Goal: Task Accomplishment & Management: Complete application form

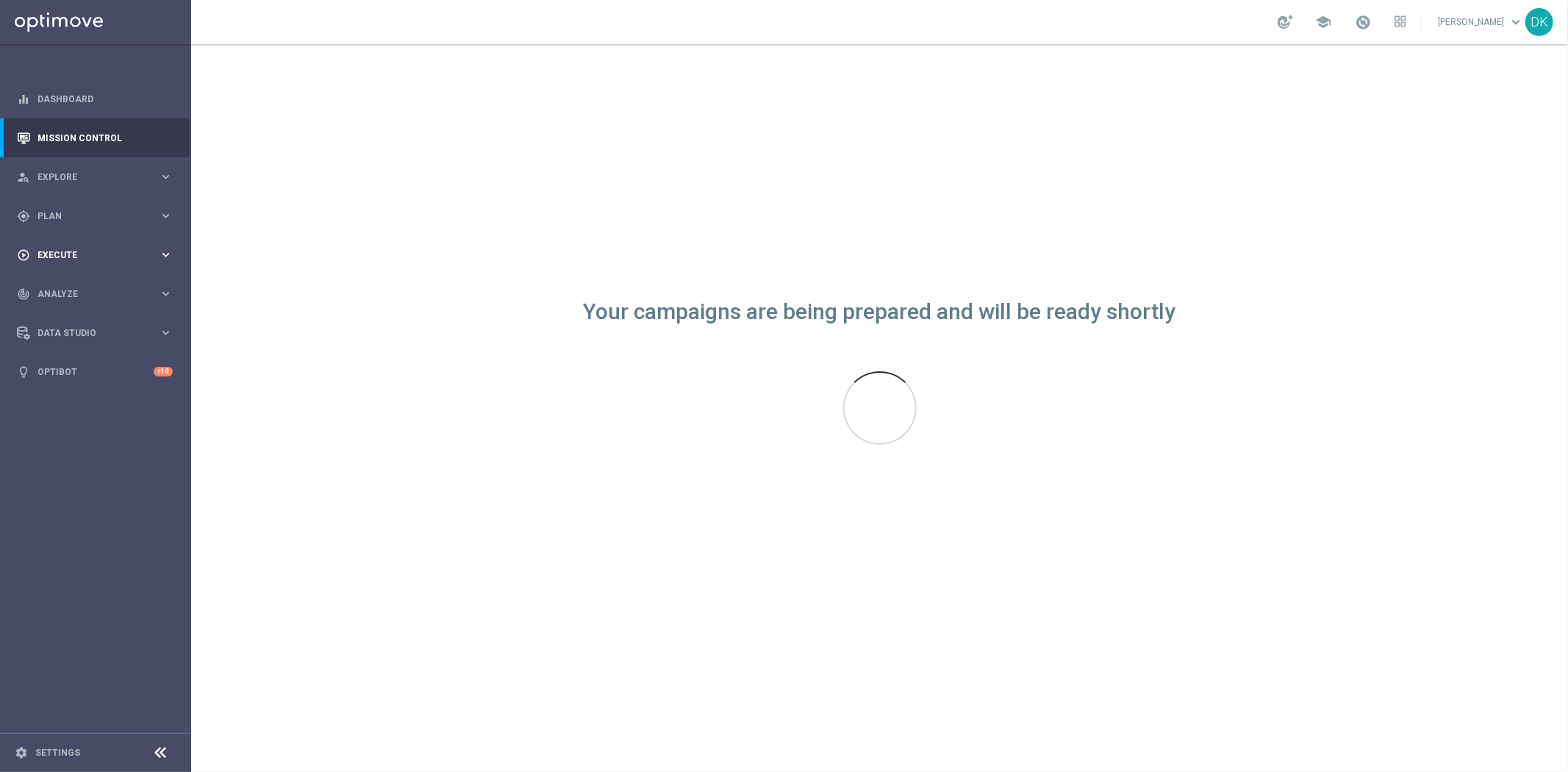
click at [98, 252] on span "Execute" at bounding box center [98, 256] width 122 height 9
click at [71, 281] on link "Campaign Builder" at bounding box center [96, 285] width 115 height 11
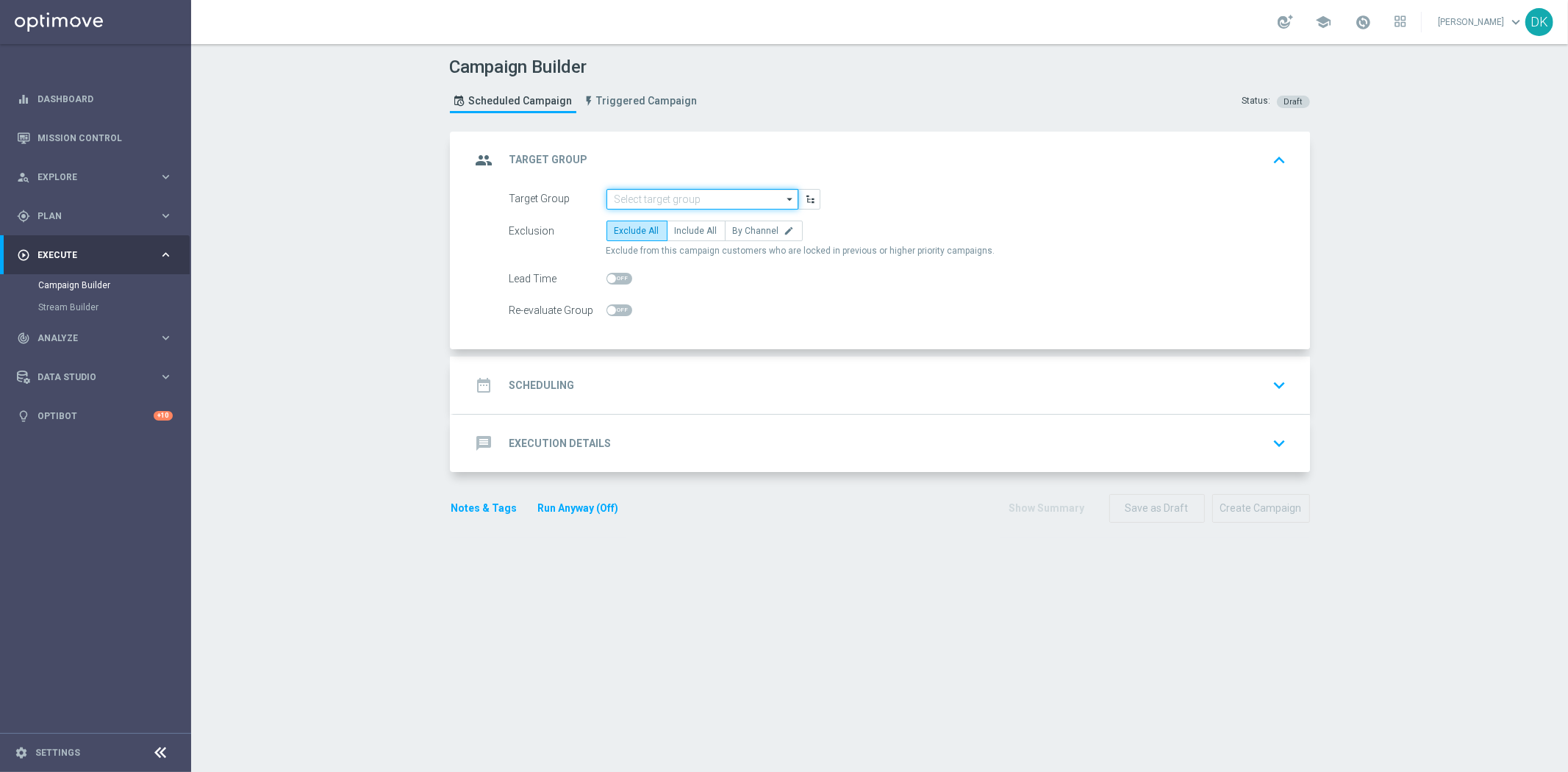
click at [666, 197] on input at bounding box center [702, 199] width 192 height 21
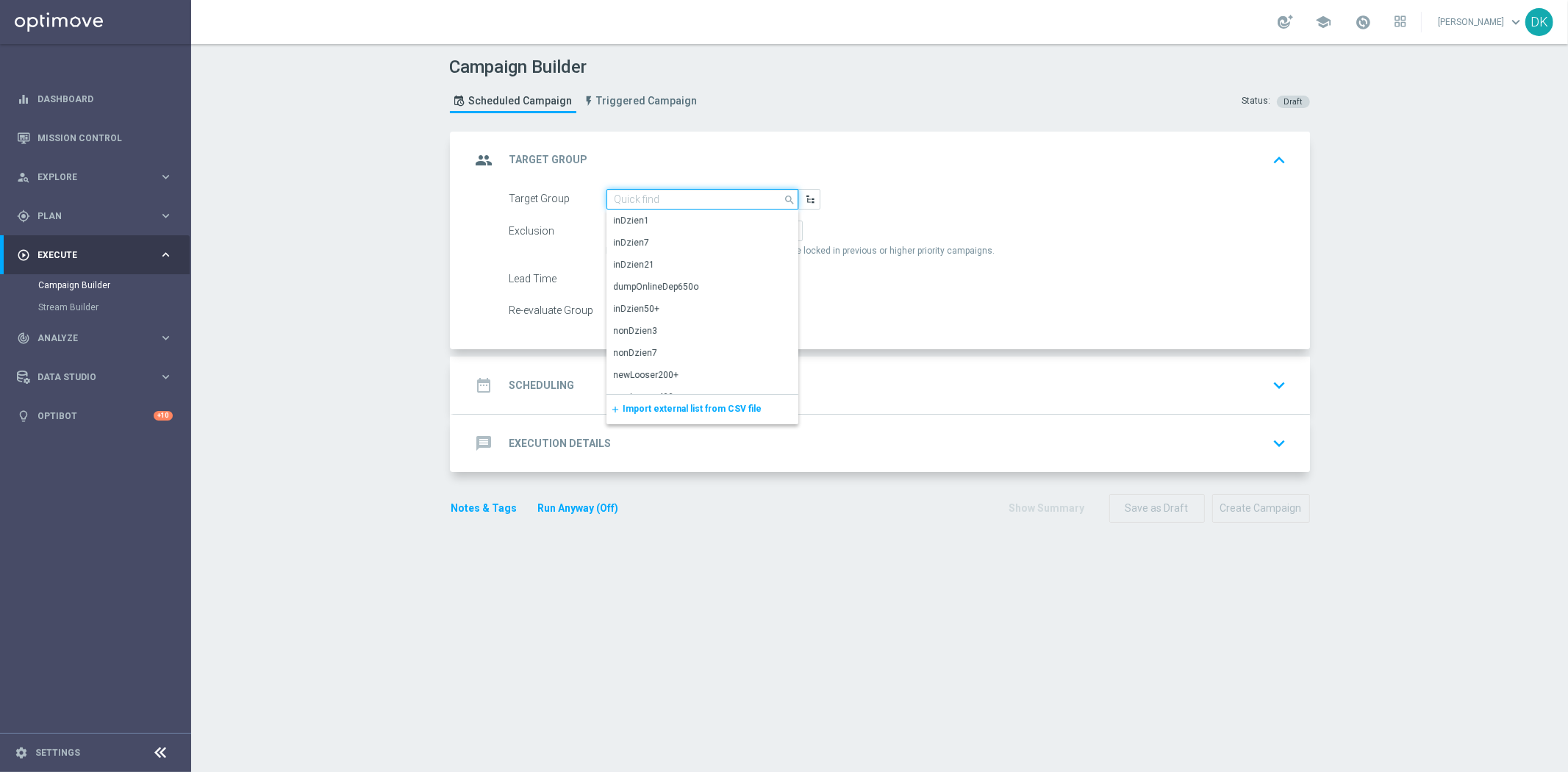
paste input "A_LOW-HIGH_TARGET_ZBR_US_OPEN_50DO100_060925"
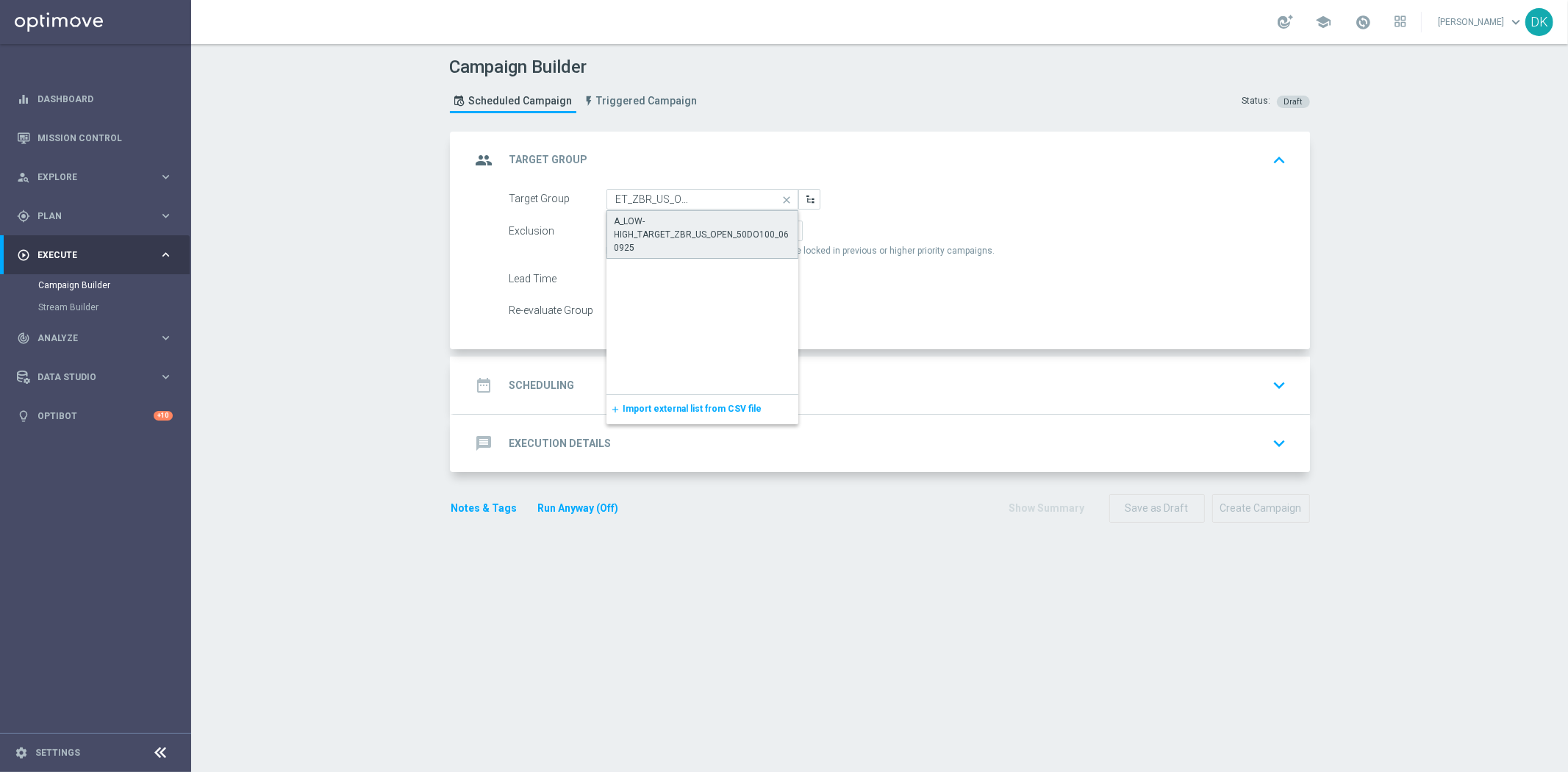
click at [663, 221] on div "A_LOW-HIGH_TARGET_ZBR_US_OPEN_50DO100_060925" at bounding box center [702, 235] width 177 height 40
type input "A_LOW-HIGH_TARGET_ZBR_US_OPEN_50DO100_060925"
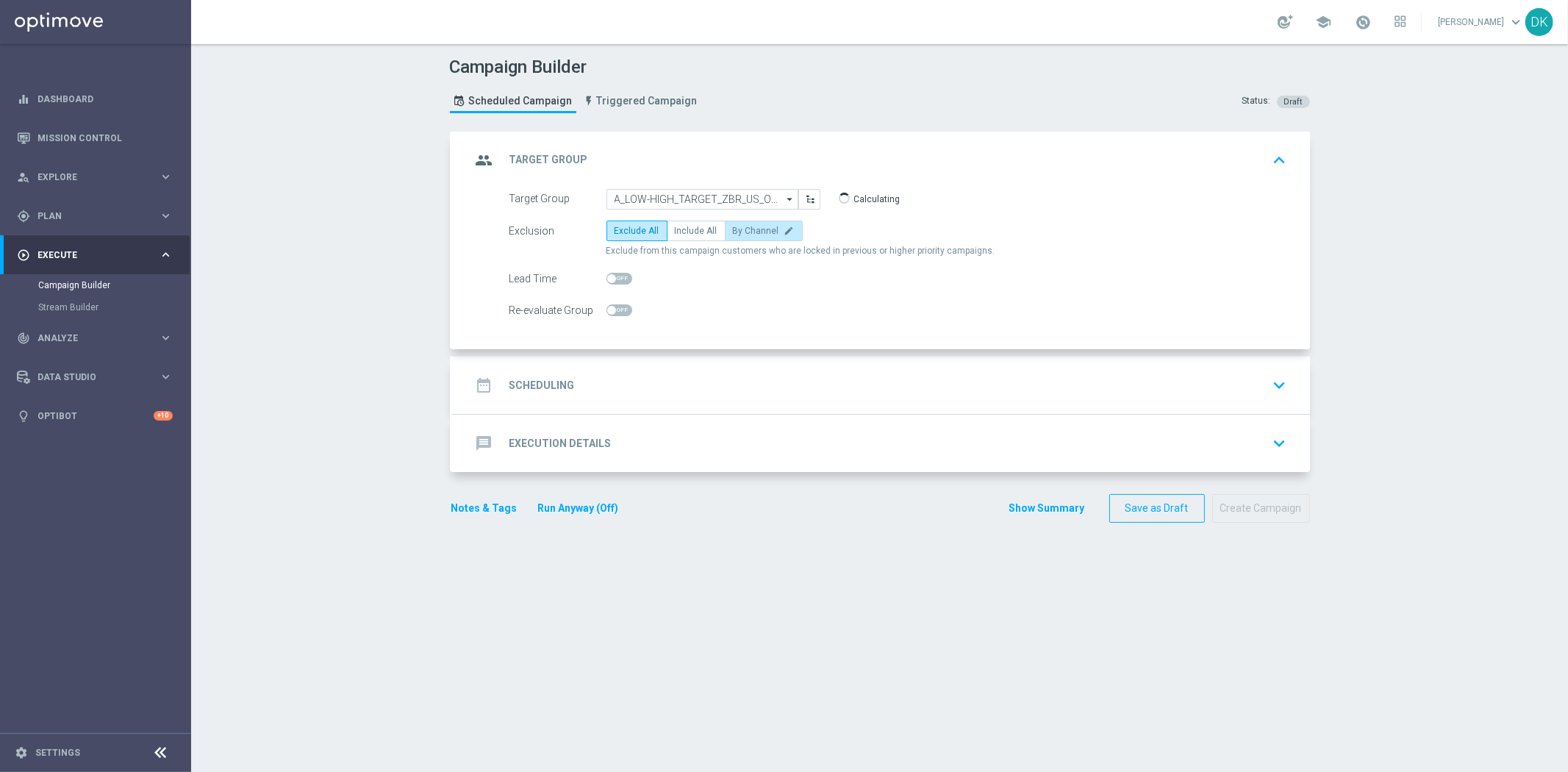
click at [766, 237] on label "By Channel edit" at bounding box center [763, 230] width 78 height 21
click at [743, 237] on input "By Channel edit" at bounding box center [737, 233] width 9 height 9
radio input "true"
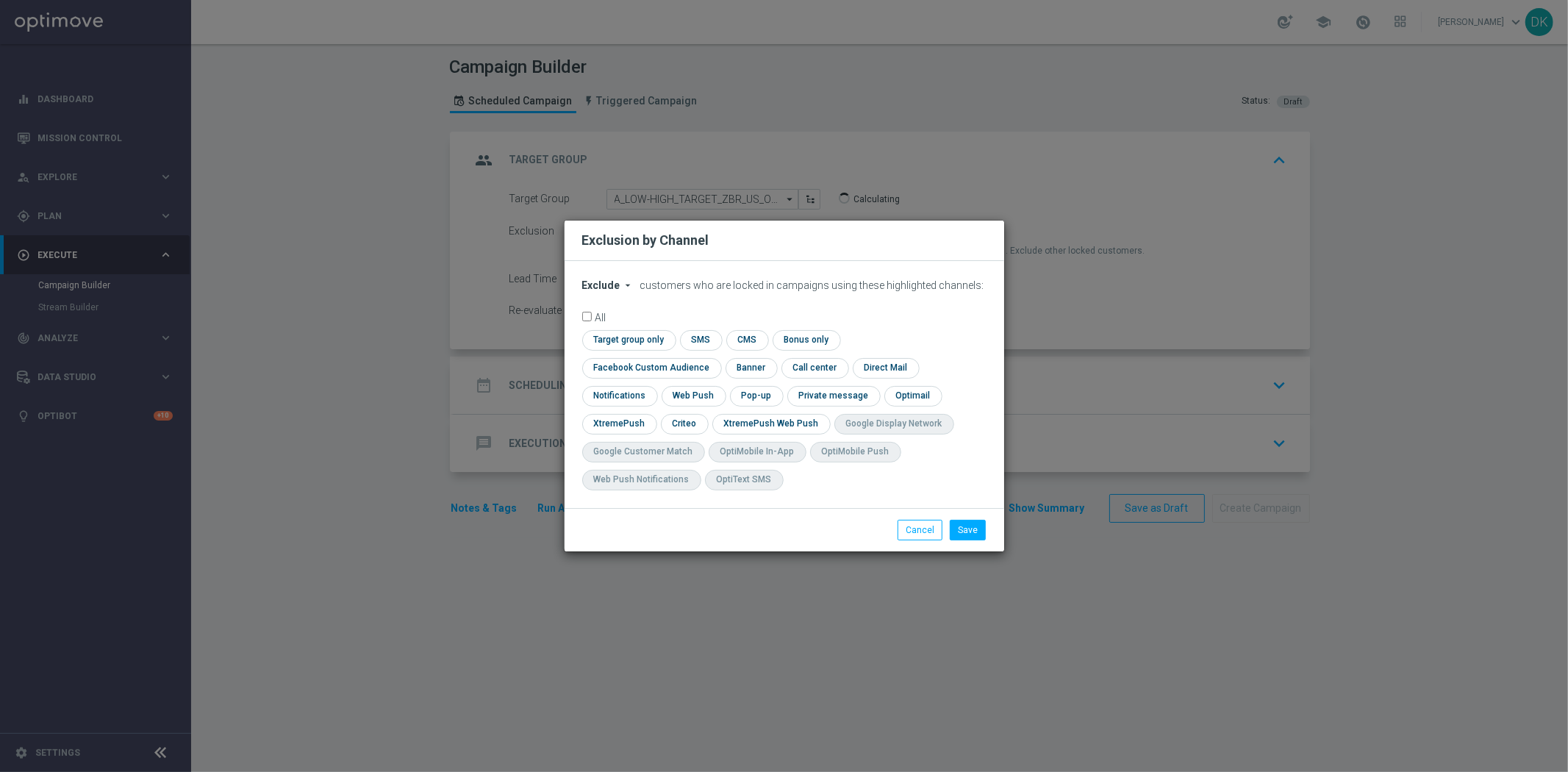
click at [619, 292] on button "Exclude arrow_drop_down" at bounding box center [610, 285] width 56 height 12
click at [616, 327] on div "Include" at bounding box center [610, 319] width 54 height 18
click at [647, 350] on input "checkbox" at bounding box center [626, 340] width 89 height 20
checkbox input "true"
click at [620, 371] on input "checkbox" at bounding box center [649, 368] width 133 height 20
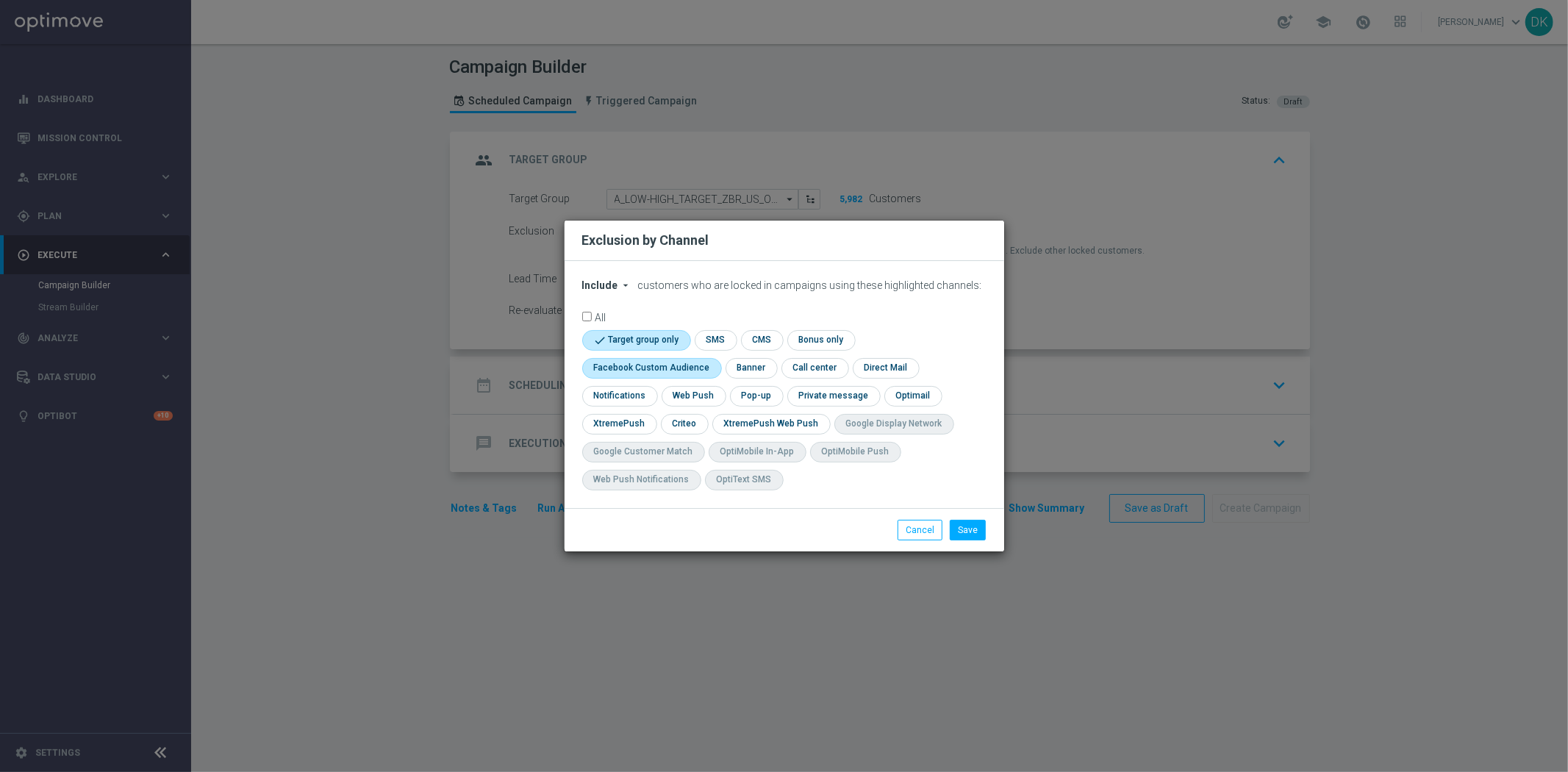
checkbox input "true"
click at [687, 422] on input "checkbox" at bounding box center [684, 424] width 46 height 20
checkbox input "true"
click at [976, 525] on button "Save" at bounding box center [968, 529] width 36 height 21
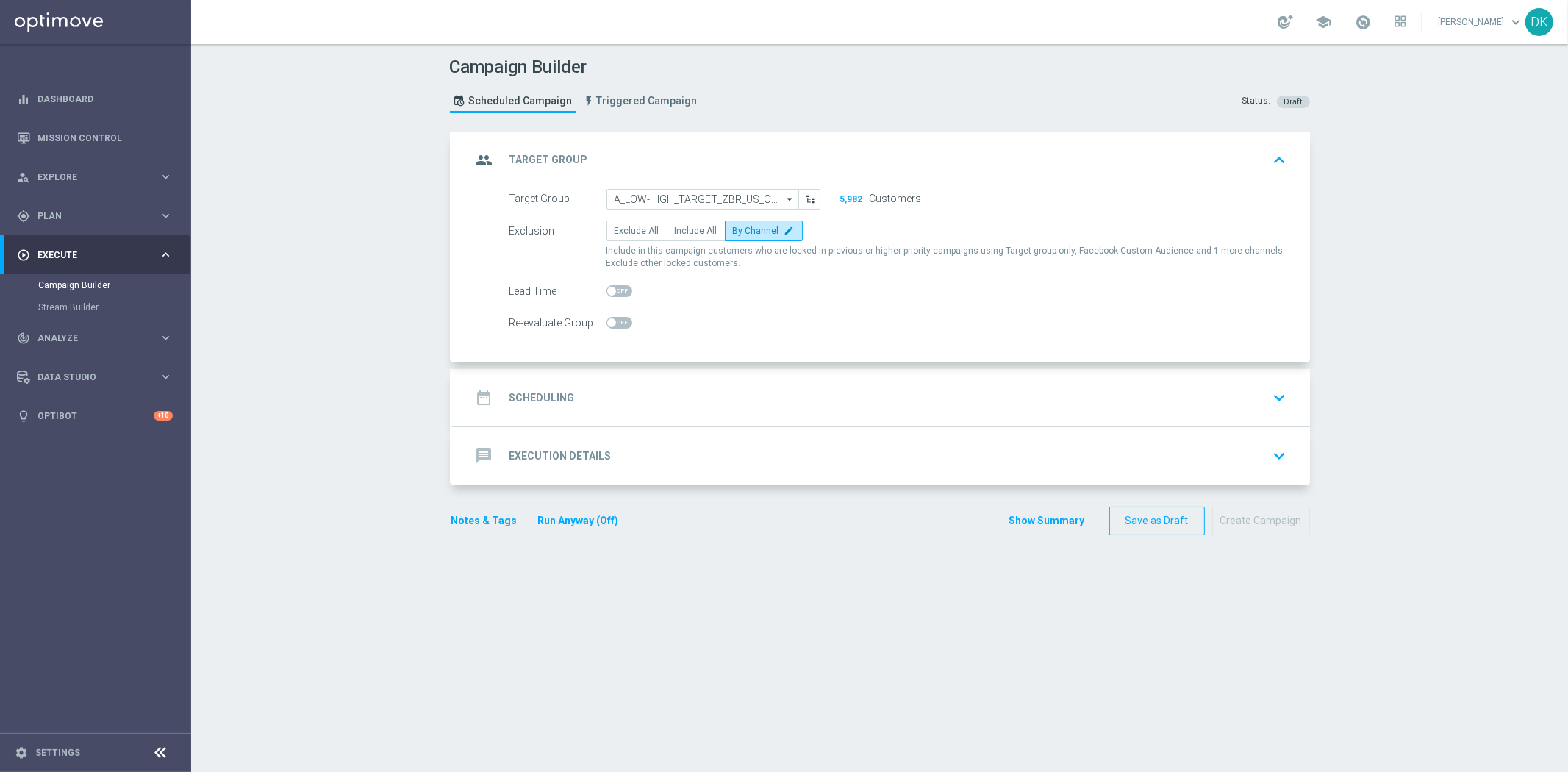
click at [613, 300] on div at bounding box center [620, 291] width 26 height 21
click at [617, 292] on span at bounding box center [620, 291] width 26 height 11
click at [617, 292] on input "checkbox" at bounding box center [620, 291] width 26 height 11
checkbox input "true"
click at [597, 406] on div "date_range Scheduling keyboard_arrow_down" at bounding box center [881, 398] width 821 height 28
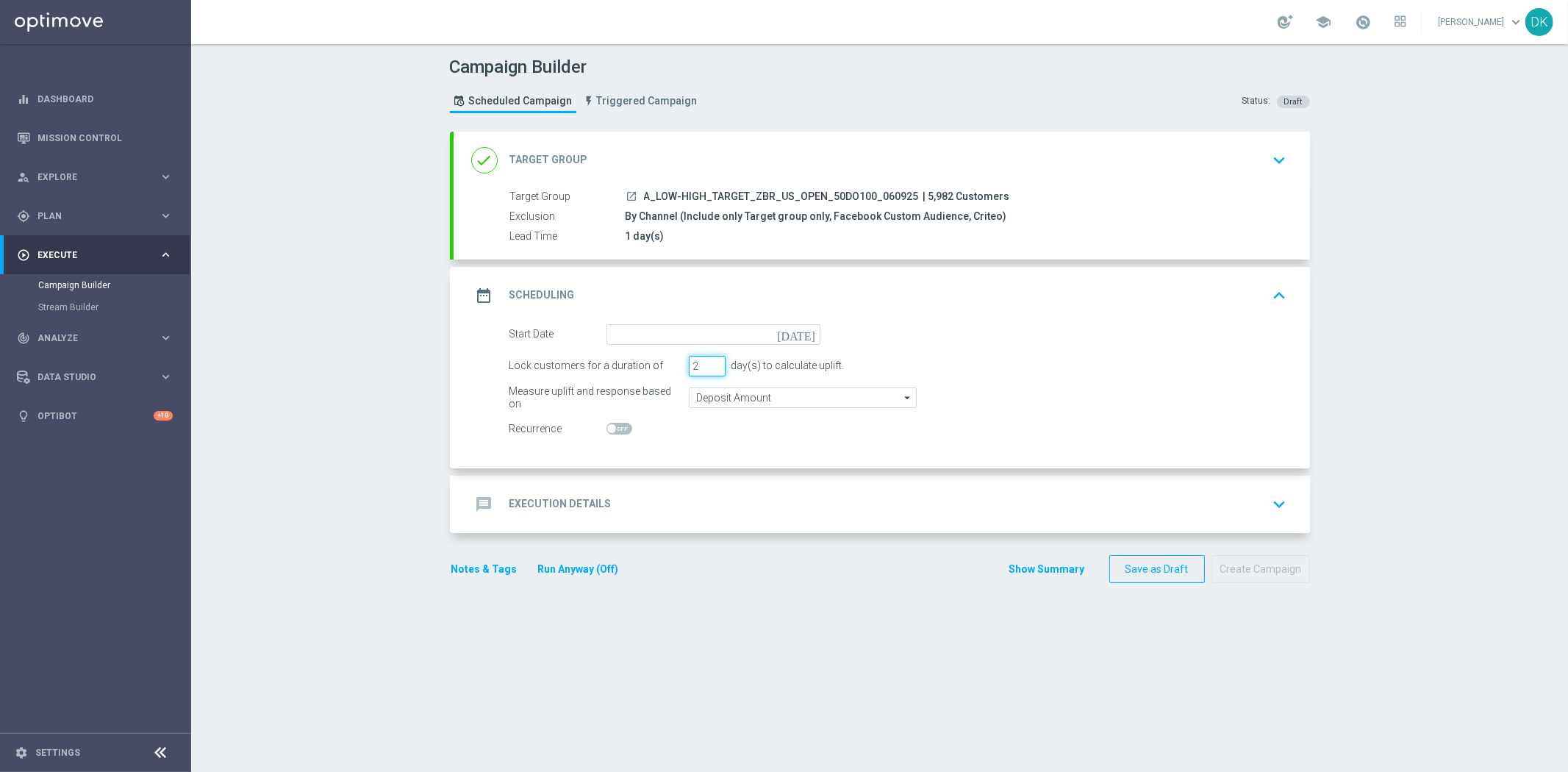
type input "2"
click at [708, 367] on input "2" at bounding box center [707, 366] width 37 height 21
click at [714, 394] on input "Deposit Amount" at bounding box center [802, 397] width 228 height 21
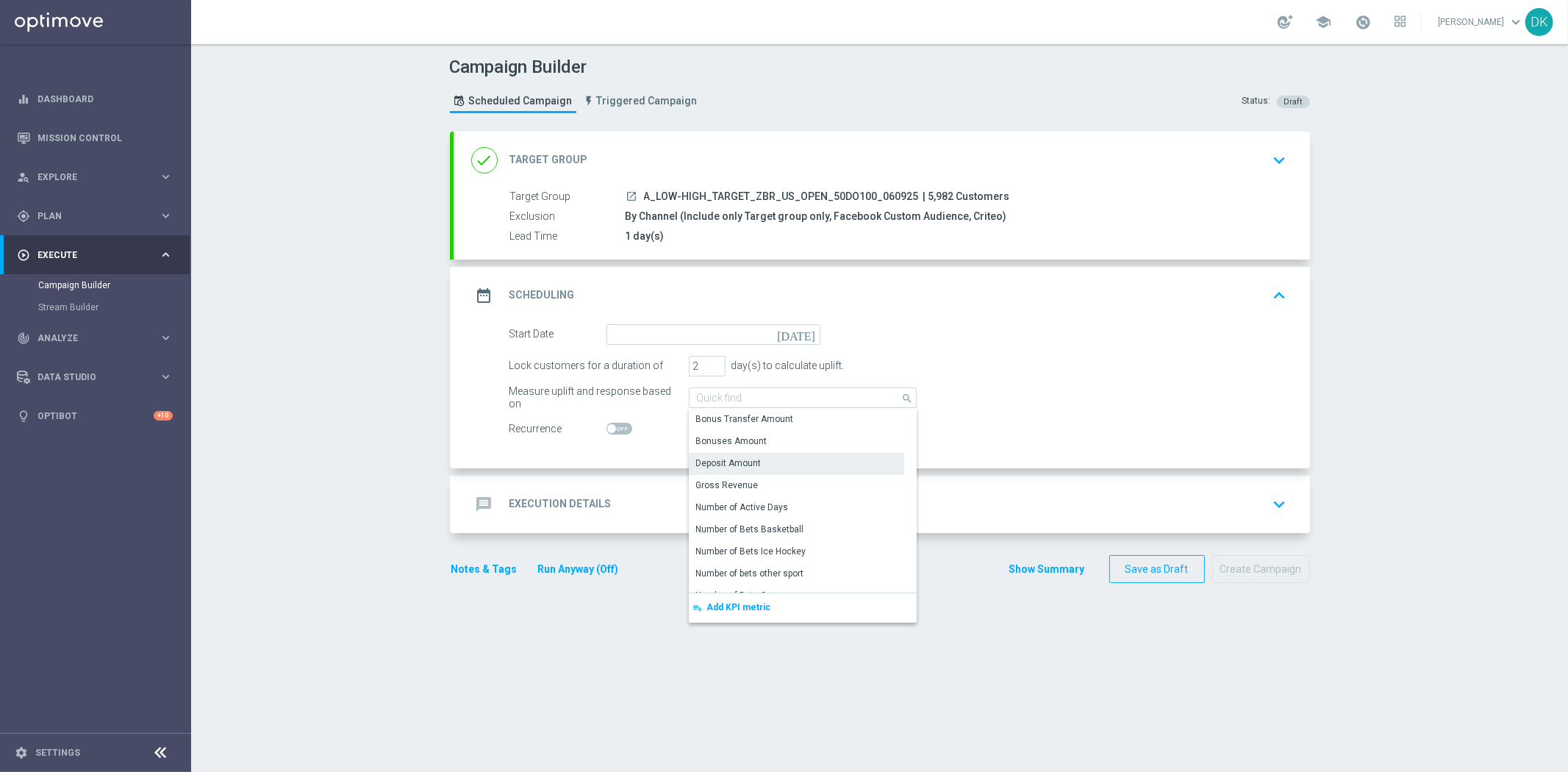
click at [732, 458] on div "Deposit Amount" at bounding box center [729, 463] width 66 height 13
type input "Deposit Amount"
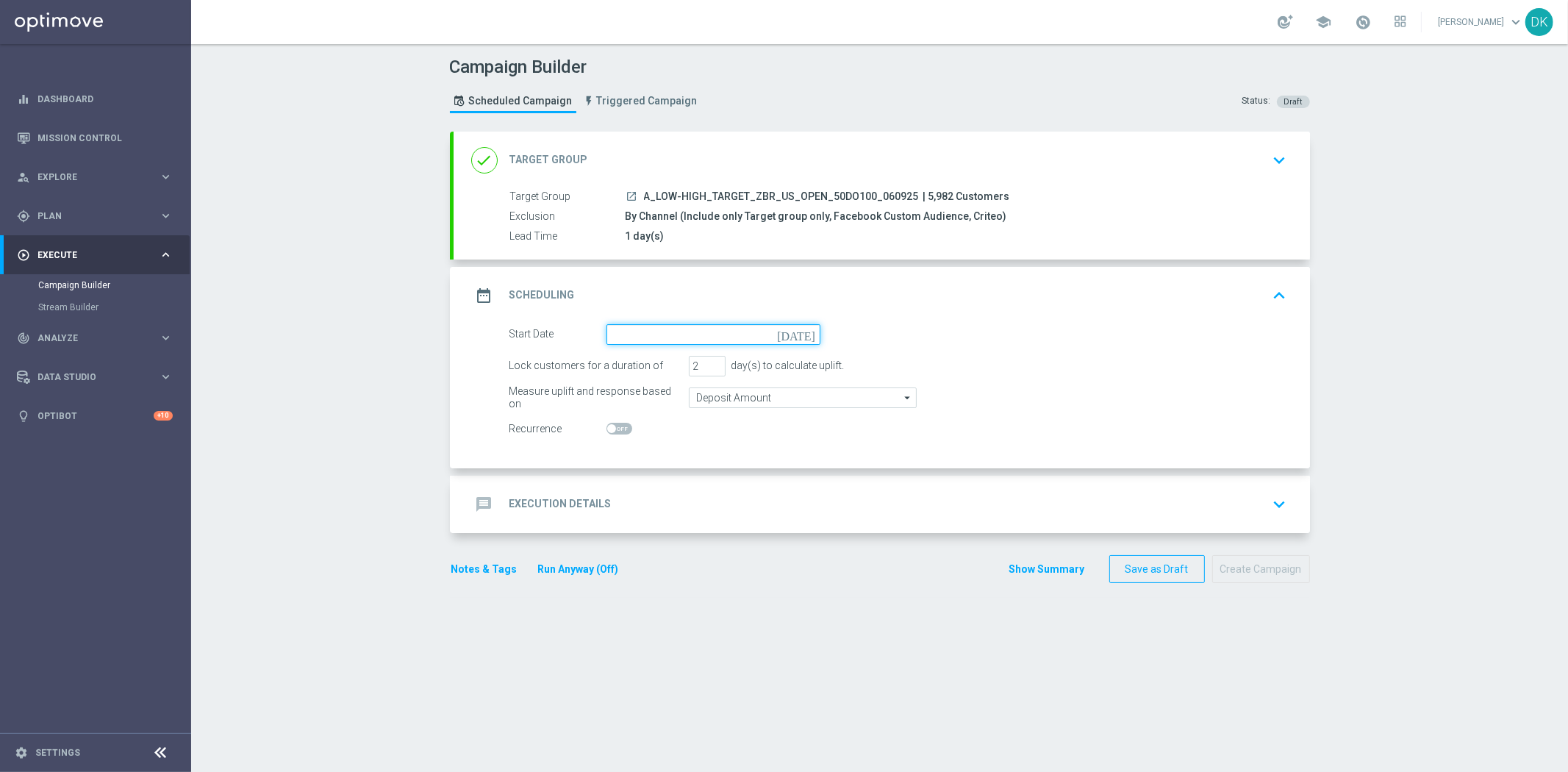
click at [713, 339] on input at bounding box center [714, 334] width 214 height 21
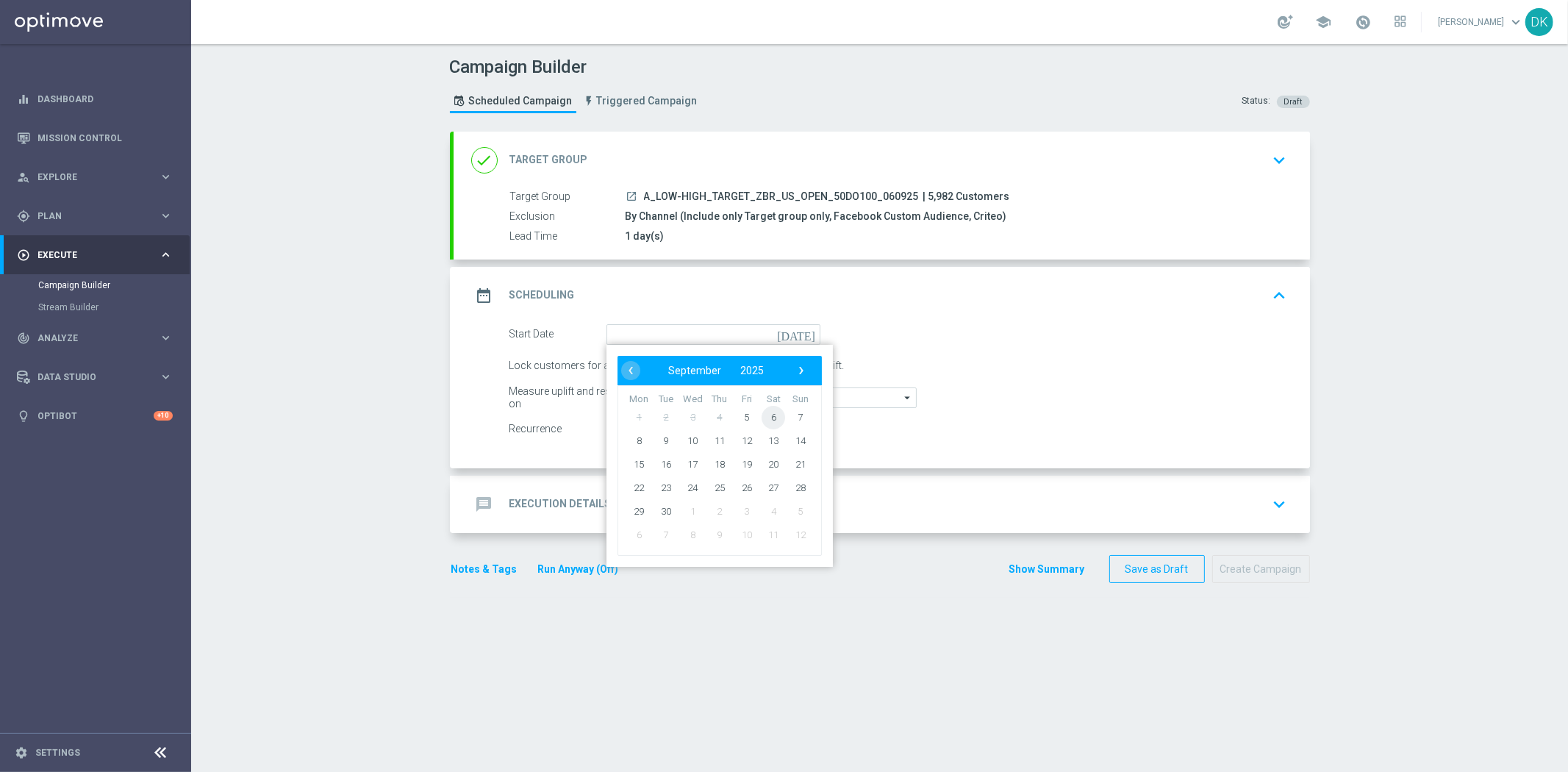
click at [768, 416] on span "6" at bounding box center [773, 416] width 24 height 24
type input "[DATE]"
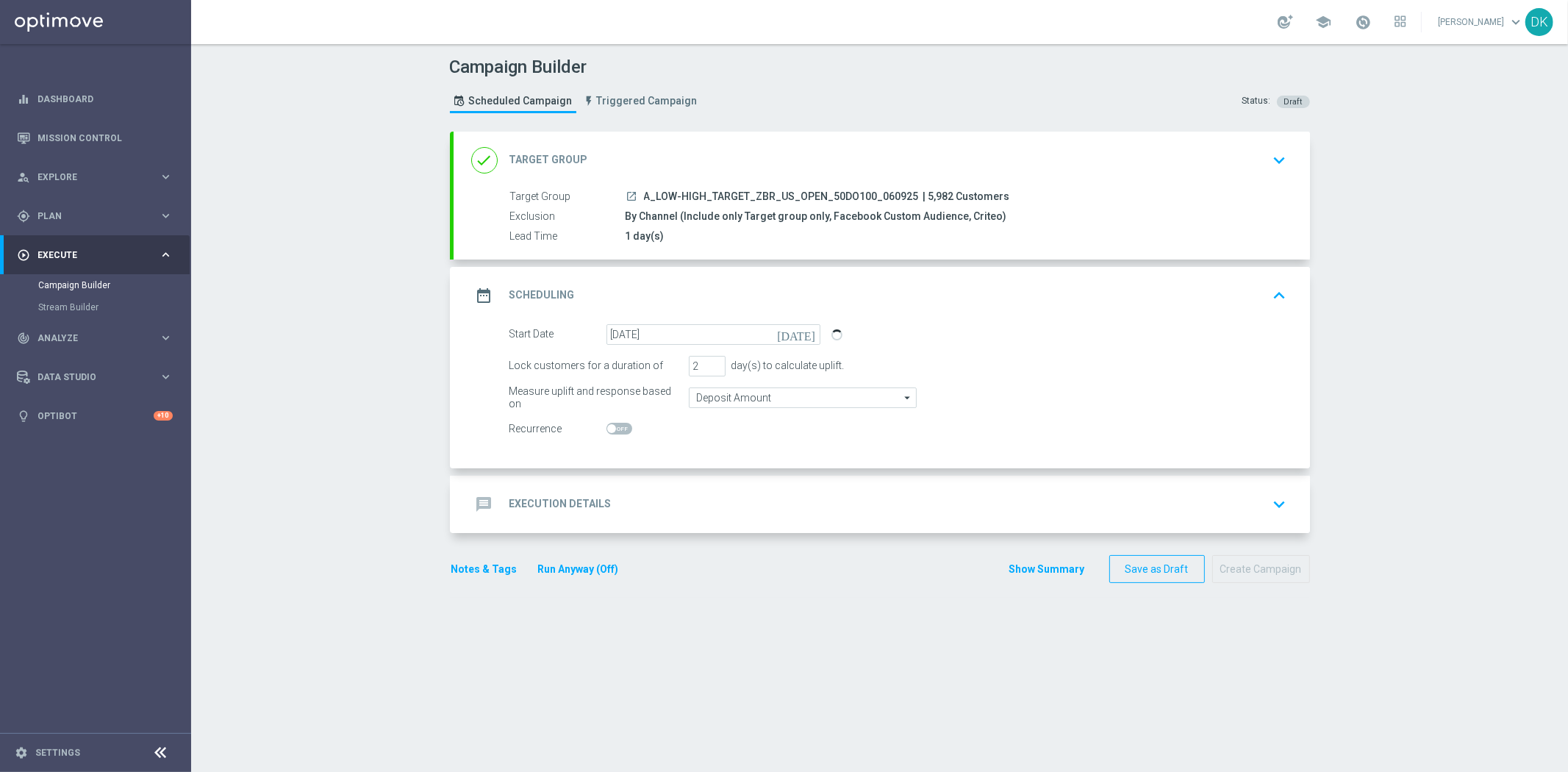
click at [663, 491] on div "message Execution Details keyboard_arrow_down" at bounding box center [881, 504] width 821 height 28
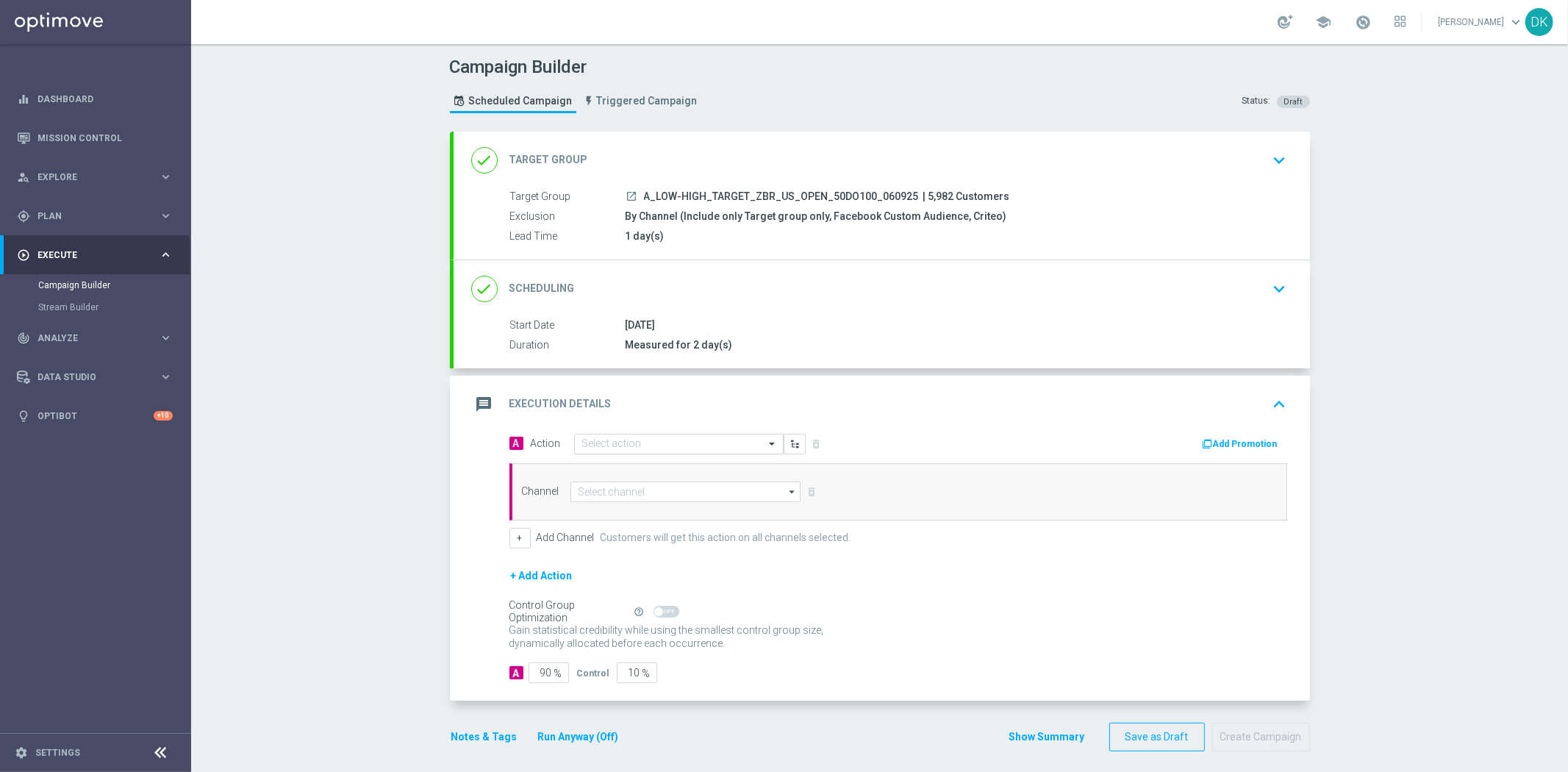
click at [637, 444] on input "text" at bounding box center [664, 445] width 164 height 12
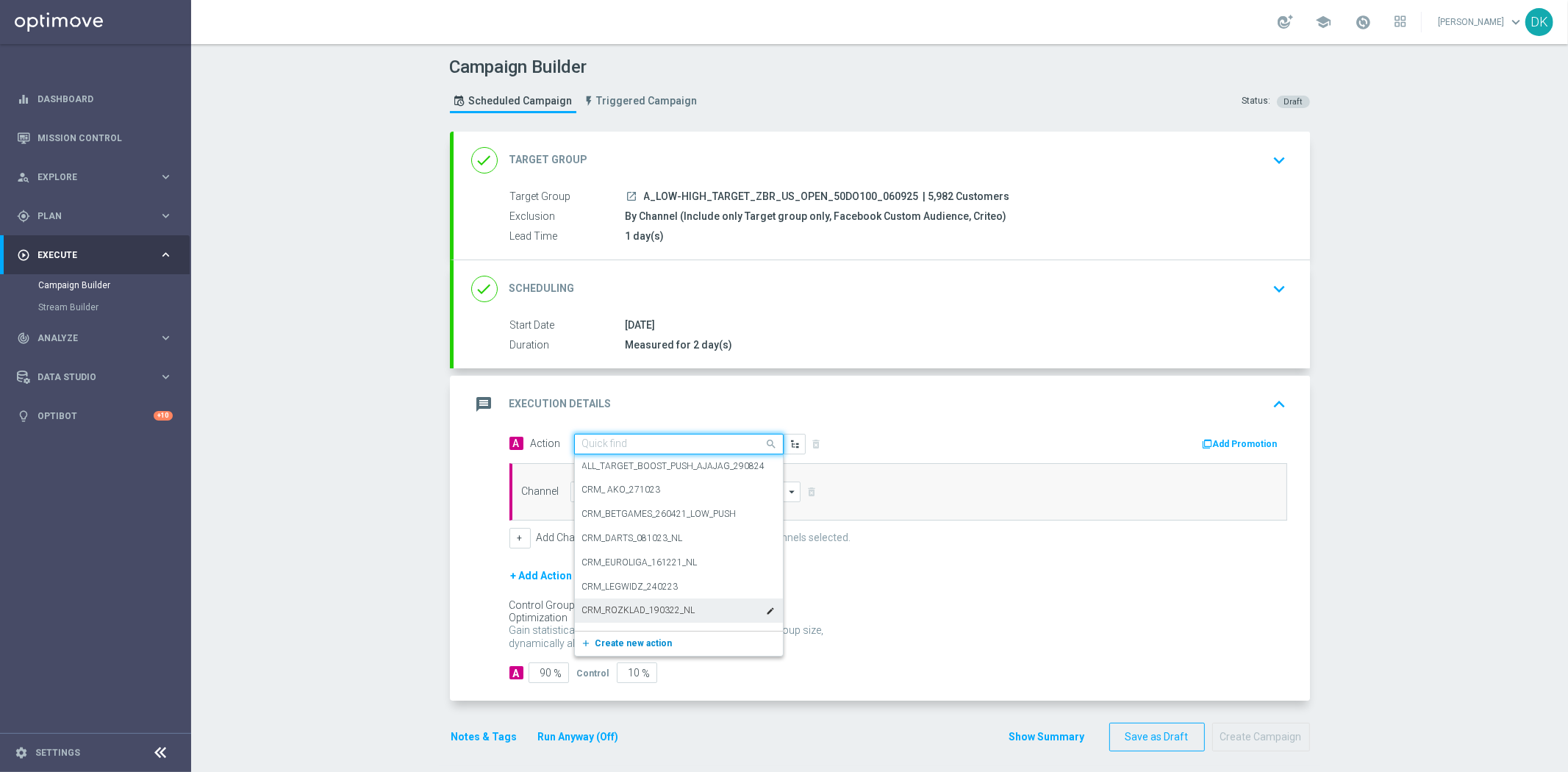
click at [623, 642] on span "Create new action" at bounding box center [633, 643] width 77 height 10
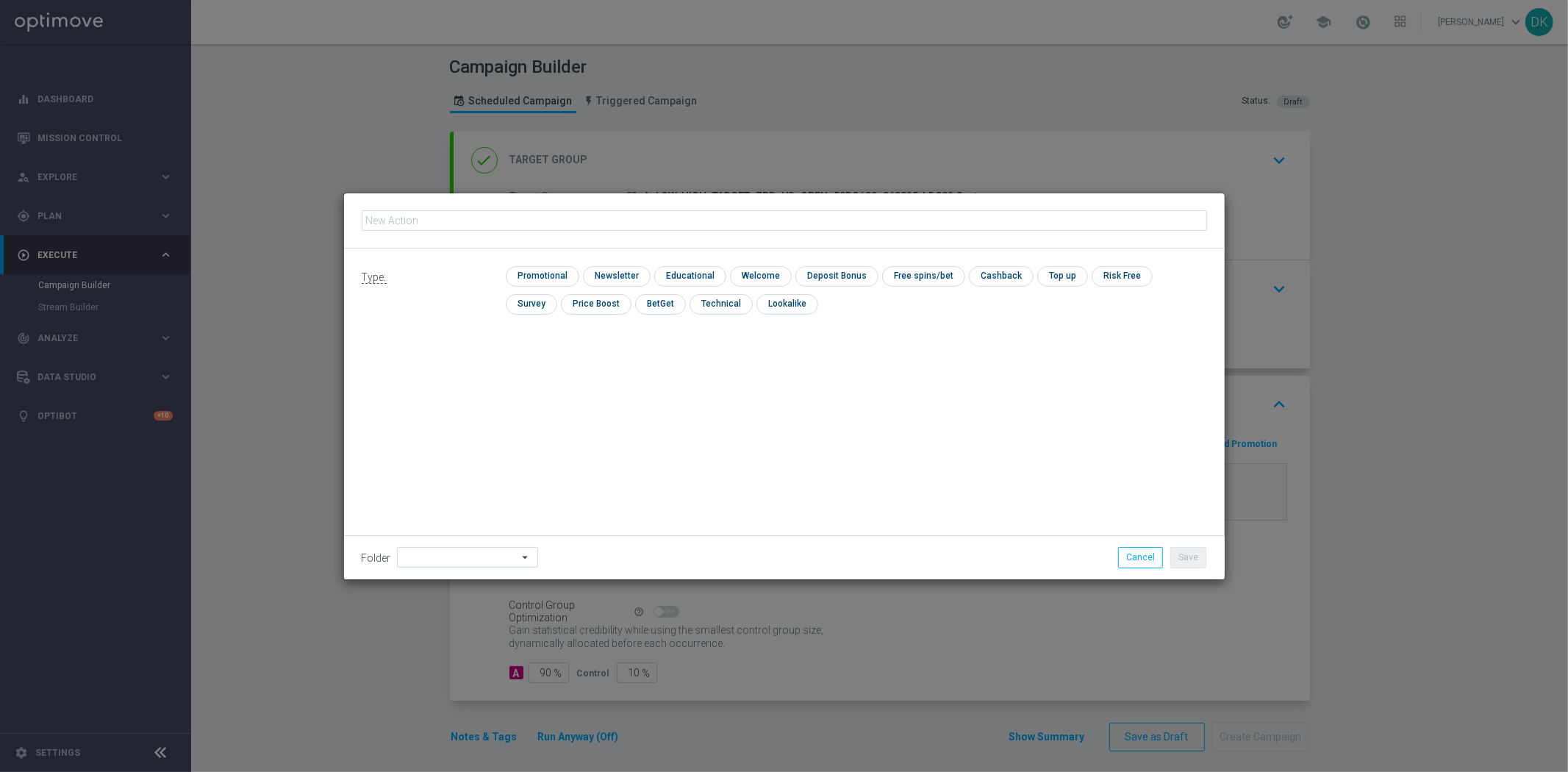
type input "A_LOW-HIGH_TARGET_ZBR_US_OPEN_50DO100_060925"
click at [542, 277] on input "checkbox" at bounding box center [540, 276] width 70 height 20
checkbox input "true"
click at [1180, 559] on button "Save" at bounding box center [1188, 557] width 36 height 21
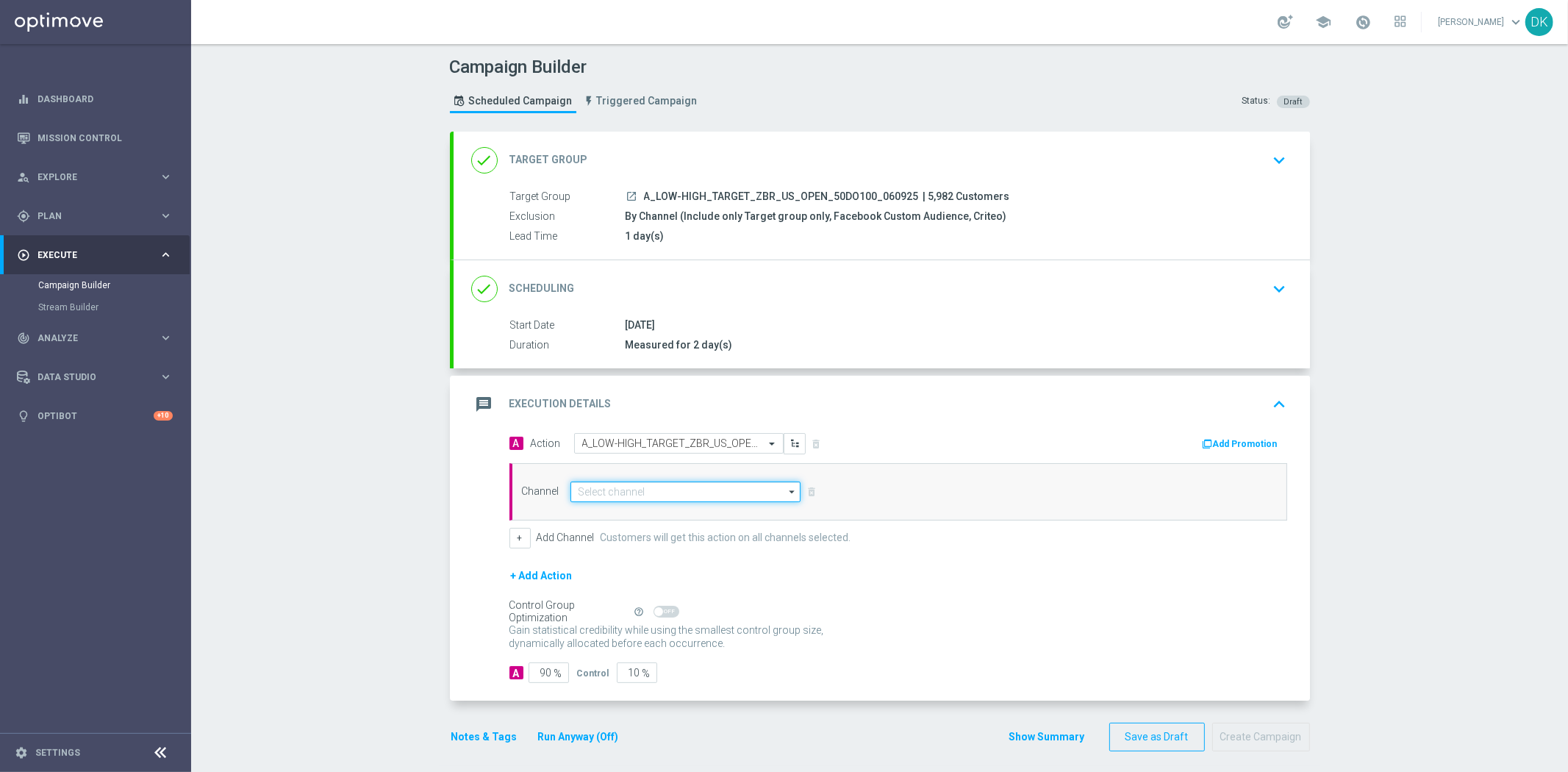
click at [695, 497] on input at bounding box center [686, 491] width 231 height 21
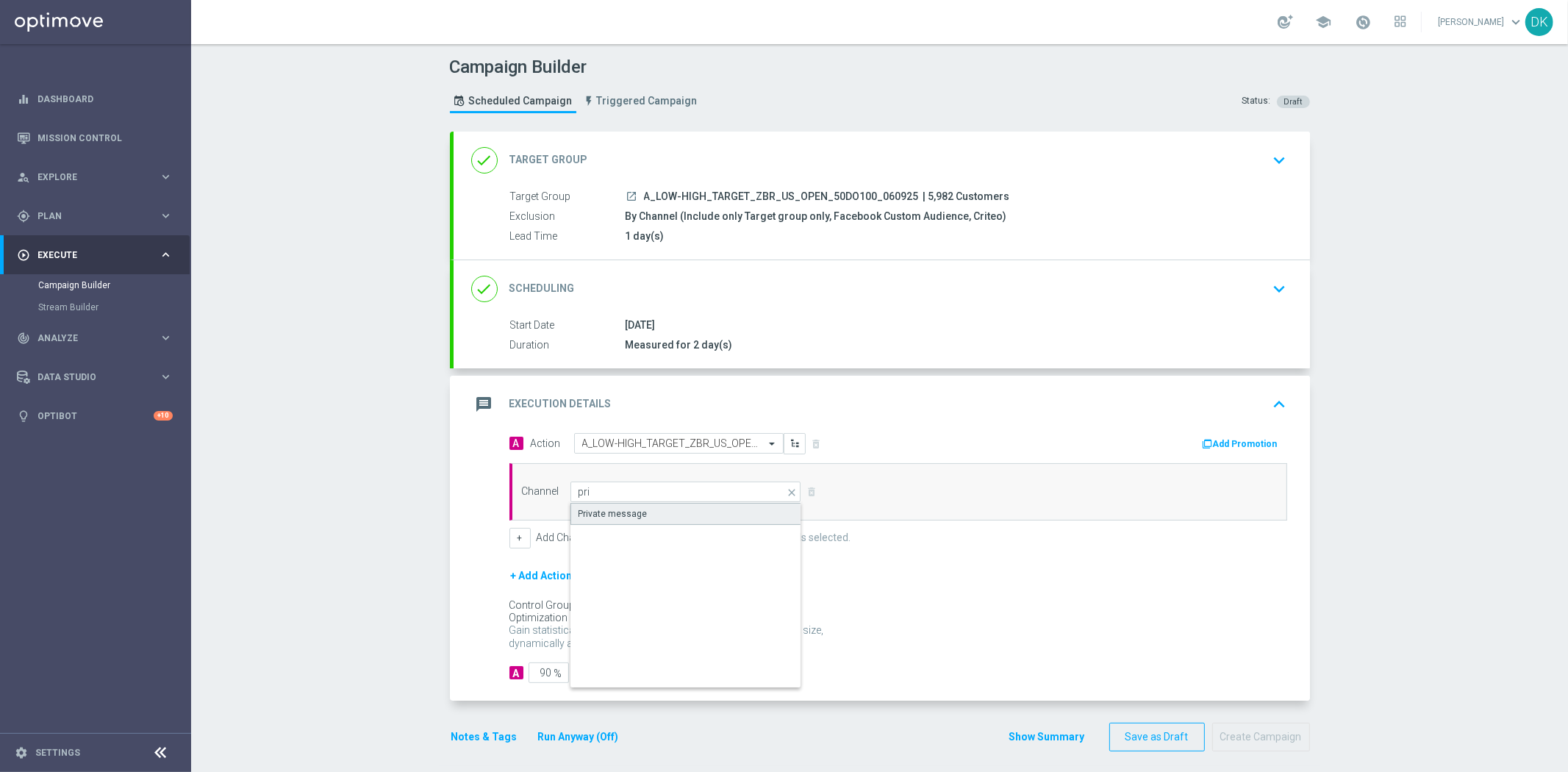
click at [677, 510] on div "Private message" at bounding box center [686, 513] width 232 height 22
type input "Private message"
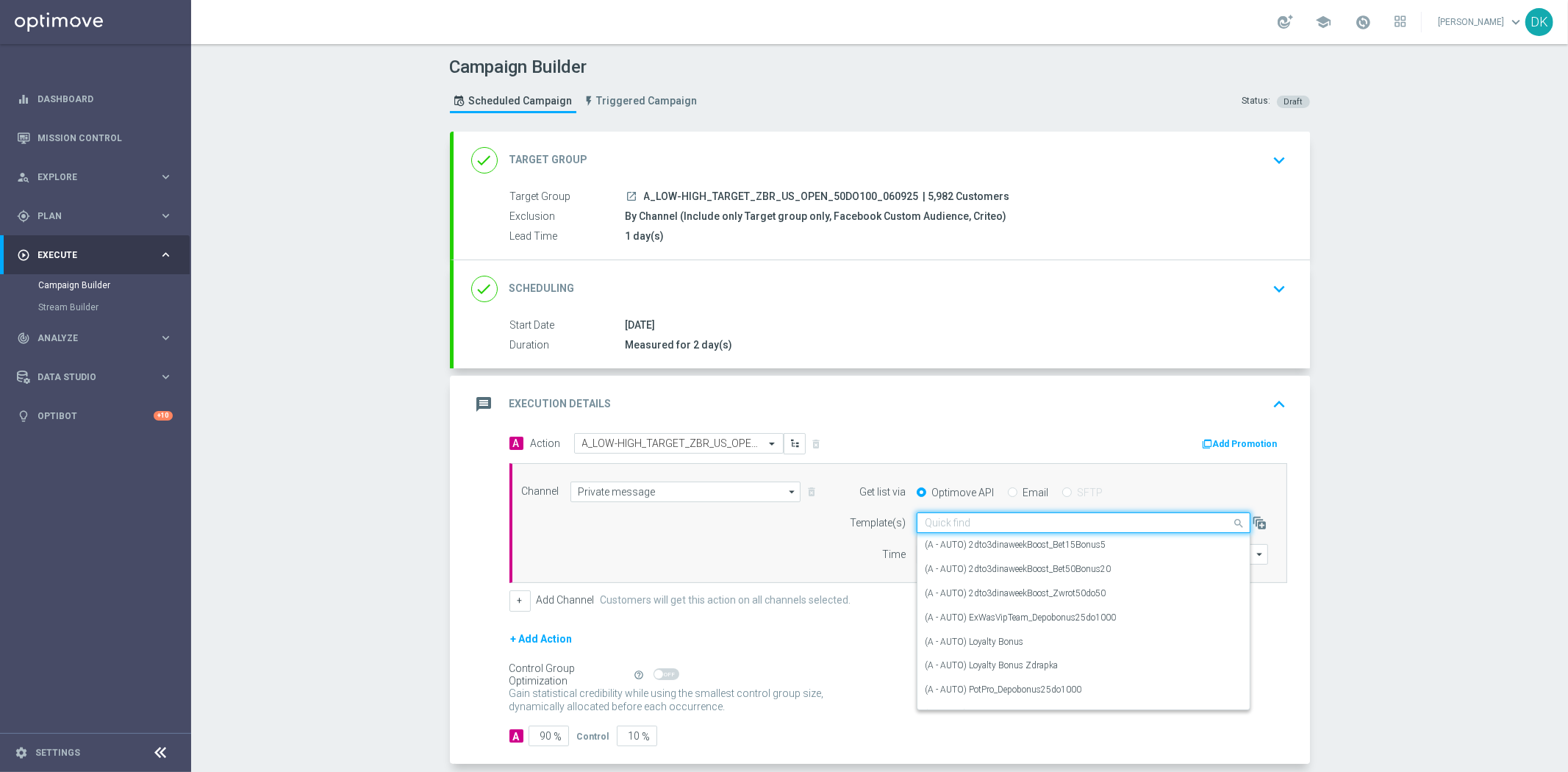
click at [989, 526] on input "text" at bounding box center [1069, 523] width 288 height 12
paste input "A_LOW-HIGH_TARGET_ZBR_US_OPEN_50DO100_060925"
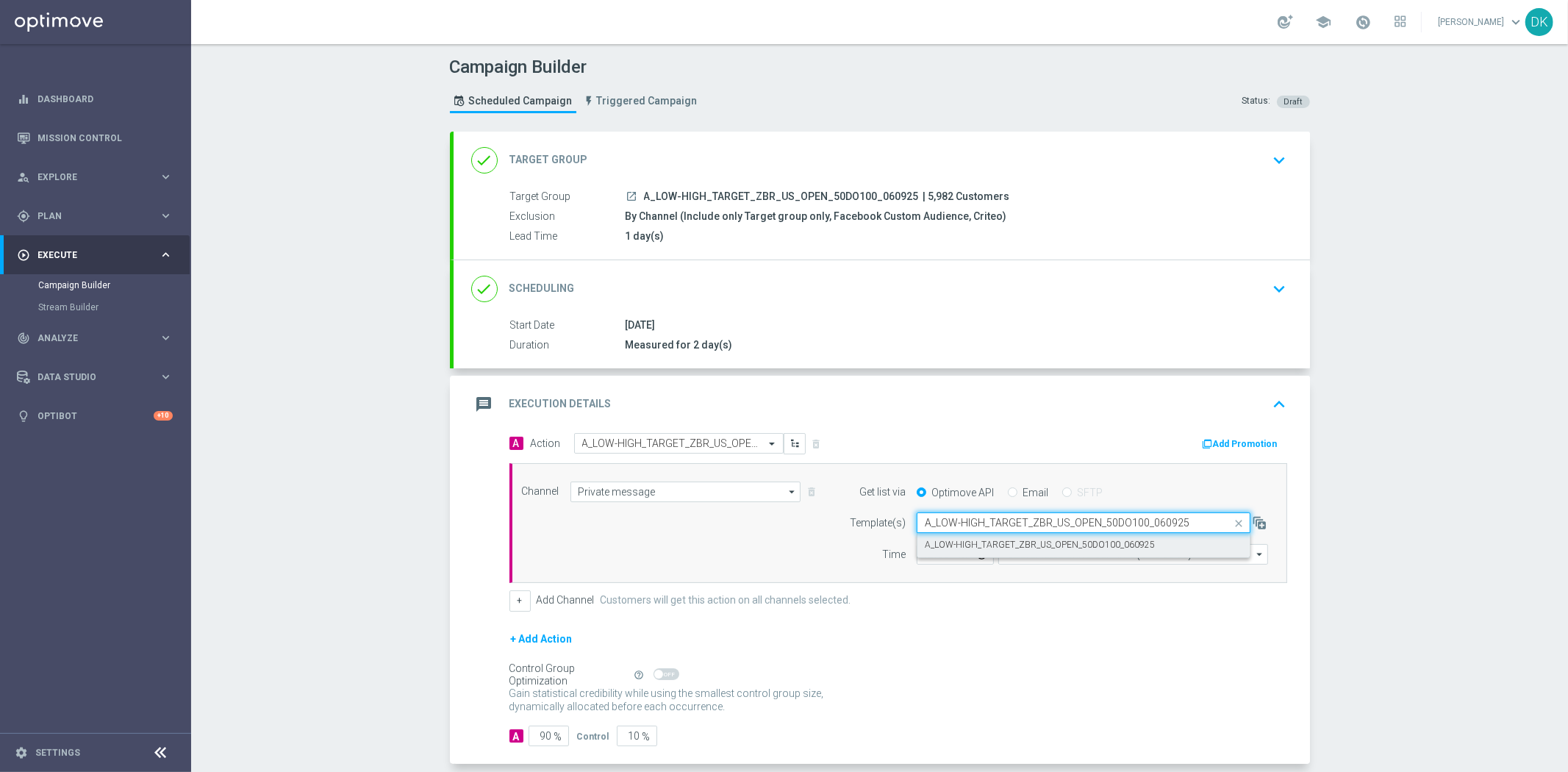
click at [970, 544] on label "A_LOW-HIGH_TARGET_ZBR_US_OPEN_50DO100_060925" at bounding box center [1039, 545] width 230 height 12
type input "A_LOW-HIGH_TARGET_ZBR_US_OPEN_50DO100_060925"
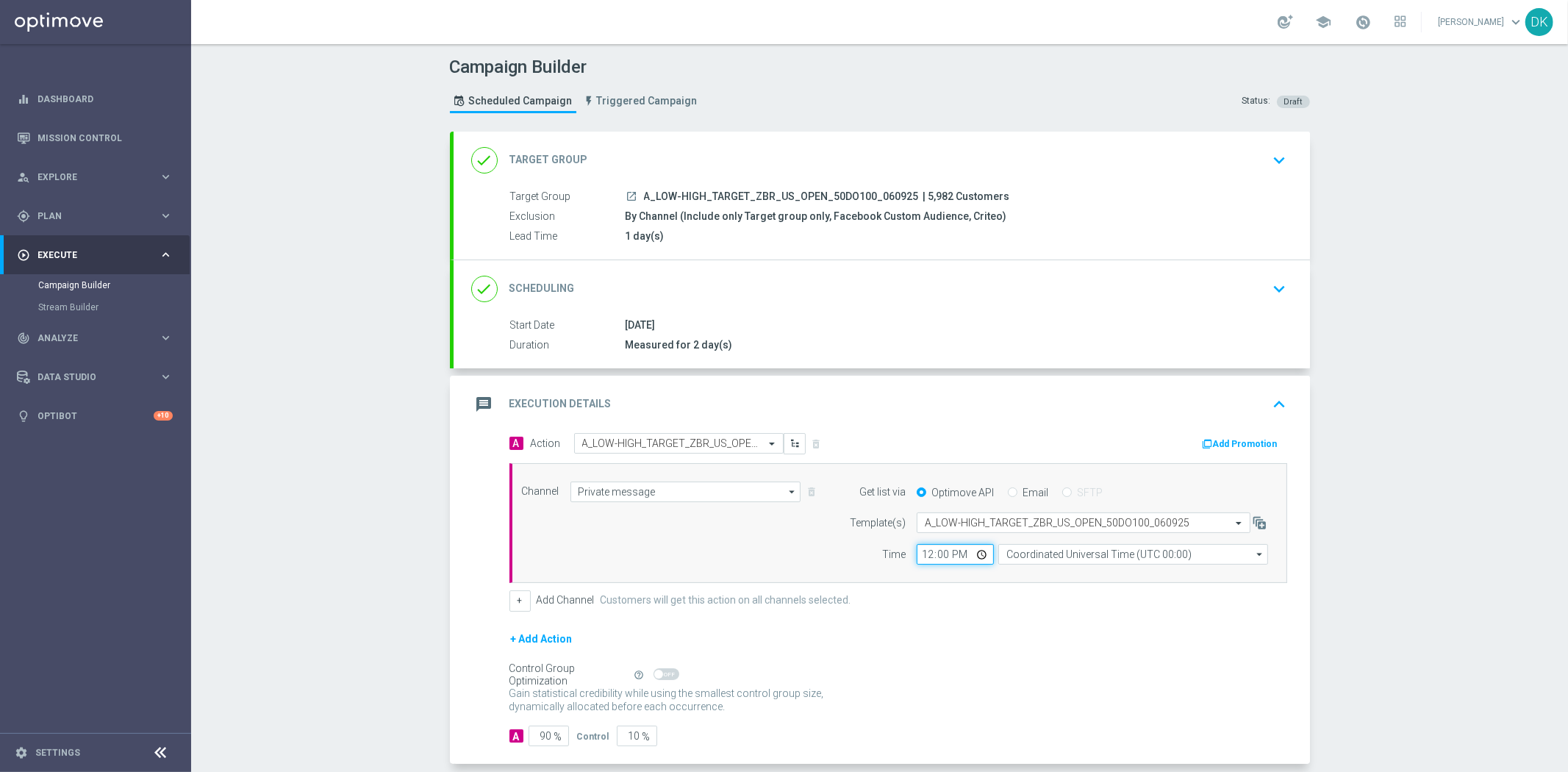
click at [919, 553] on input "12:00" at bounding box center [955, 554] width 77 height 21
type input "13:01"
click at [1093, 555] on input "Coordinated Universal Time (UTC 00:00)" at bounding box center [1133, 554] width 270 height 21
click at [1098, 570] on div "Central European Time ([GEOGRAPHIC_DATA]) (UTC +02:00)" at bounding box center [1126, 575] width 240 height 13
type input "Central European Time ([GEOGRAPHIC_DATA]) (UTC +02:00)"
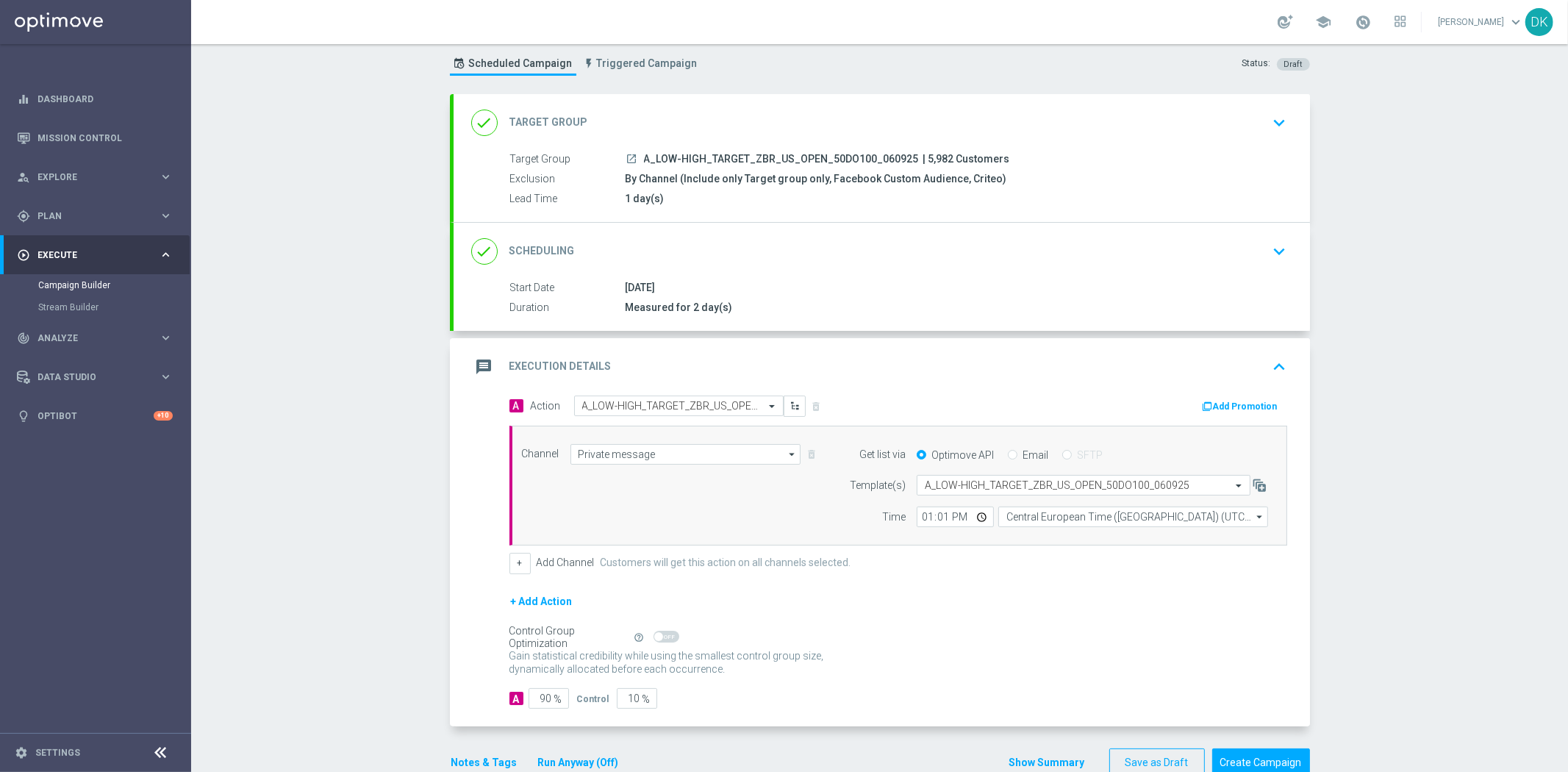
scroll to position [71, 0]
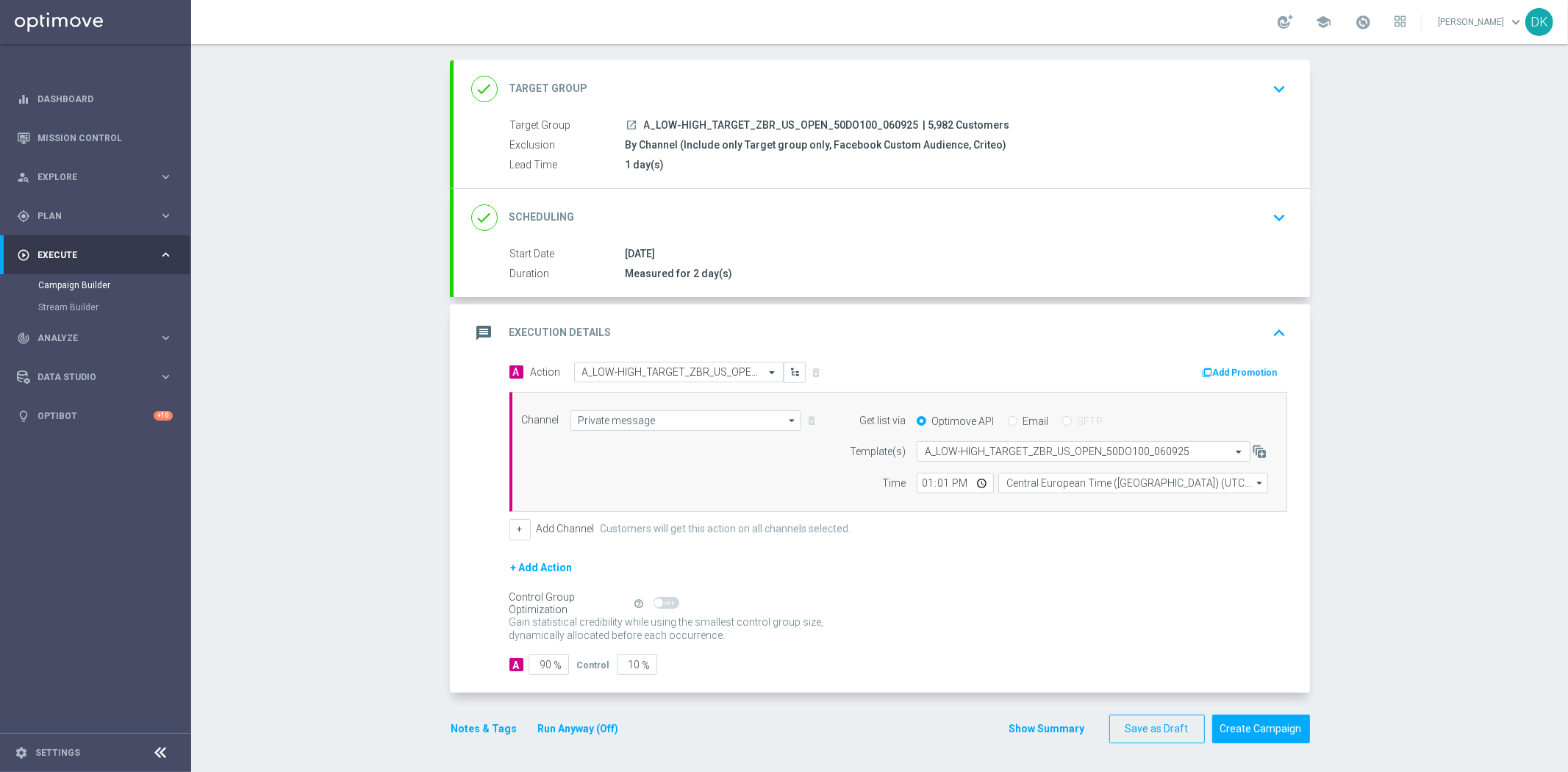
click at [1235, 367] on button "Add Promotion" at bounding box center [1241, 373] width 82 height 16
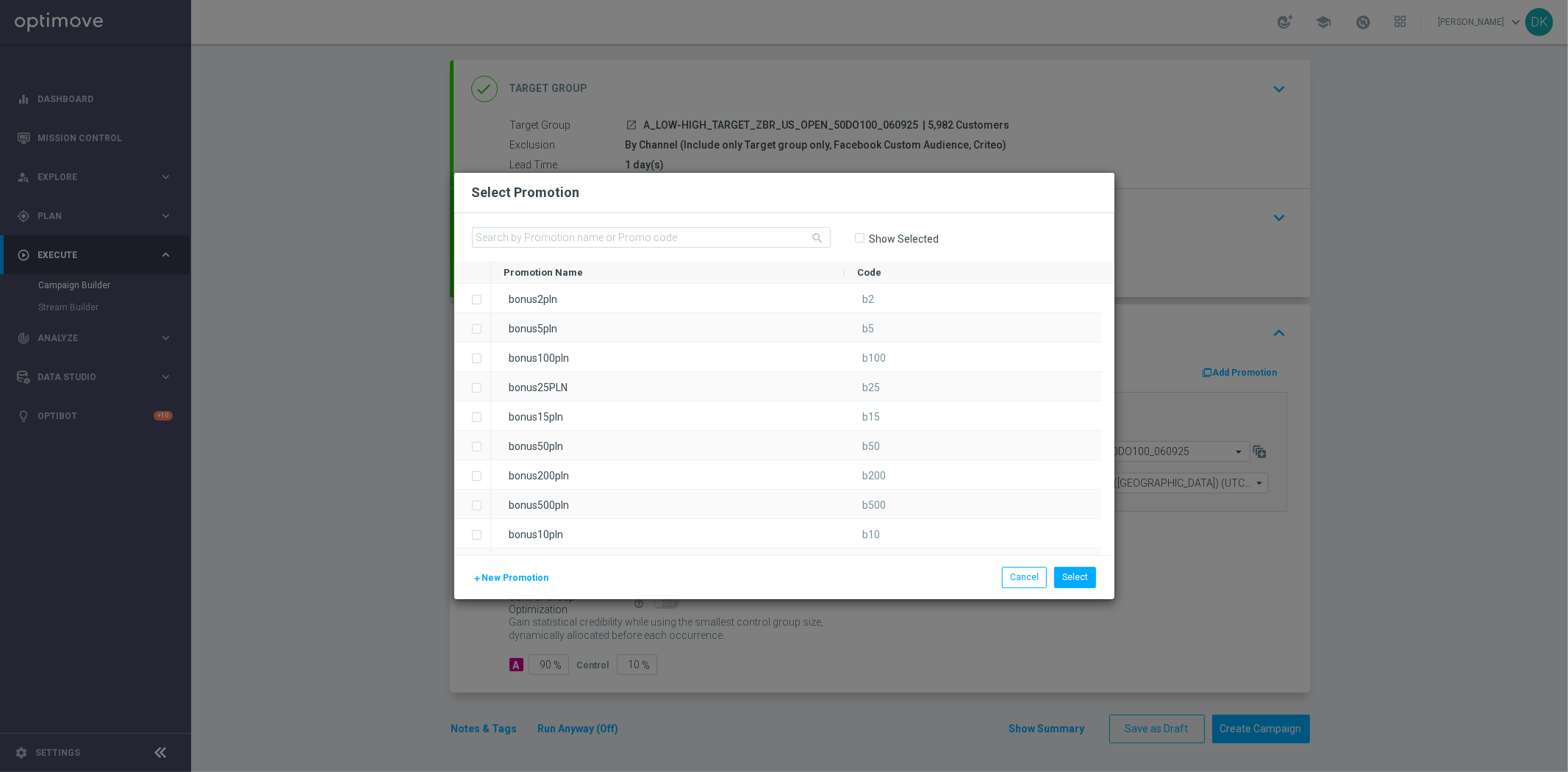
click at [499, 574] on span "New Promotion" at bounding box center [515, 578] width 67 height 10
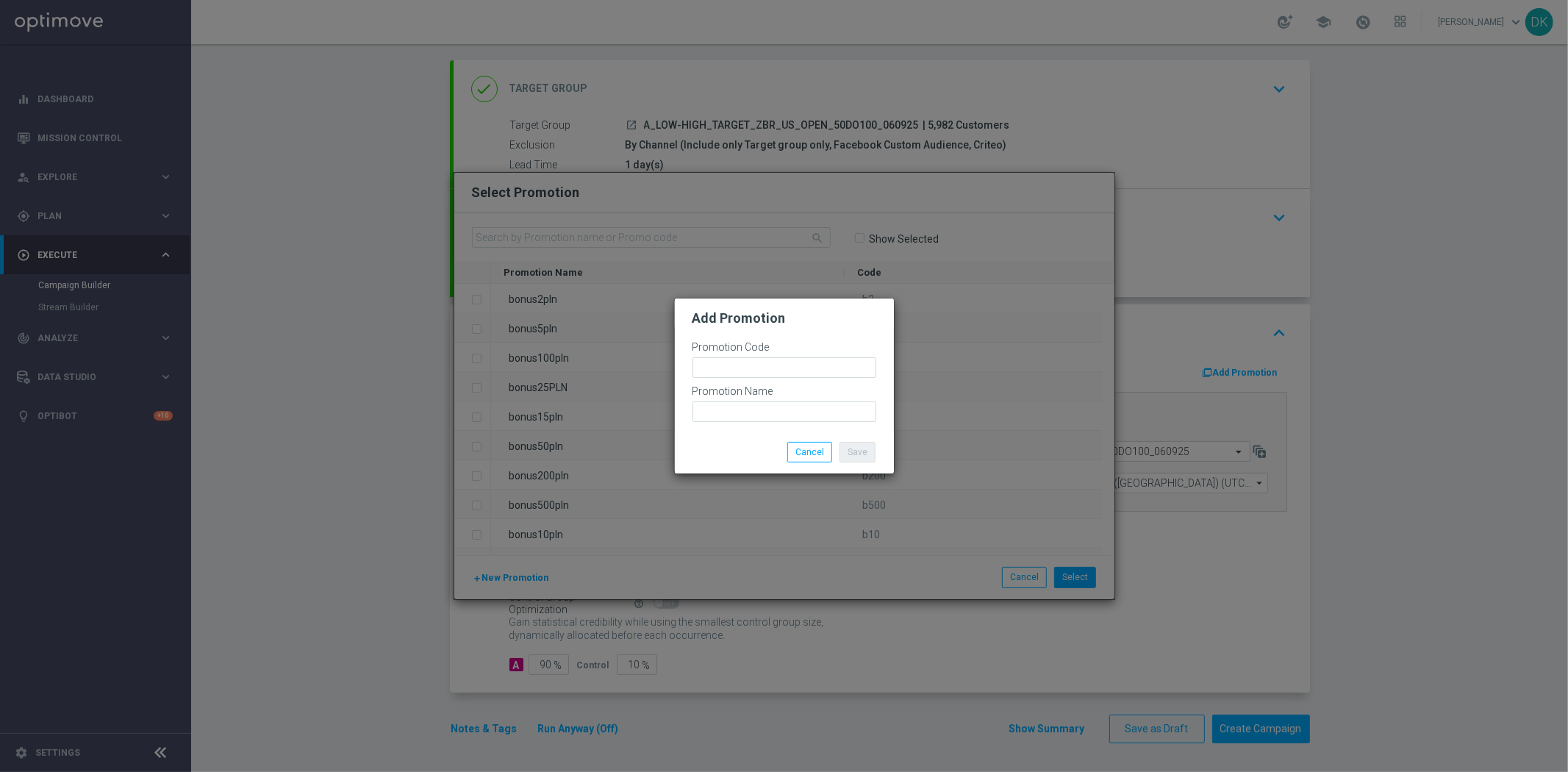
click at [717, 354] on div "Promotion Code" at bounding box center [784, 363] width 184 height 44
click at [718, 357] on div "Promotion Code" at bounding box center [784, 363] width 184 height 44
click at [721, 366] on input "text" at bounding box center [784, 367] width 184 height 21
paste input "175853"
click at [721, 366] on input "bonusapi_tg-175853" at bounding box center [784, 367] width 184 height 21
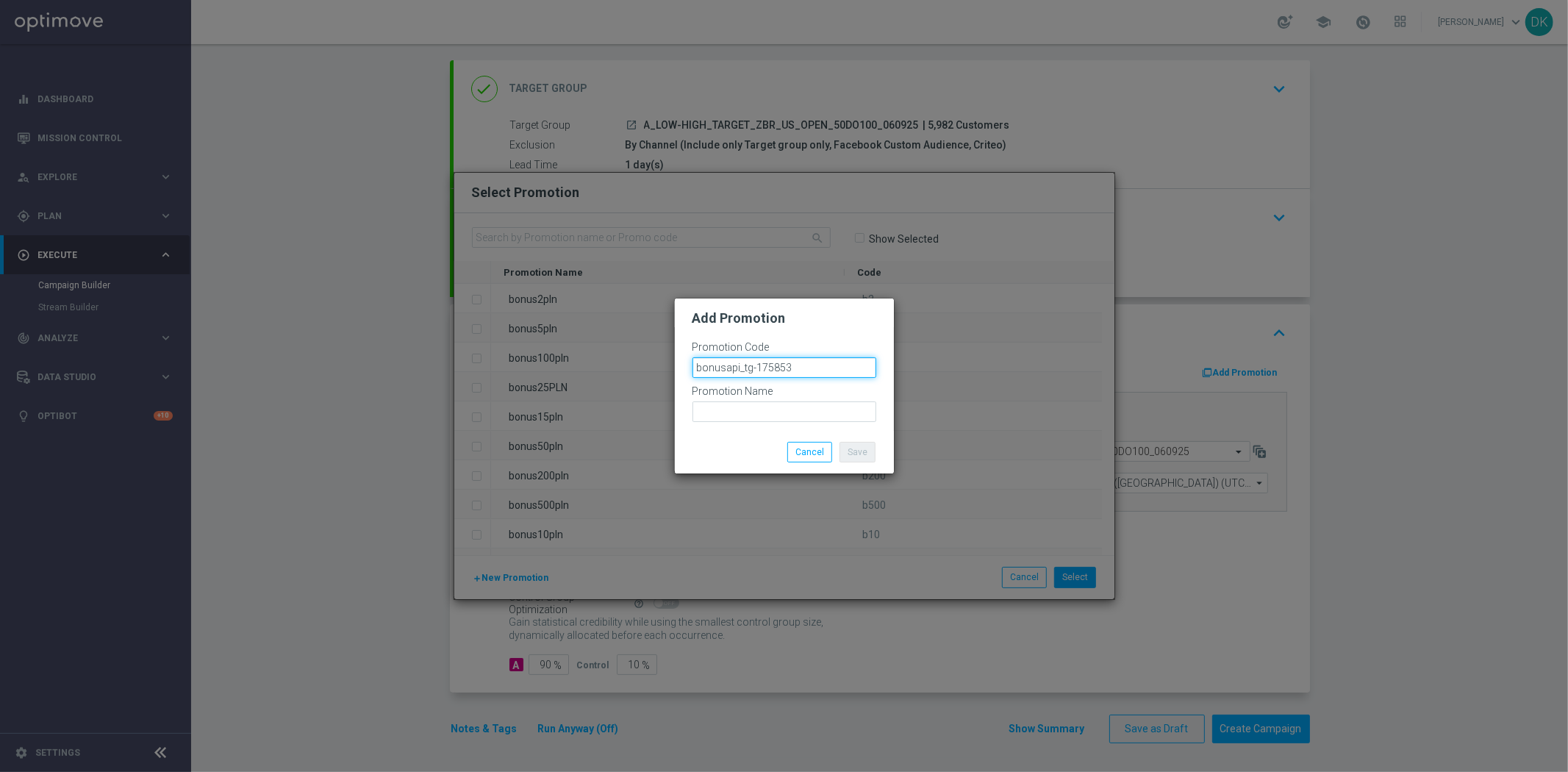
click at [721, 366] on input "bonusapi_tg-175853" at bounding box center [784, 367] width 184 height 21
type input "bonusapi_tg-175853"
click at [760, 412] on input "text" at bounding box center [784, 412] width 184 height 21
paste input "bonusapi_tg-175853"
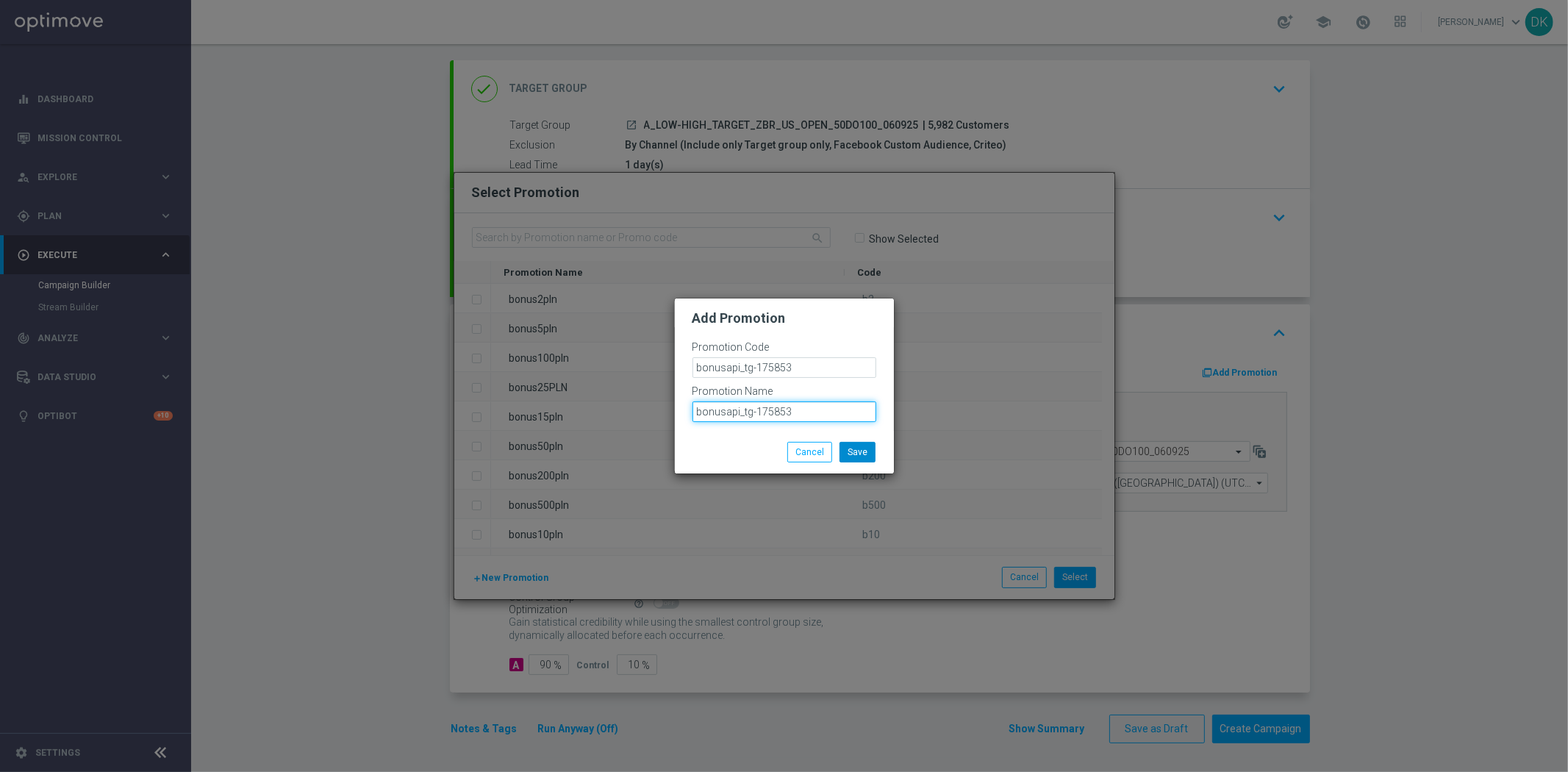
type input "bonusapi_tg-175853"
click at [853, 445] on button "Save" at bounding box center [857, 452] width 36 height 21
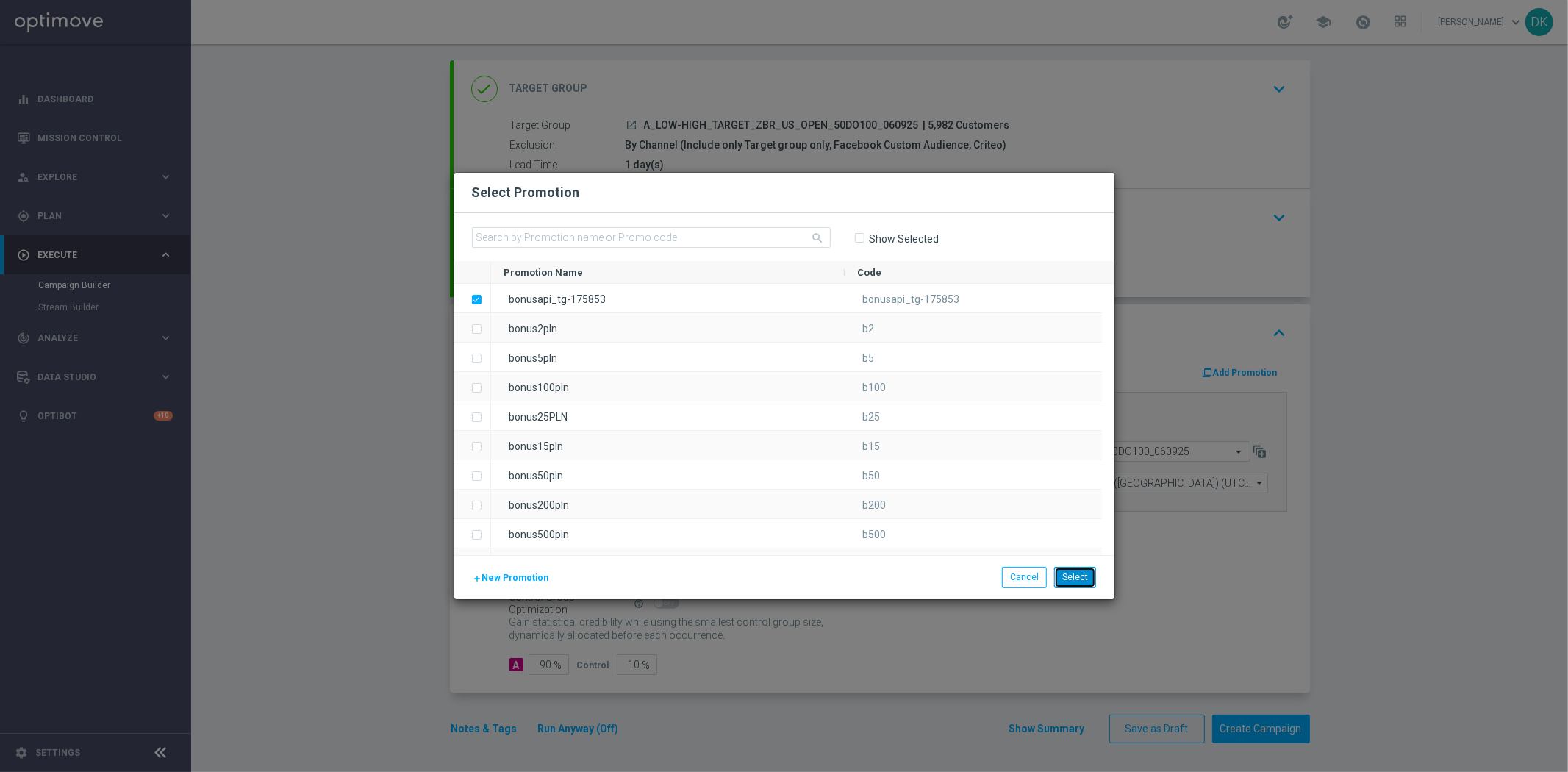
click at [1078, 582] on button "Select" at bounding box center [1075, 577] width 42 height 21
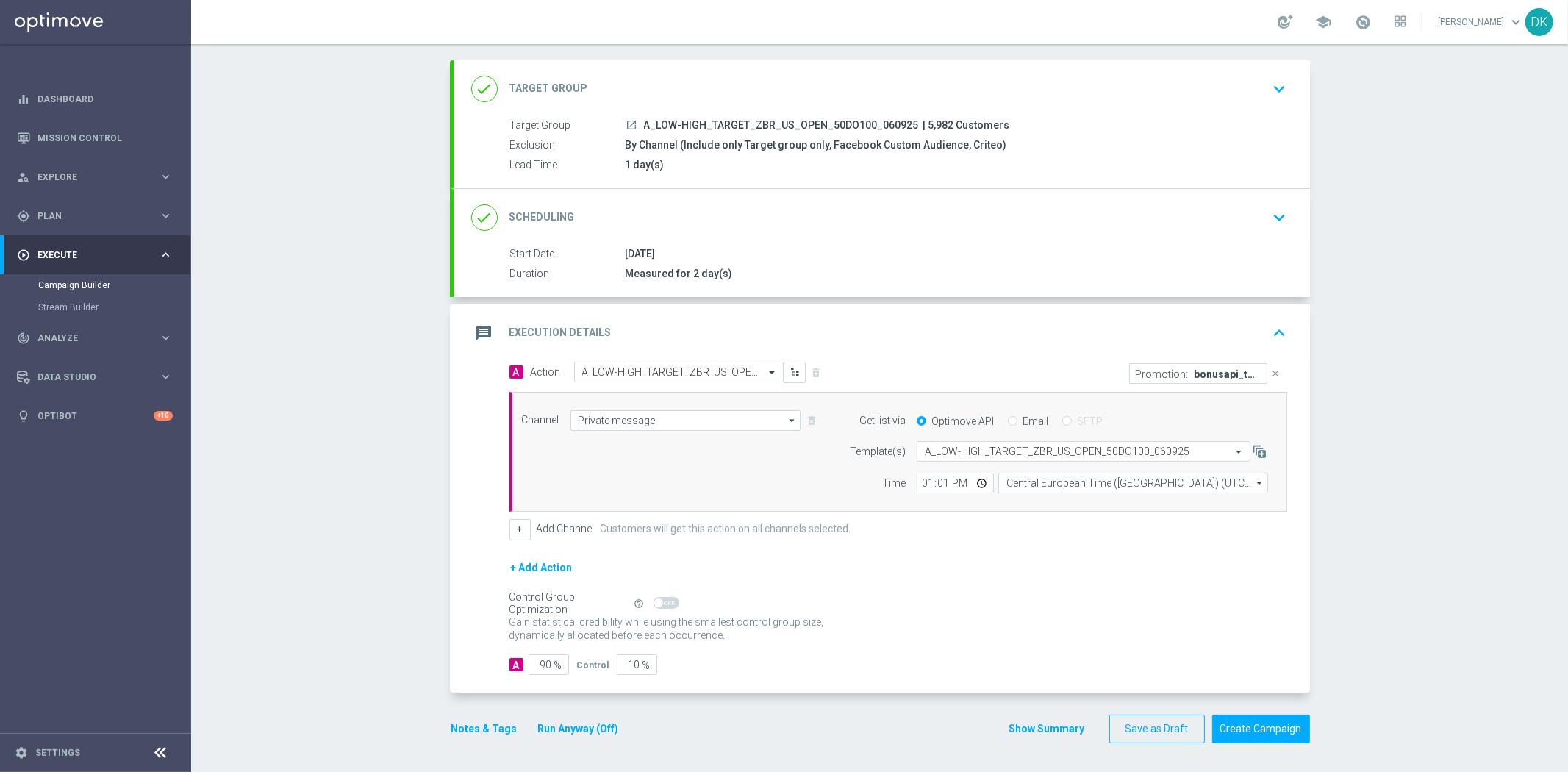
click at [485, 734] on button "Notes & Tags" at bounding box center [484, 729] width 69 height 18
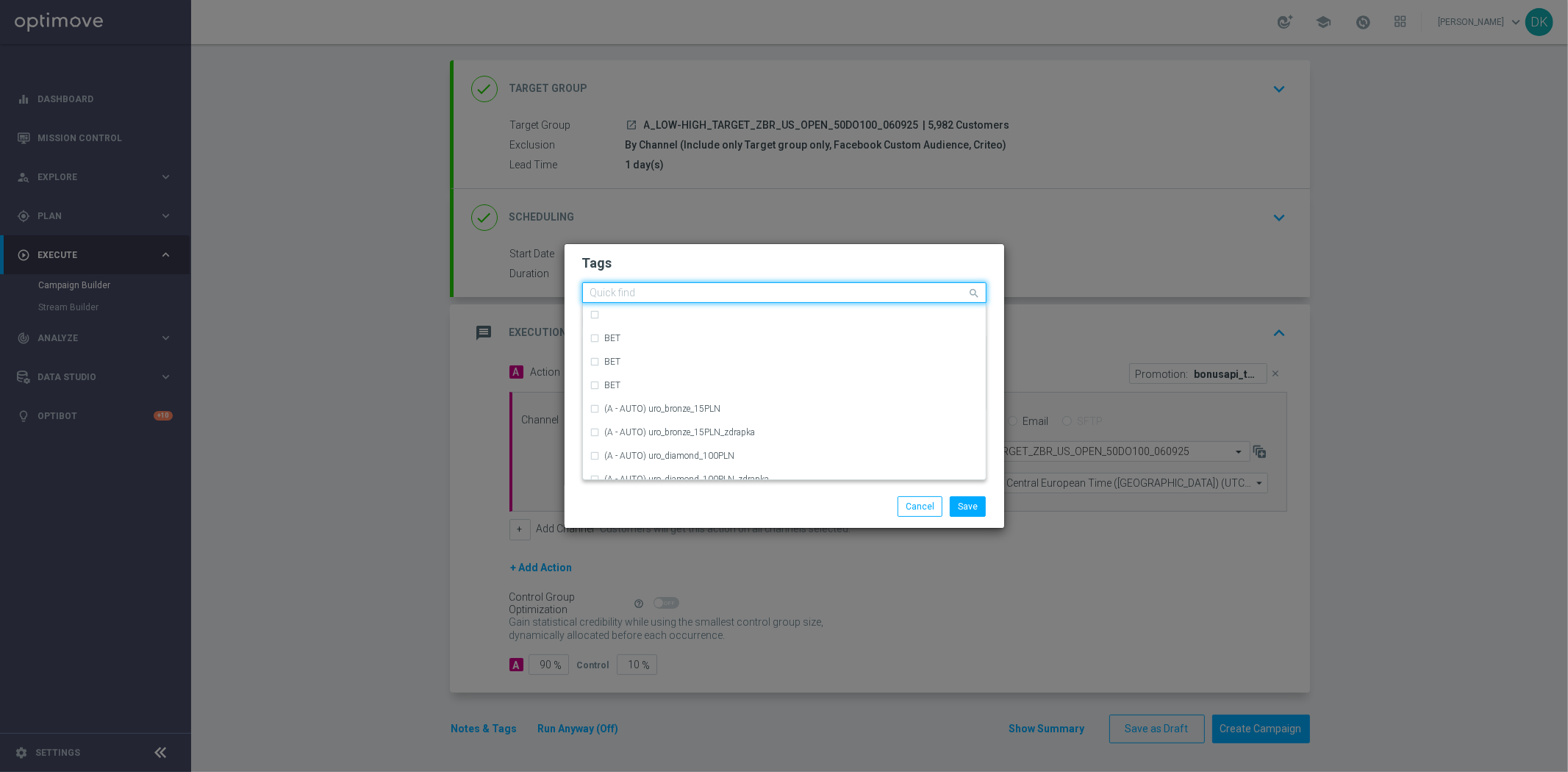
click at [678, 295] on input "text" at bounding box center [779, 294] width 377 height 12
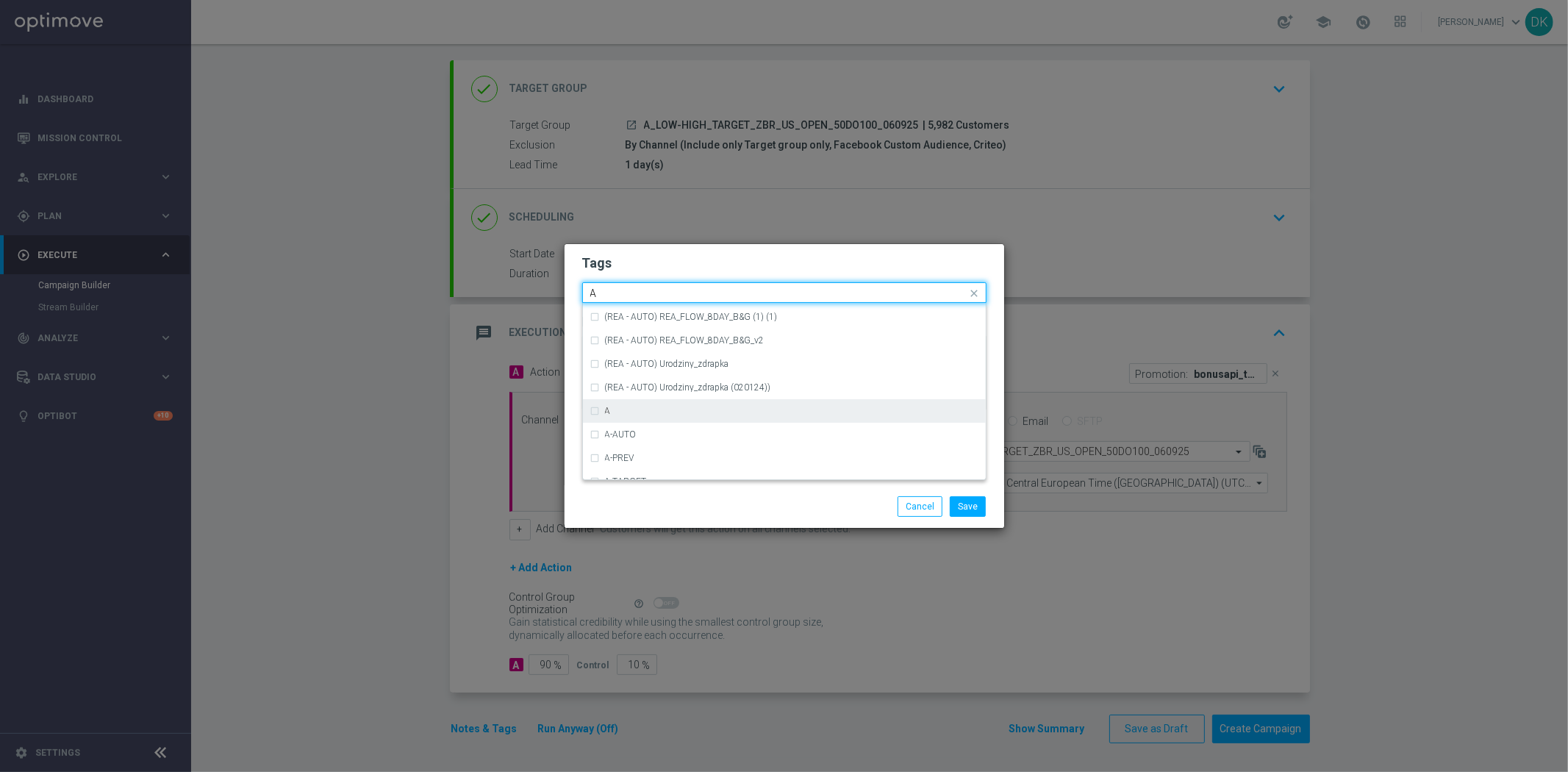
click at [629, 406] on div "A" at bounding box center [792, 411] width 373 height 9
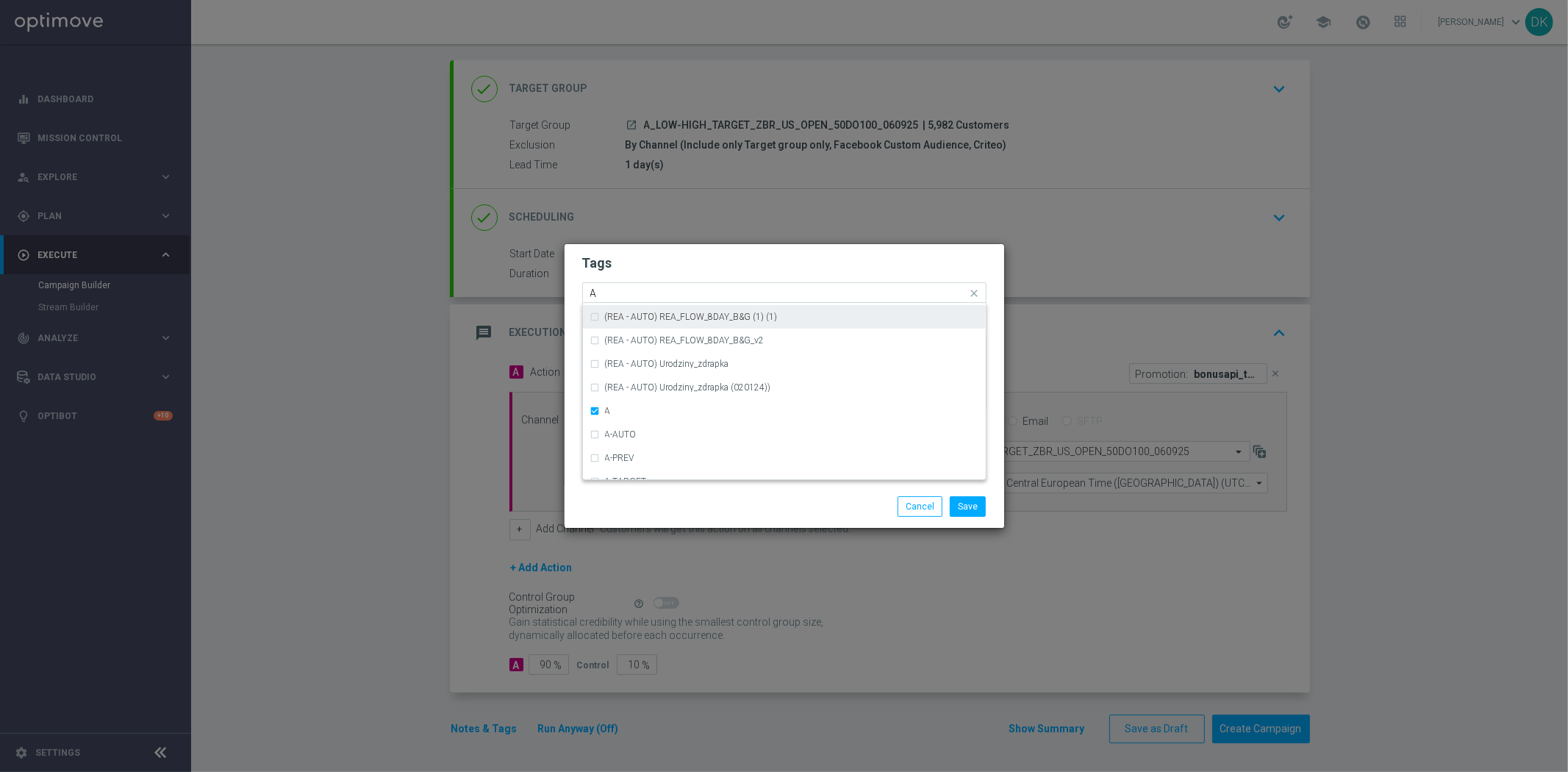
click at [615, 296] on input "A" at bounding box center [779, 294] width 377 height 12
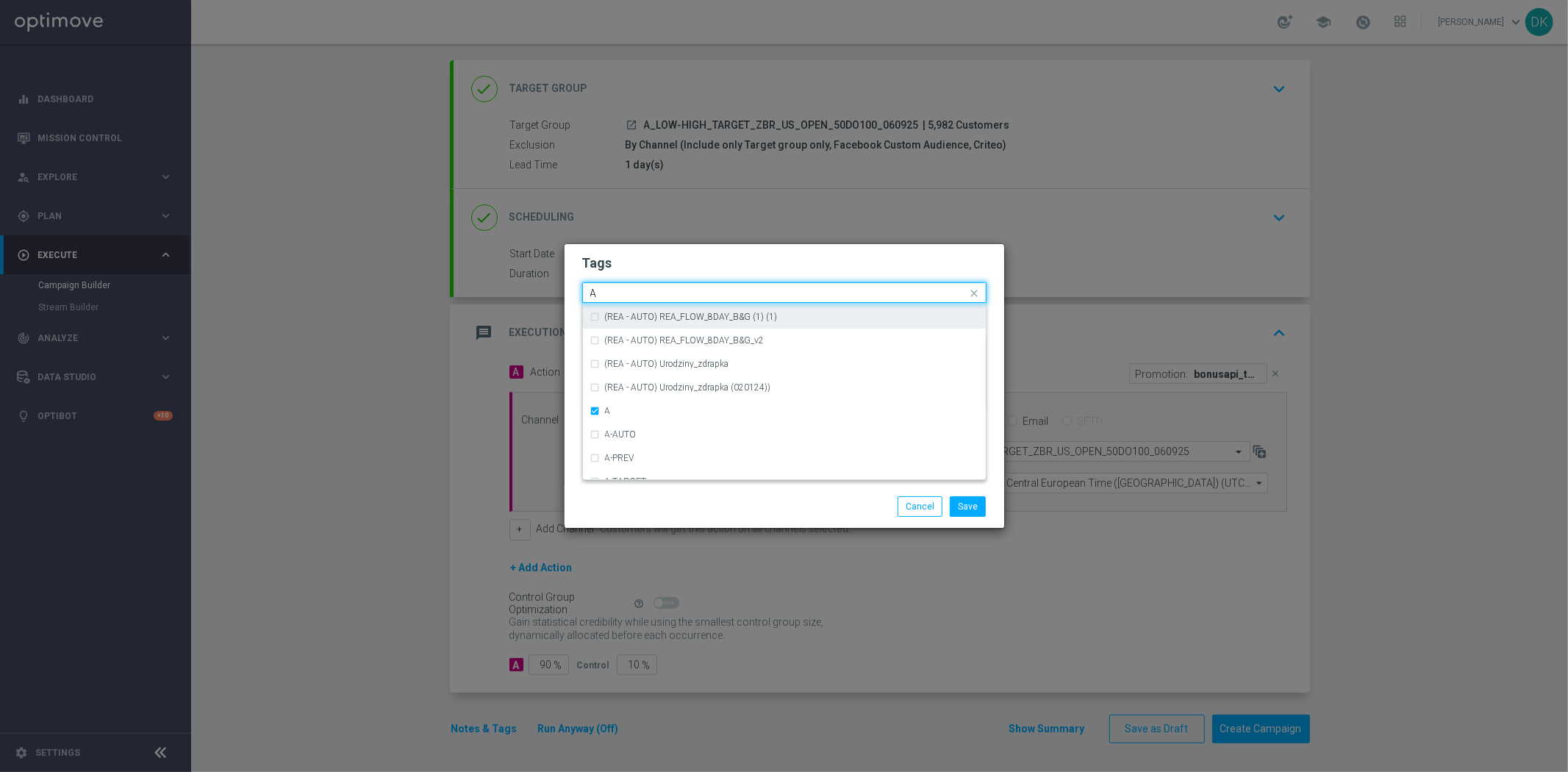
click at [615, 296] on input "A" at bounding box center [779, 294] width 377 height 12
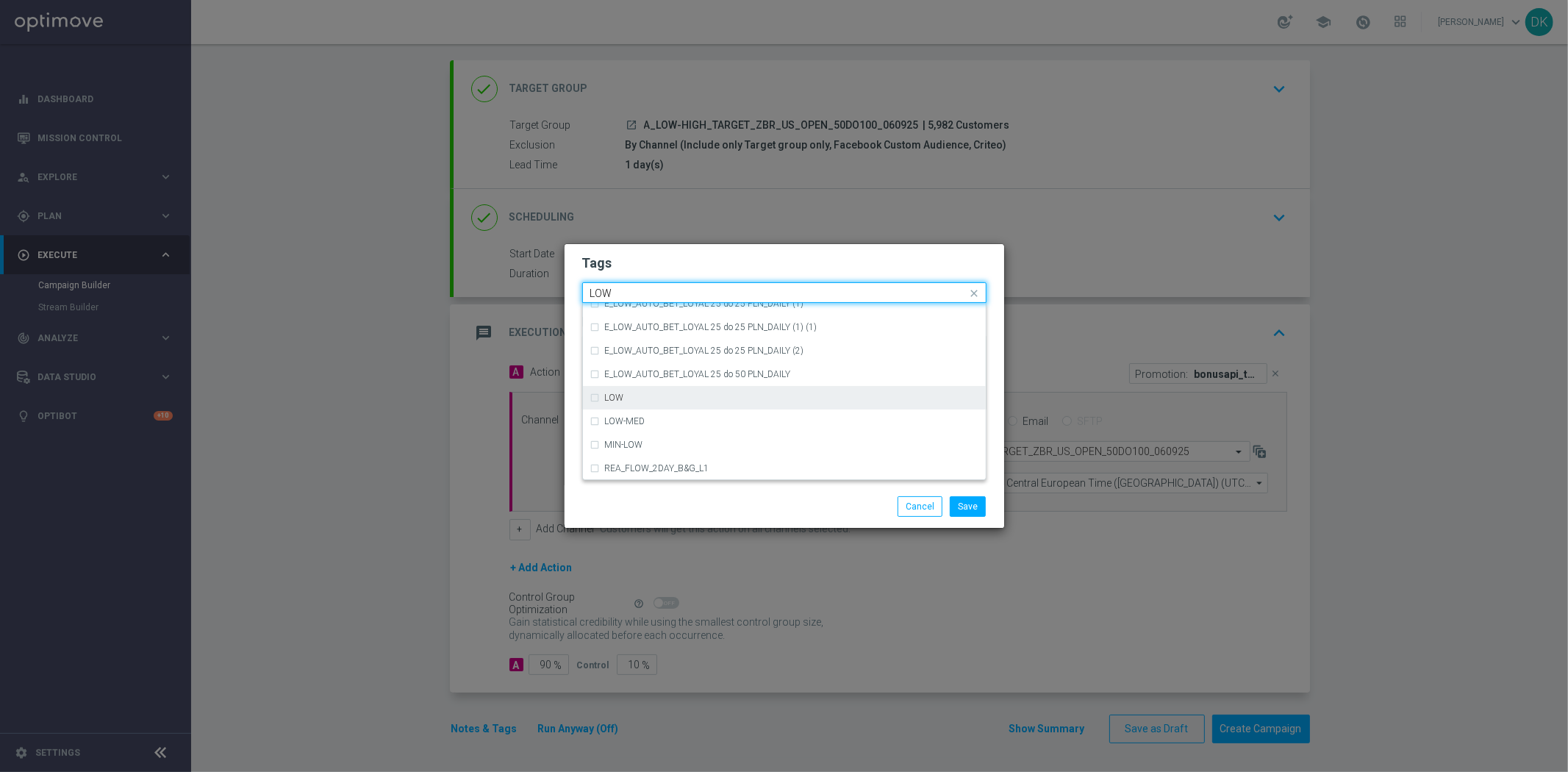
click at [642, 402] on div "LOW" at bounding box center [784, 397] width 388 height 24
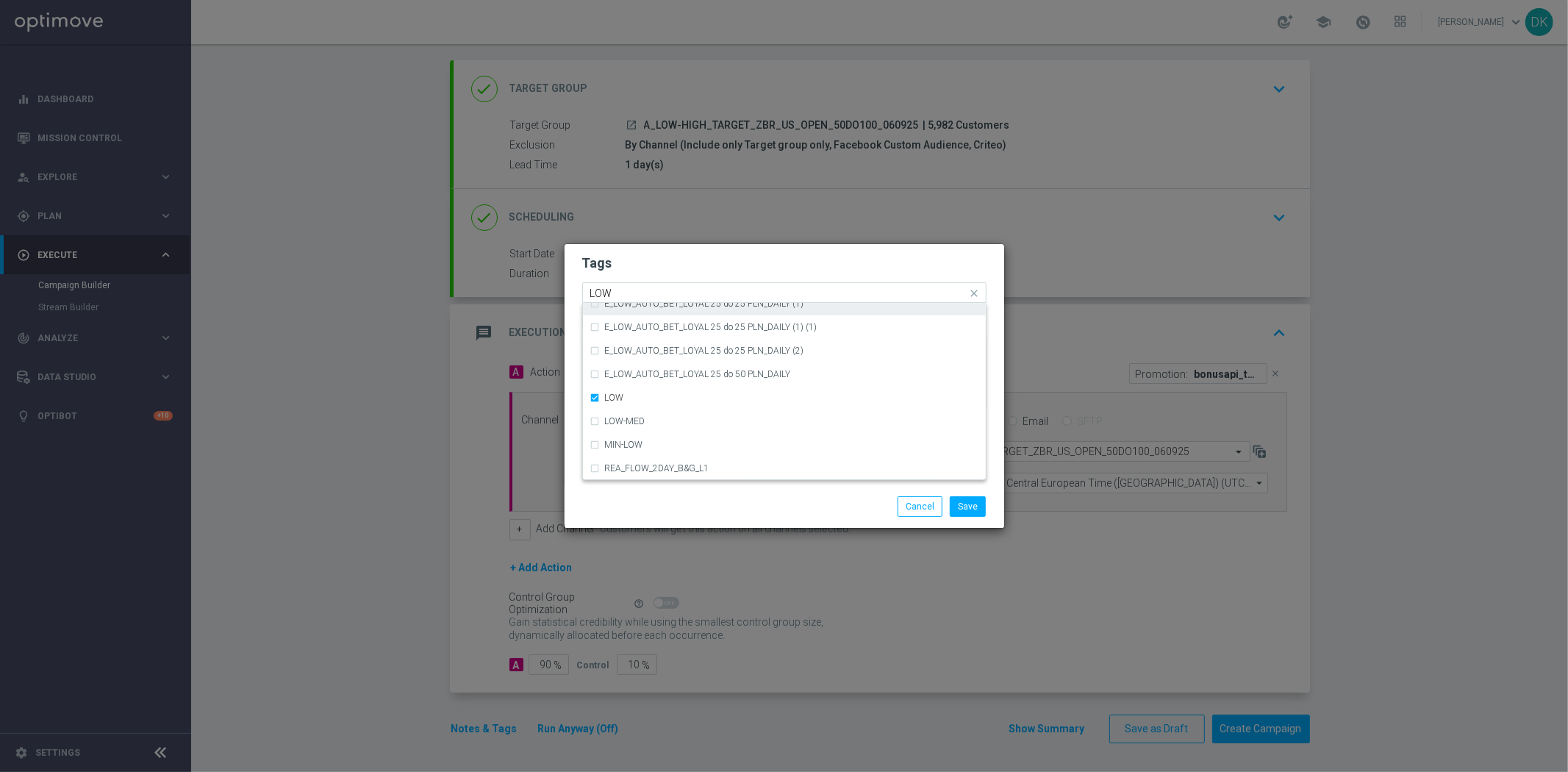
click at [636, 288] on input "LOW" at bounding box center [779, 294] width 377 height 12
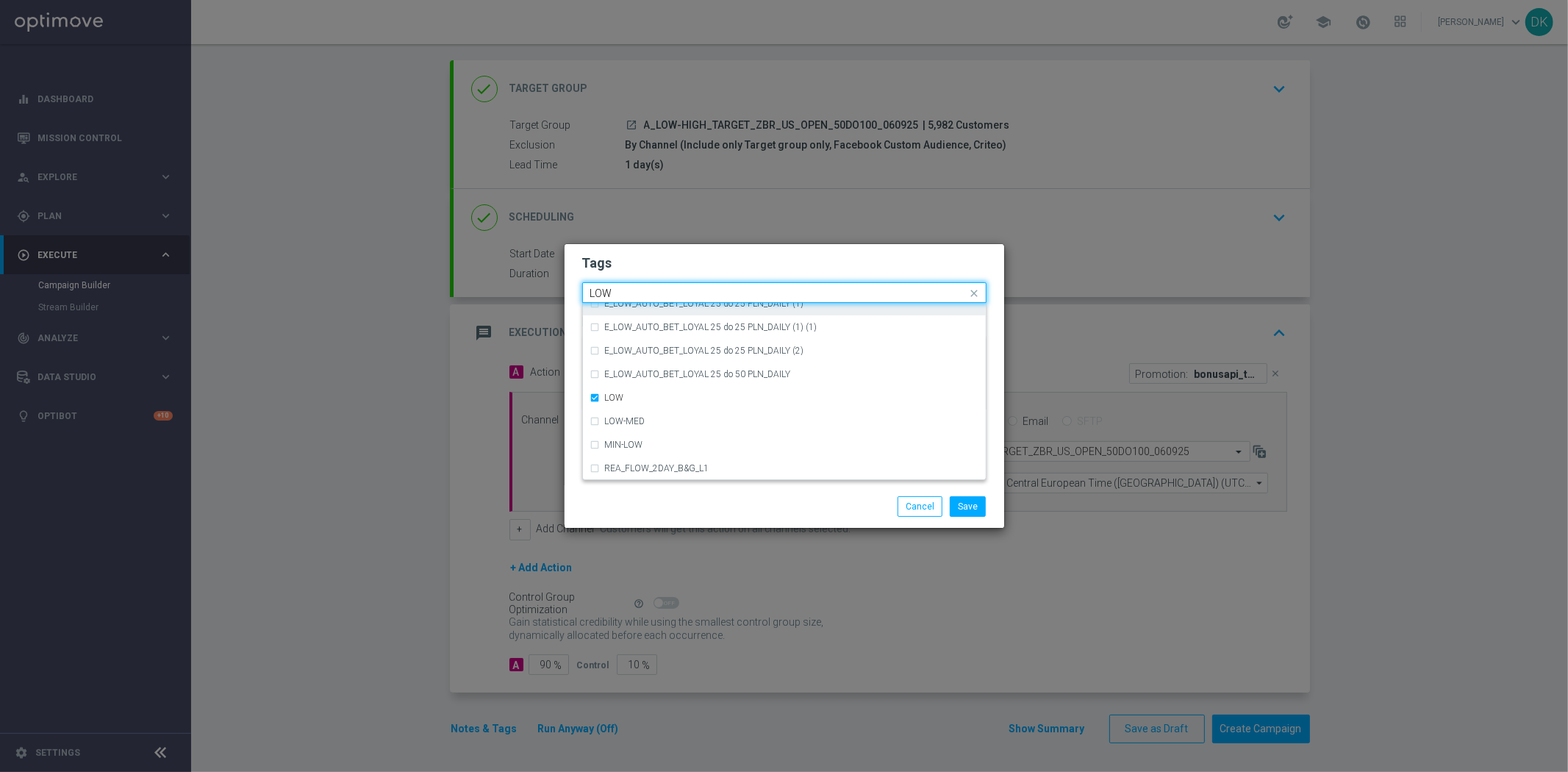
click at [636, 288] on input "LOW" at bounding box center [779, 294] width 377 height 12
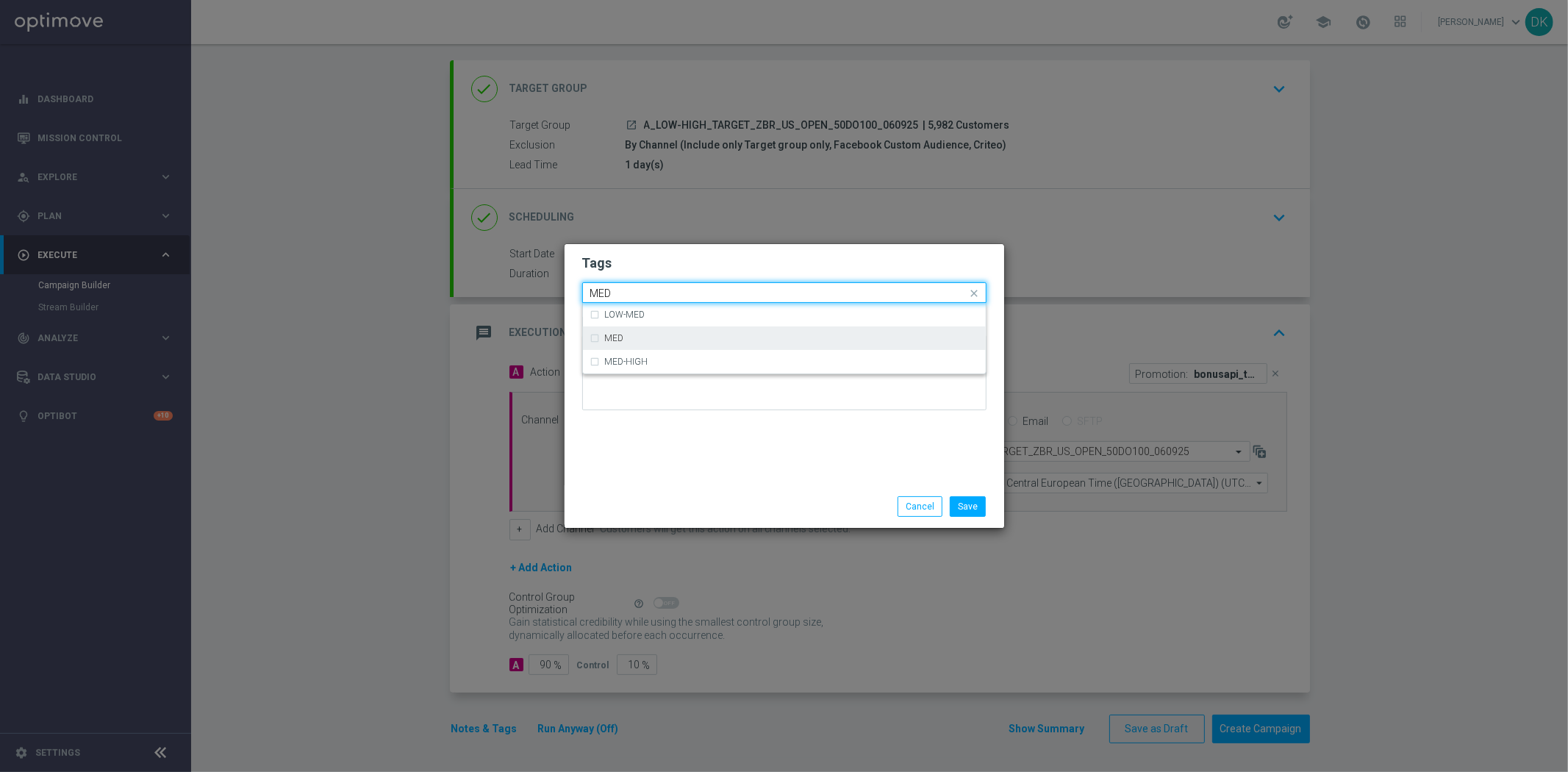
click at [648, 334] on div "MED" at bounding box center [792, 338] width 373 height 9
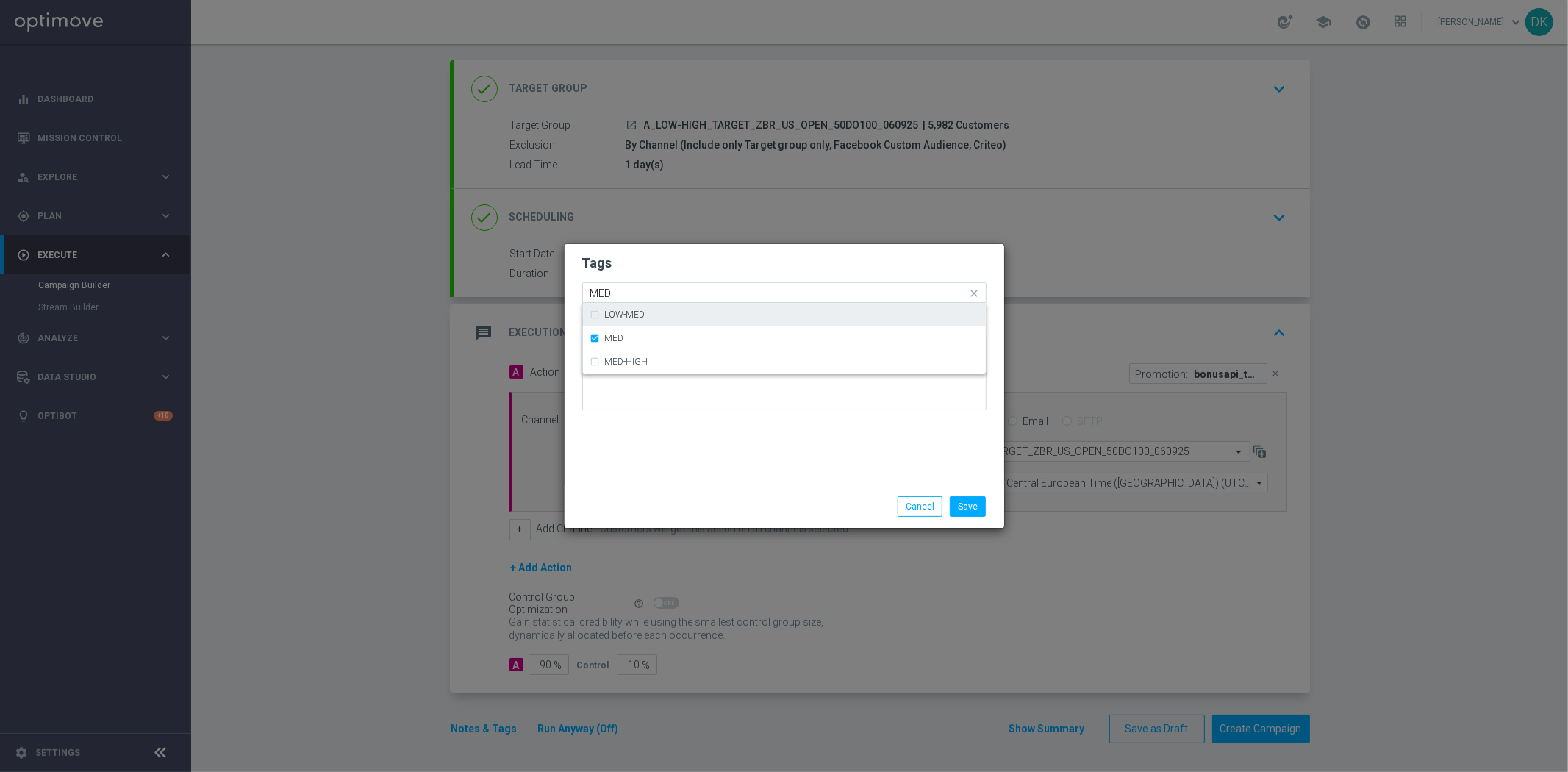
click at [642, 292] on input "MED" at bounding box center [779, 294] width 377 height 12
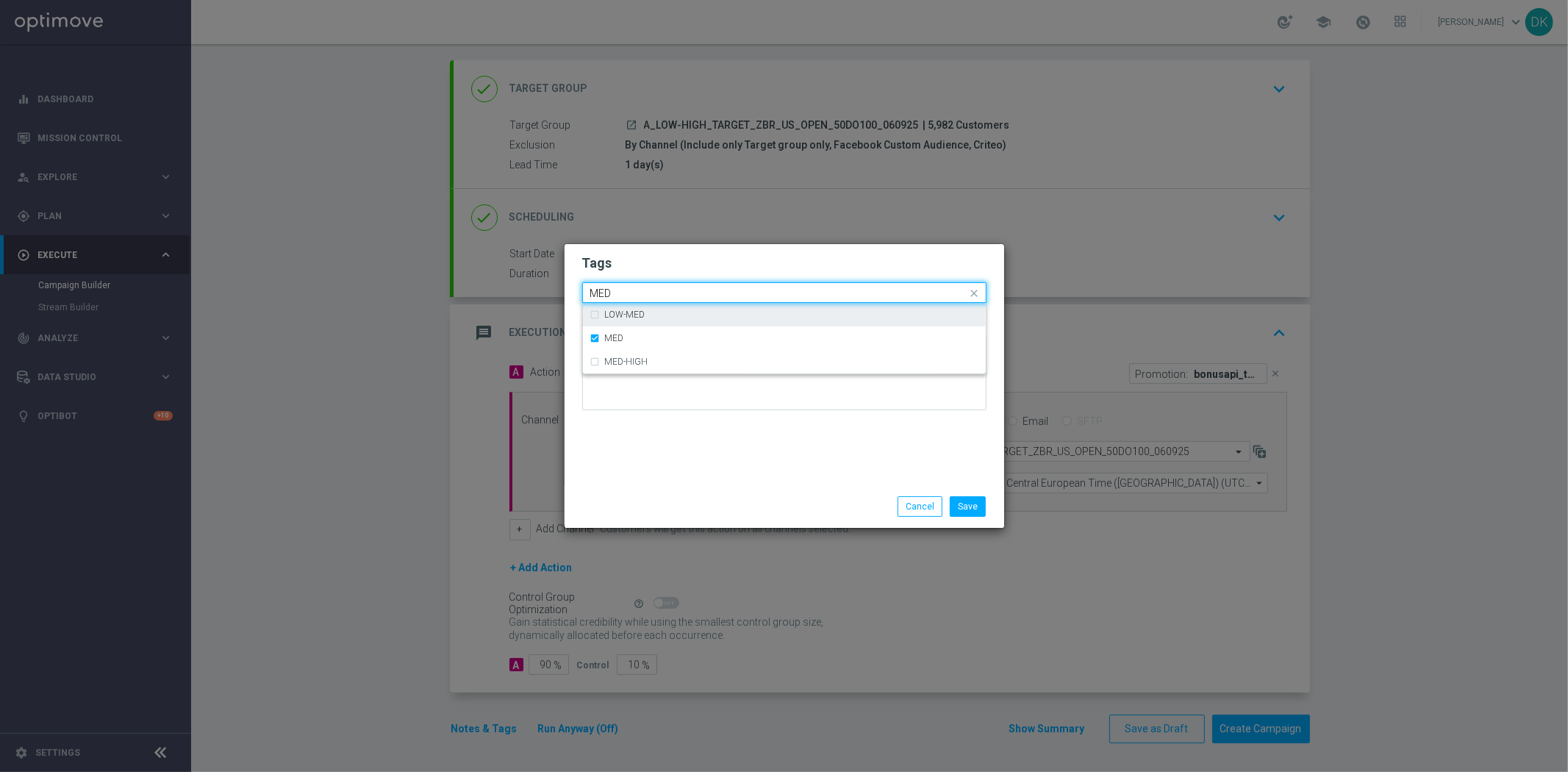
click at [642, 292] on input "MED" at bounding box center [779, 294] width 377 height 12
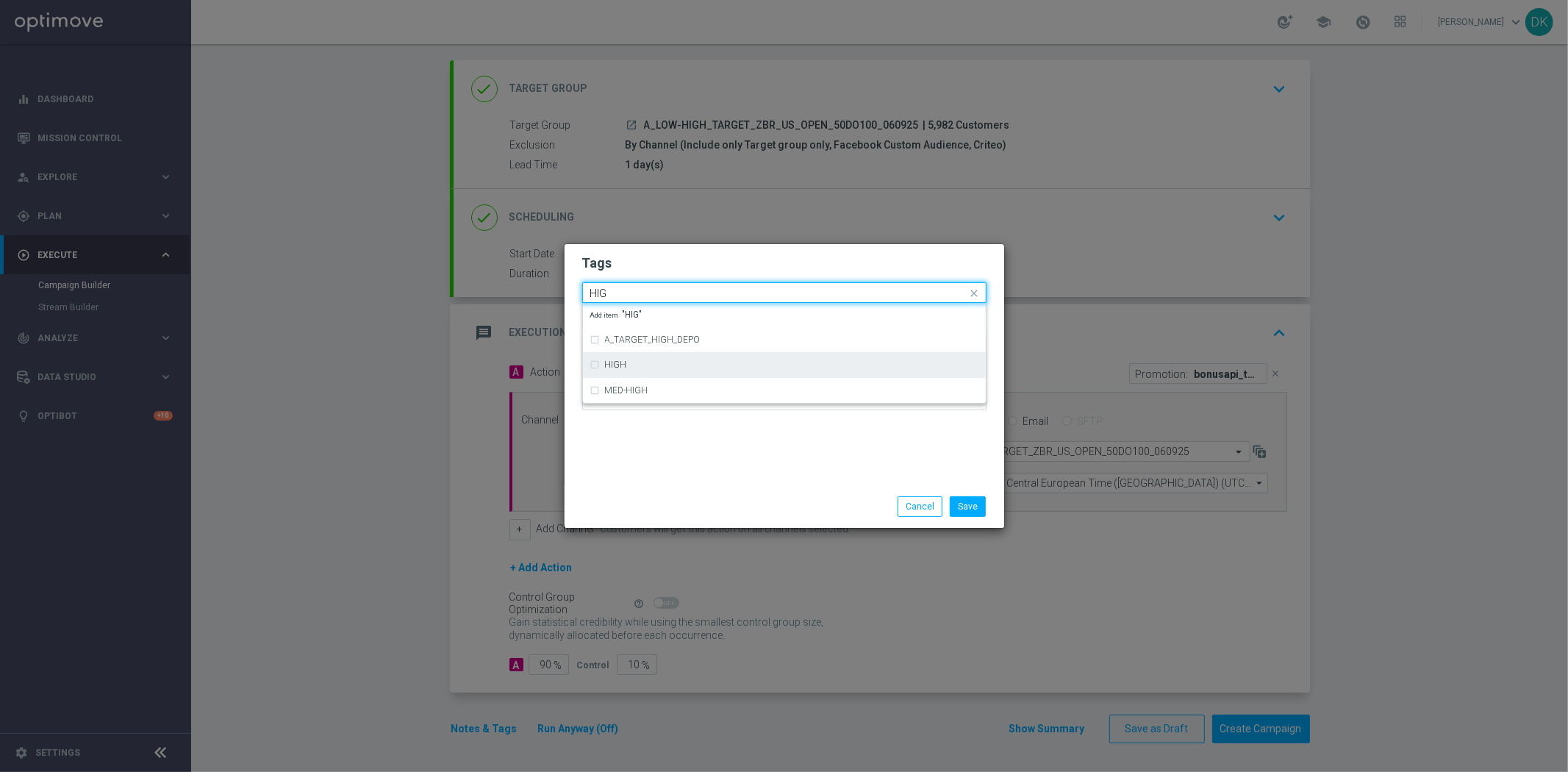
click at [642, 365] on div "HIGH" at bounding box center [792, 365] width 373 height 9
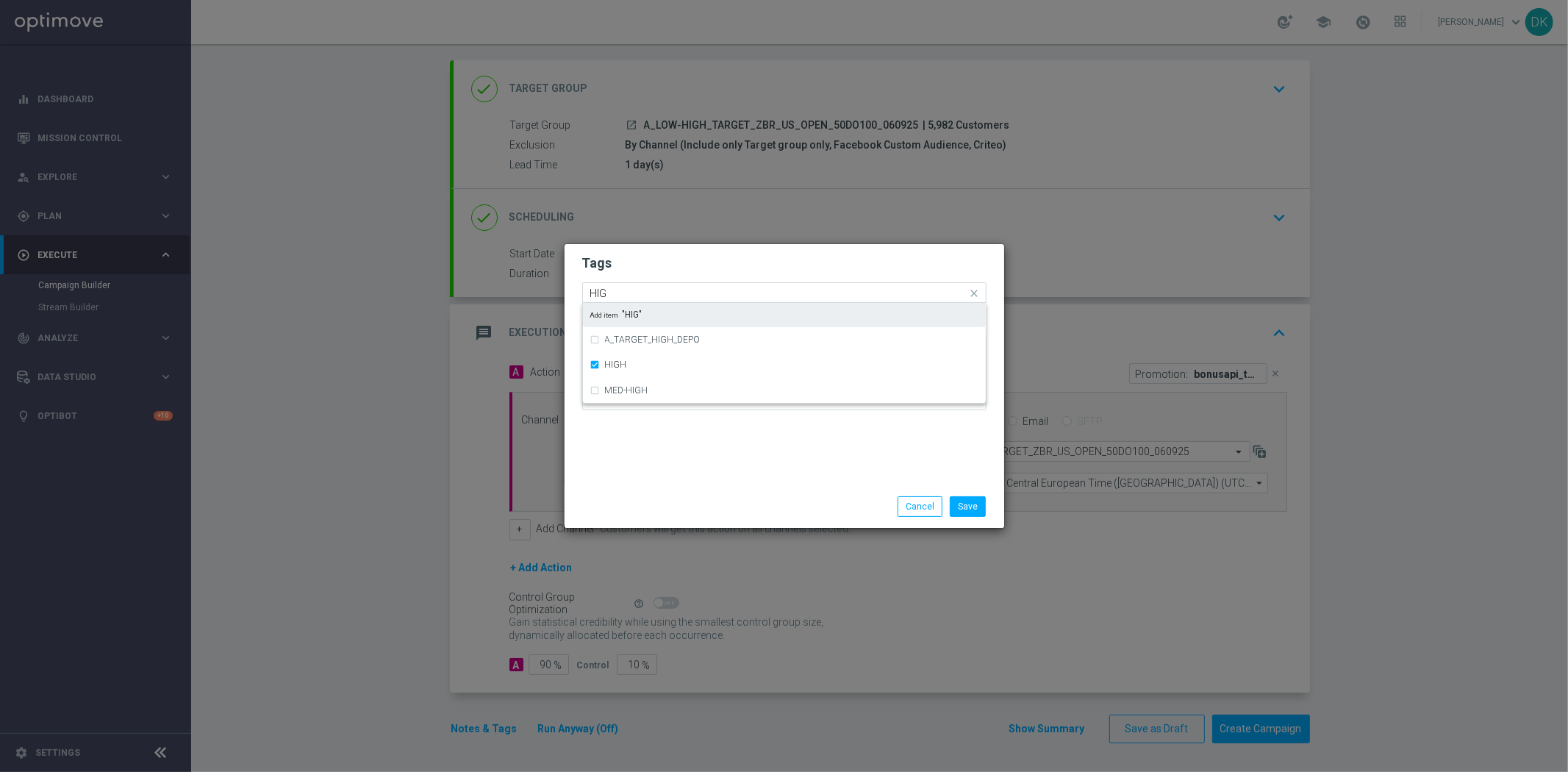
click at [660, 292] on input "HIG" at bounding box center [779, 294] width 377 height 12
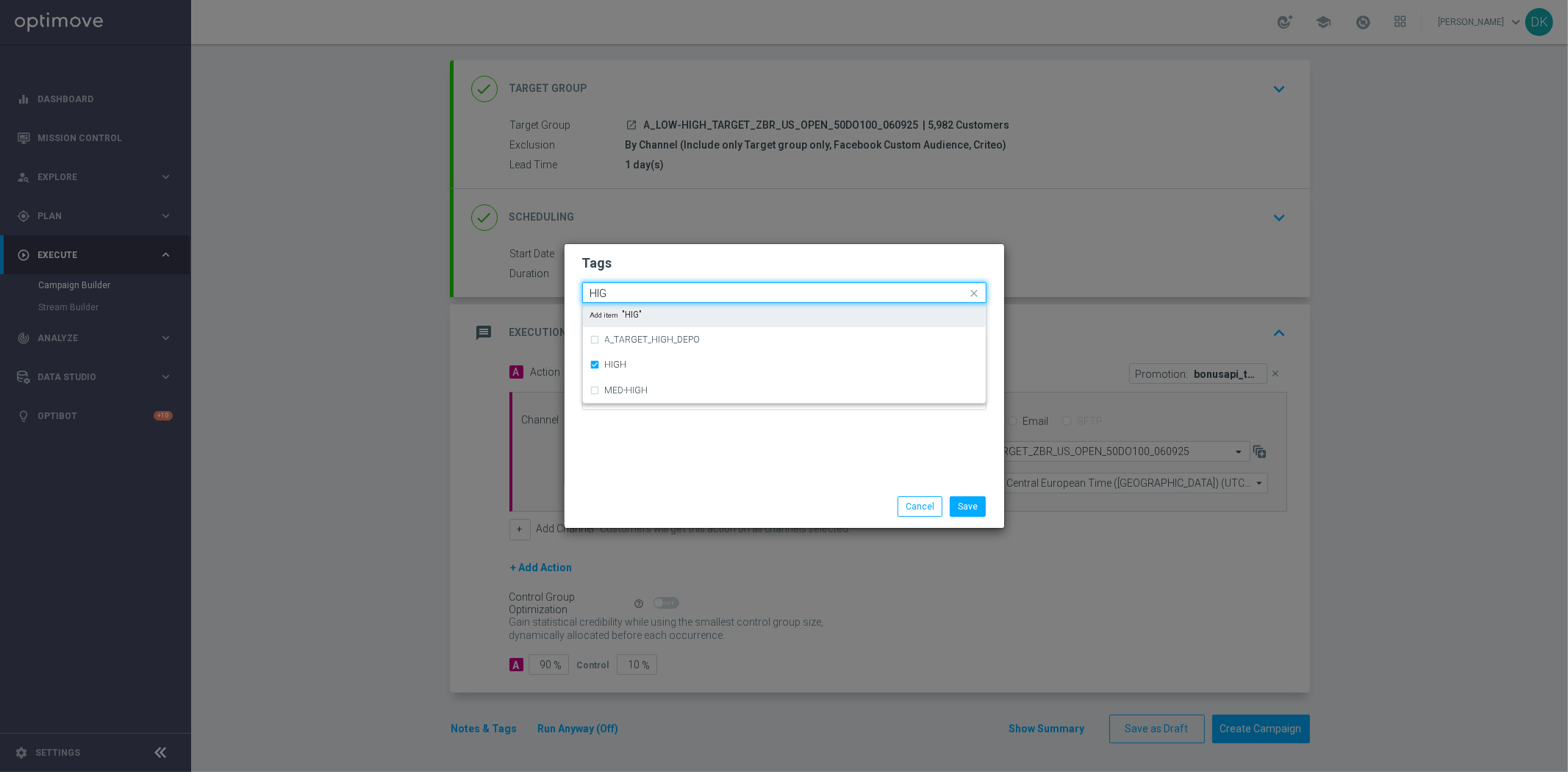
click at [660, 292] on input "HIG" at bounding box center [779, 294] width 377 height 12
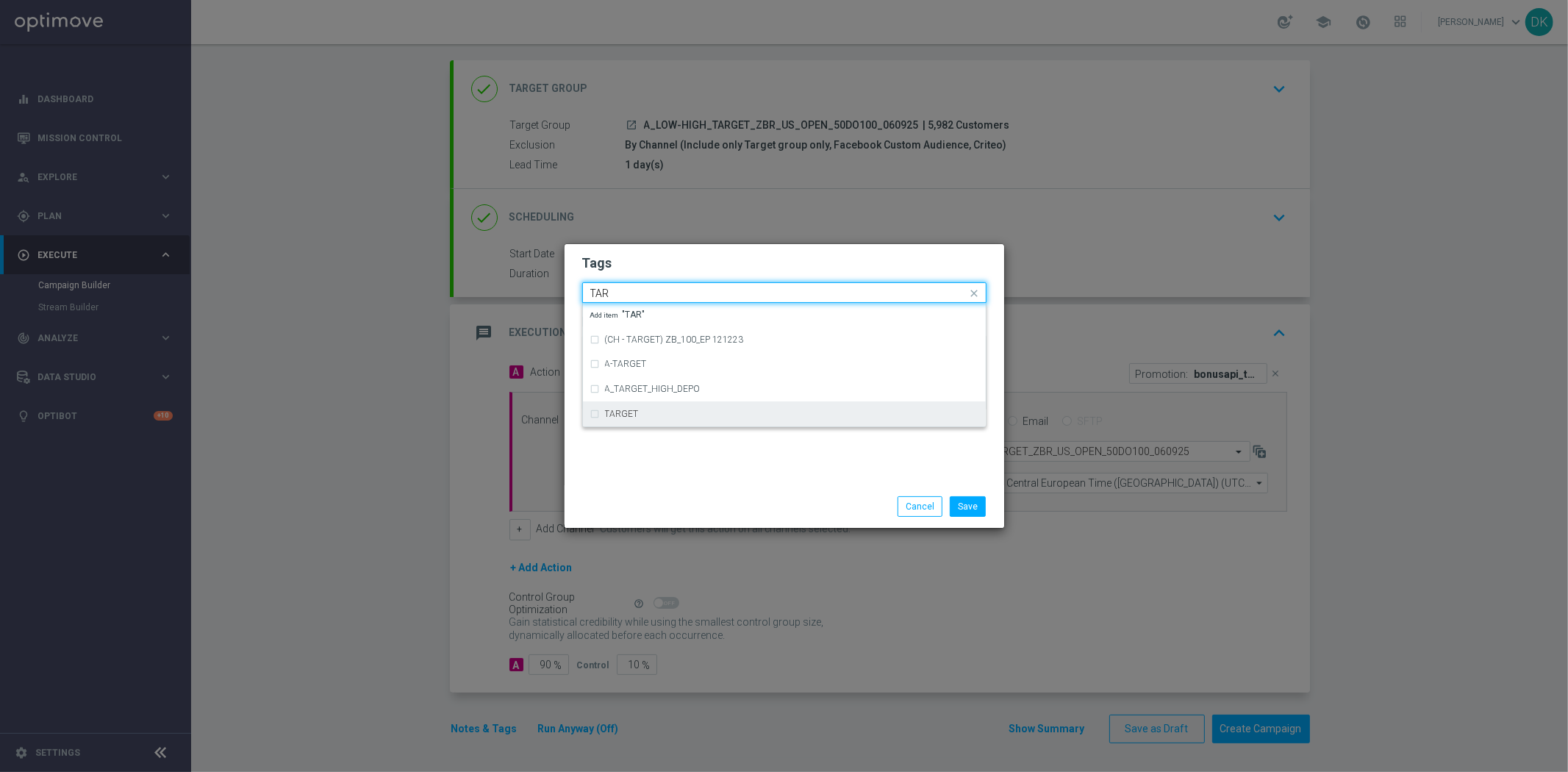
click at [630, 408] on div "TARGET" at bounding box center [784, 414] width 388 height 24
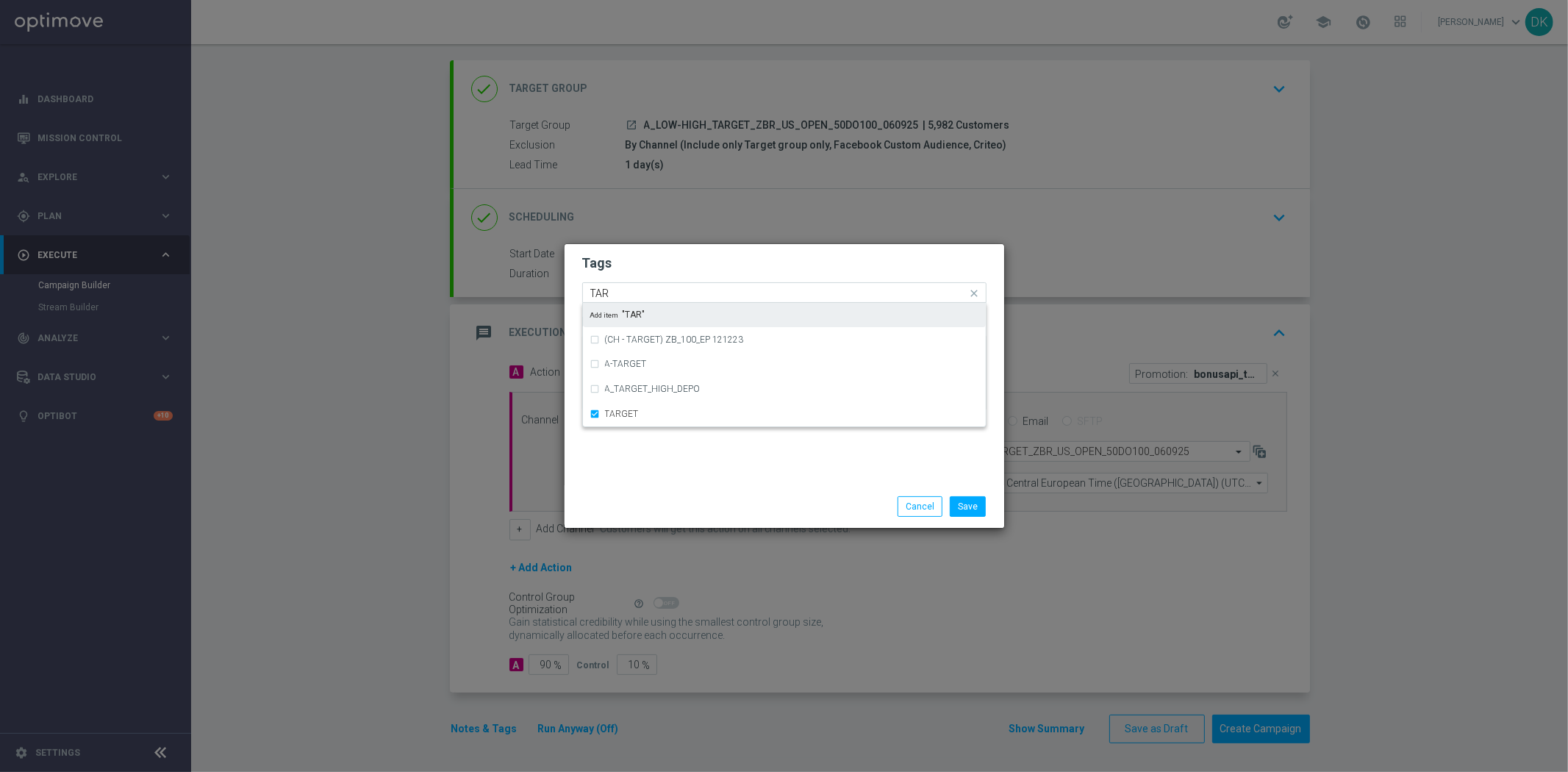
click at [629, 290] on input "TAR" at bounding box center [779, 294] width 377 height 12
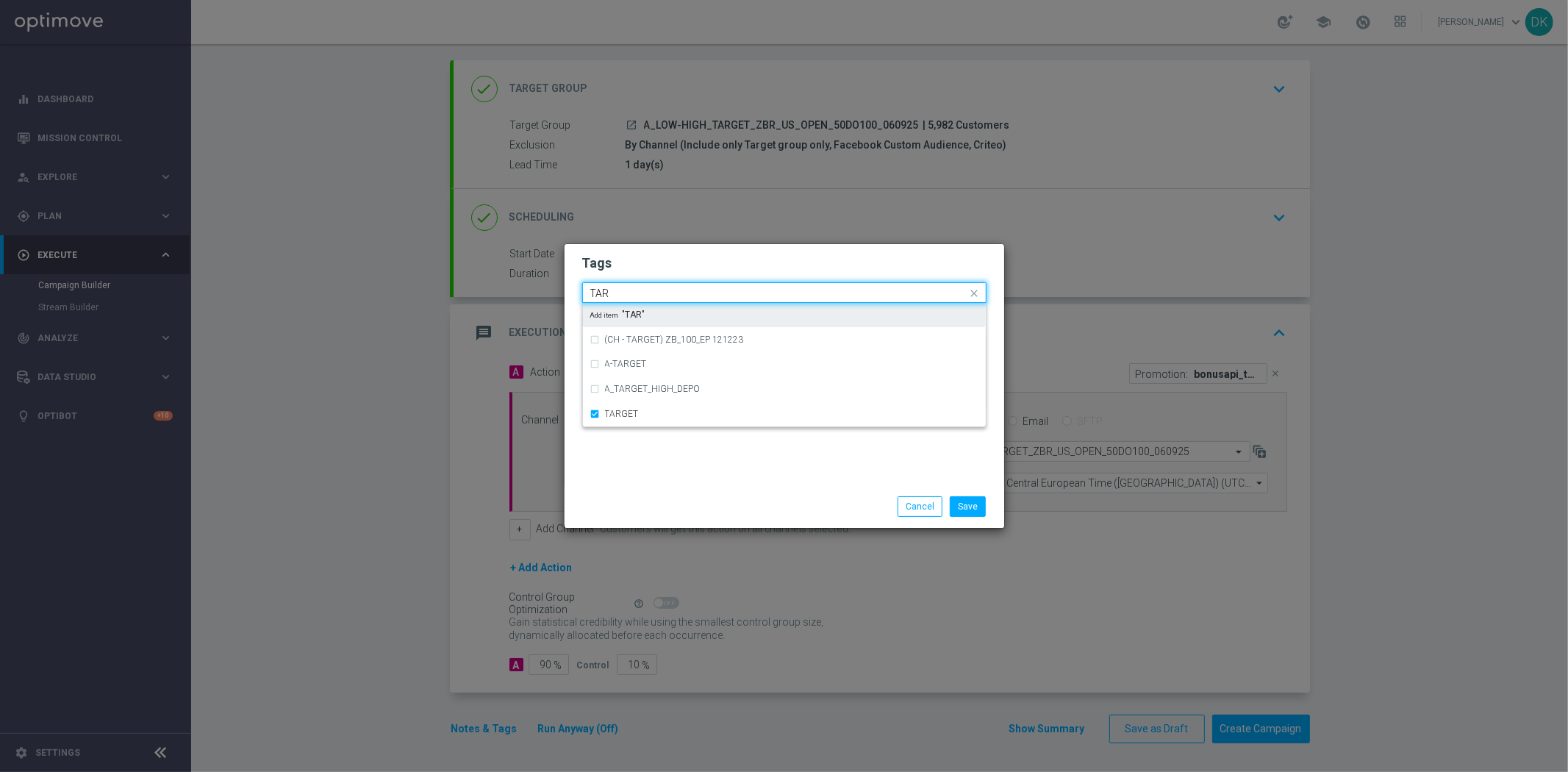
click at [629, 290] on input "TAR" at bounding box center [779, 294] width 377 height 12
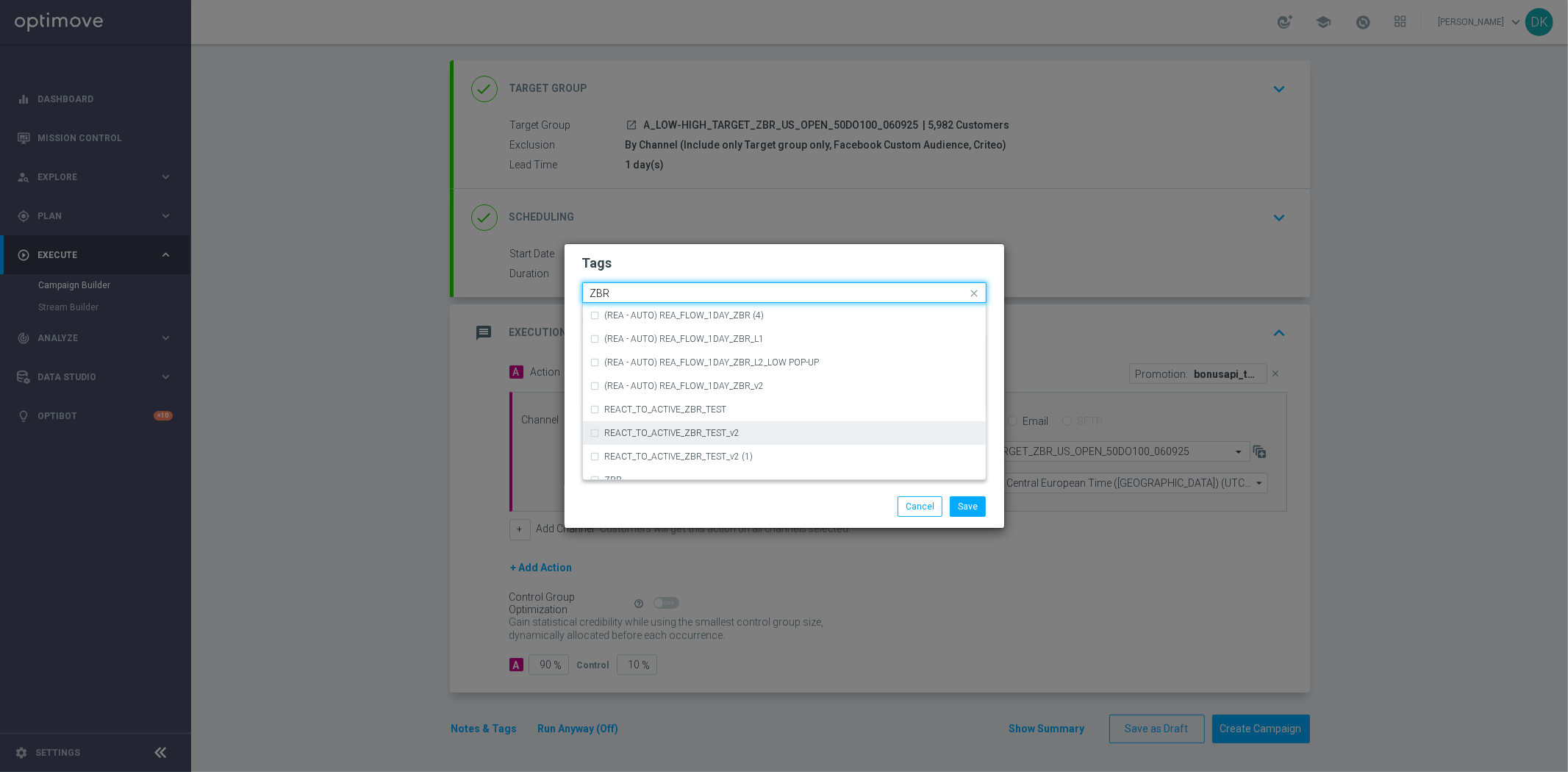
scroll to position [152, 0]
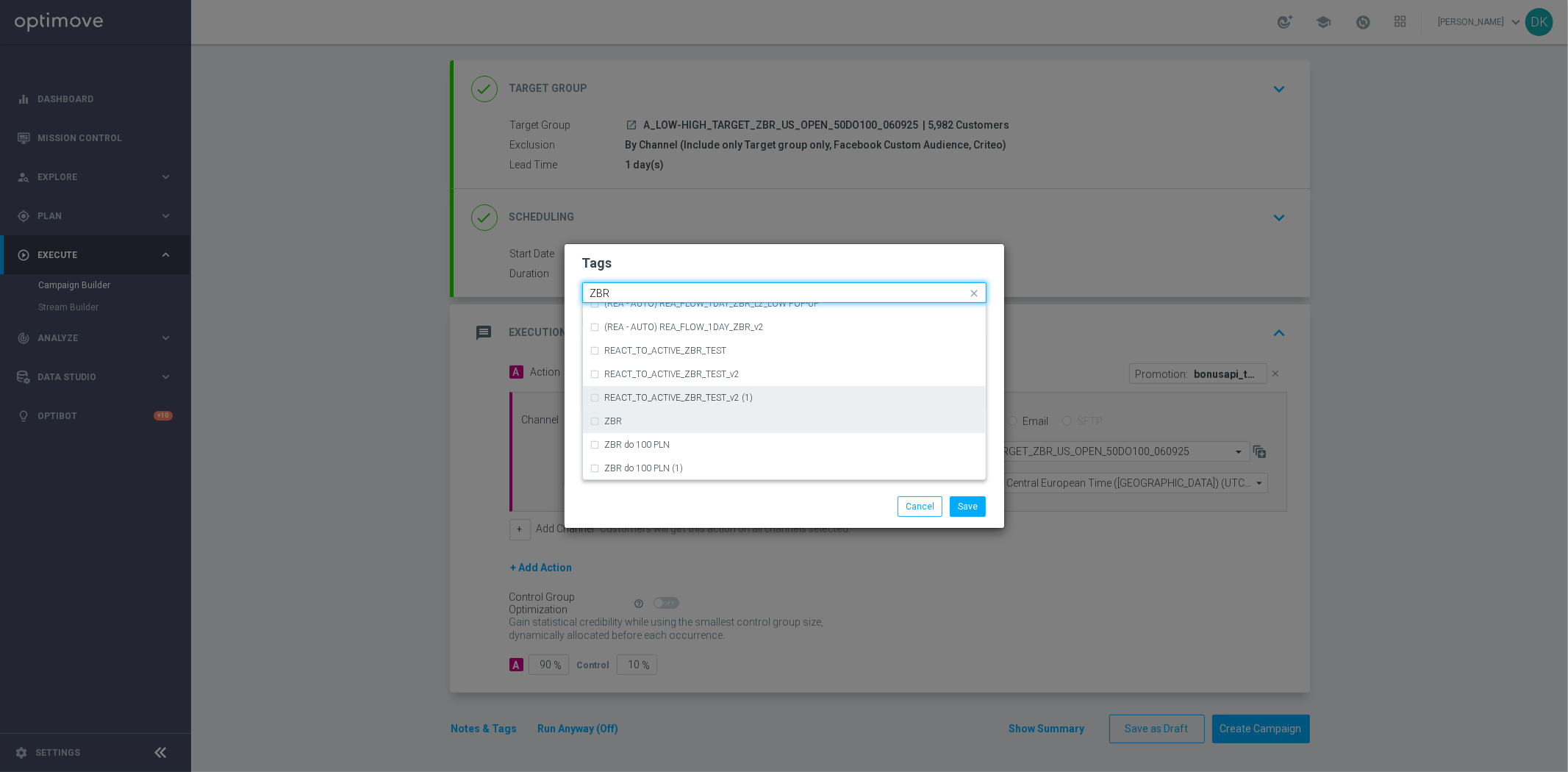
click at [649, 426] on div "ZBR" at bounding box center [784, 421] width 388 height 24
type input "ZBR"
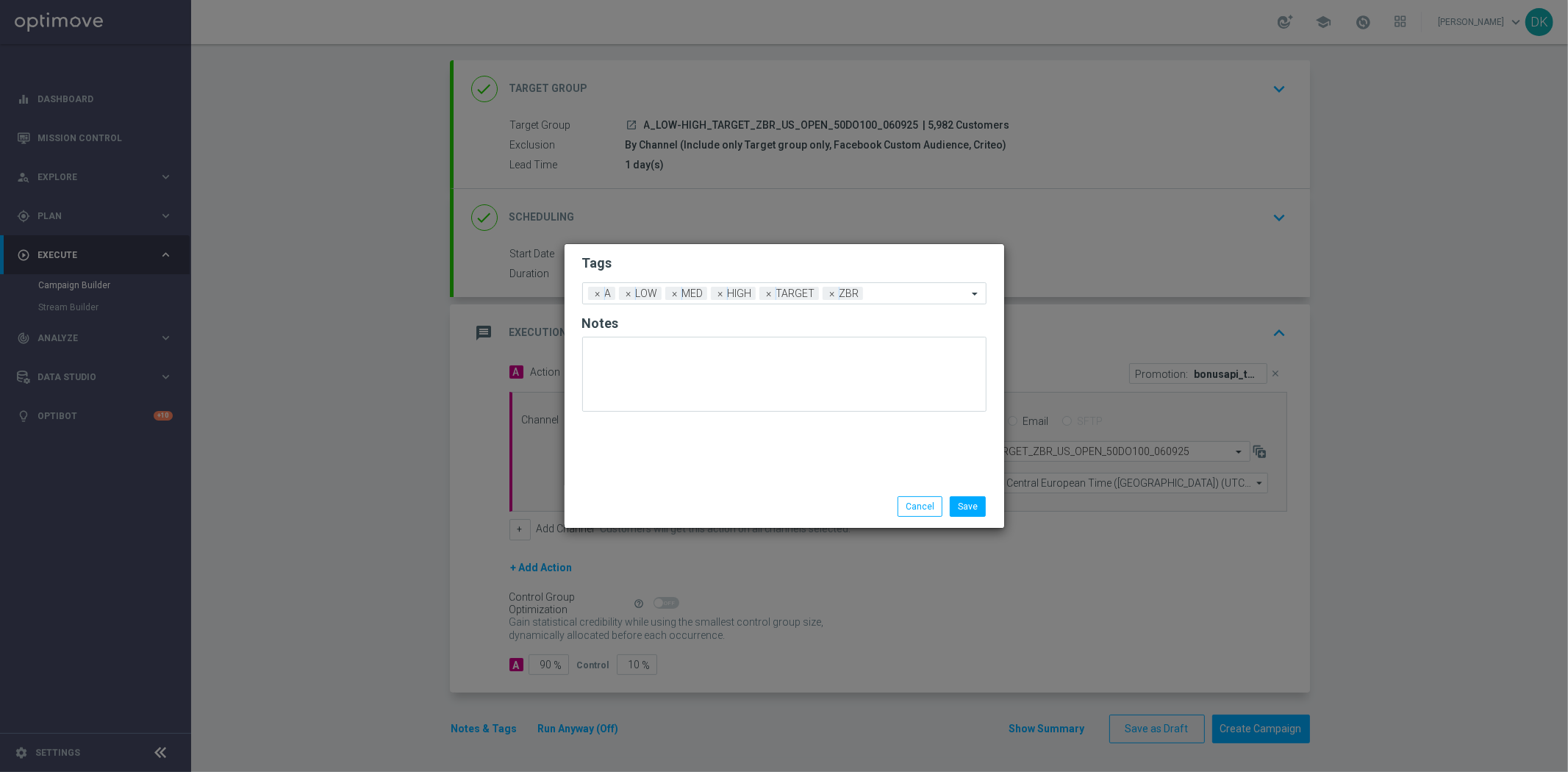
click at [681, 499] on div "Save Cancel" at bounding box center [784, 507] width 426 height 21
click at [965, 506] on button "Save" at bounding box center [968, 507] width 36 height 21
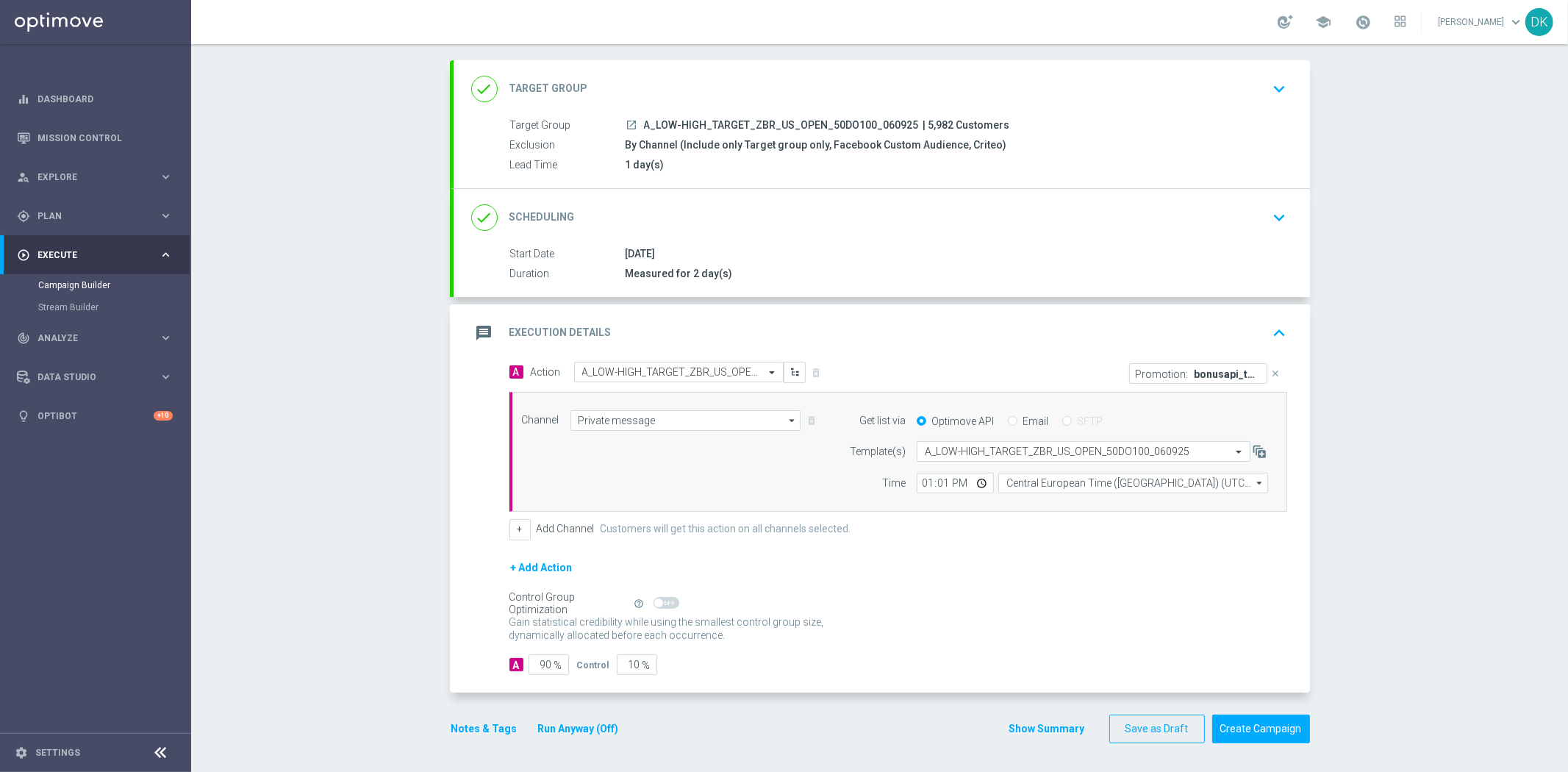
click at [1250, 222] on div "done Scheduling keyboard_arrow_down" at bounding box center [881, 217] width 821 height 28
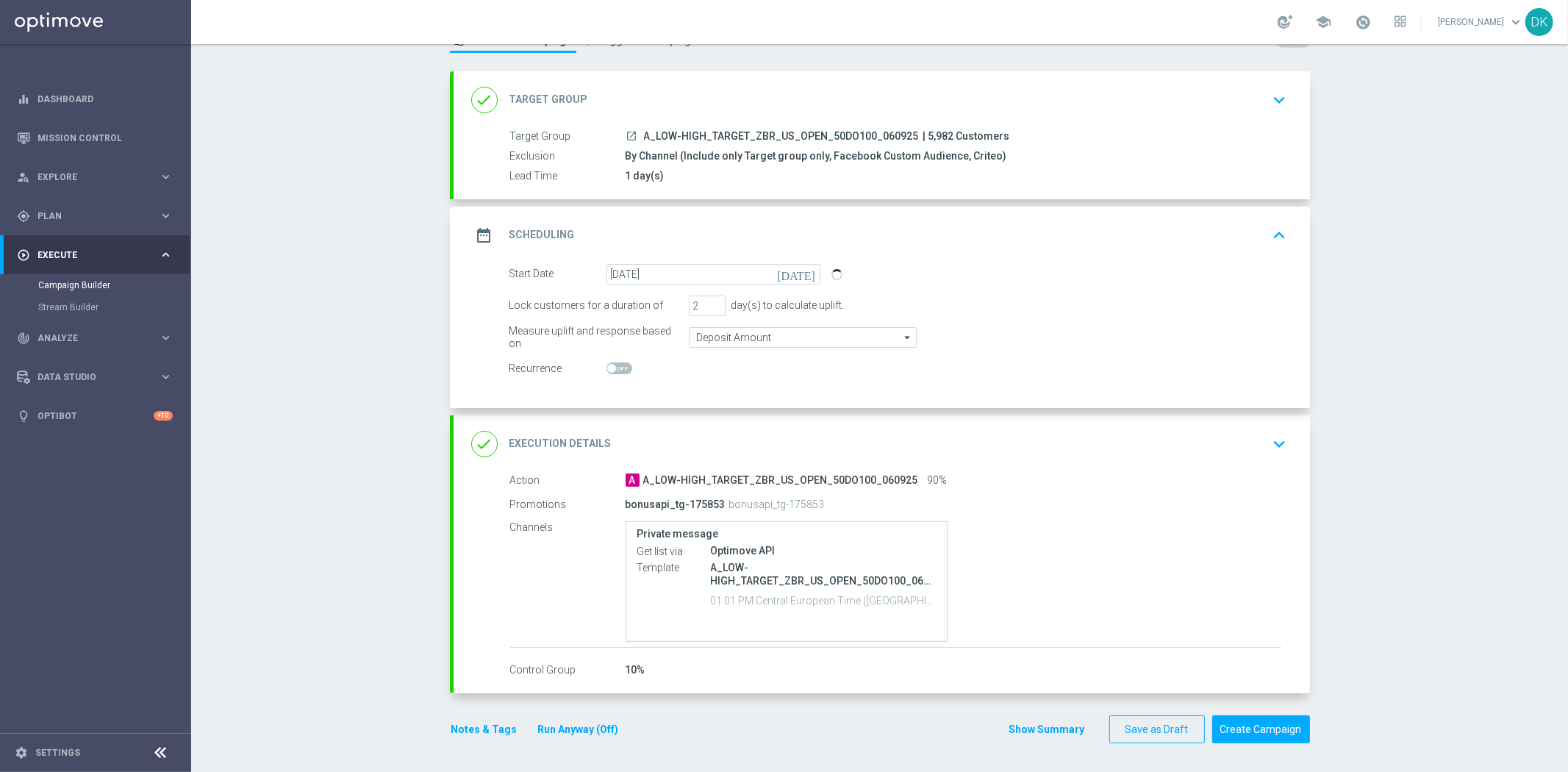
scroll to position [60, 0]
click at [1232, 722] on button "Create Campaign" at bounding box center [1261, 729] width 98 height 28
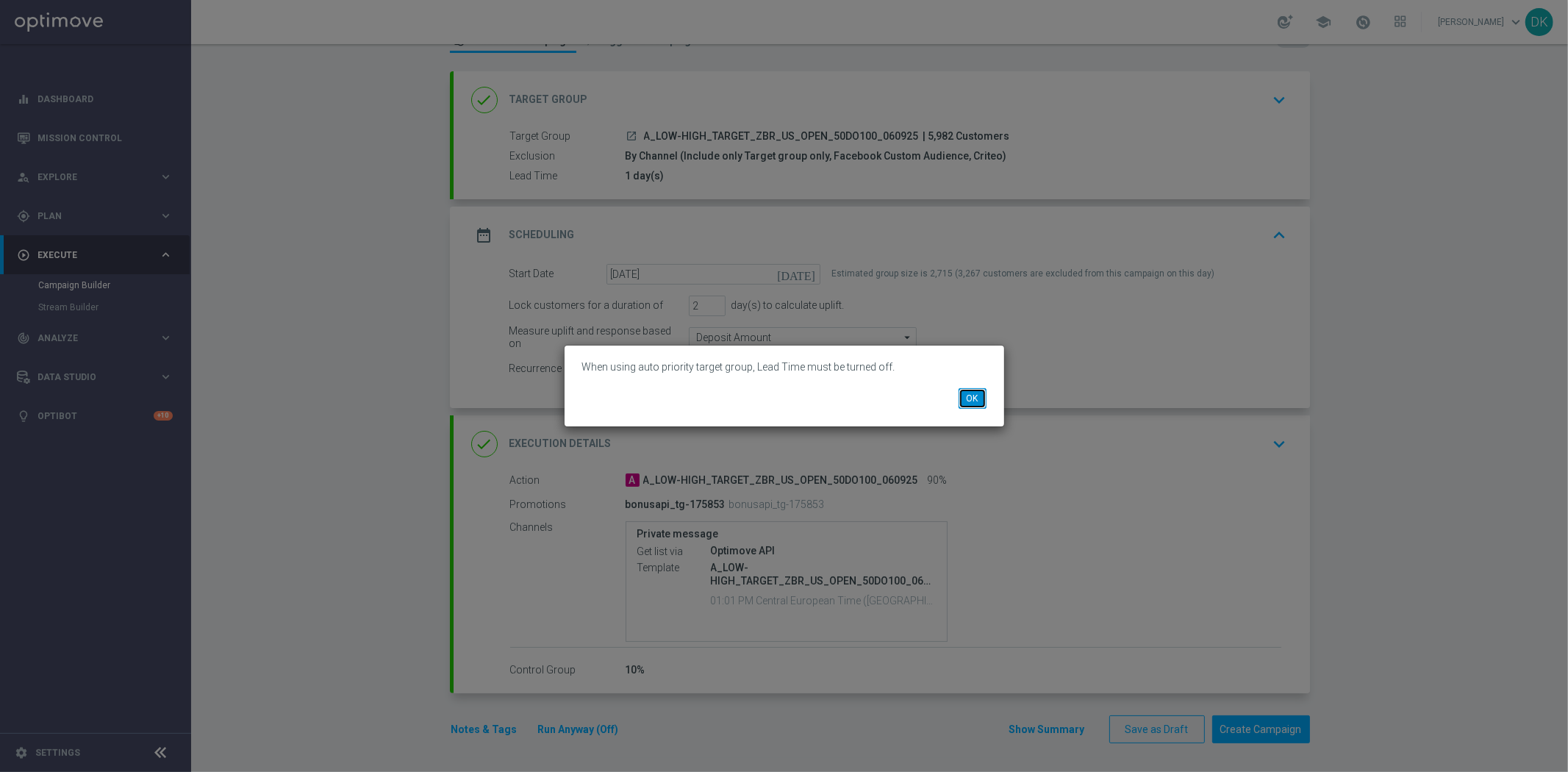
click at [967, 400] on button "OK" at bounding box center [972, 398] width 28 height 21
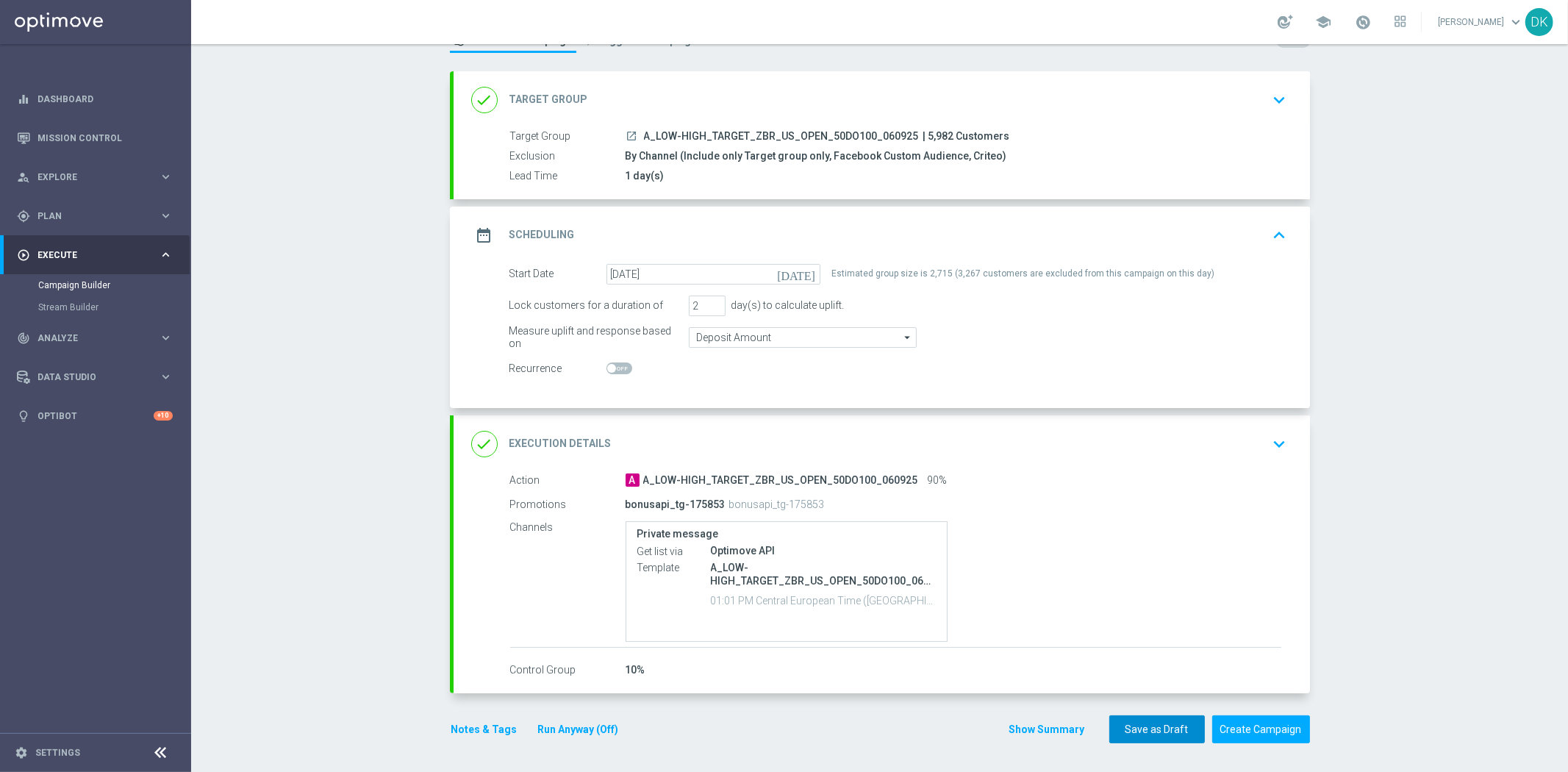
click at [1128, 718] on button "Save as Draft" at bounding box center [1156, 729] width 96 height 28
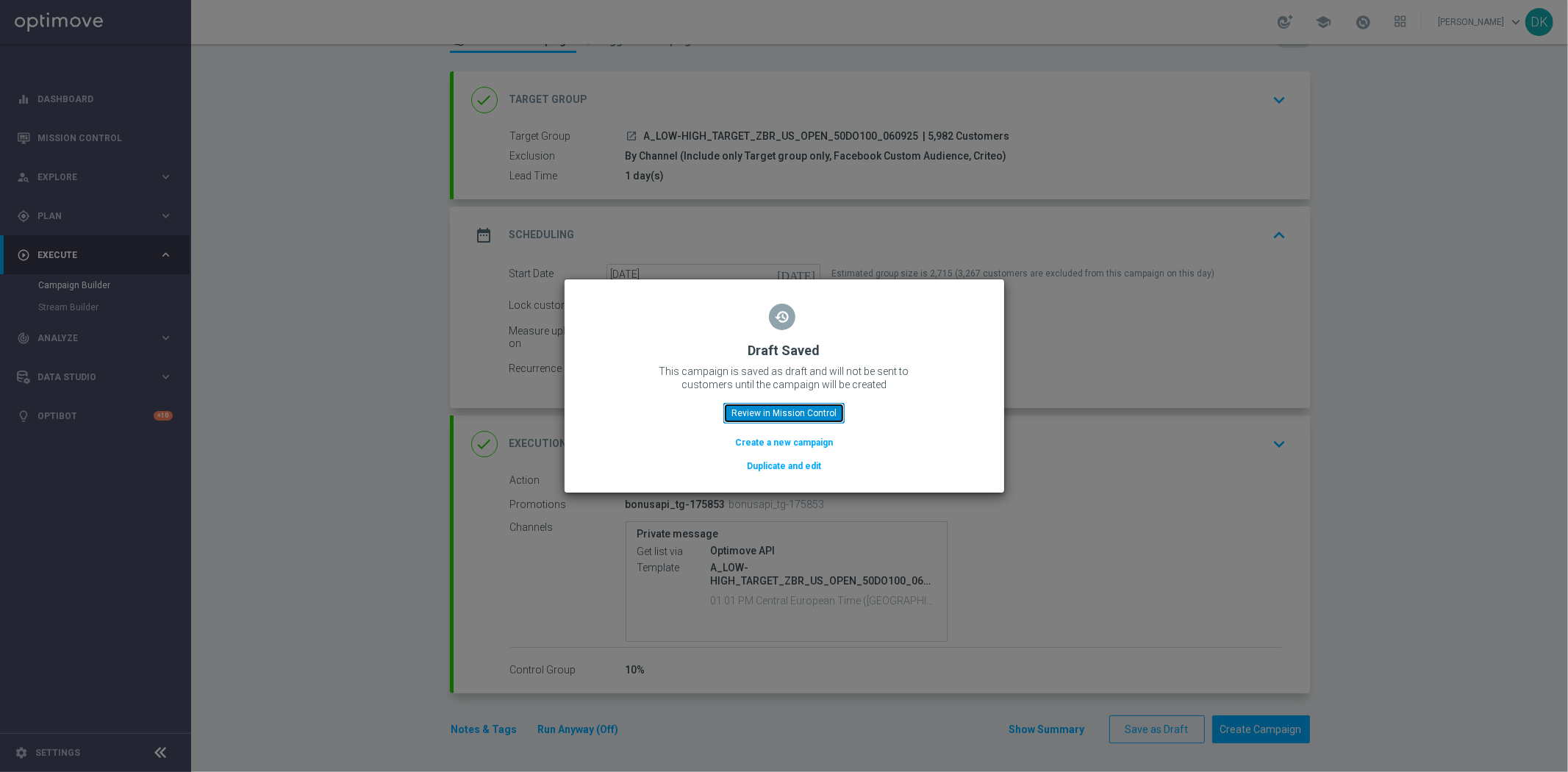
click at [795, 418] on button "Review in Mission Control" at bounding box center [784, 413] width 122 height 21
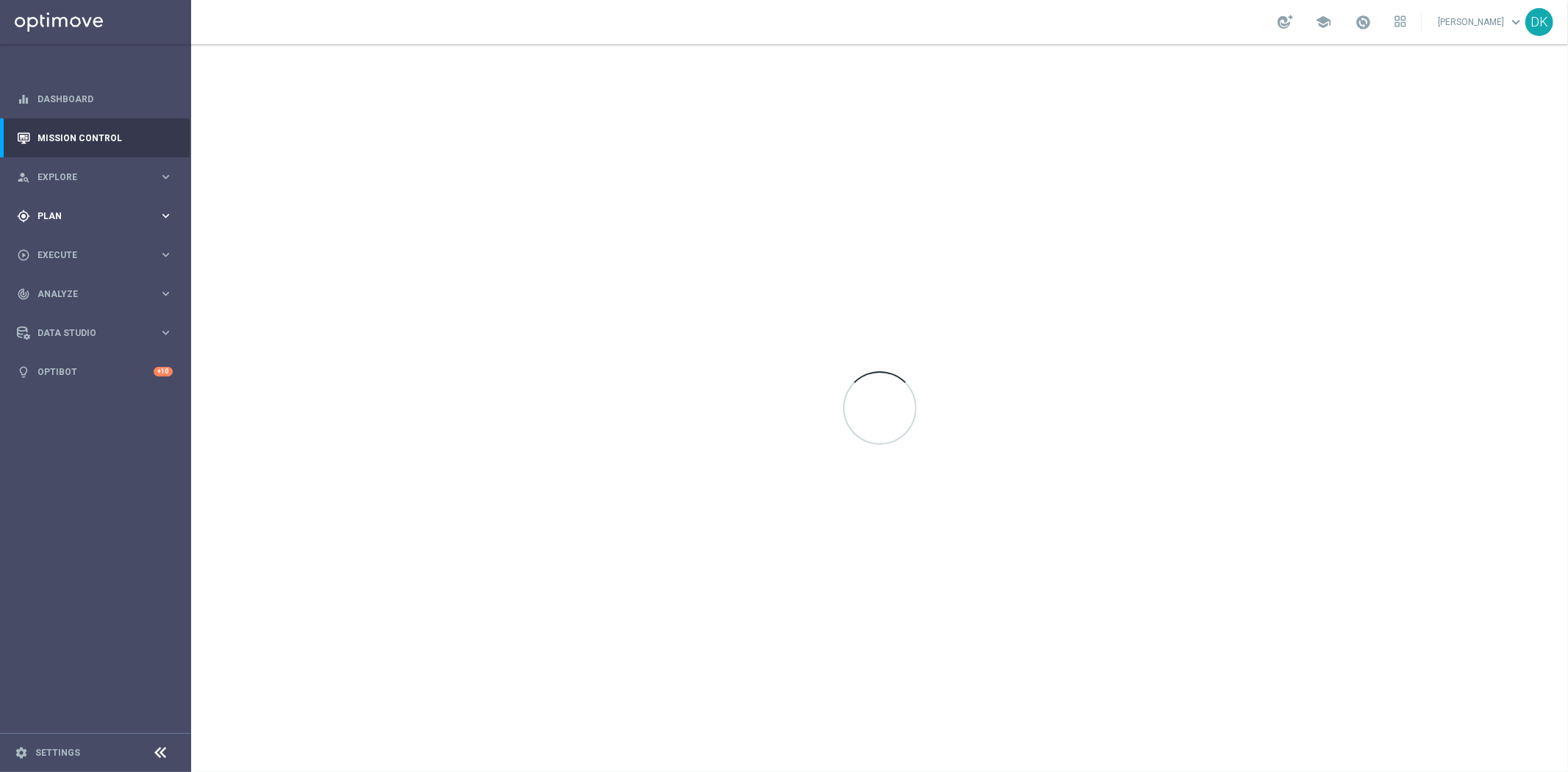
click at [112, 215] on span "Plan" at bounding box center [98, 217] width 122 height 9
click at [94, 246] on link "Target Groups" at bounding box center [96, 246] width 115 height 11
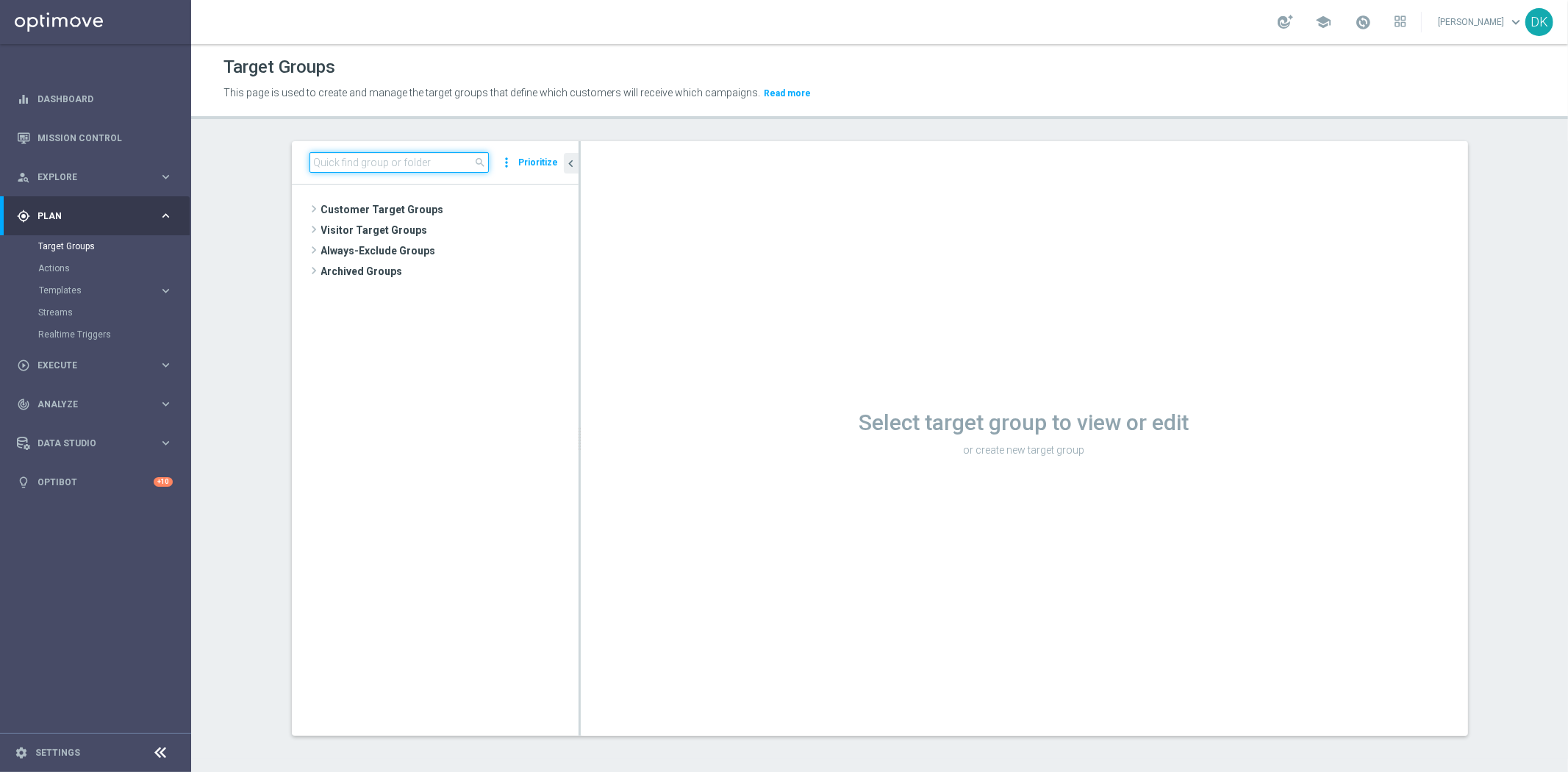
click at [408, 166] on input at bounding box center [399, 162] width 179 height 21
paste input "A_LOW-HIGH_TARGET_ZBR_US_OPEN_50DO100_060925"
type input "A_LOW-HIGH_TARGET_ZBR_US_OPEN_50DO100_060925"
click at [528, 165] on button "Prioritize" at bounding box center [539, 163] width 44 height 20
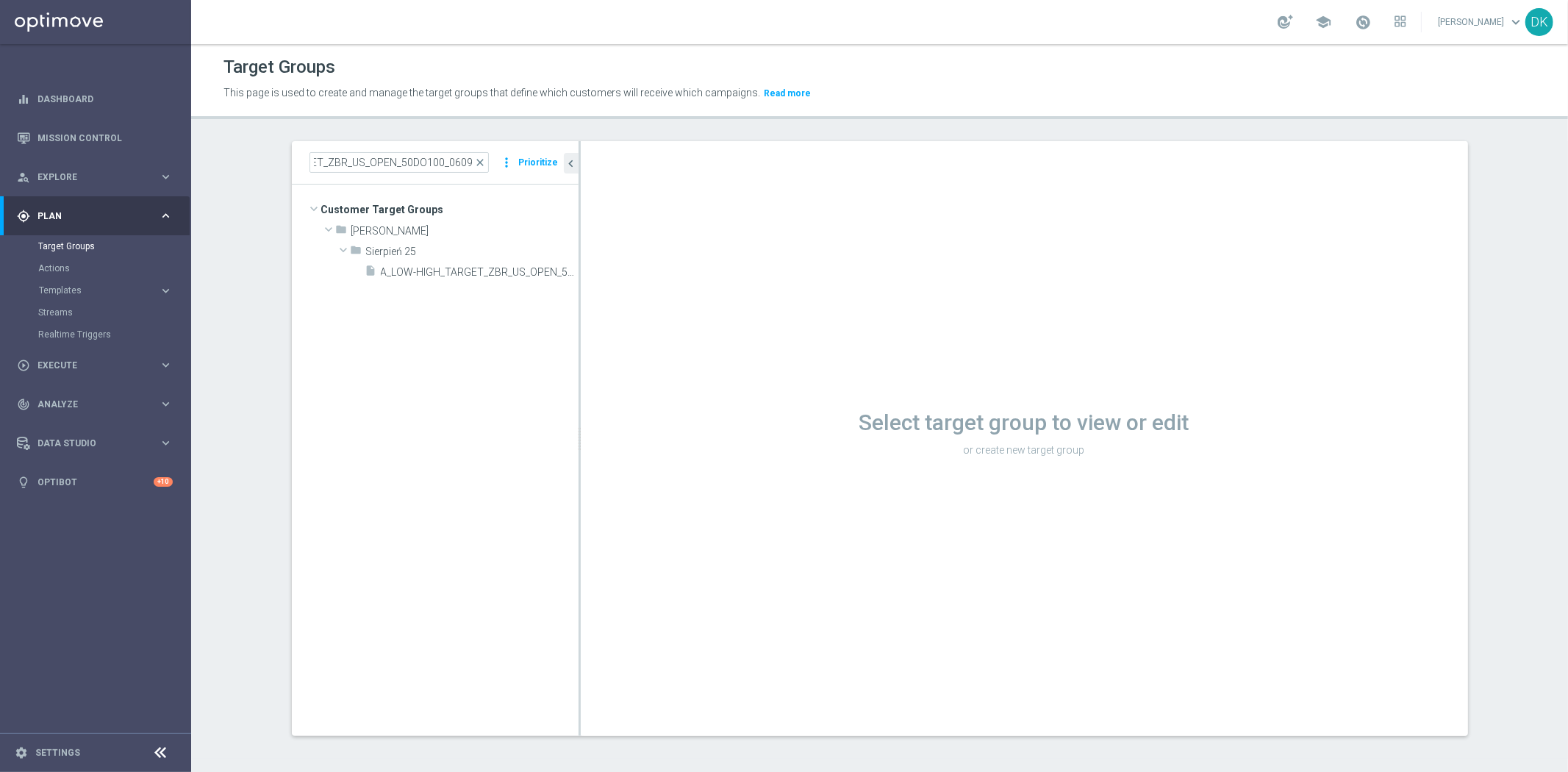
scroll to position [0, 0]
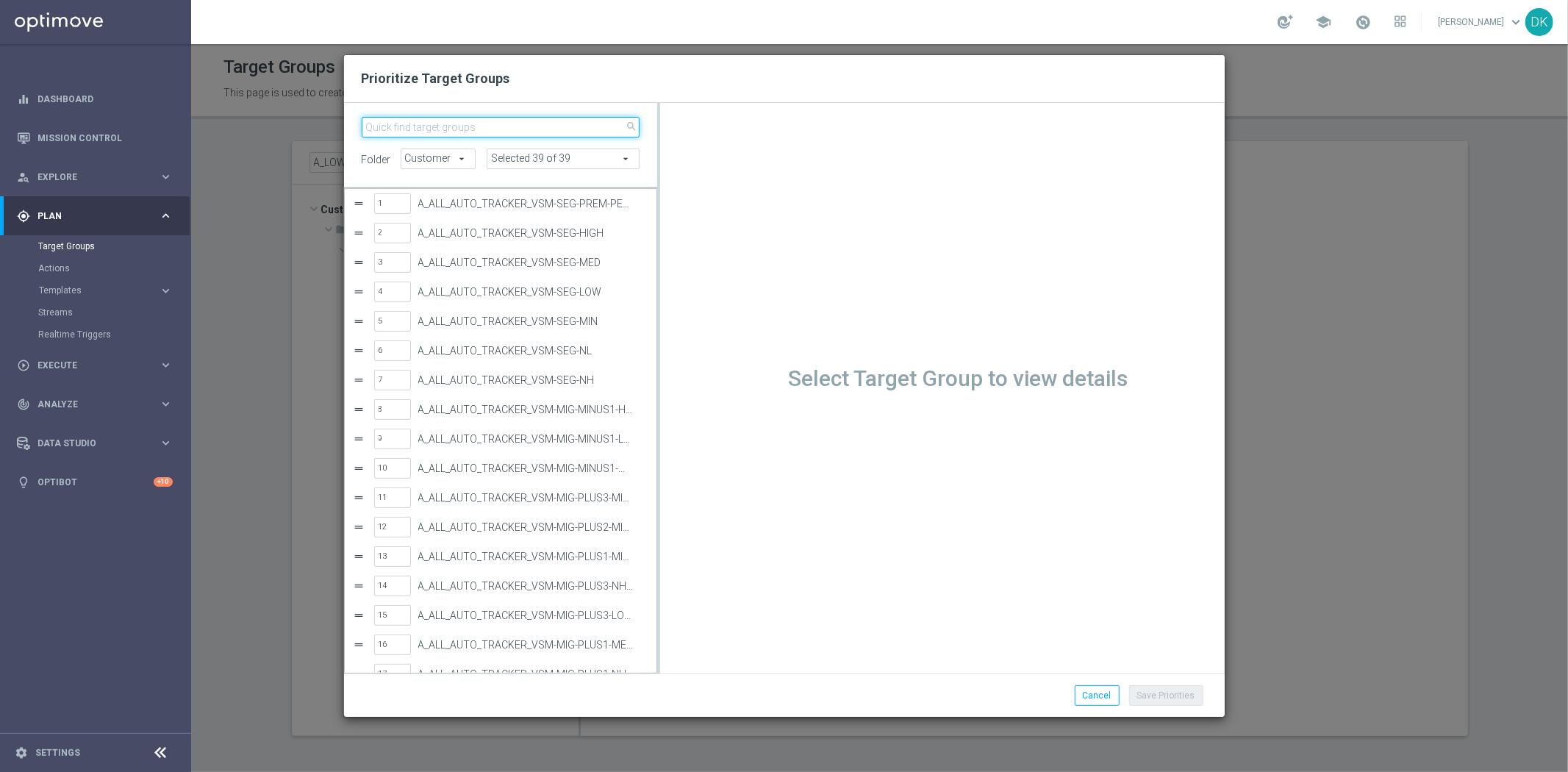
click at [494, 120] on input "search" at bounding box center [501, 127] width 278 height 21
click at [482, 126] on input "search" at bounding box center [501, 127] width 278 height 21
paste input "A_LOW-HIGH_TARGET_ZBR_US_OPEN_50DO100_060925"
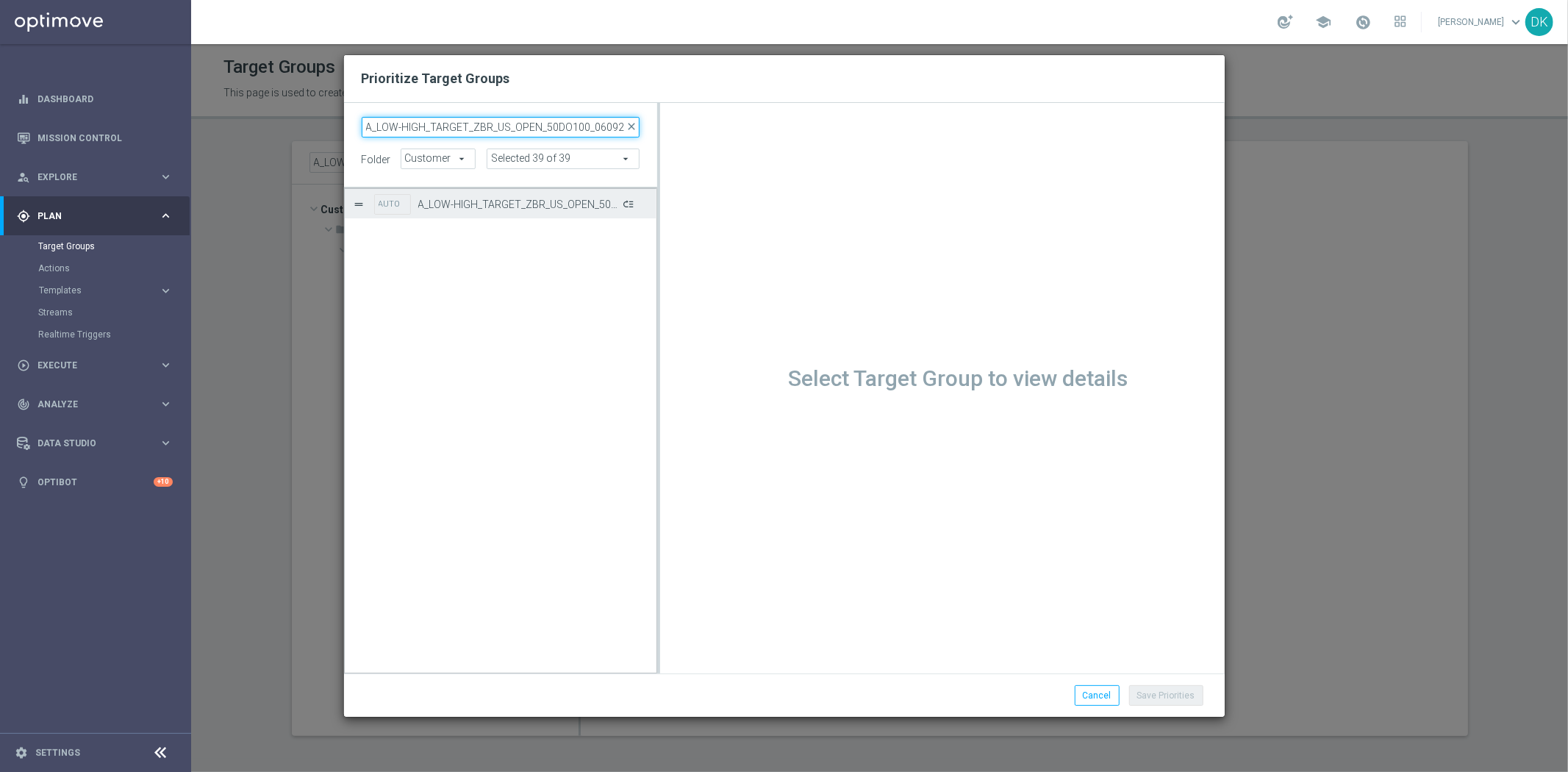
type input "A_LOW-HIGH_TARGET_ZBR_US_OPEN_50DO100_060925"
drag, startPoint x: 629, startPoint y: 203, endPoint x: 1088, endPoint y: 629, distance: 626.2
click at [629, 203] on button "Press SPACE to select this row." at bounding box center [627, 204] width 15 height 21
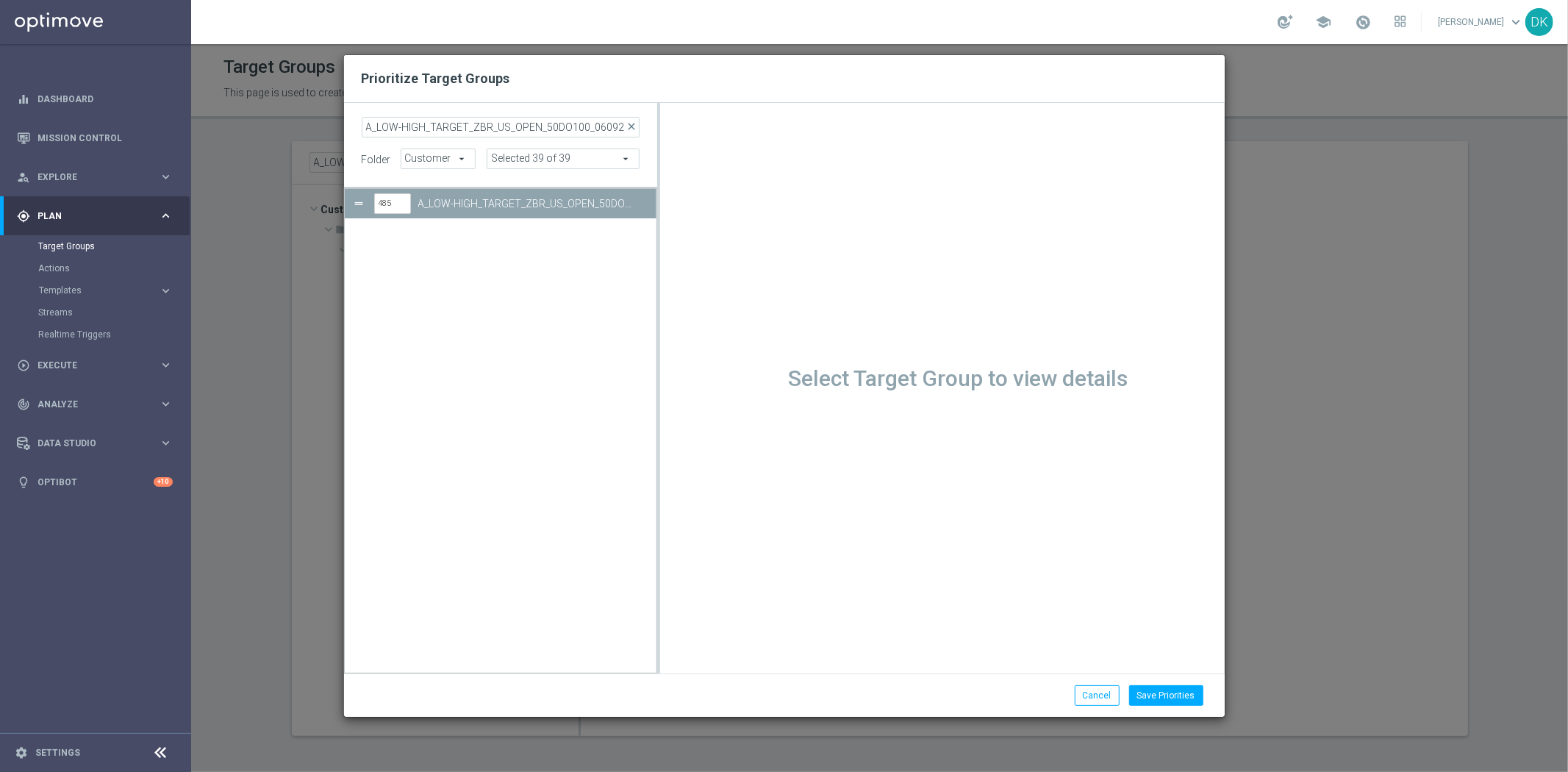
drag, startPoint x: 1163, startPoint y: 682, endPoint x: 600, endPoint y: 570, distance: 574.0
click at [1163, 682] on div "Cancel Save Priorities Saving..." at bounding box center [784, 695] width 880 height 44
click at [1166, 697] on button "Save Priorities" at bounding box center [1166, 695] width 74 height 21
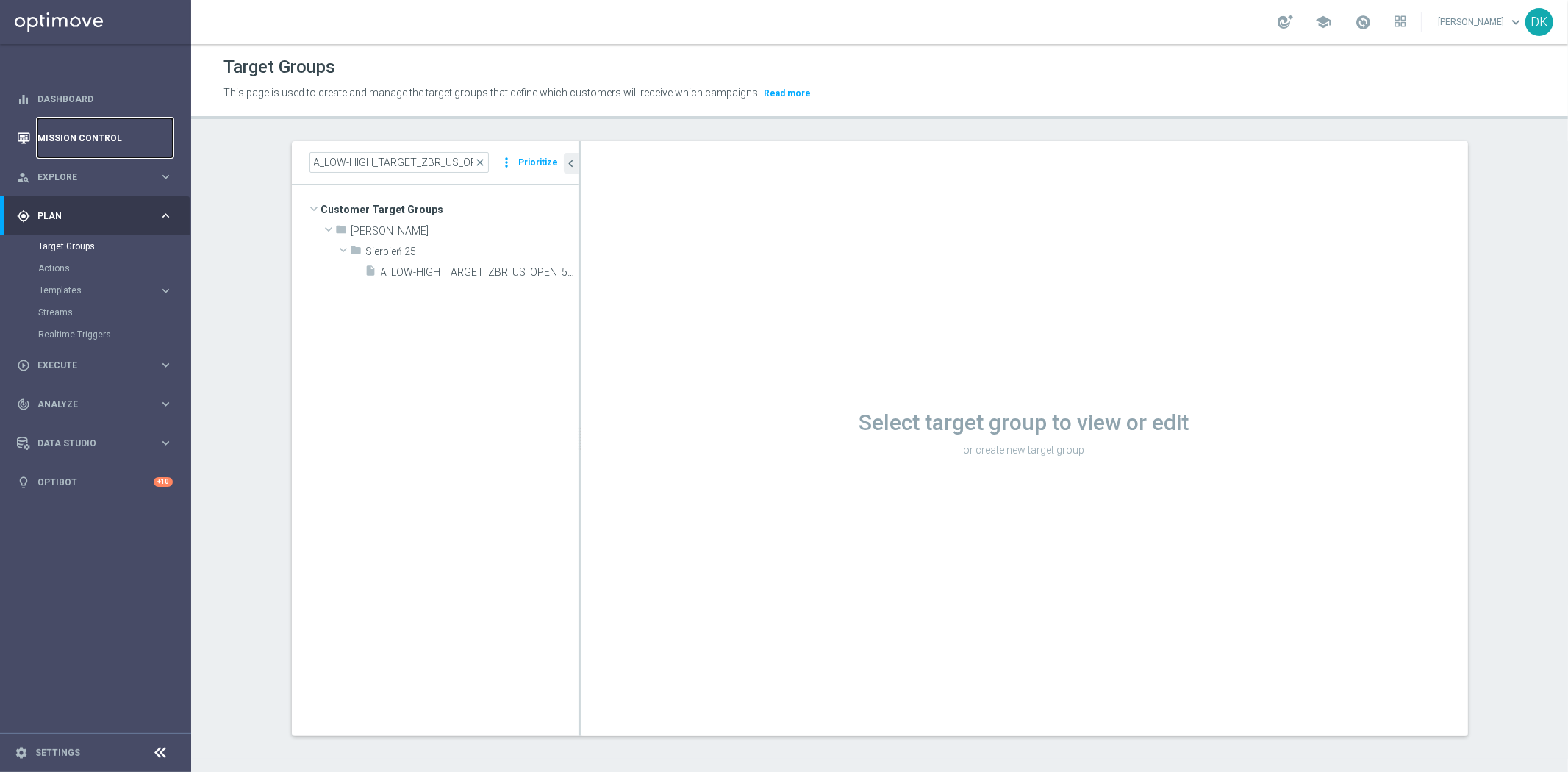
click at [84, 137] on link "Mission Control" at bounding box center [105, 138] width 135 height 39
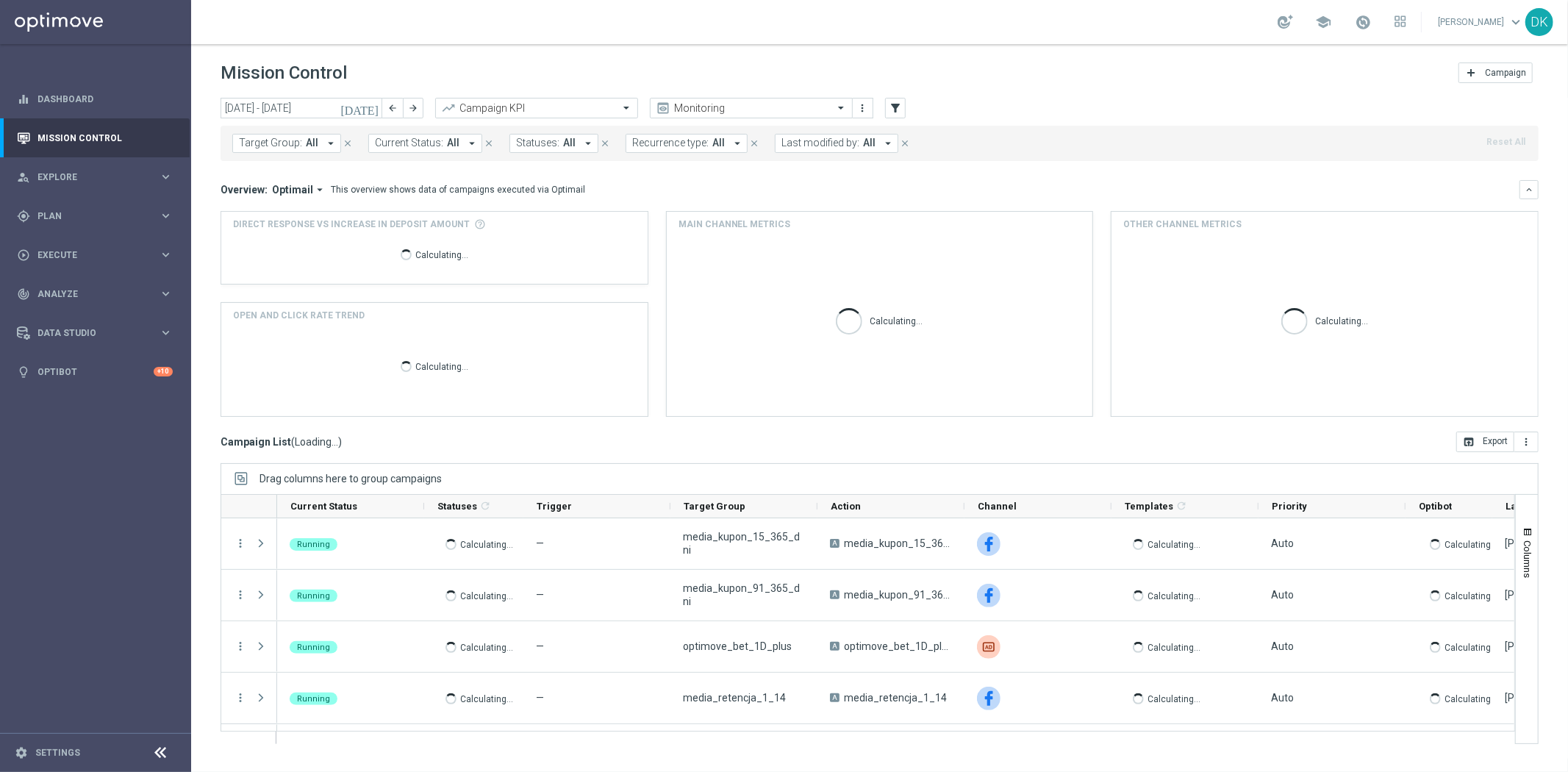
click at [296, 148] on span "Target Group:" at bounding box center [270, 143] width 63 height 12
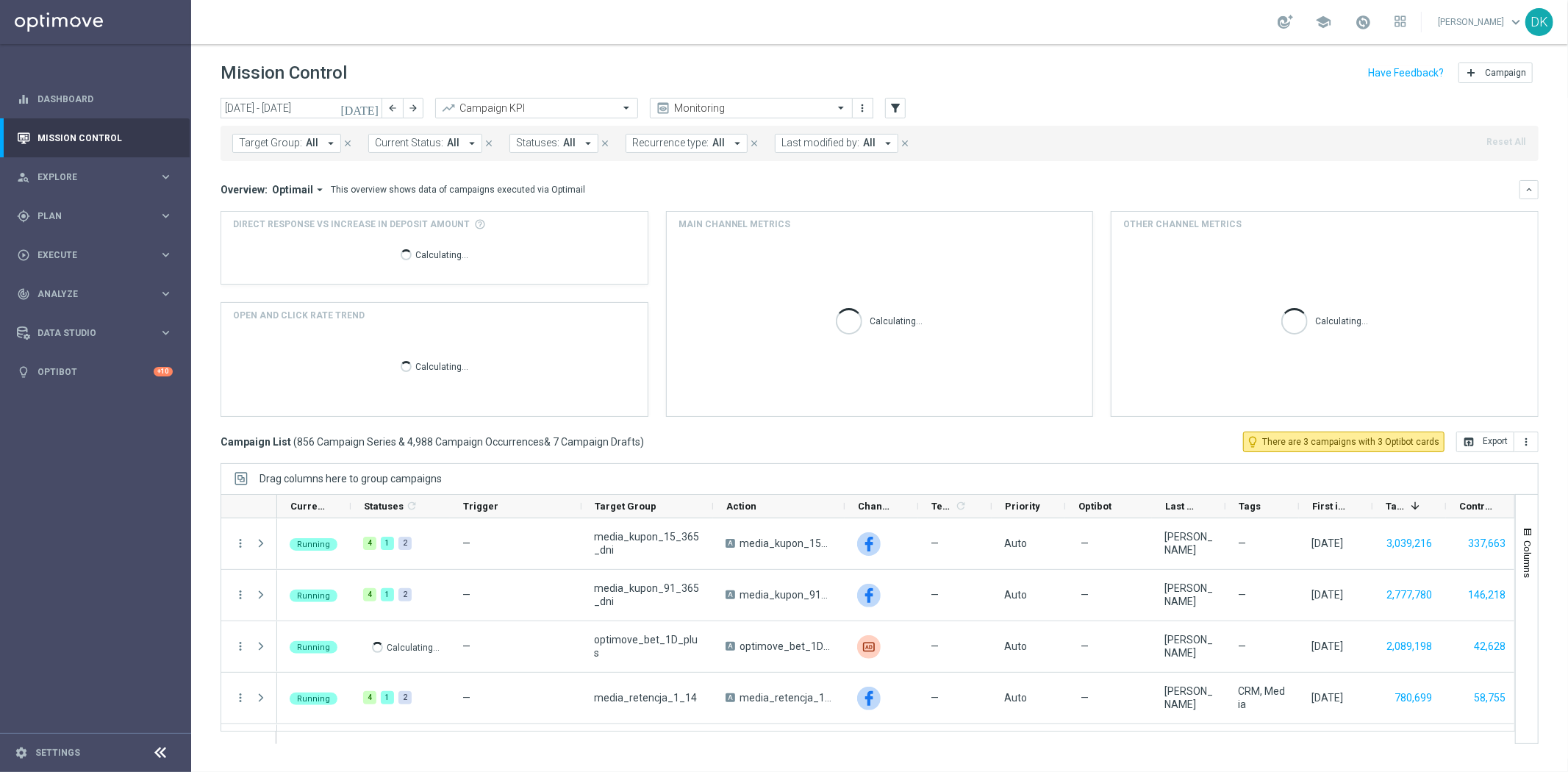
click at [307, 143] on span "All" at bounding box center [312, 143] width 12 height 12
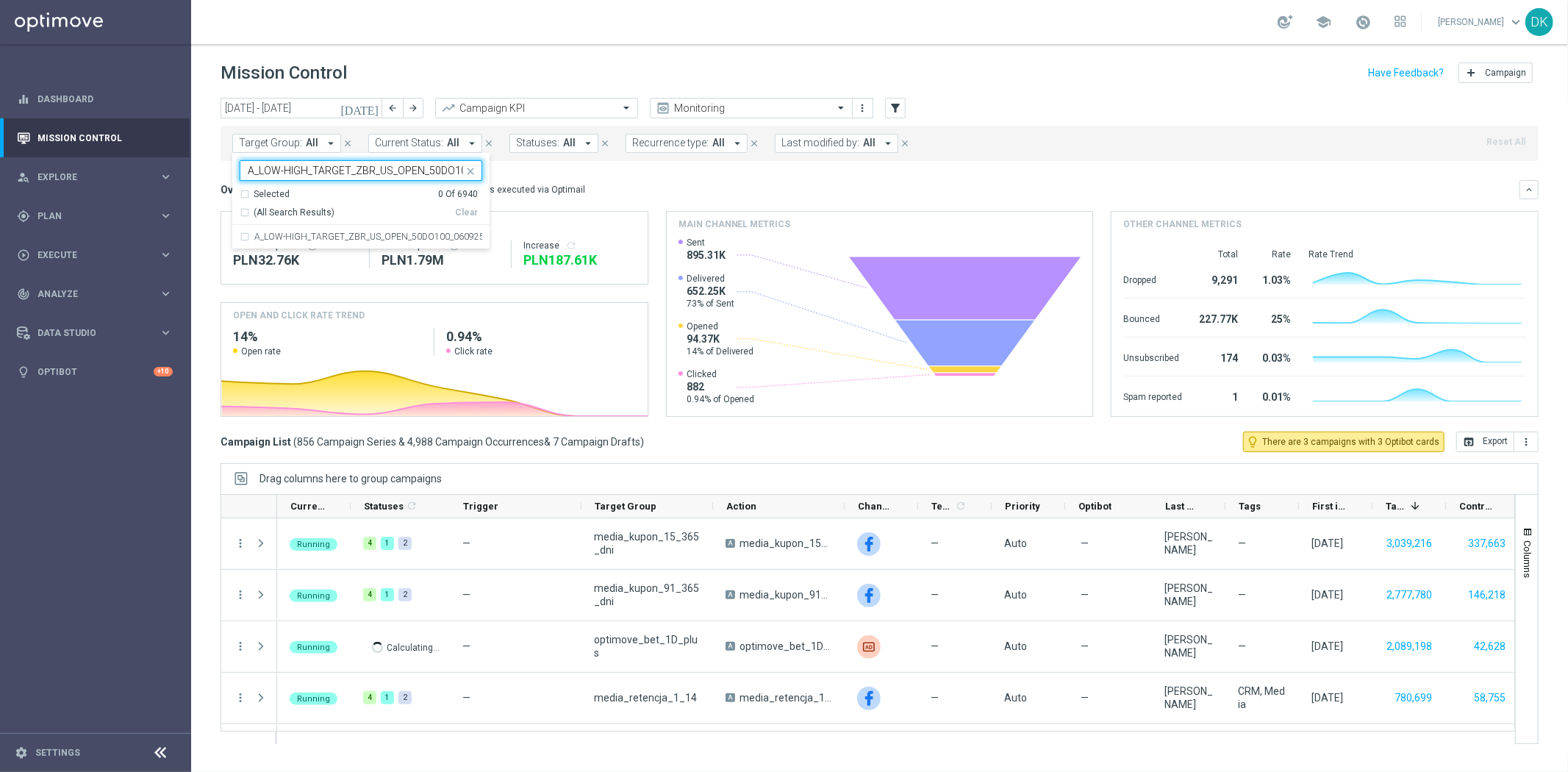
scroll to position [0, 42]
click at [306, 230] on div "A_LOW-HIGH_TARGET_ZBR_US_OPEN_50DO100_060925" at bounding box center [360, 236] width 242 height 24
type input "A_LOW-HIGH_TARGET_ZBR_US_OPEN_50DO100_060925"
click at [203, 194] on div "today 01 Sep 2025 - 07 Sep 2025 arrow_back arrow_forward Campaign KPI trending_…" at bounding box center [880, 428] width 1377 height 661
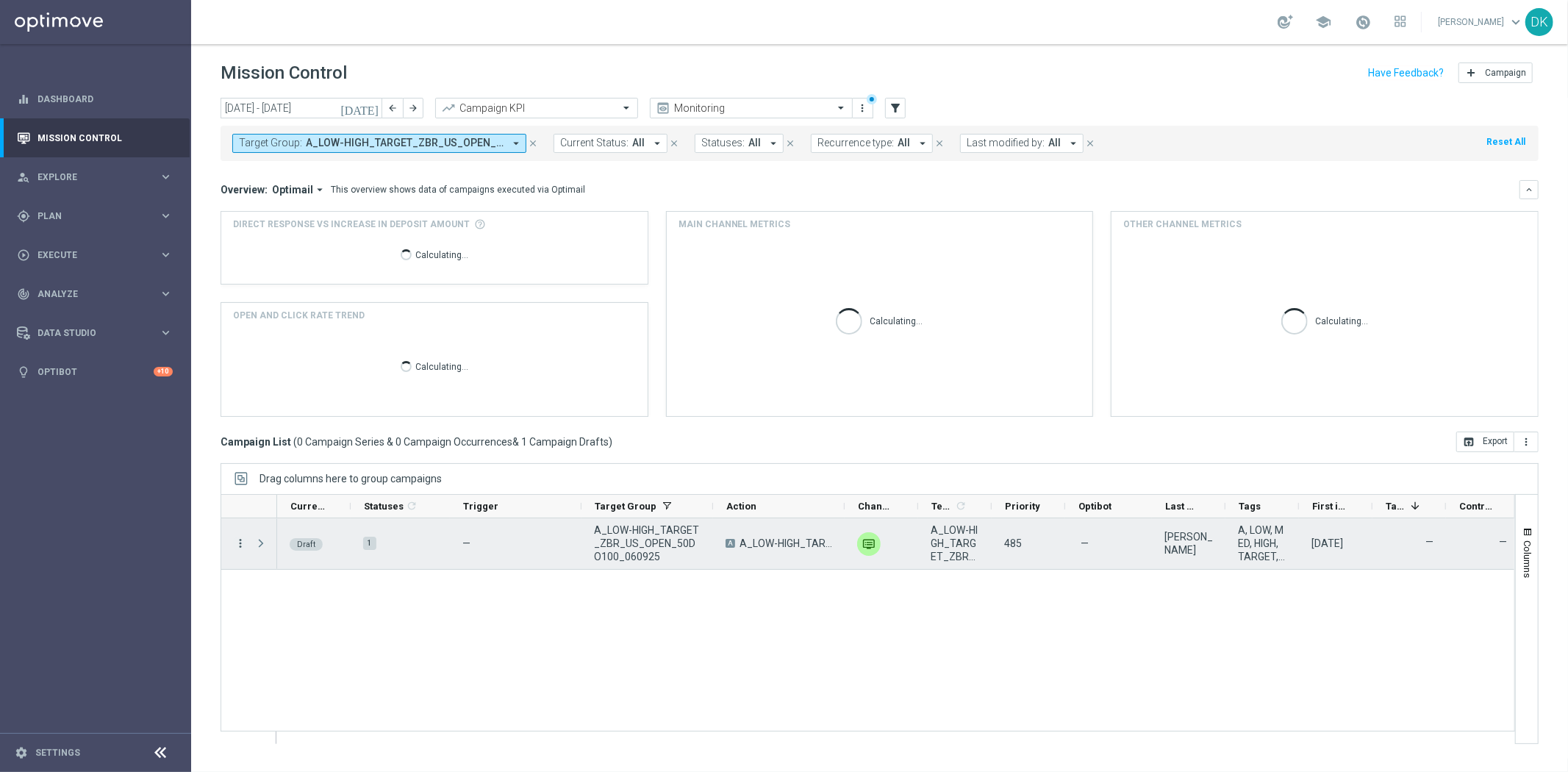
click at [242, 542] on icon "more_vert" at bounding box center [240, 542] width 13 height 13
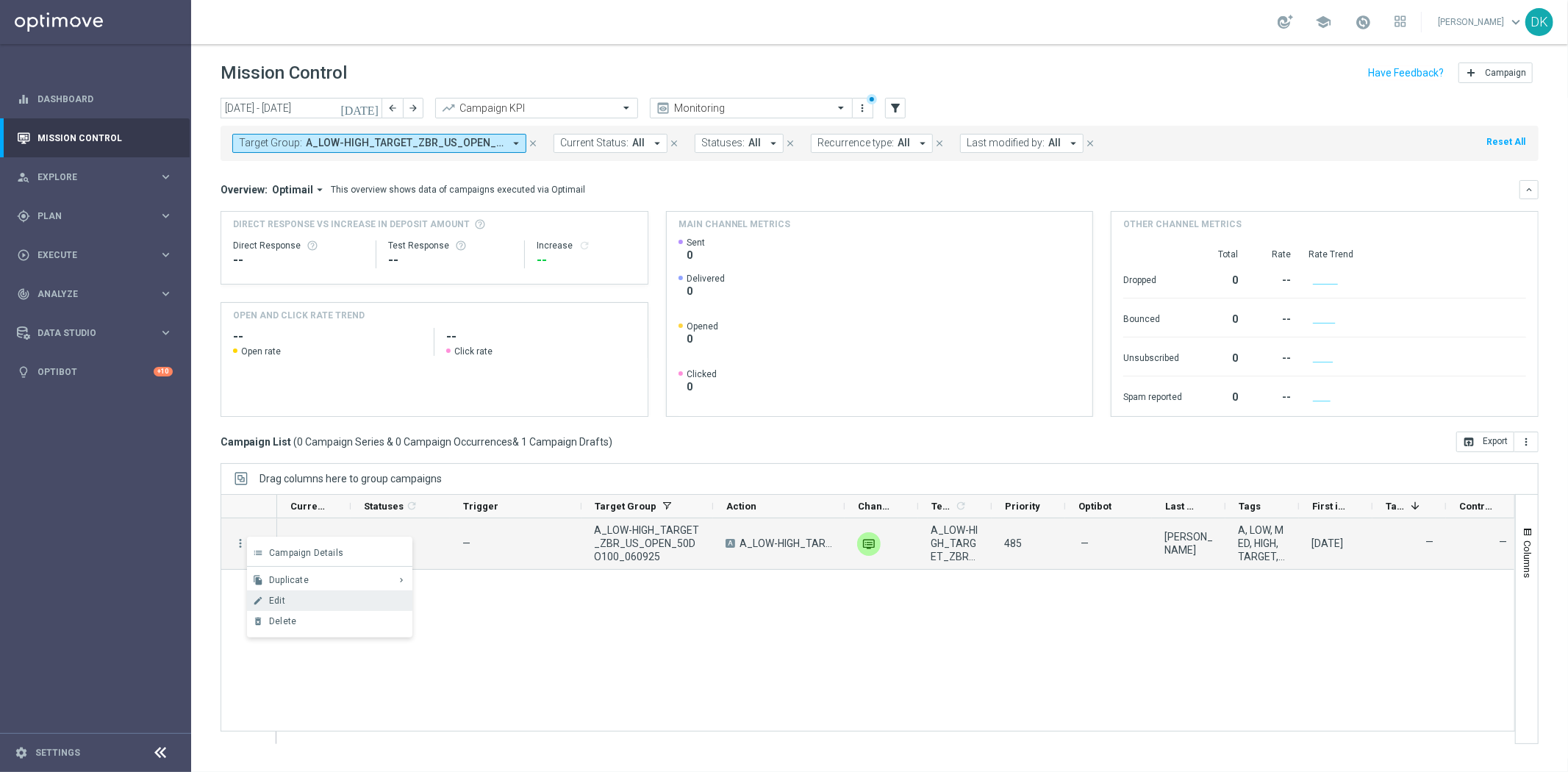
click at [294, 598] on div "Edit" at bounding box center [337, 600] width 137 height 10
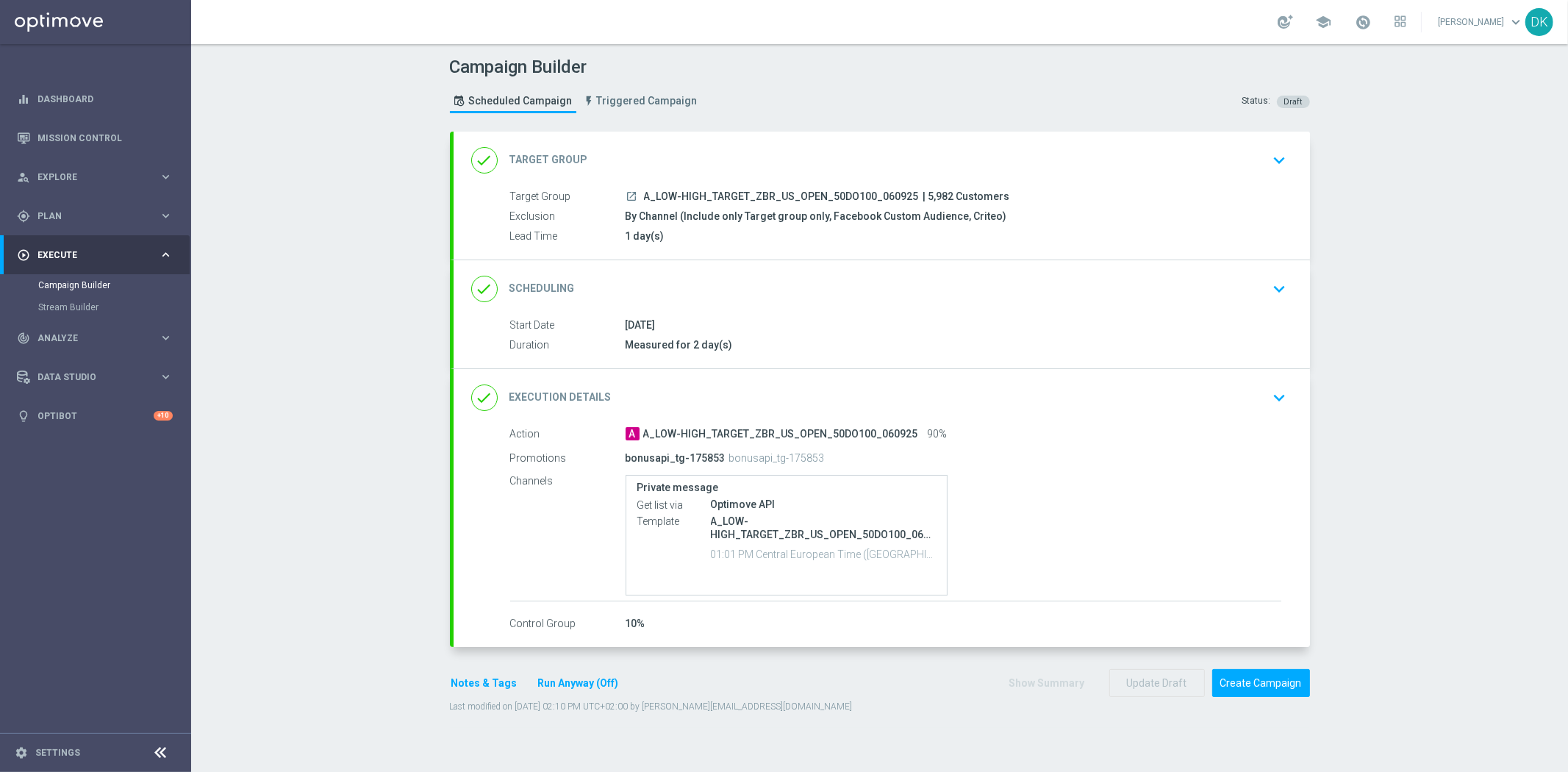
click at [1220, 282] on div "done Scheduling keyboard_arrow_down" at bounding box center [881, 288] width 821 height 28
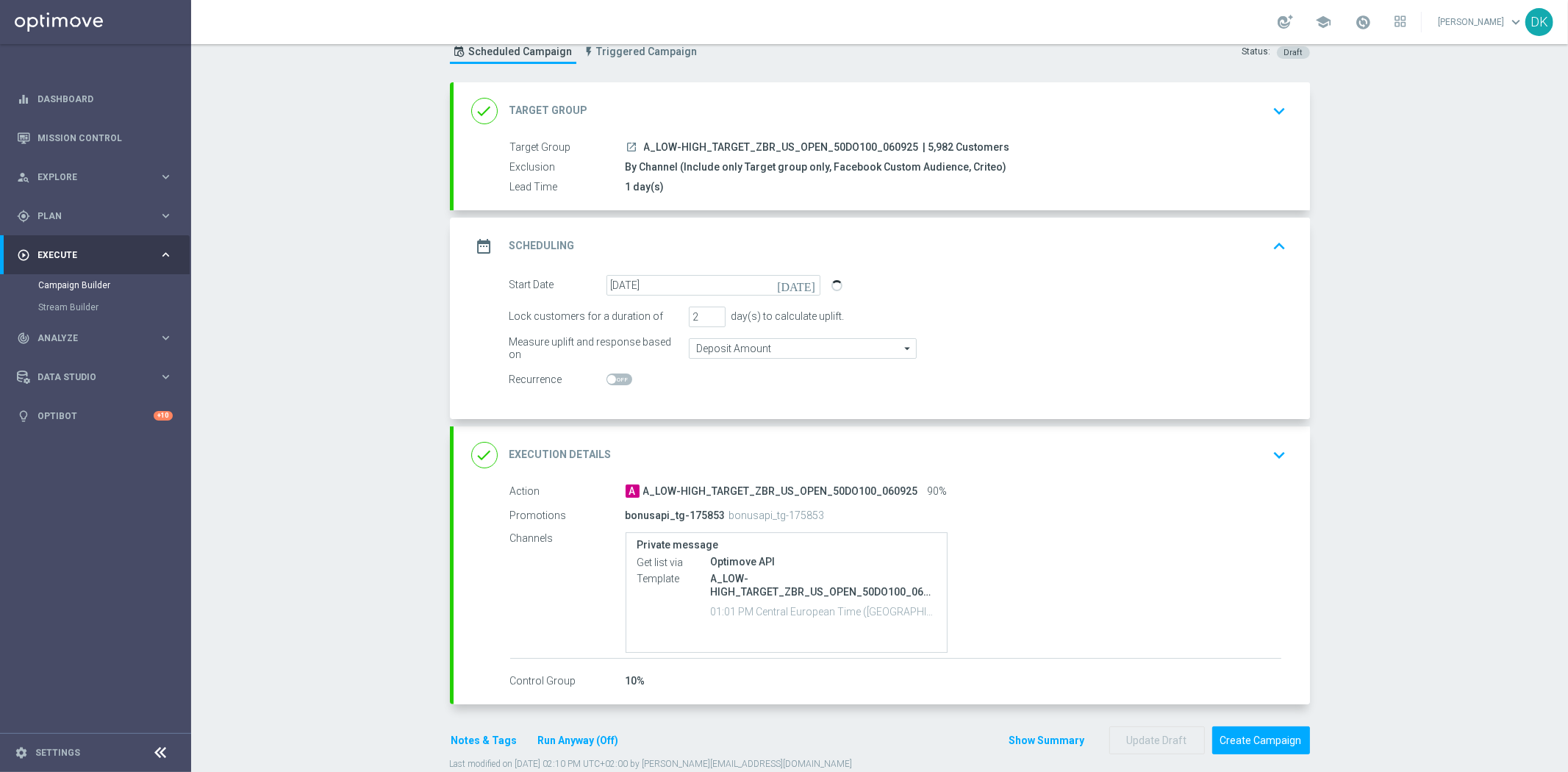
scroll to position [77, 0]
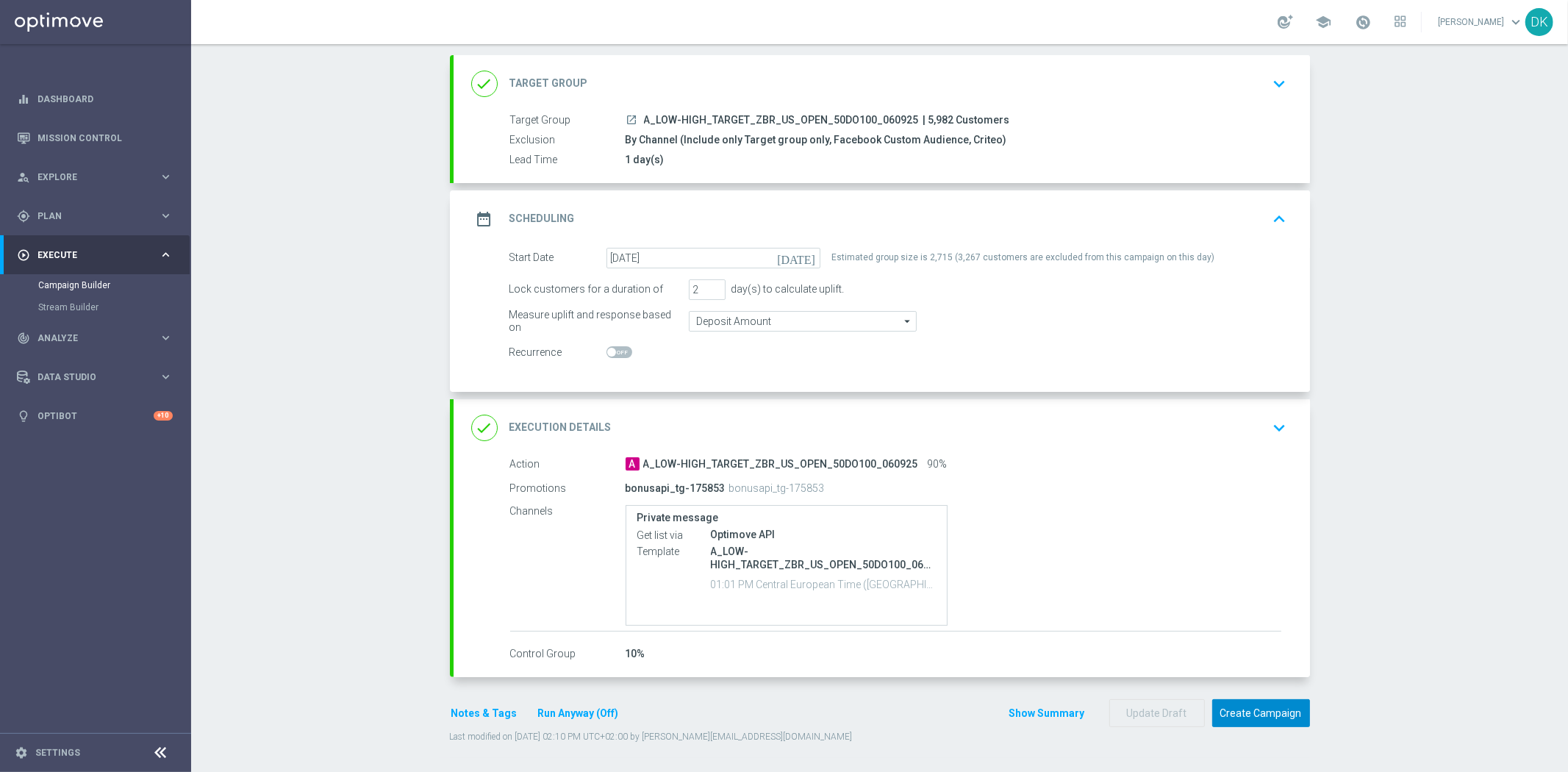
click at [1251, 717] on button "Create Campaign" at bounding box center [1261, 713] width 98 height 28
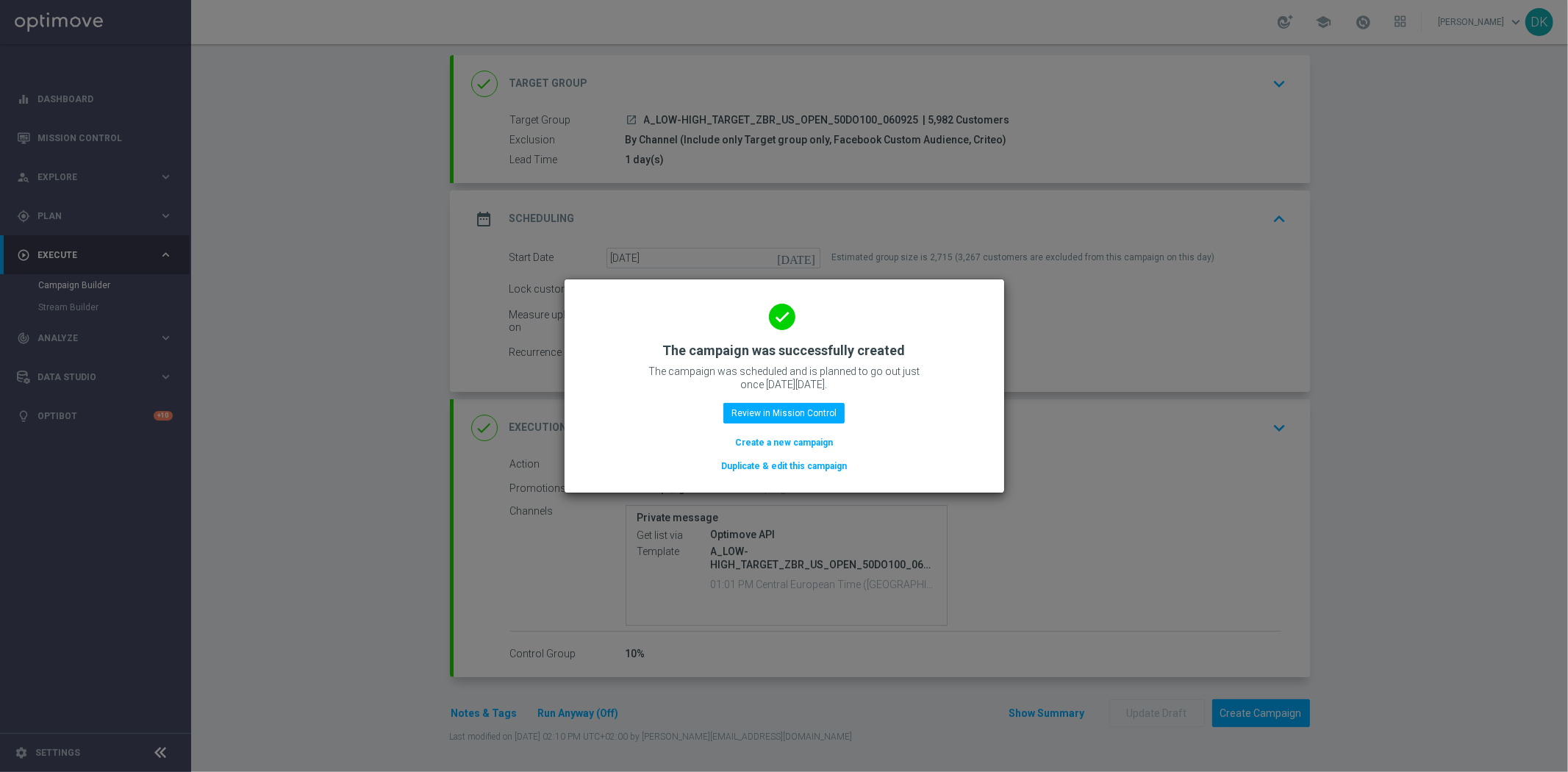
click at [782, 426] on div "done The campaign was successfully created The campaign was scheduled and is pl…" at bounding box center [784, 383] width 405 height 181
click at [794, 408] on button "Review in Mission Control" at bounding box center [784, 413] width 122 height 21
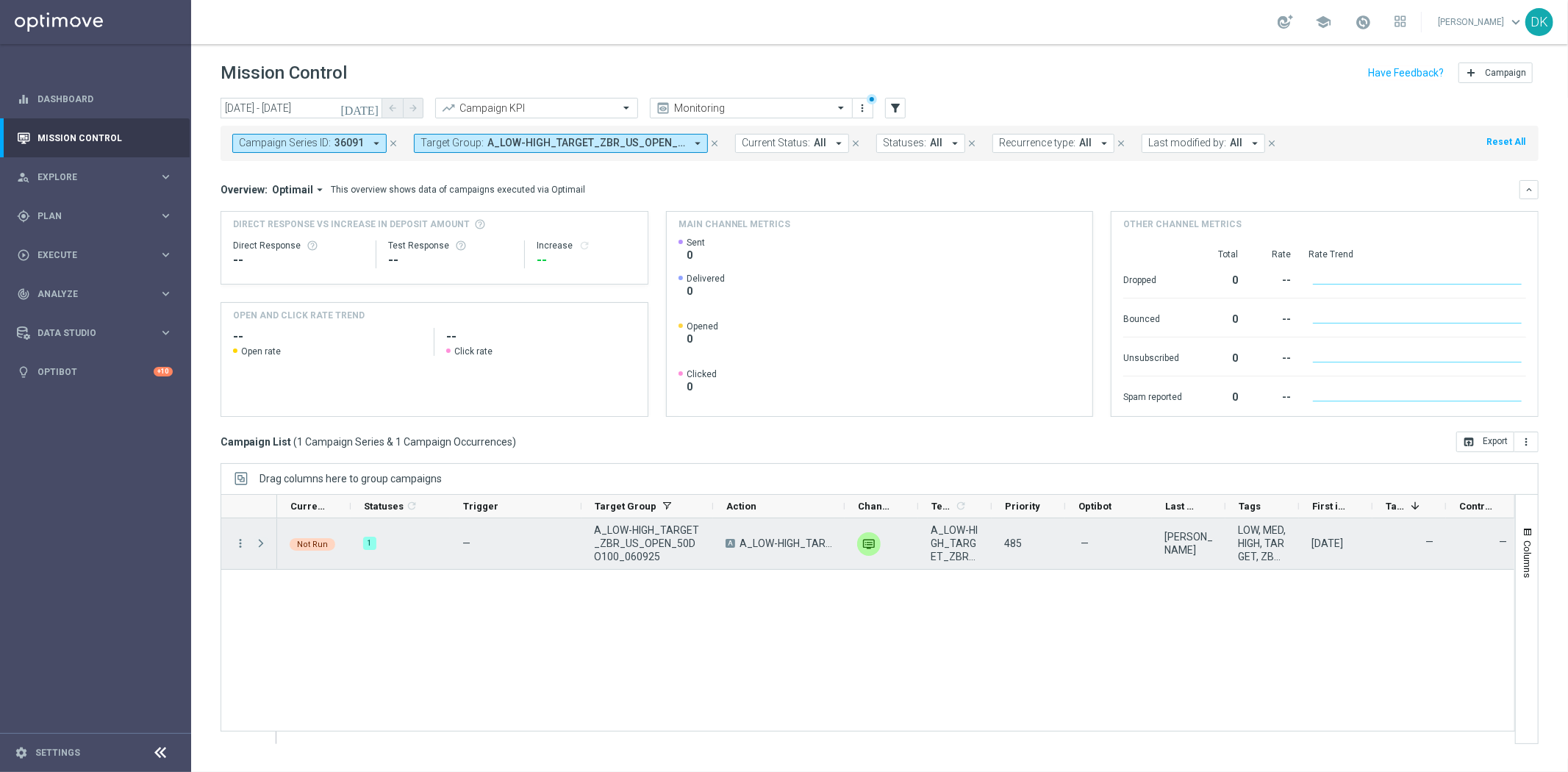
click at [260, 544] on span "Press SPACE to select this row." at bounding box center [260, 542] width 13 height 11
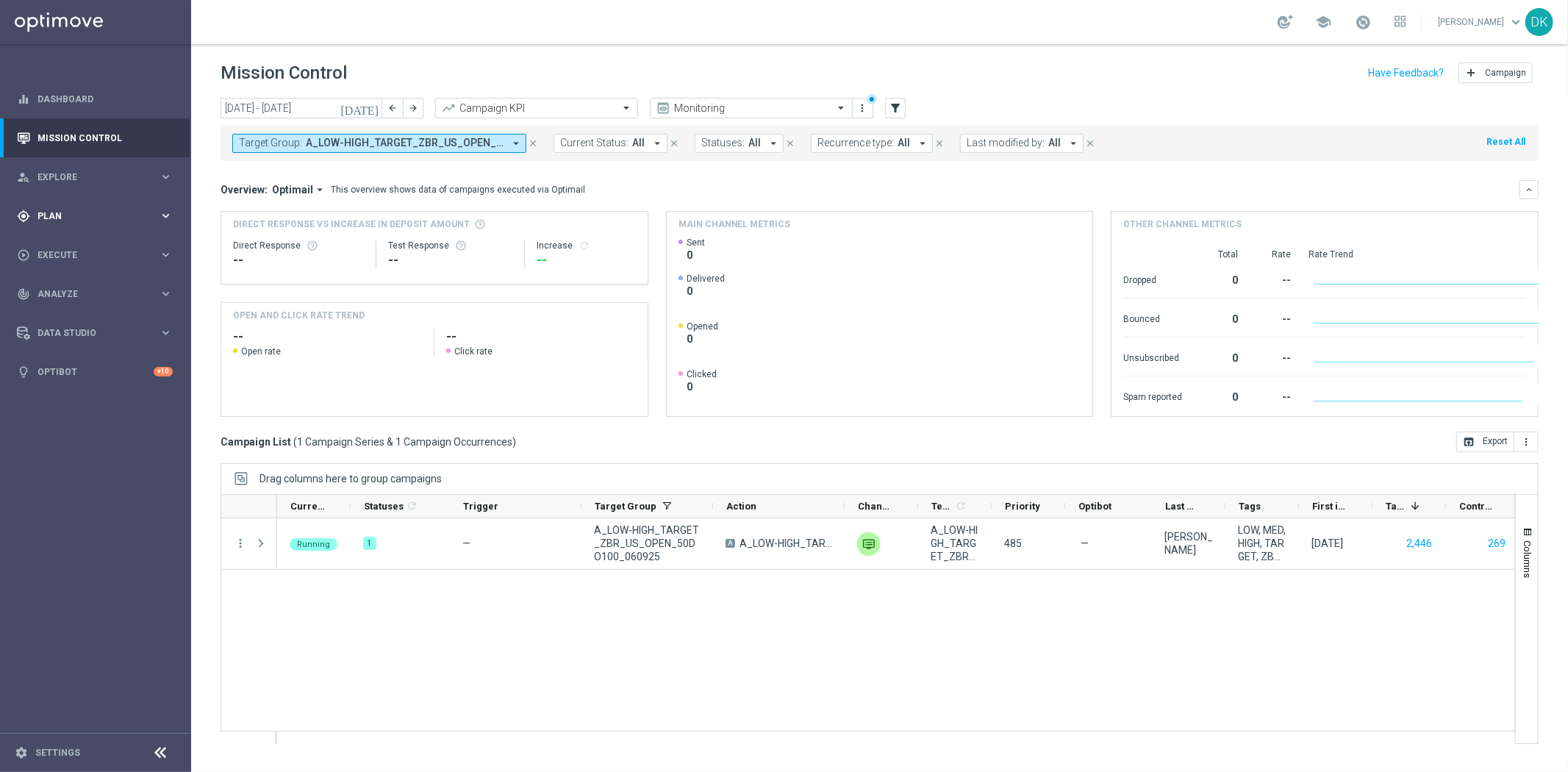
click at [67, 213] on span "Plan" at bounding box center [98, 217] width 122 height 9
click at [76, 252] on link "Target Groups" at bounding box center [96, 246] width 115 height 11
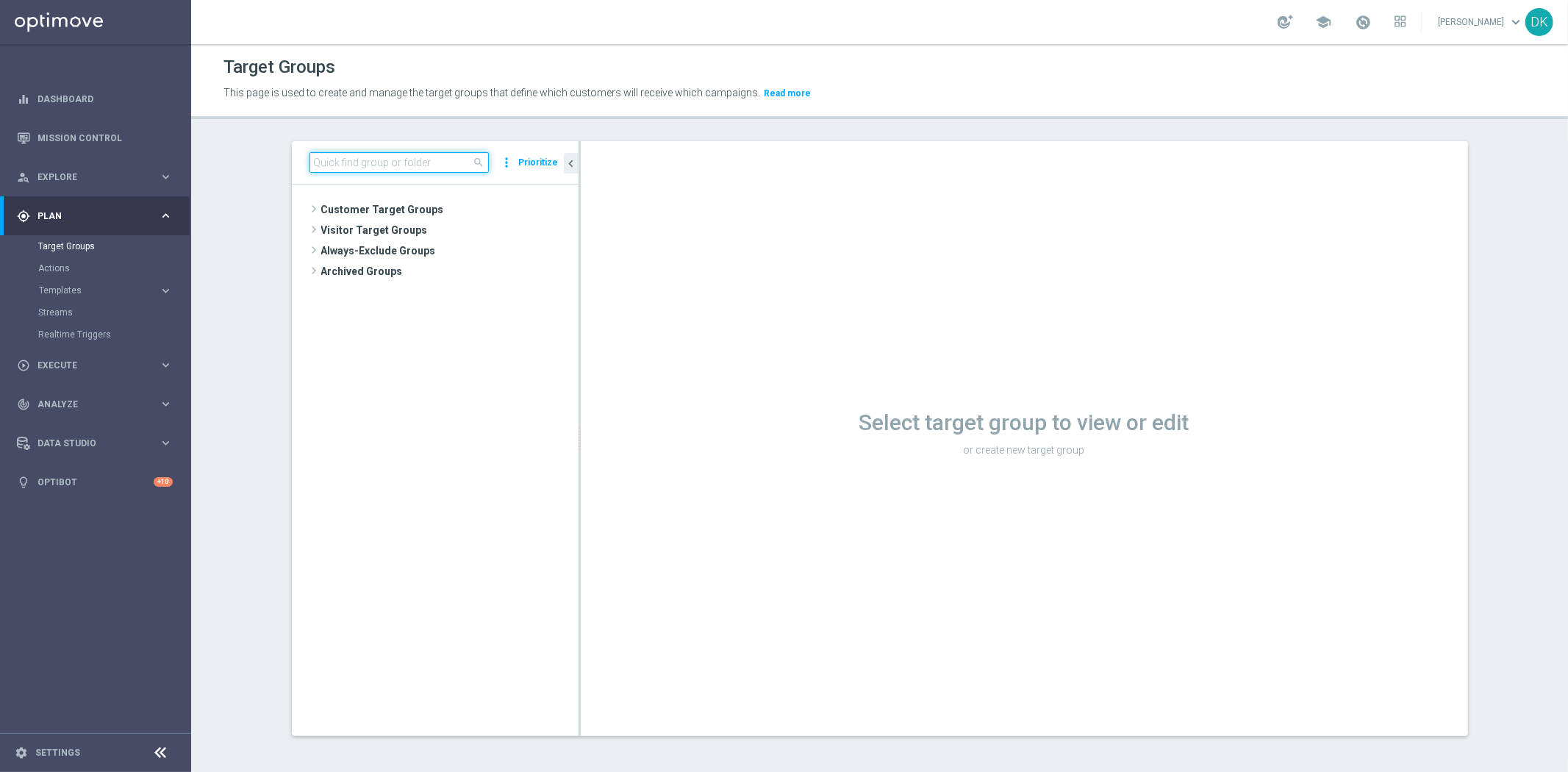
click at [415, 159] on input at bounding box center [399, 162] width 179 height 21
paste input "A_LOW-HIGH_TARGET_ZBR_US_OPEN_50DO100_060925"
type input "A_LOW-HIGH_TARGET_ZBR_US_OPEN_50DO100_060925"
click at [511, 251] on icon "library_add" at bounding box center [516, 251] width 11 height 11
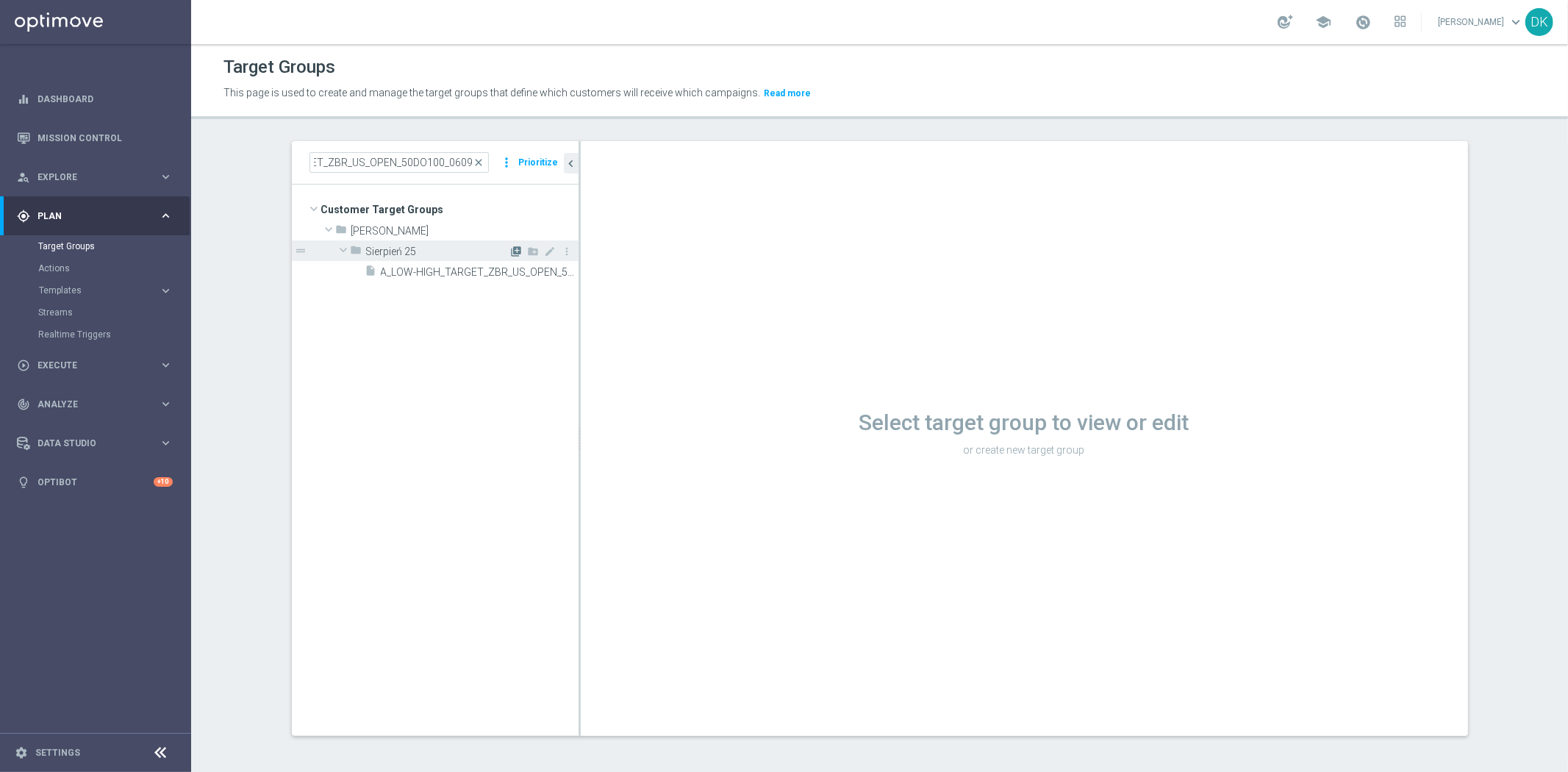
scroll to position [0, 0]
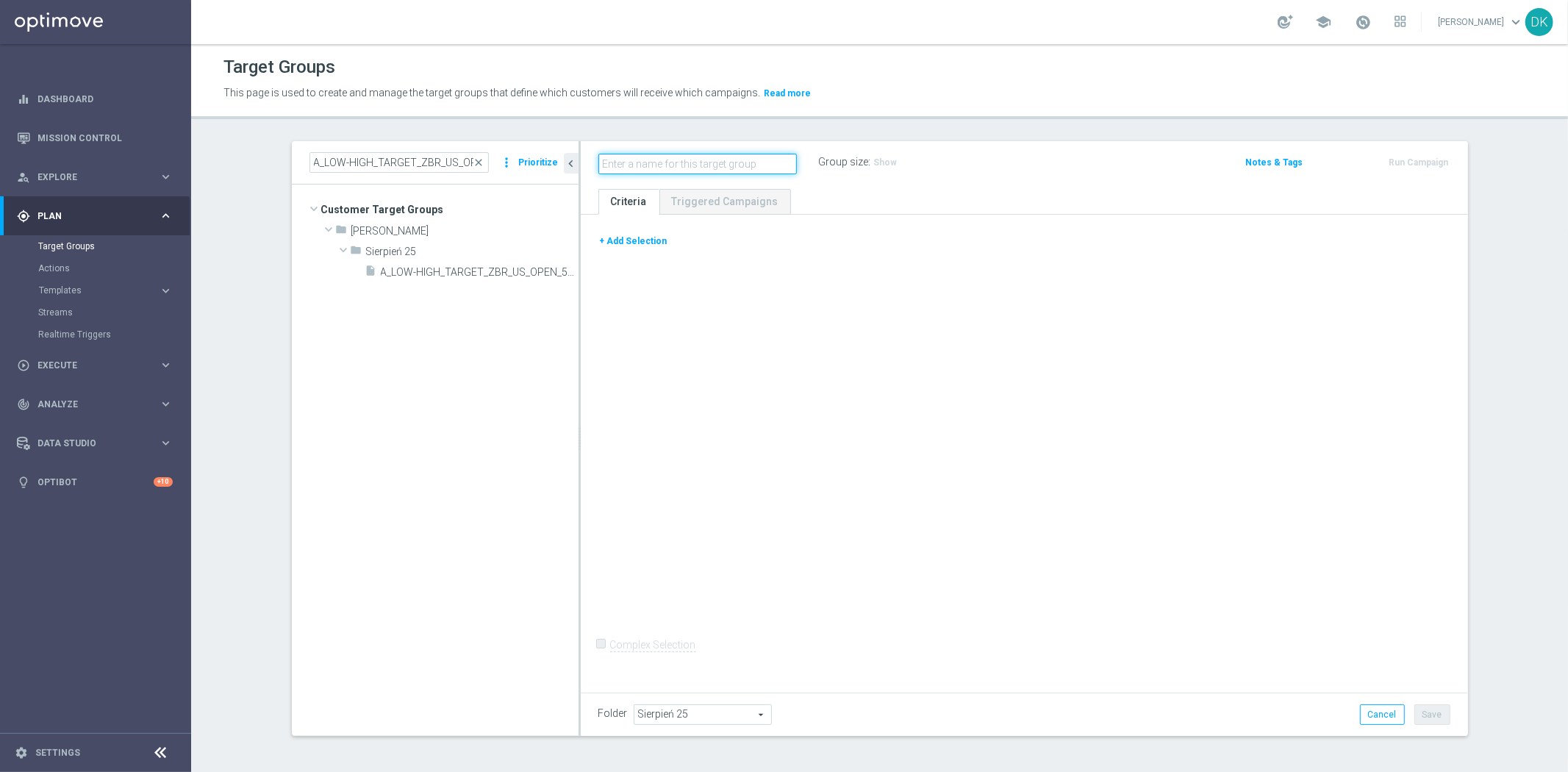
click at [634, 162] on input "text" at bounding box center [697, 164] width 198 height 21
click at [634, 164] on input "text" at bounding box center [697, 164] width 198 height 21
paste input "A_LOW-HIGH_TARGET_ZBR_US_OPEN_50DO100_060925"
type input "A_LOW-HIGH_TARGET_ZBR_US_OPEN_50DO100_060925_INAPP"
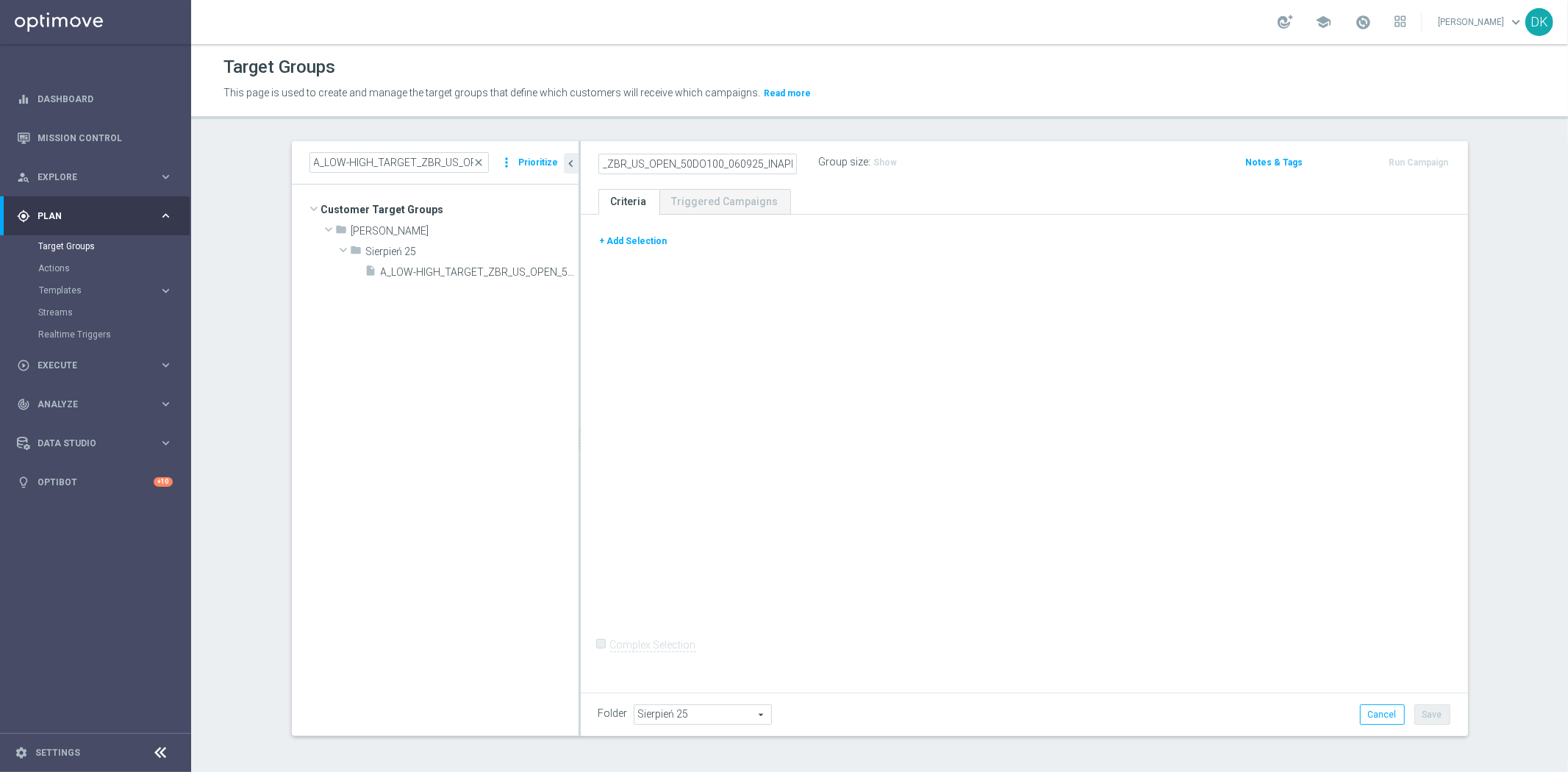
click at [642, 236] on button "+ Add Selection" at bounding box center [633, 241] width 70 height 16
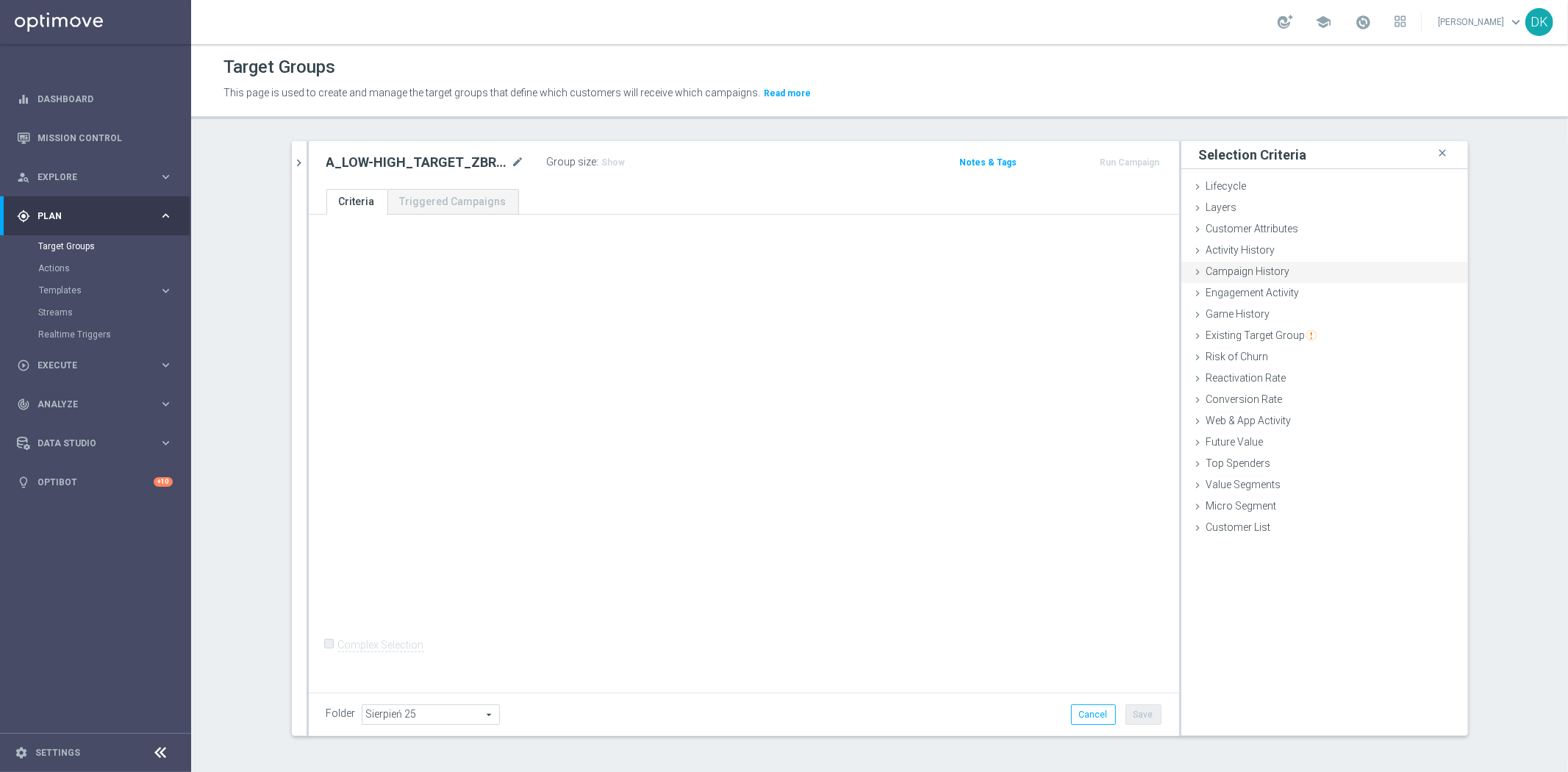
click at [1267, 275] on span "Campaign History" at bounding box center [1248, 271] width 84 height 11
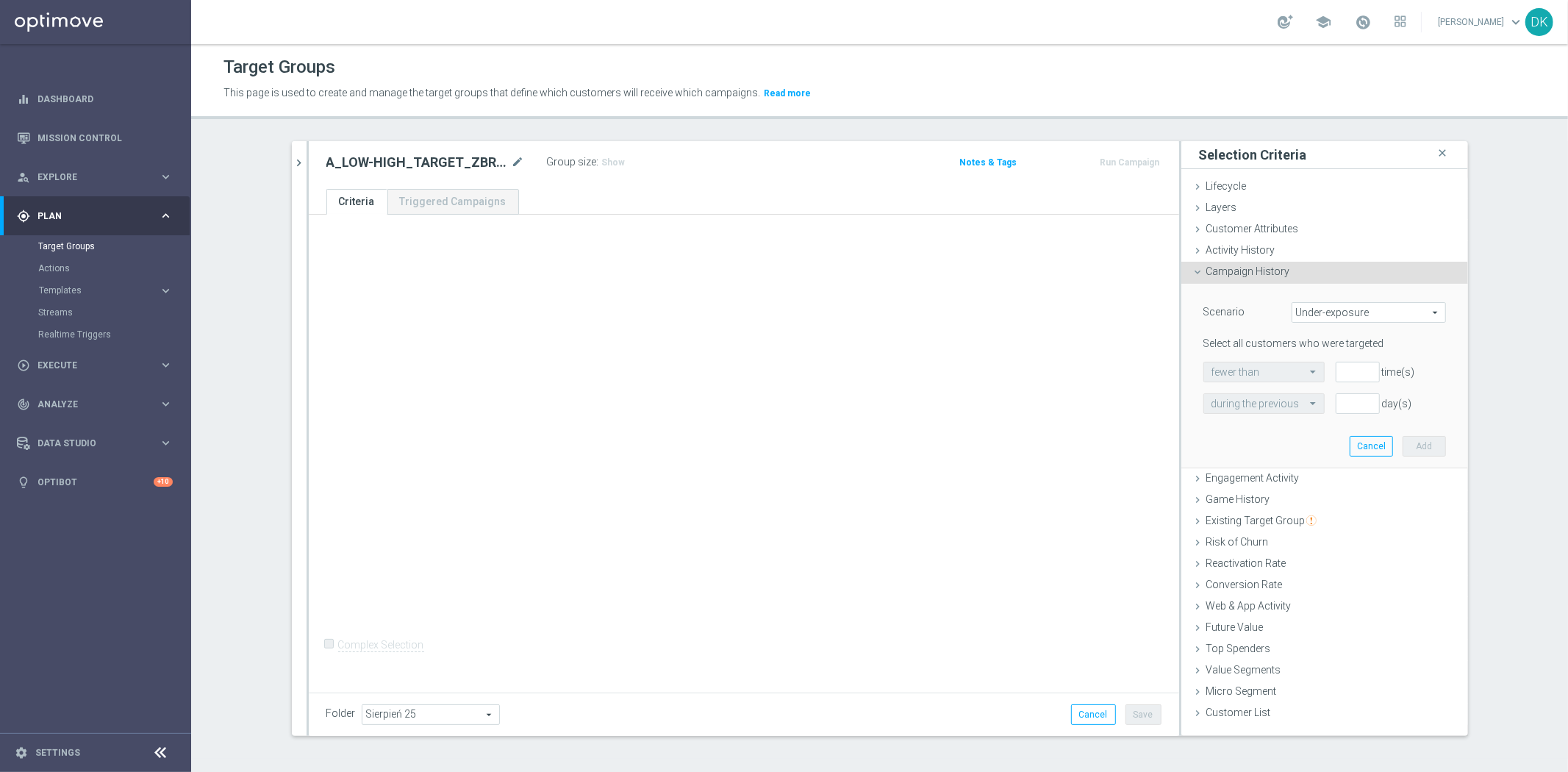
click at [1317, 316] on span "Under-exposure" at bounding box center [1368, 312] width 153 height 19
click at [1319, 410] on span "Custom" at bounding box center [1368, 410] width 138 height 11
type input "Custom"
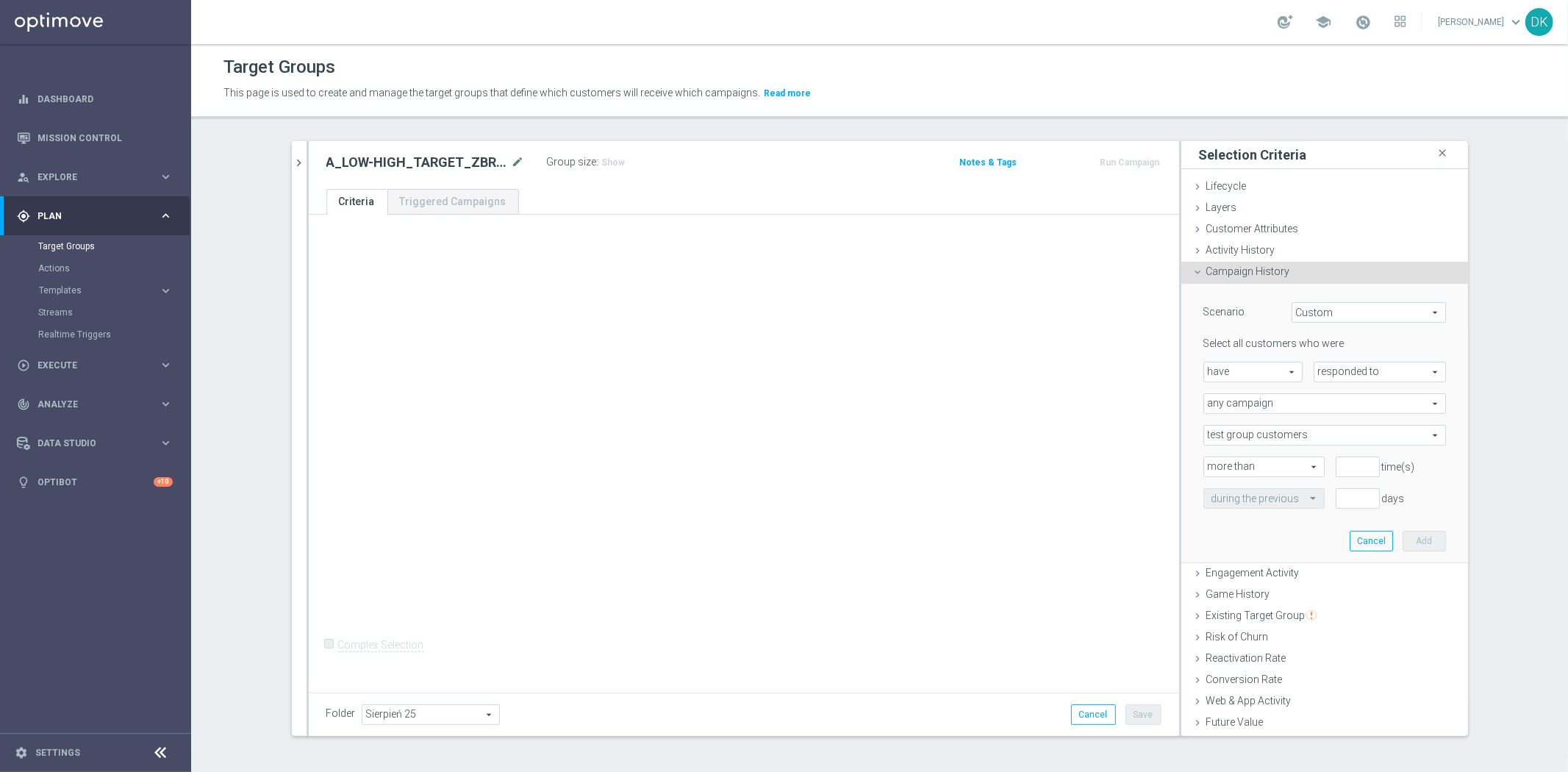
click at [1333, 375] on span "responded to" at bounding box center [1379, 372] width 131 height 19
click at [1352, 412] on span "been targeted with" at bounding box center [1380, 412] width 116 height 11
type input "been targeted with"
click at [1308, 401] on span "any campaign" at bounding box center [1324, 403] width 241 height 19
click at [1272, 461] on span "one or more actions" at bounding box center [1325, 463] width 226 height 11
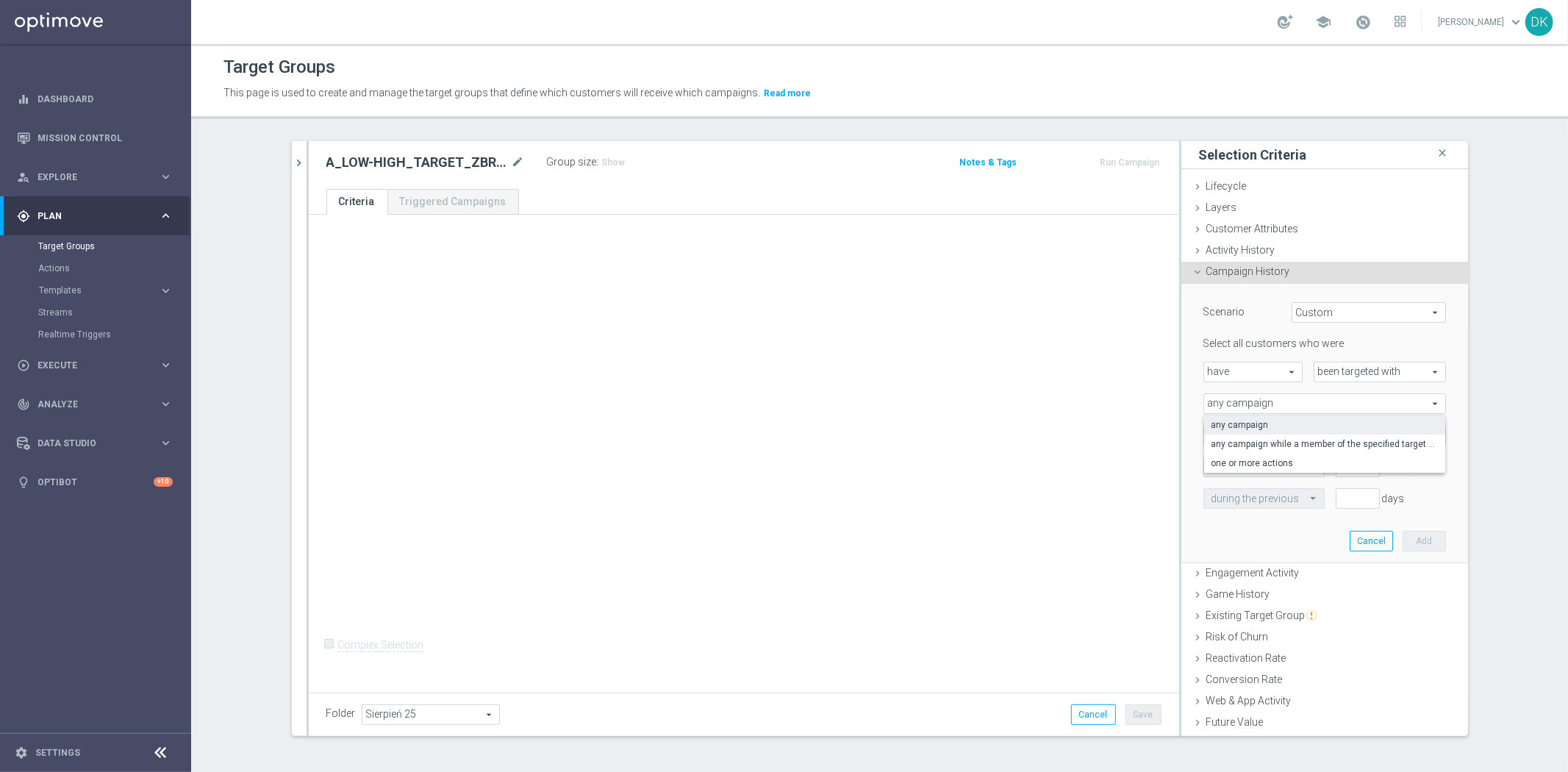
type input "one or more actions"
click at [1261, 440] on span at bounding box center [1324, 435] width 241 height 19
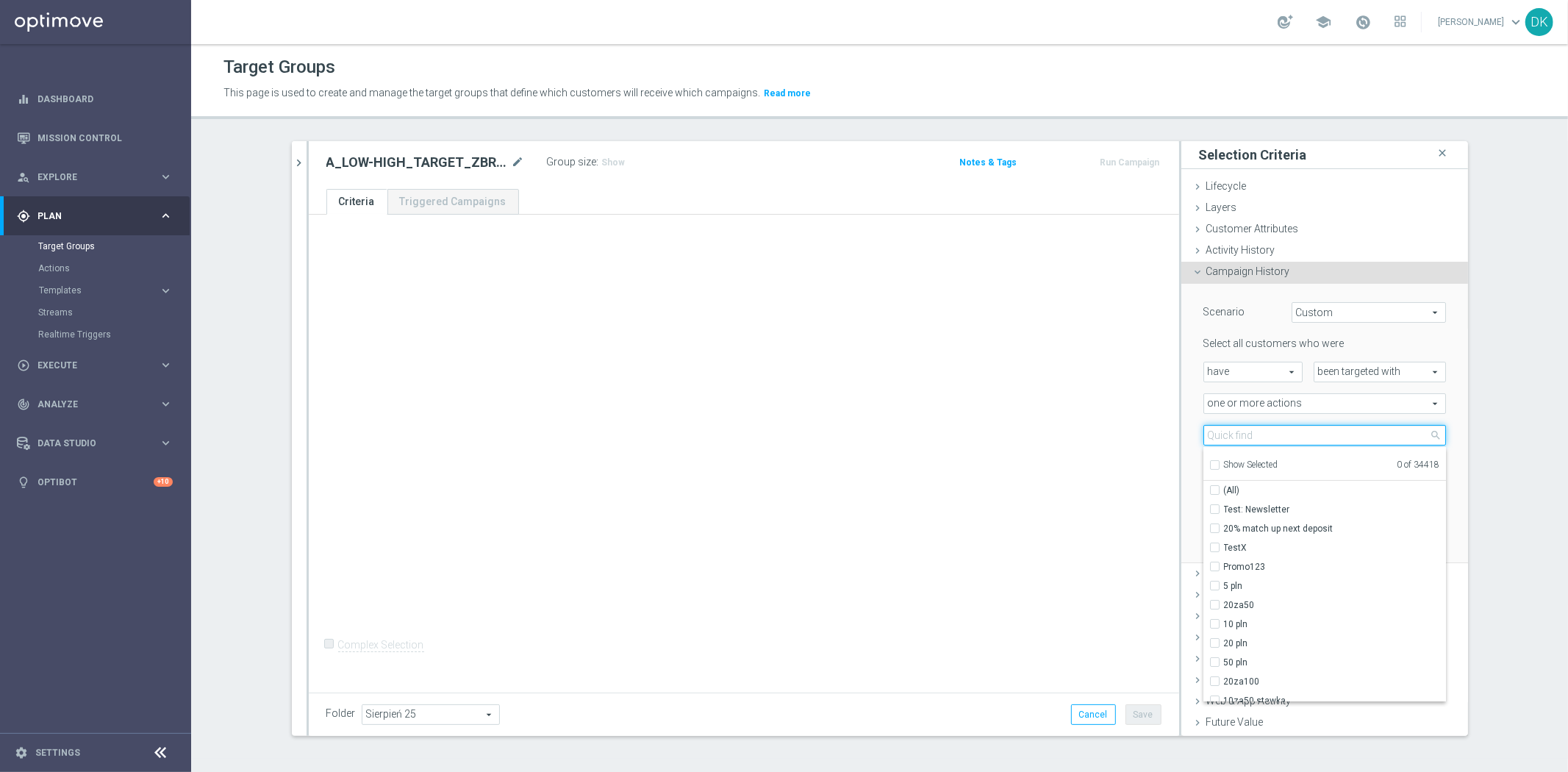
click at [1261, 440] on input "search" at bounding box center [1324, 435] width 242 height 21
paste input "A_LOW-HIGH_TARGET_ZBR_US_OPEN_50DO100_060925"
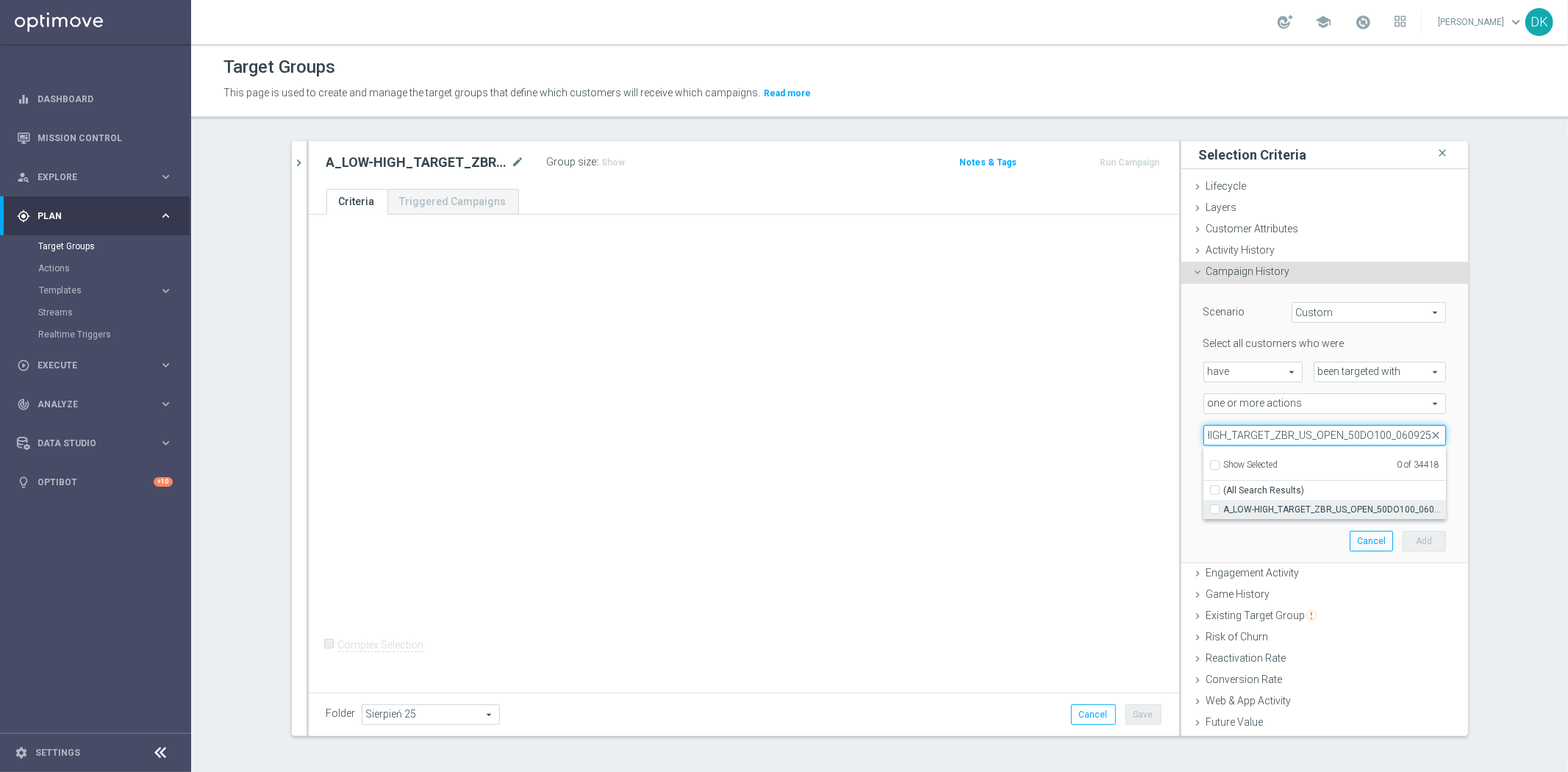
type input "A_LOW-HIGH_TARGET_ZBR_US_OPEN_50DO100_060925"
click at [1241, 509] on span "A_LOW-HIGH_TARGET_ZBR_US_OPEN_50DO100_060925" at bounding box center [1335, 509] width 222 height 11
click at [1224, 509] on input "A_LOW-HIGH_TARGET_ZBR_US_OPEN_50DO100_060925" at bounding box center [1218, 509] width 9 height 9
checkbox input "true"
type input "A_LOW-HIGH_TARGET_ZBR_US_OPEN_50DO100_060925"
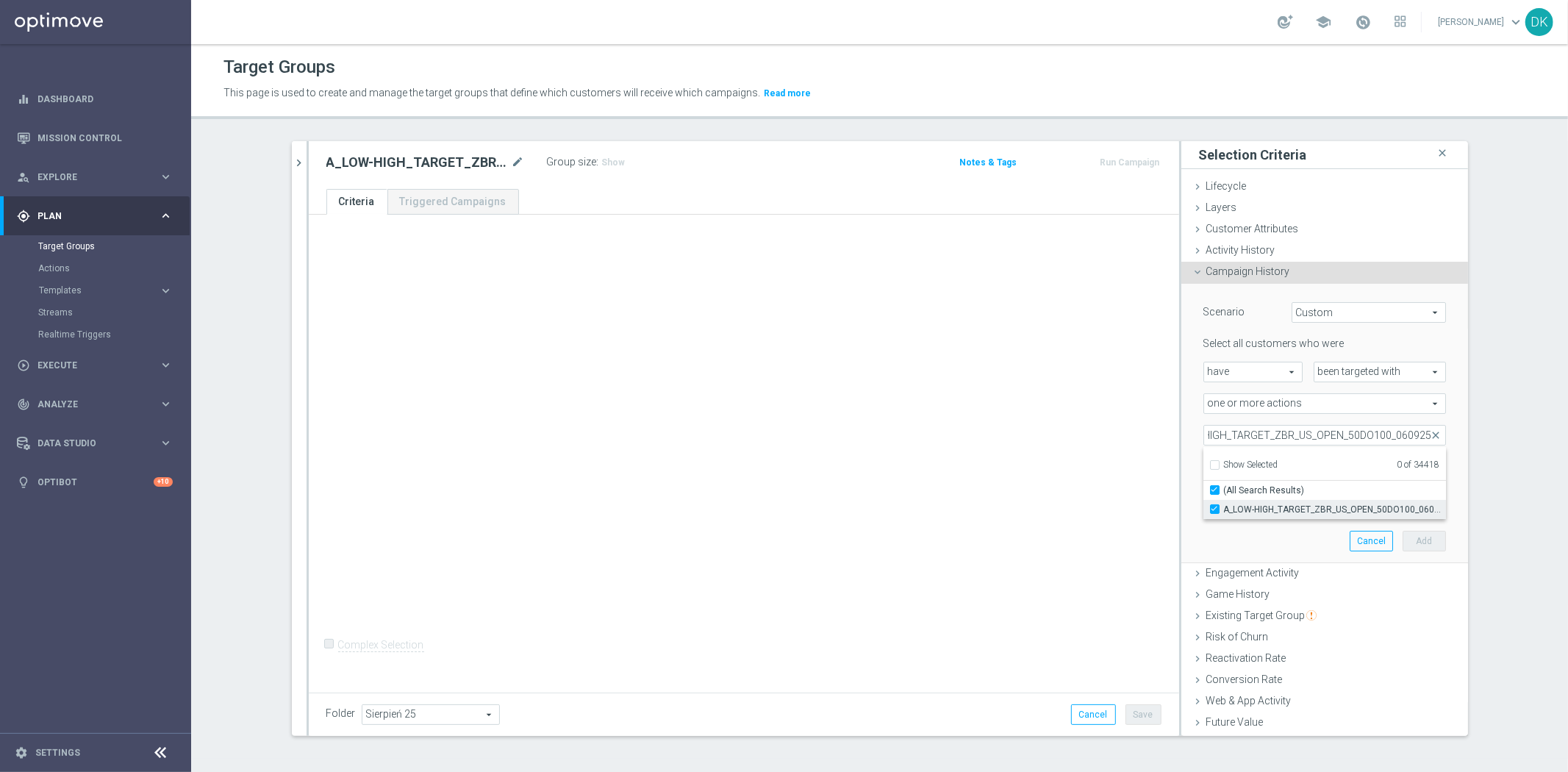
checkbox input "true"
click at [1075, 506] on div "+ Add Selection Complex Selection Invalid Expression" at bounding box center [744, 451] width 870 height 473
click at [1335, 469] on input "number" at bounding box center [1358, 467] width 44 height 21
type input "0"
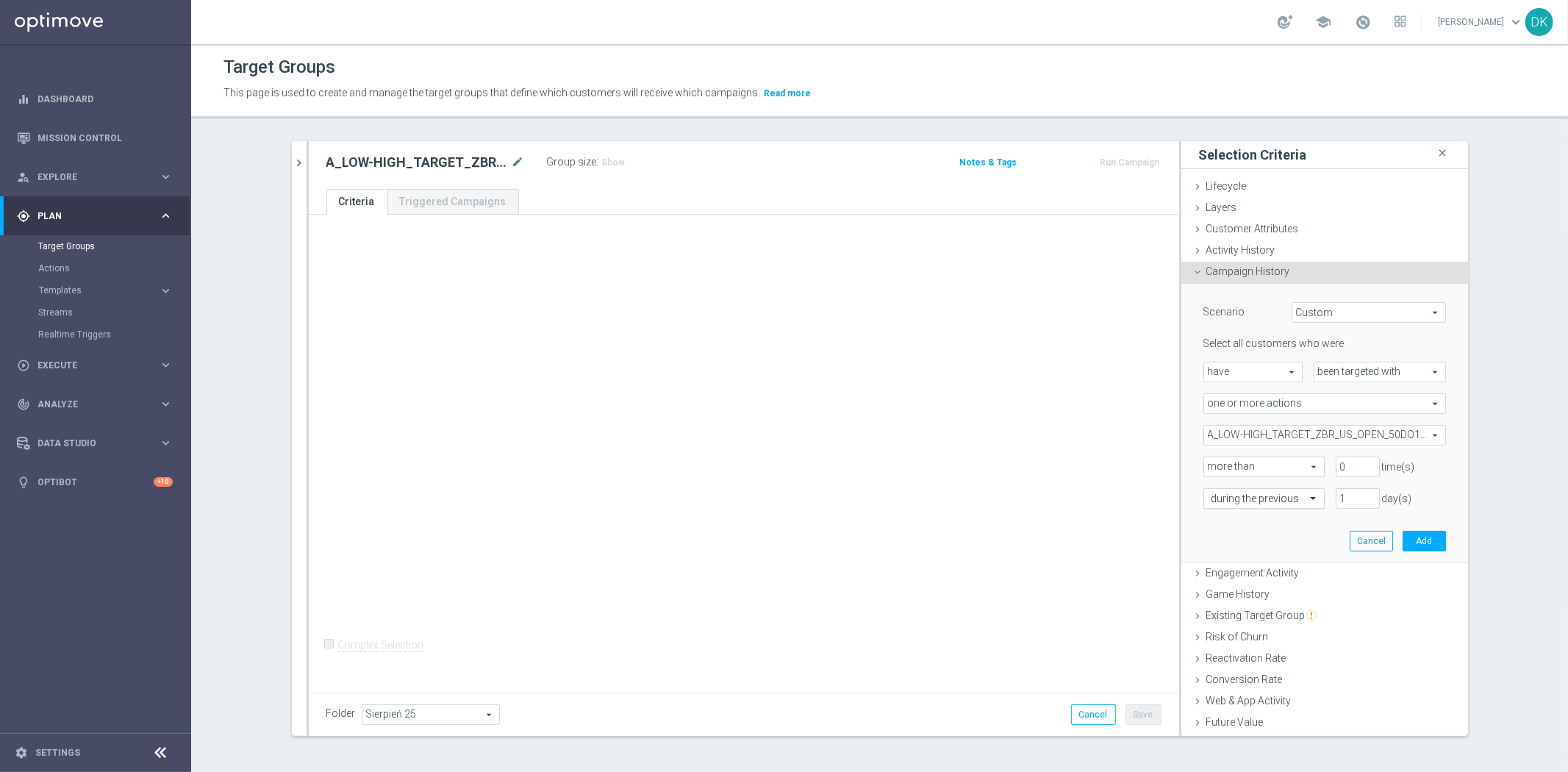
click at [1267, 497] on input "text" at bounding box center [1249, 499] width 76 height 13
click at [1250, 641] on label "in this range" at bounding box center [1235, 647] width 47 height 11
click at [1420, 532] on icon "[DATE]" at bounding box center [1423, 530] width 40 height 13
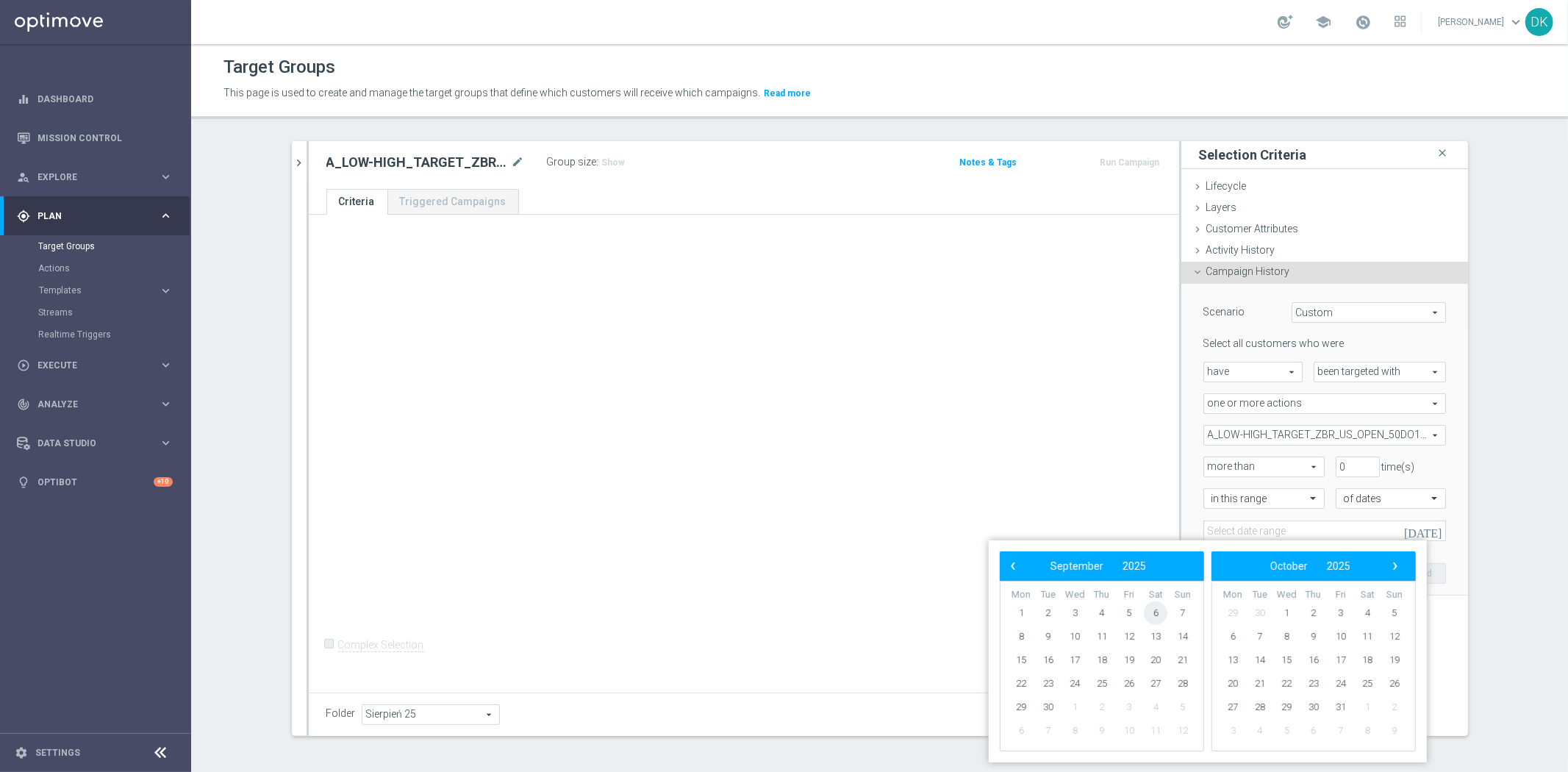
click at [1159, 618] on span "6" at bounding box center [1155, 613] width 24 height 24
click at [1176, 617] on span "7" at bounding box center [1183, 613] width 24 height 24
type input "06 Sep 2025 - 07 Sep 2025"
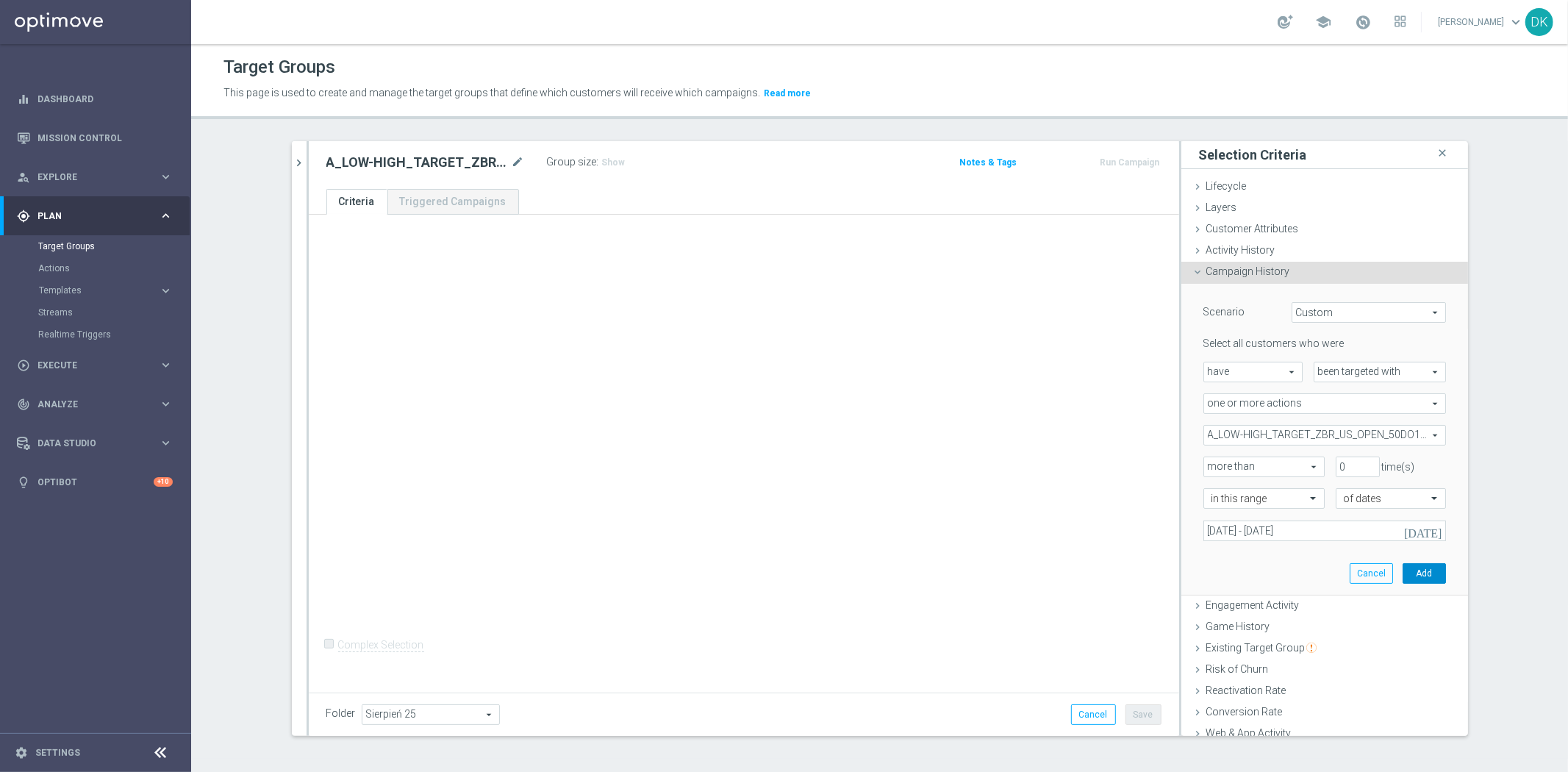
click at [1402, 567] on button "Add" at bounding box center [1423, 573] width 44 height 21
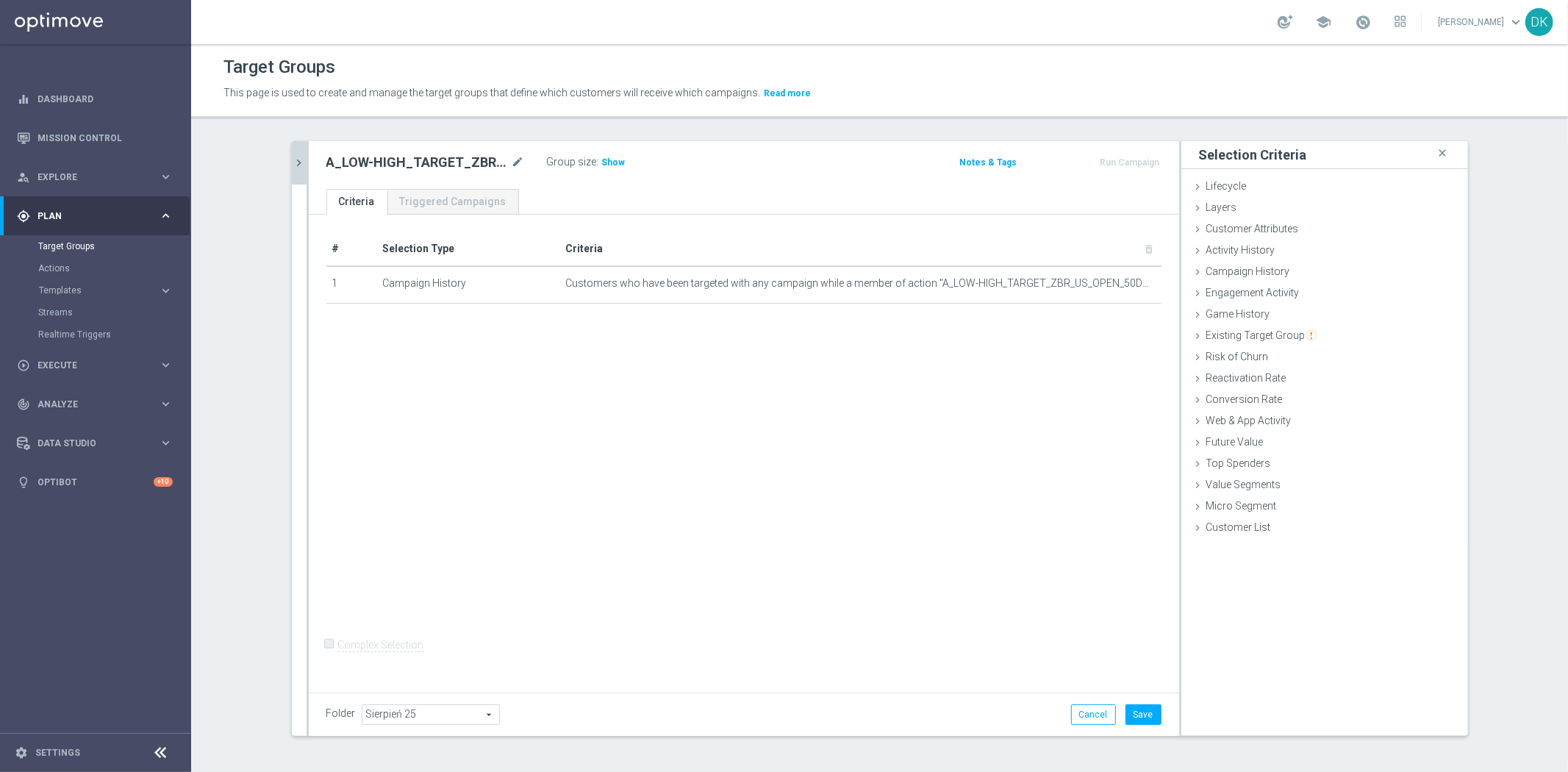
click at [292, 165] on icon "chevron_right" at bounding box center [299, 163] width 14 height 14
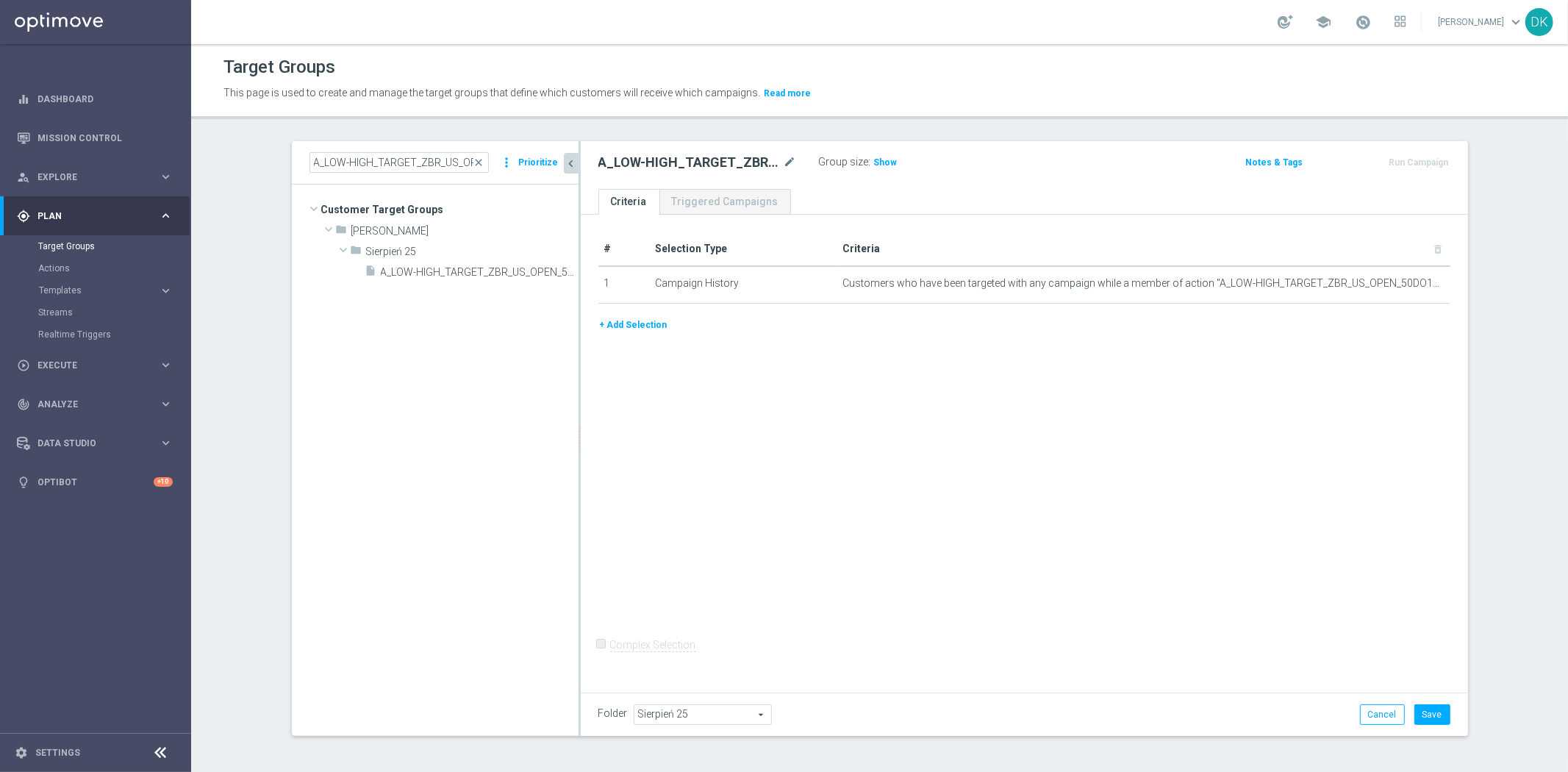
click at [623, 324] on button "+ Add Selection" at bounding box center [633, 324] width 70 height 16
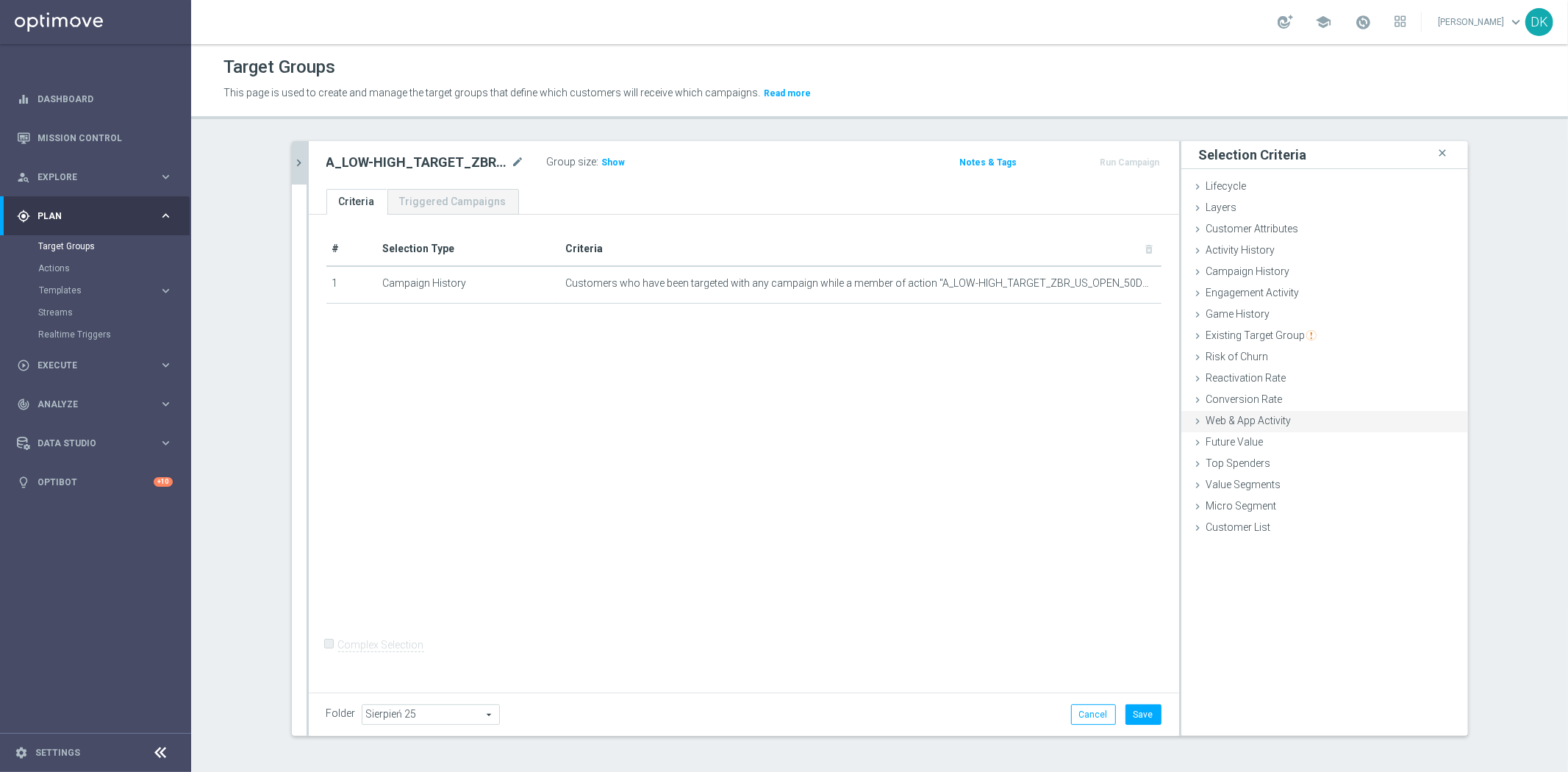
click at [1275, 422] on span "Web & App Activity" at bounding box center [1248, 420] width 85 height 11
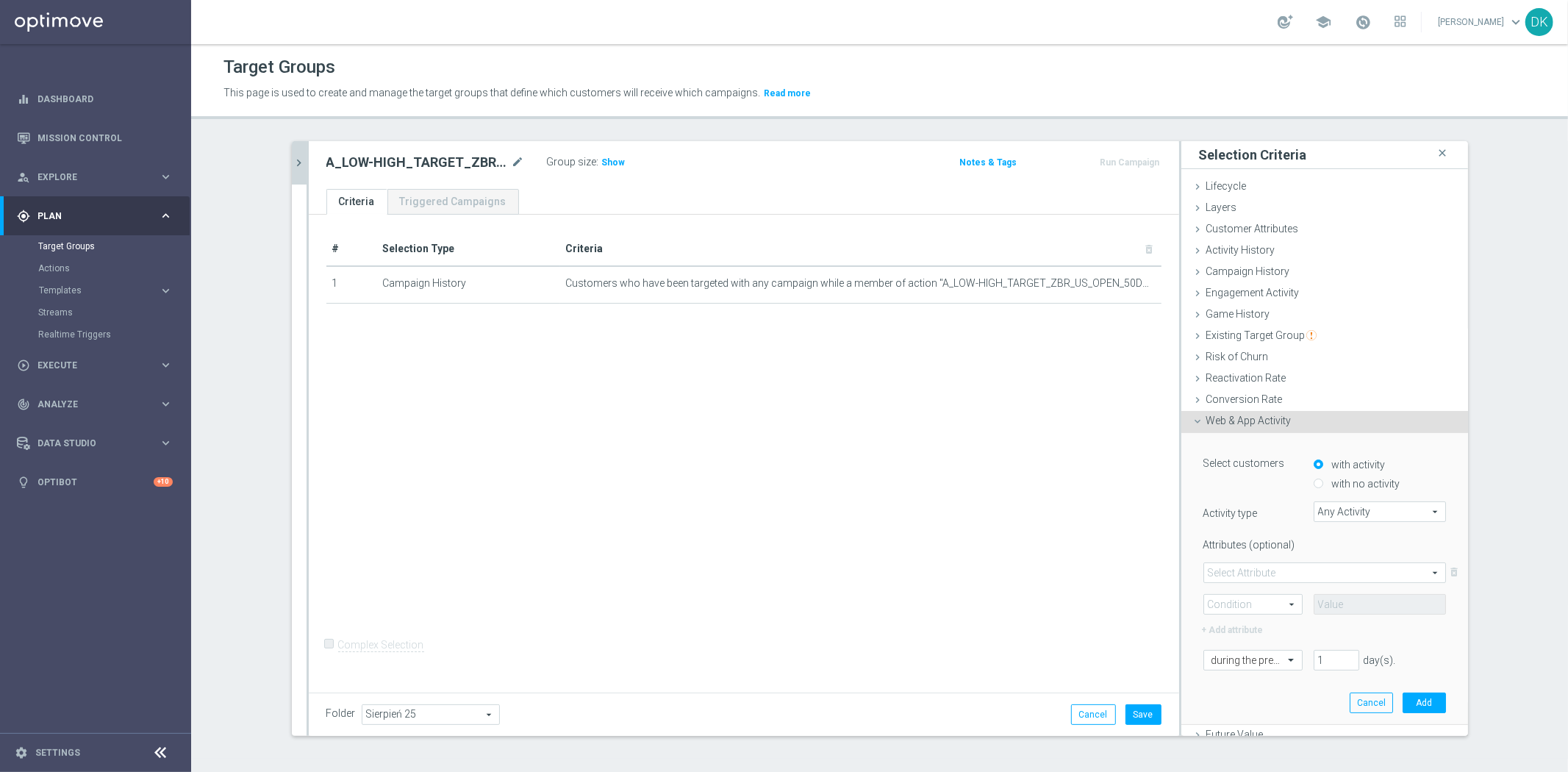
click at [1313, 487] on input "with no activity" at bounding box center [1318, 484] width 9 height 9
radio input "true"
click at [1332, 505] on span "Any Activity" at bounding box center [1379, 511] width 131 height 19
click at [0, 0] on input "search" at bounding box center [0, 0] width 0 height 0
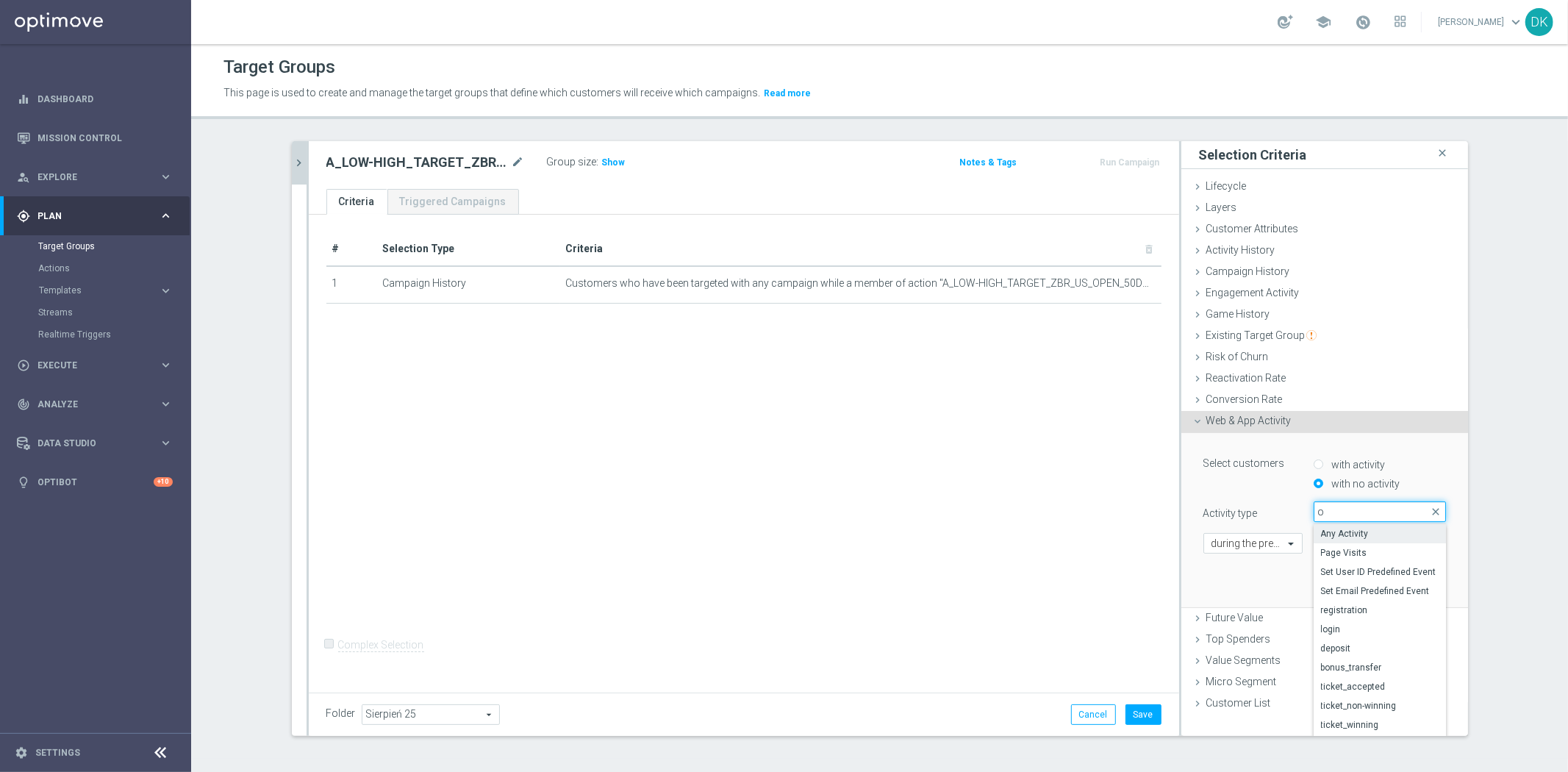
type input "op"
click at [1334, 533] on span "campaign_opt_in" at bounding box center [1380, 533] width 118 height 11
type input "campaign_opt_in"
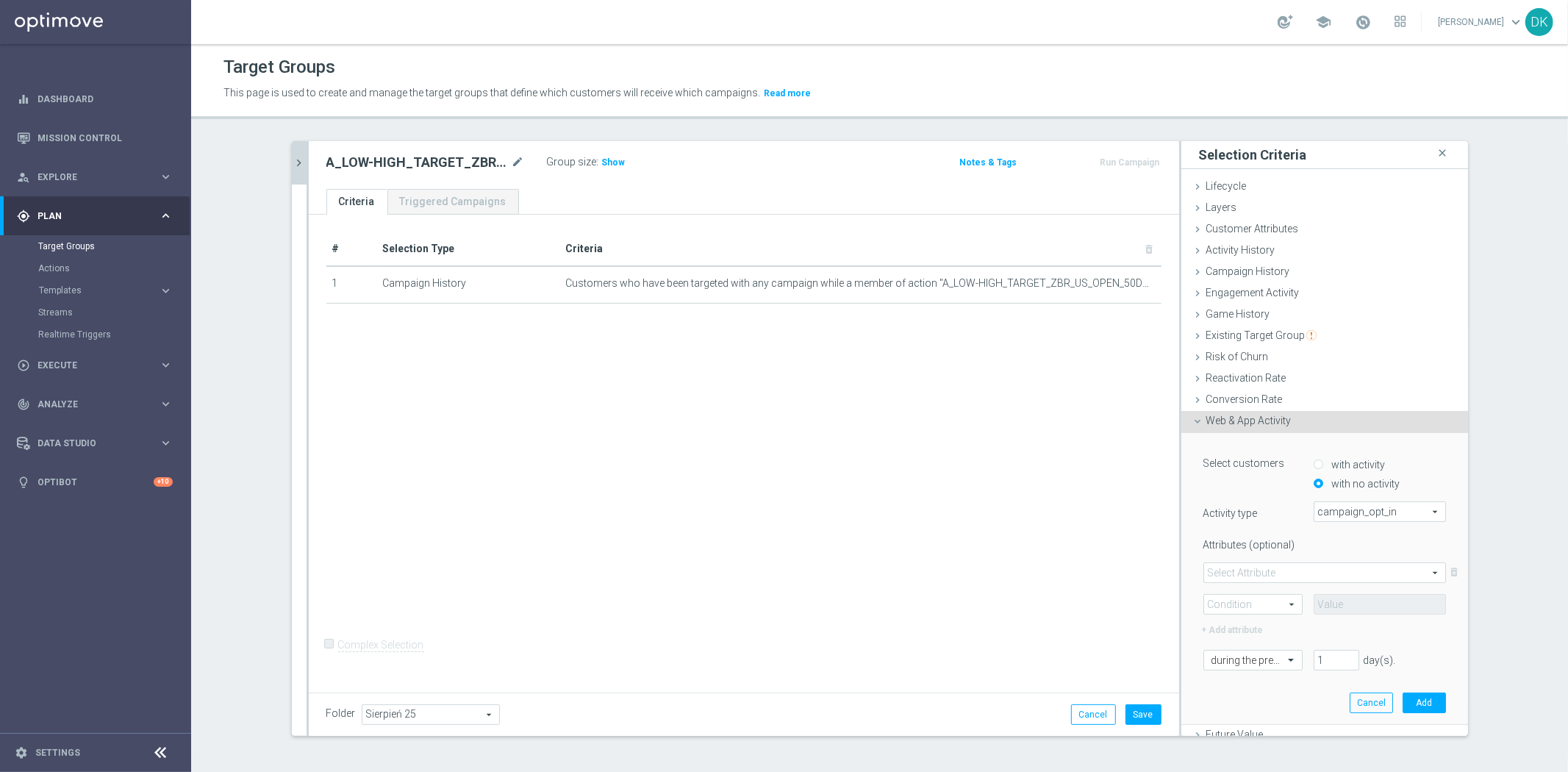
click at [1270, 564] on span at bounding box center [1324, 572] width 241 height 19
click at [1262, 588] on span "campaign_id" at bounding box center [1325, 594] width 226 height 11
type input "campaign_id"
click at [1253, 600] on span at bounding box center [1253, 604] width 98 height 19
click at [1239, 627] on span "=" at bounding box center [1253, 625] width 83 height 11
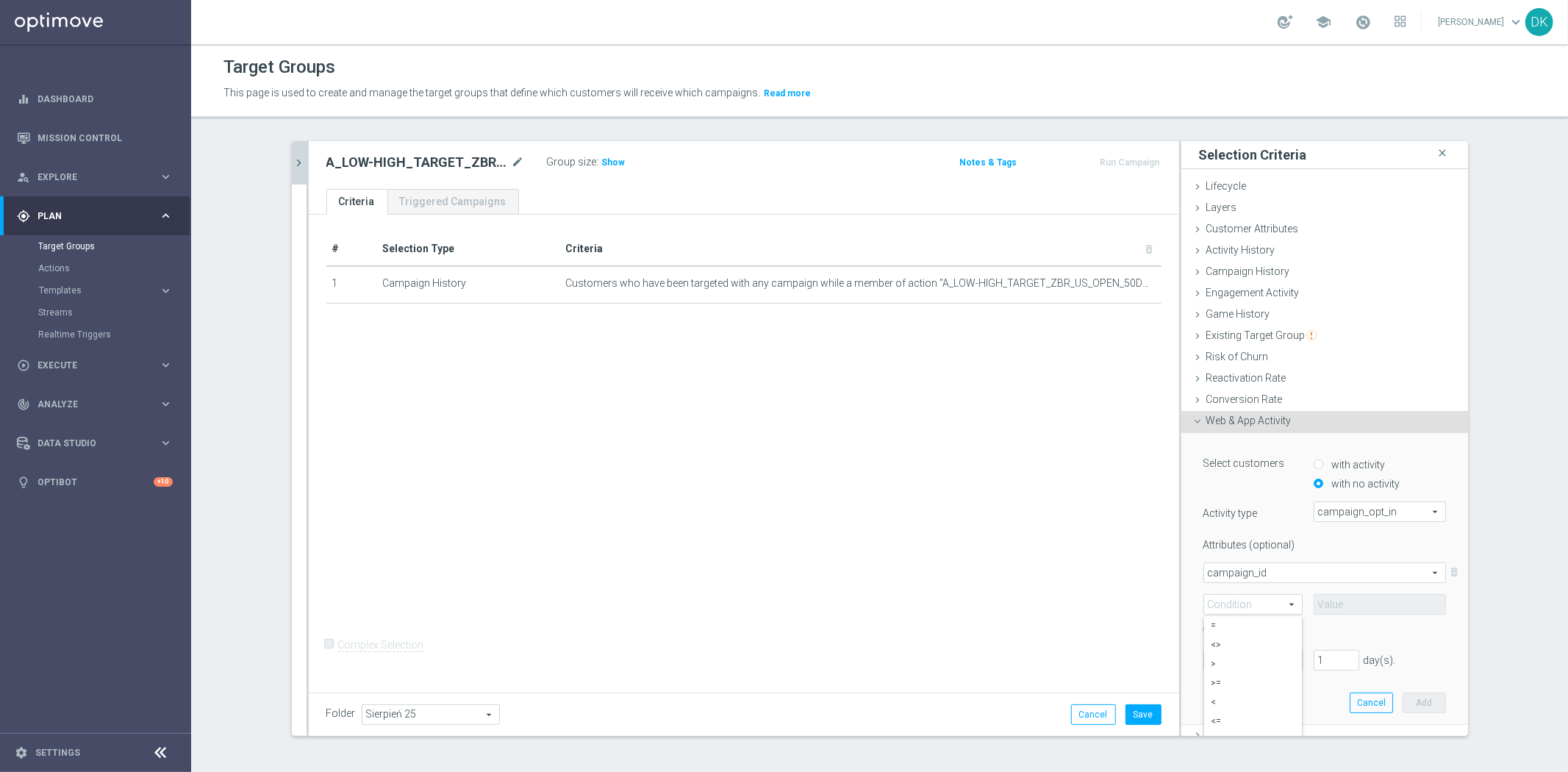
type input "="
click at [1367, 611] on input at bounding box center [1379, 604] width 132 height 21
paste input "175853"
type input "175853"
click at [1264, 663] on div at bounding box center [1253, 660] width 98 height 13
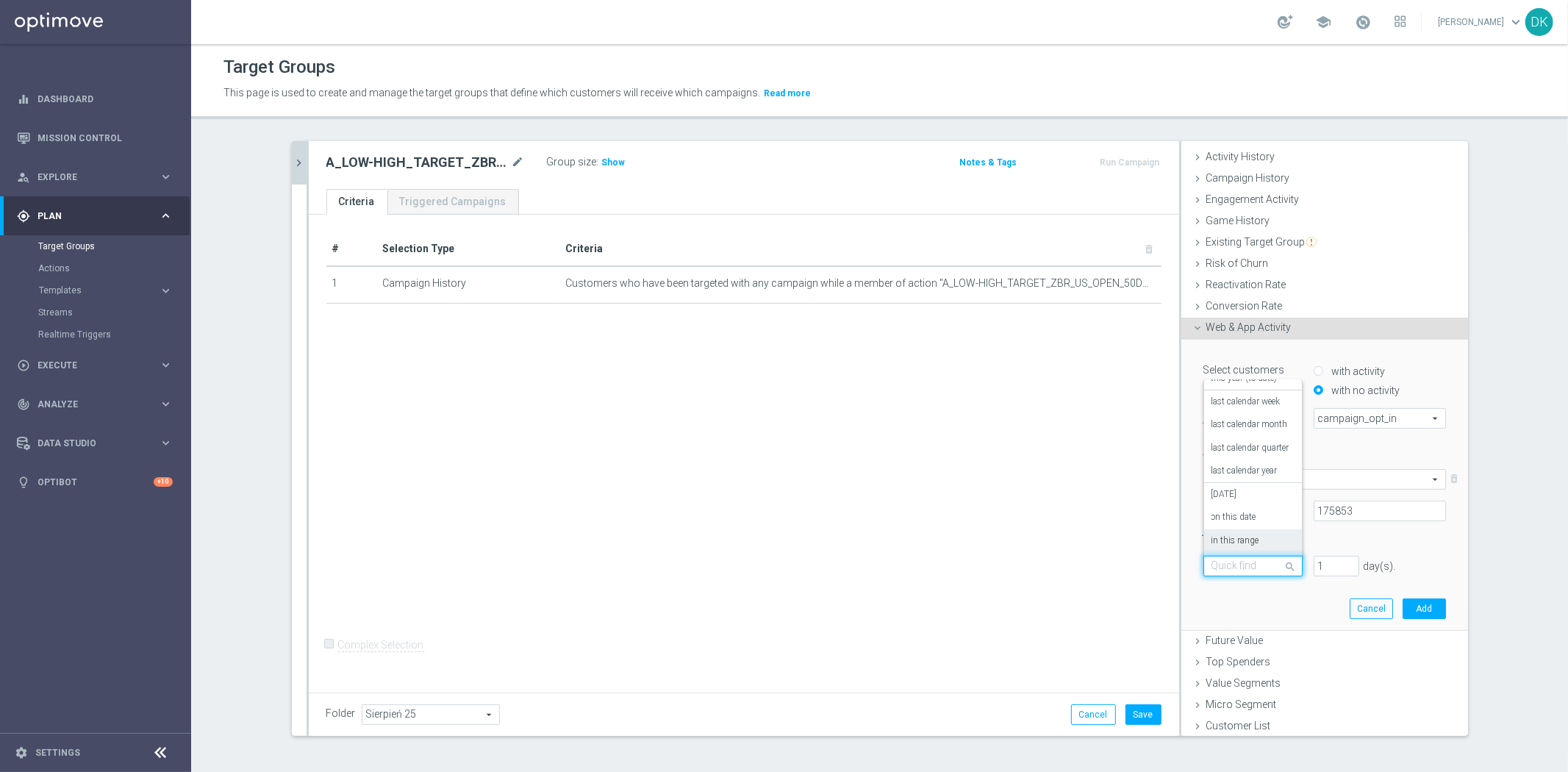
click at [1250, 540] on label "in this range" at bounding box center [1235, 541] width 47 height 11
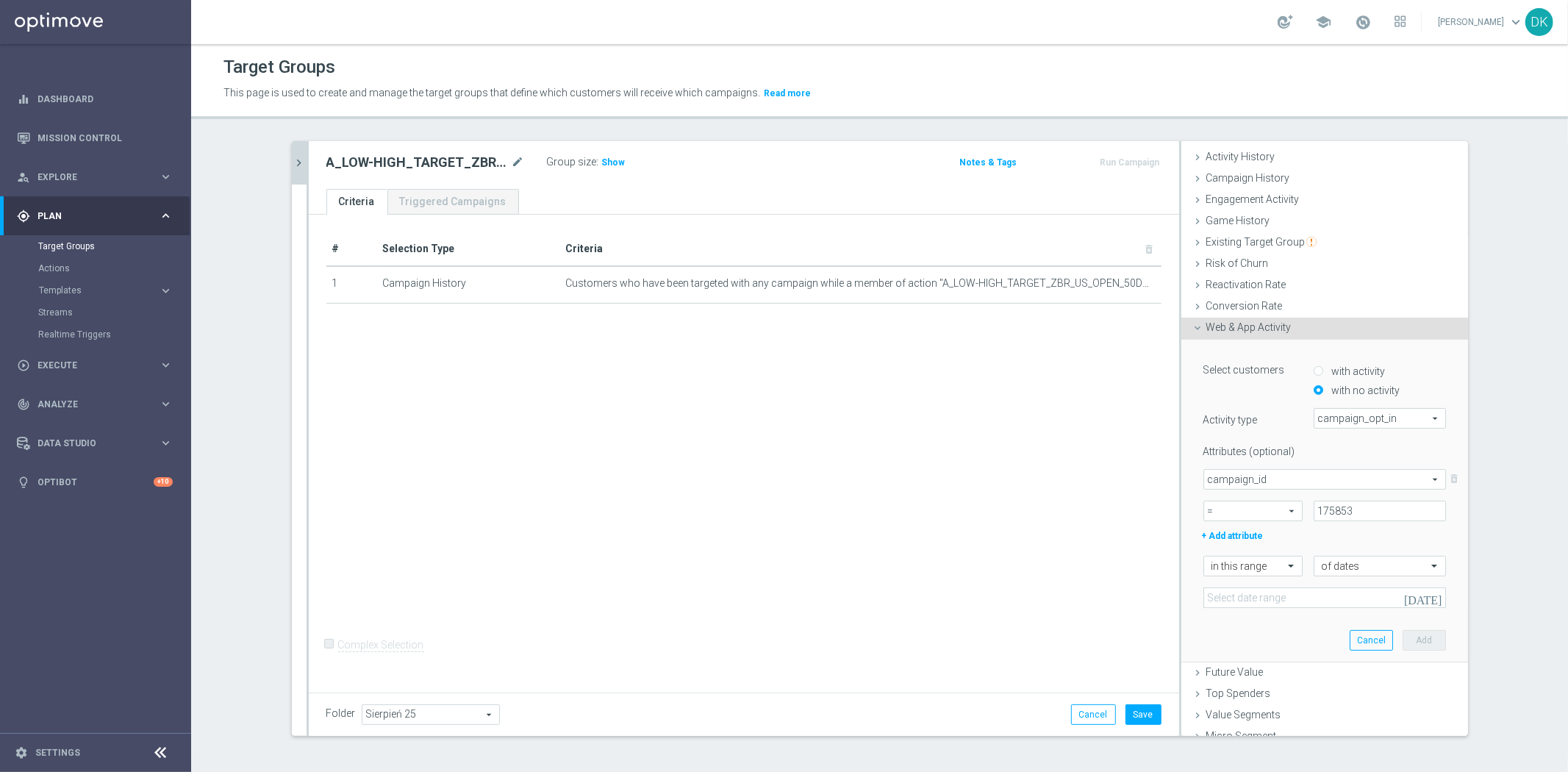
click at [1413, 598] on icon "[DATE]" at bounding box center [1423, 598] width 40 height 13
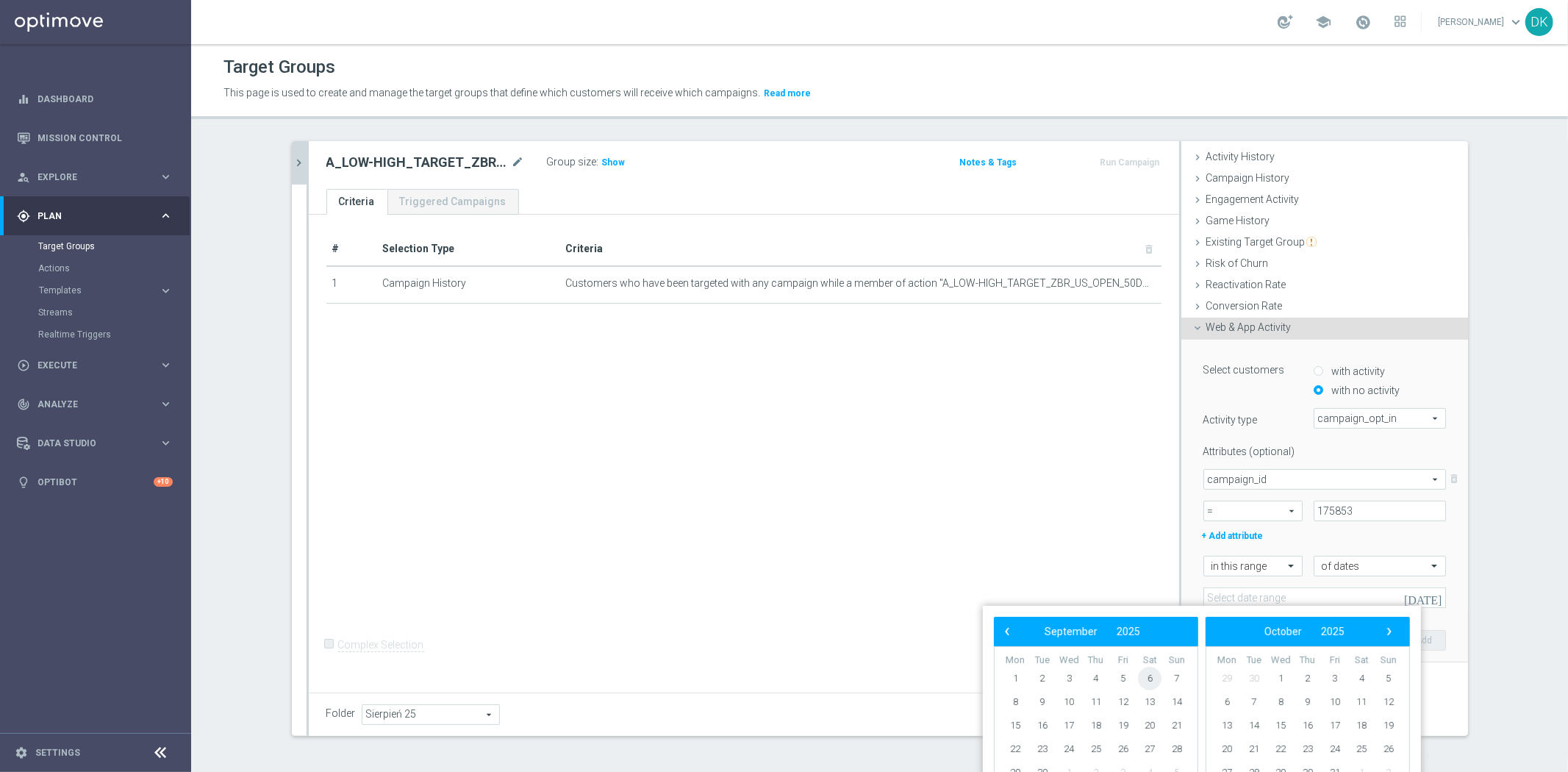
click at [1155, 684] on span "6" at bounding box center [1150, 679] width 24 height 24
click at [1182, 684] on span "7" at bounding box center [1176, 679] width 24 height 24
type input "06 Sep 2025 - 07 Sep 2025"
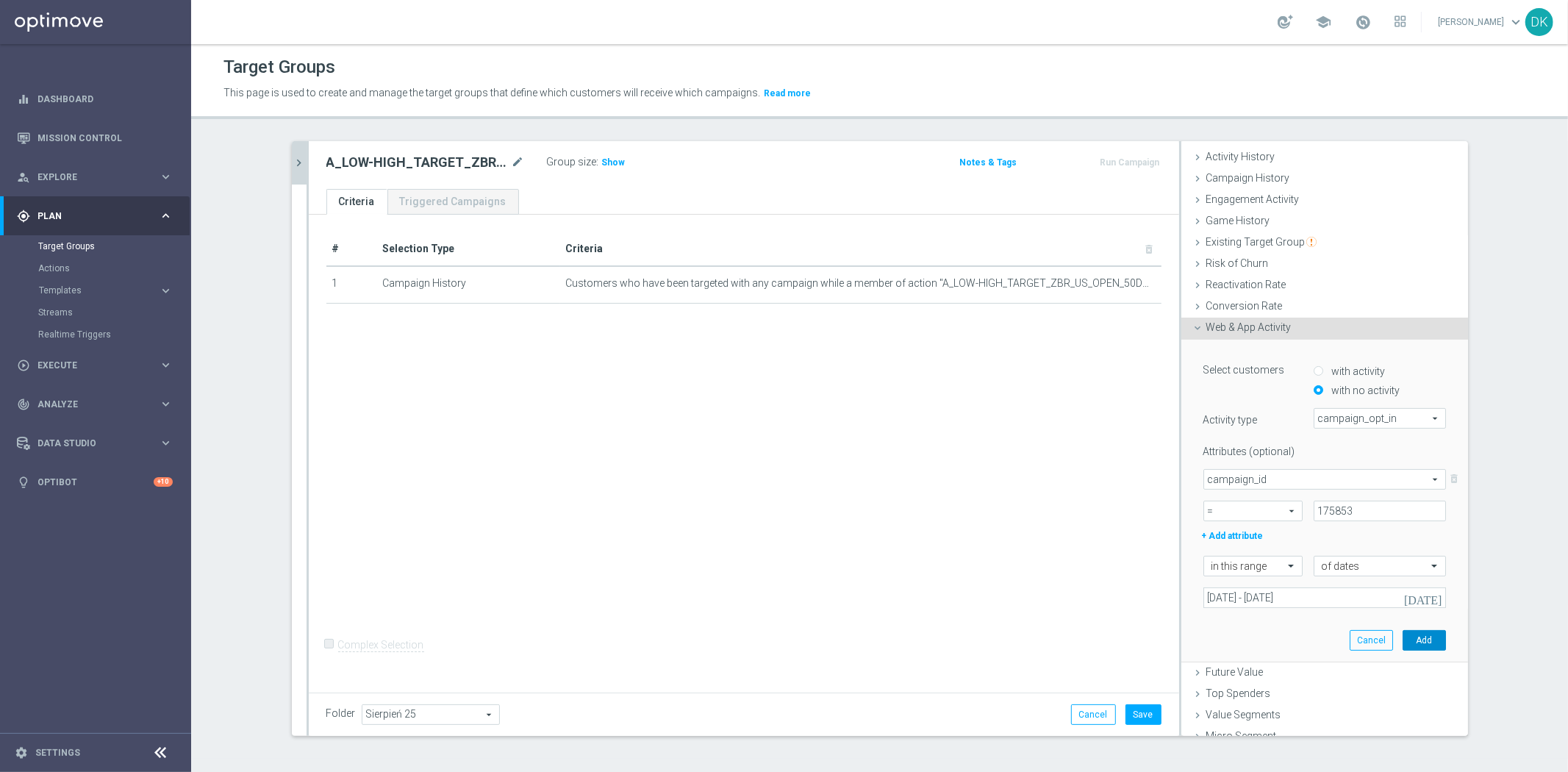
click at [1404, 637] on button "Add" at bounding box center [1423, 640] width 44 height 21
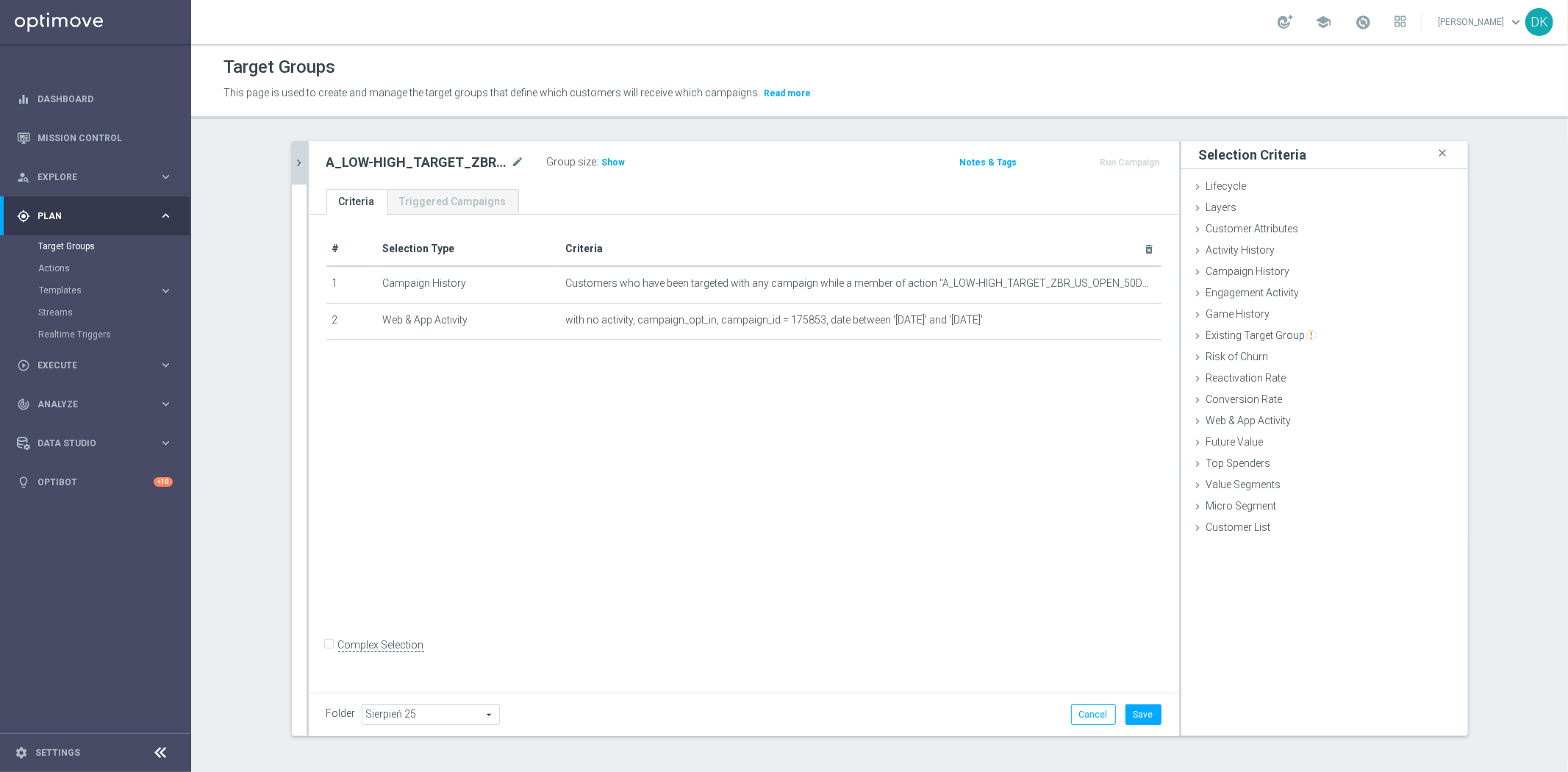
click at [292, 164] on icon "chevron_right" at bounding box center [299, 163] width 14 height 14
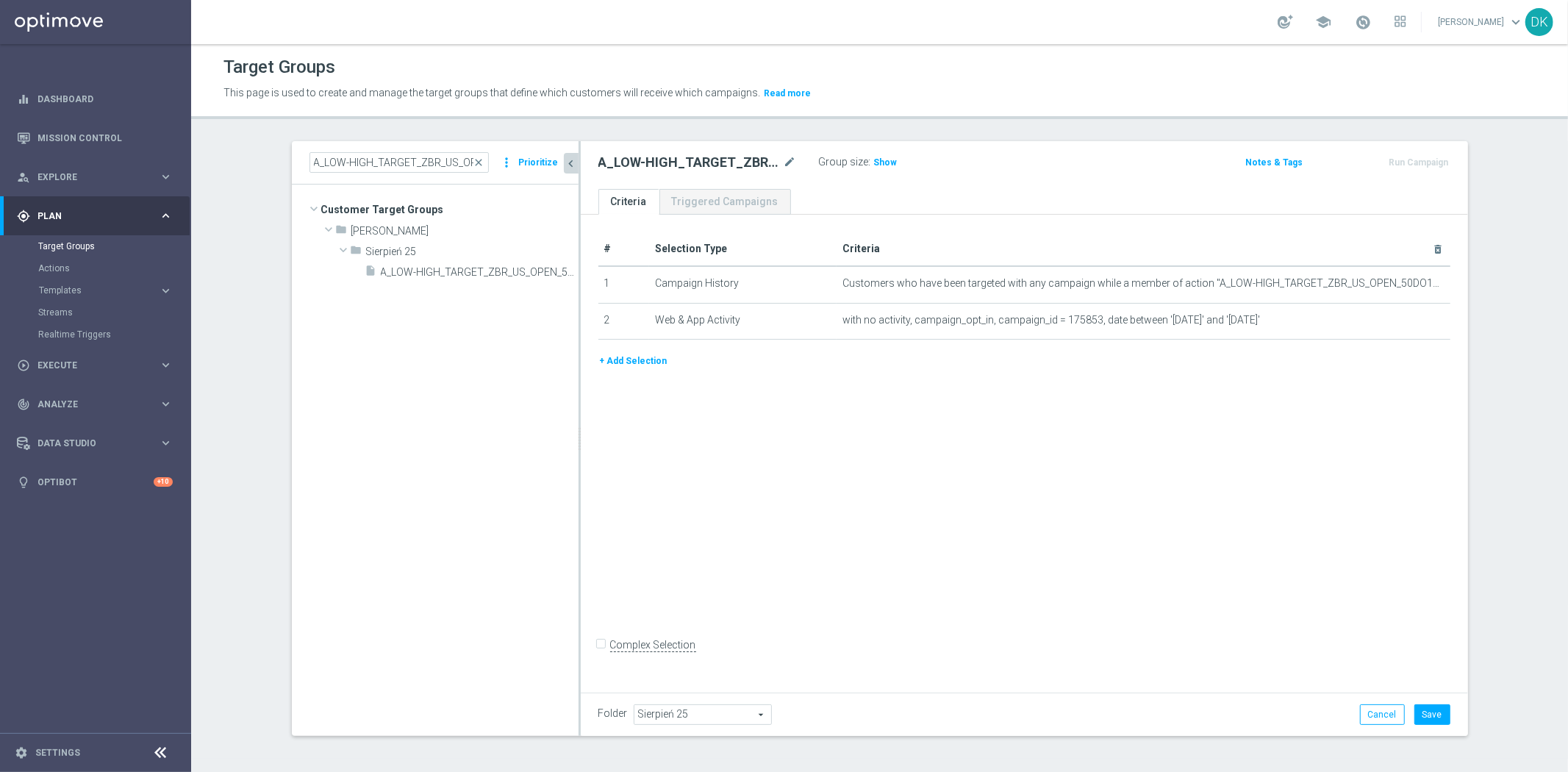
click at [636, 353] on button "+ Add Selection" at bounding box center [633, 360] width 70 height 16
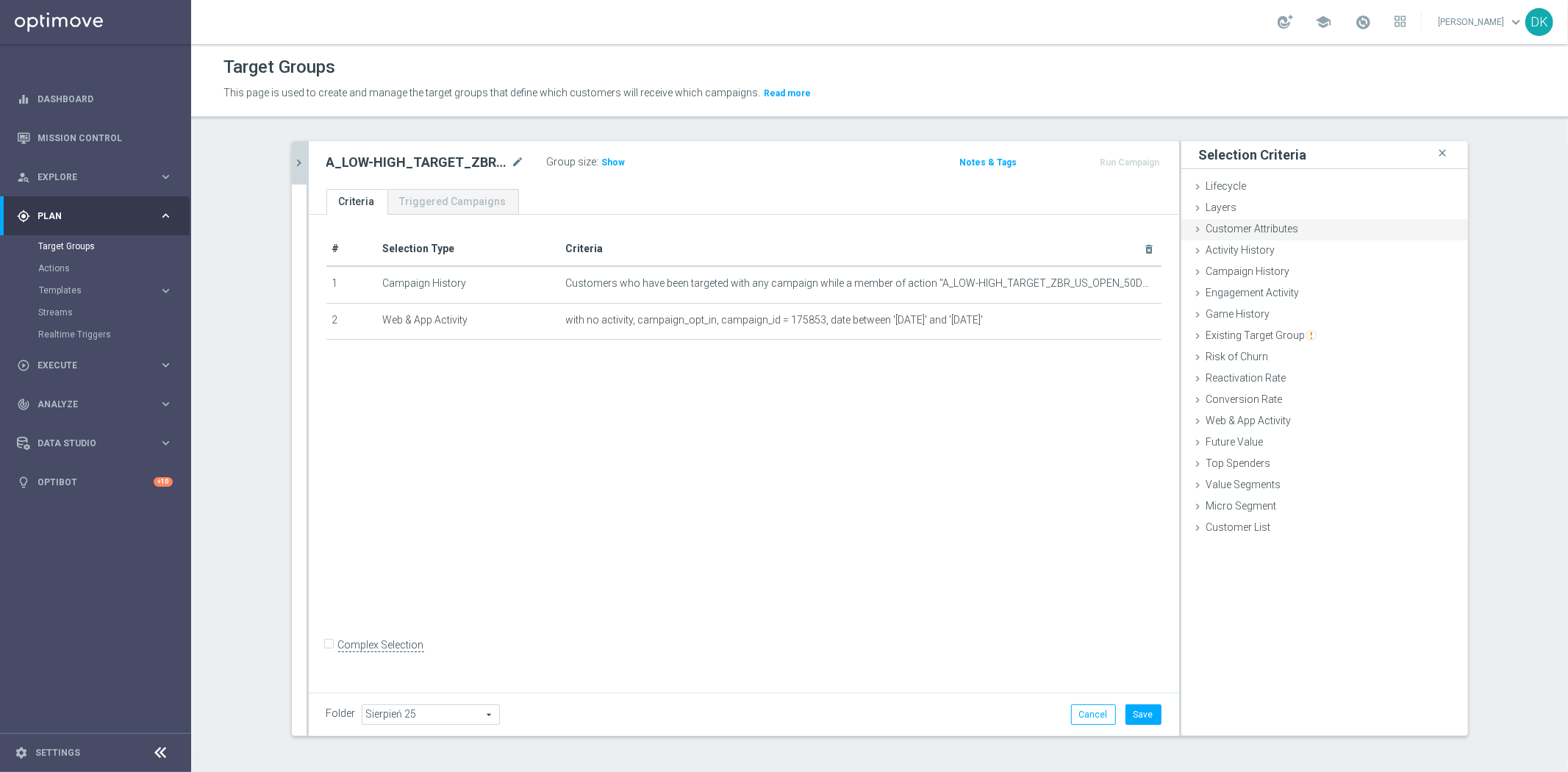
click at [1268, 225] on span "Customer Attributes" at bounding box center [1252, 228] width 93 height 11
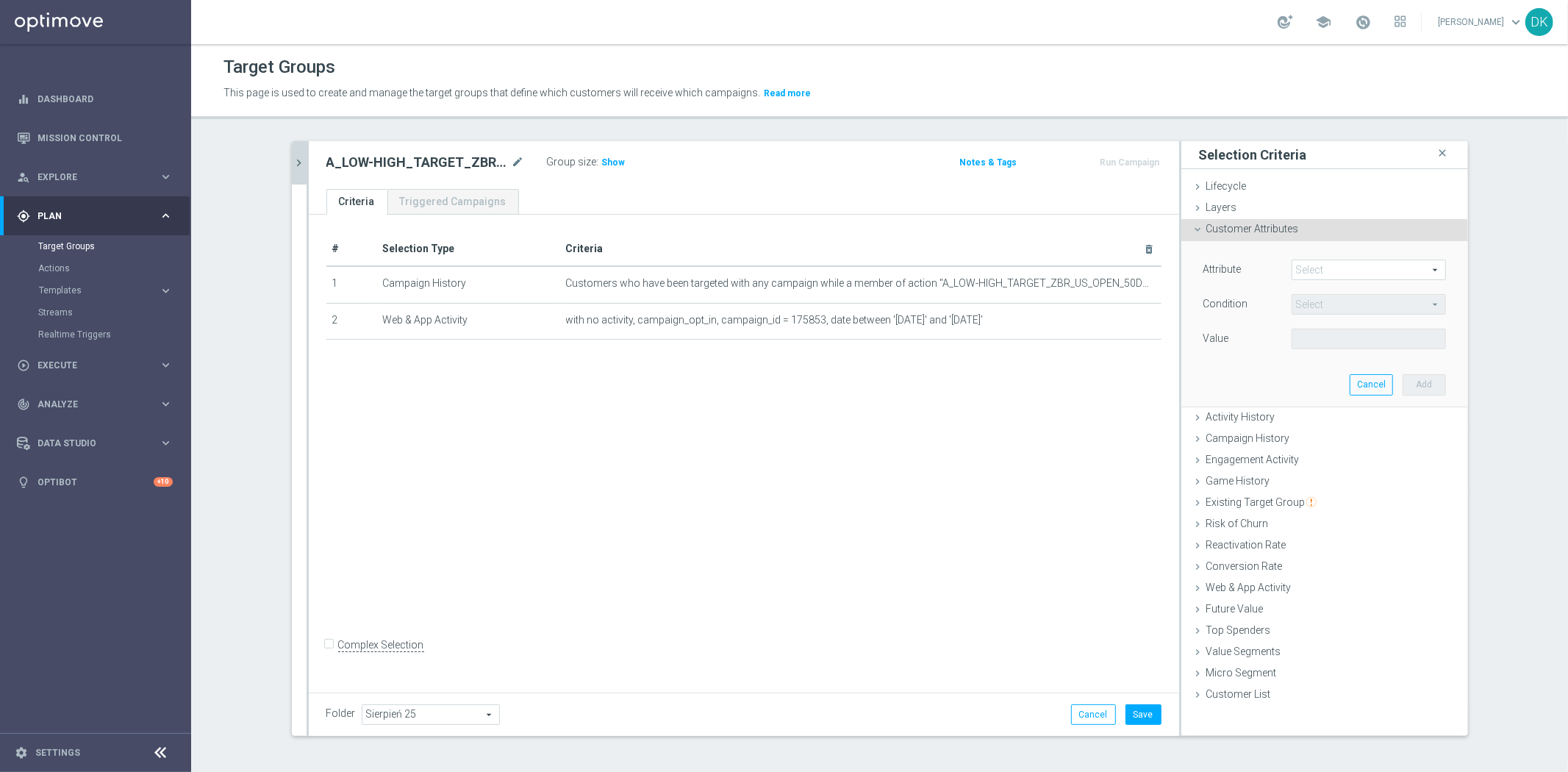
click at [1326, 266] on span at bounding box center [1368, 269] width 153 height 19
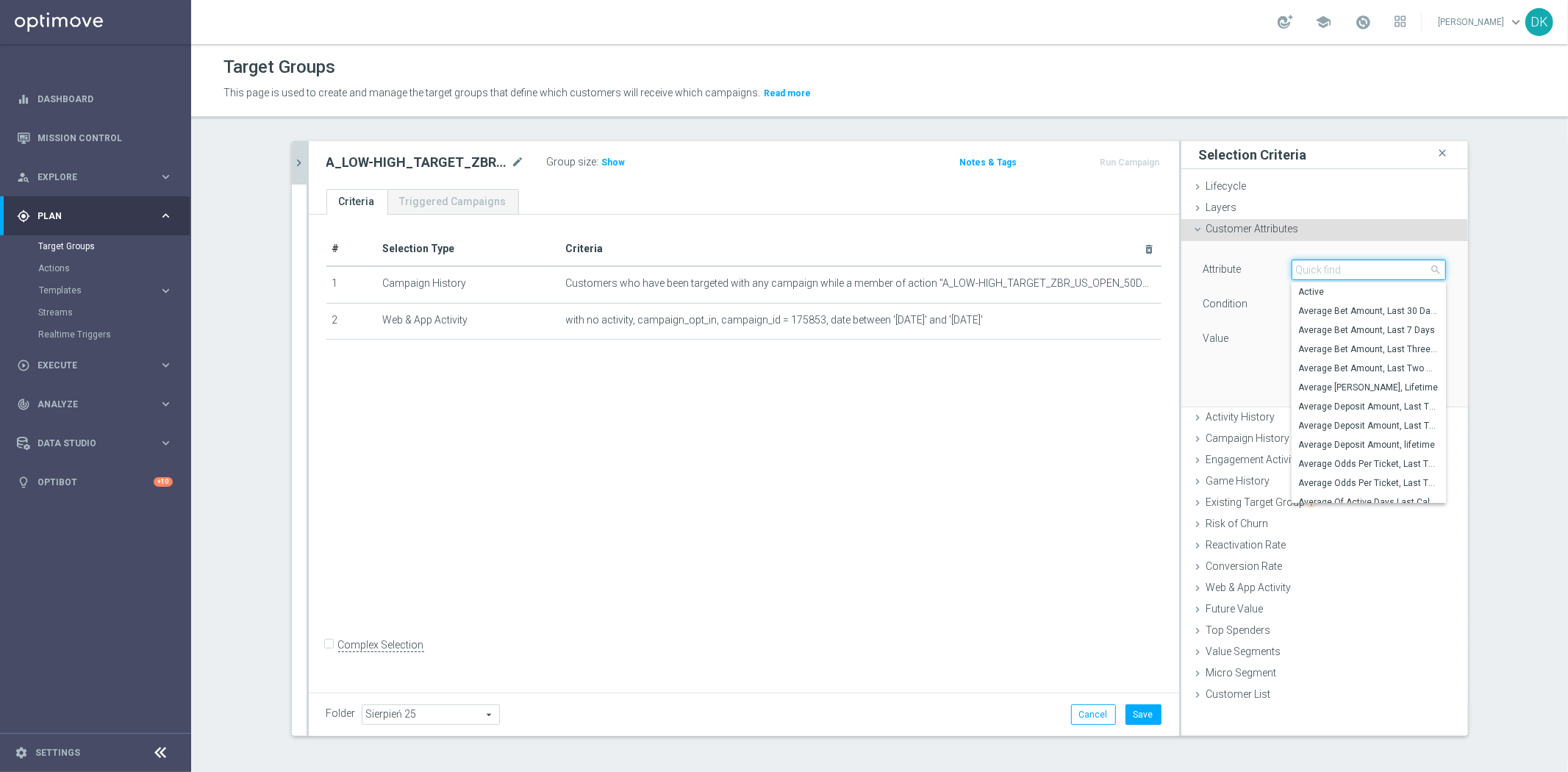
click at [1326, 266] on input "search" at bounding box center [1368, 269] width 155 height 21
type input "mar"
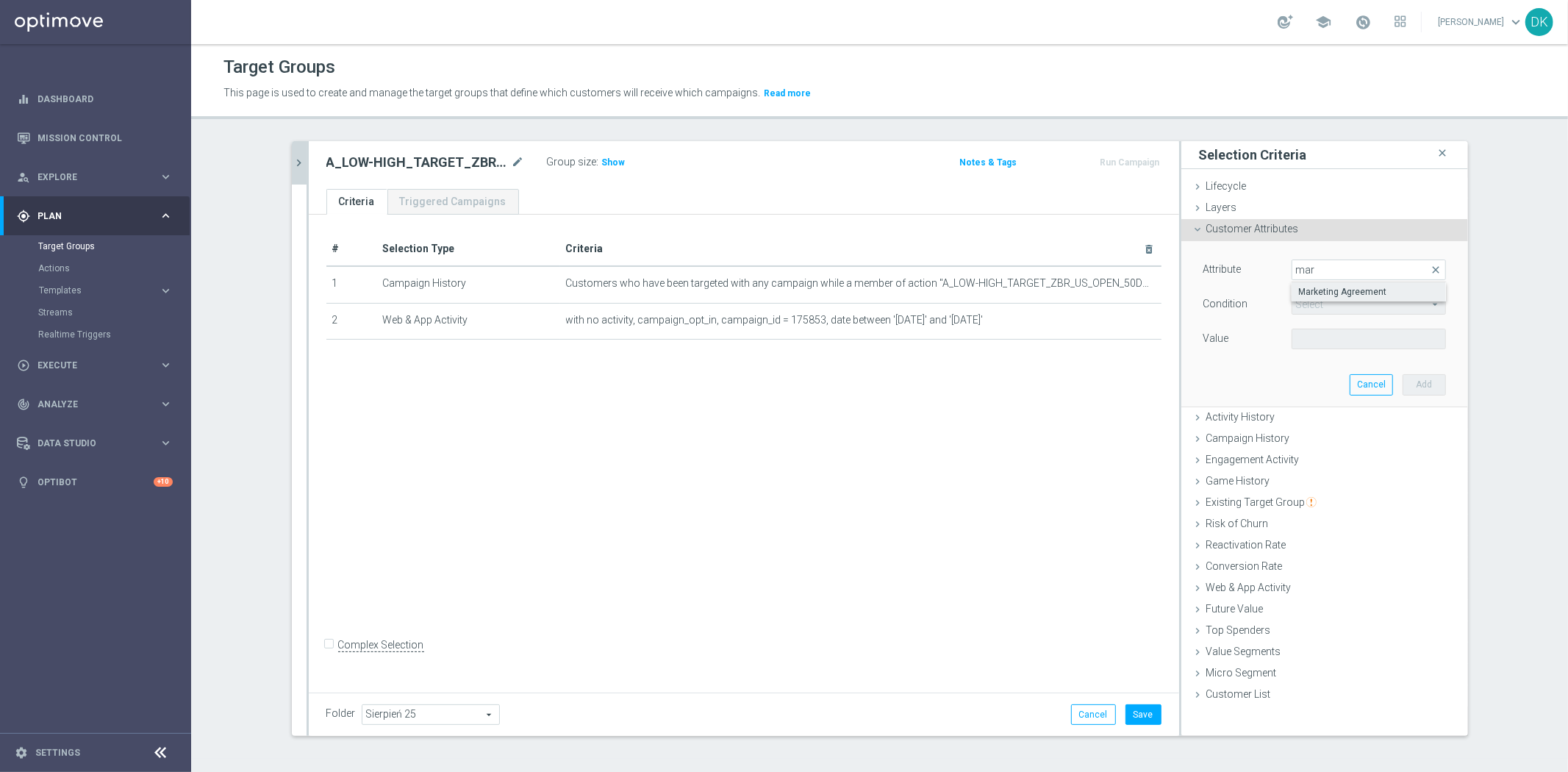
click at [1386, 295] on span "Marketing Agreement" at bounding box center [1368, 292] width 140 height 11
type input "Marketing Agreement"
type input "Equals"
click at [1334, 393] on span "True" at bounding box center [1368, 399] width 140 height 11
type input "True"
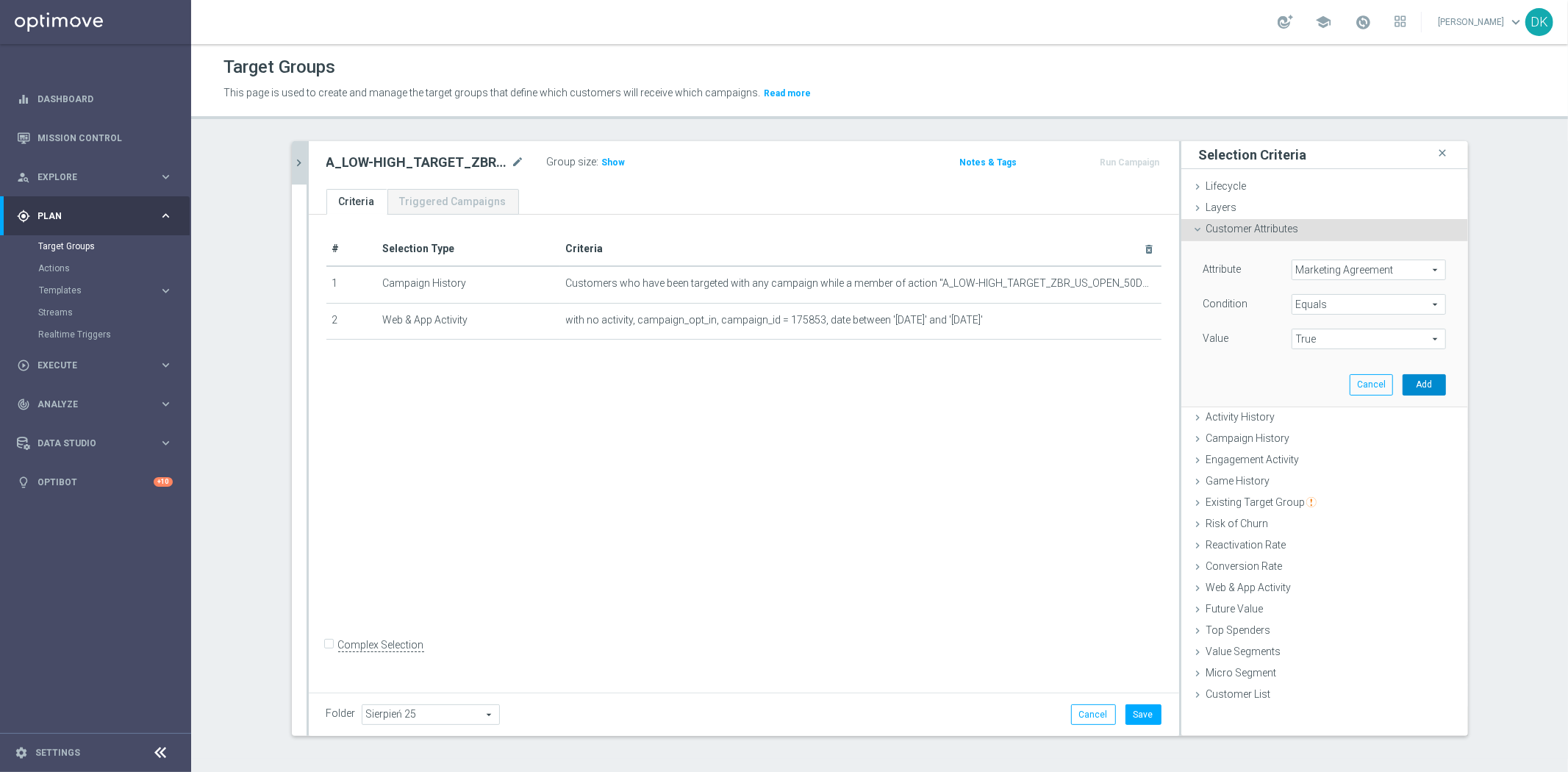
click at [1410, 386] on button "Add" at bounding box center [1423, 384] width 44 height 21
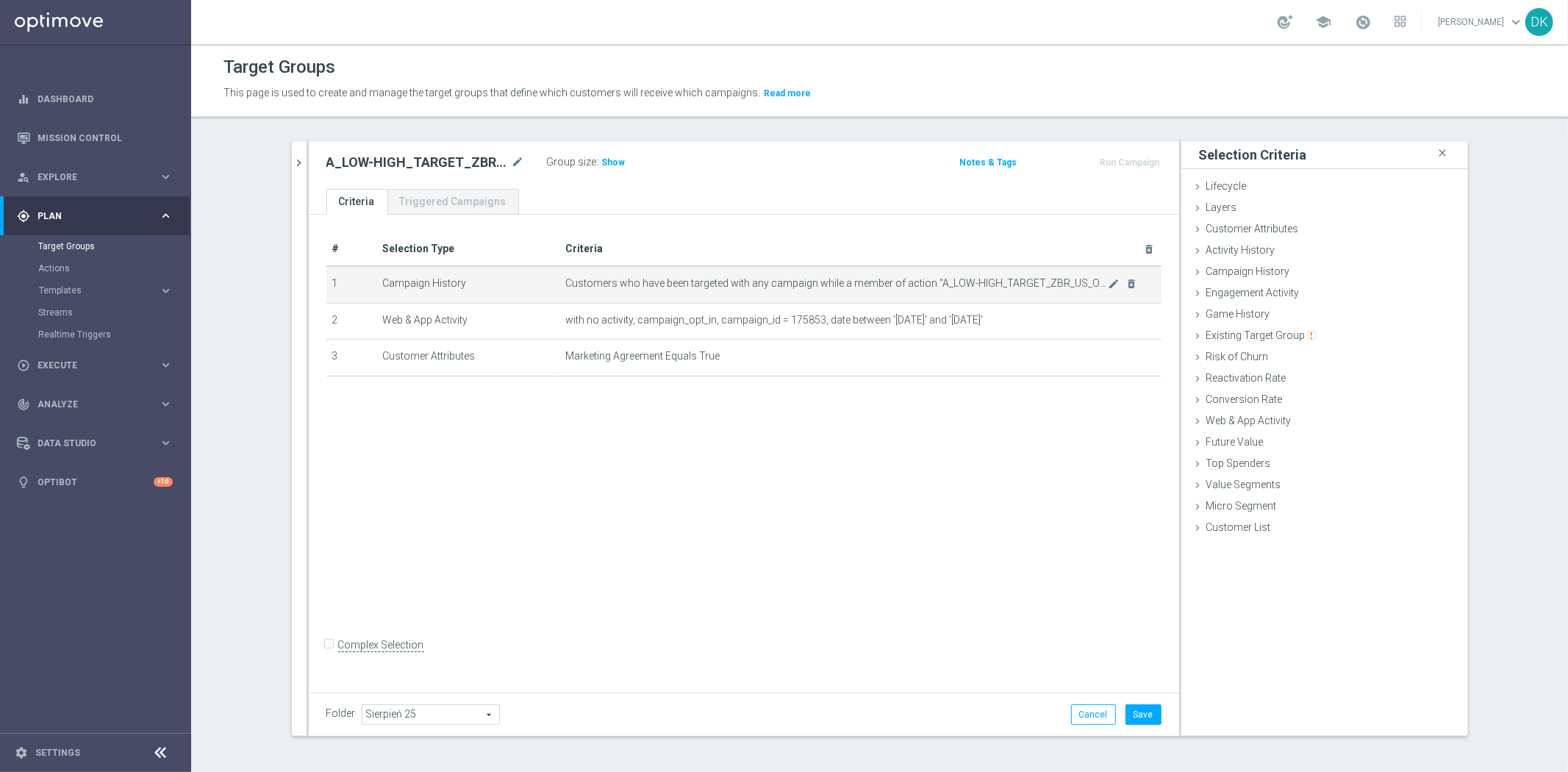
drag, startPoint x: 298, startPoint y: 159, endPoint x: 422, endPoint y: 291, distance: 181.1
click at [298, 159] on icon "chevron_right" at bounding box center [299, 163] width 14 height 14
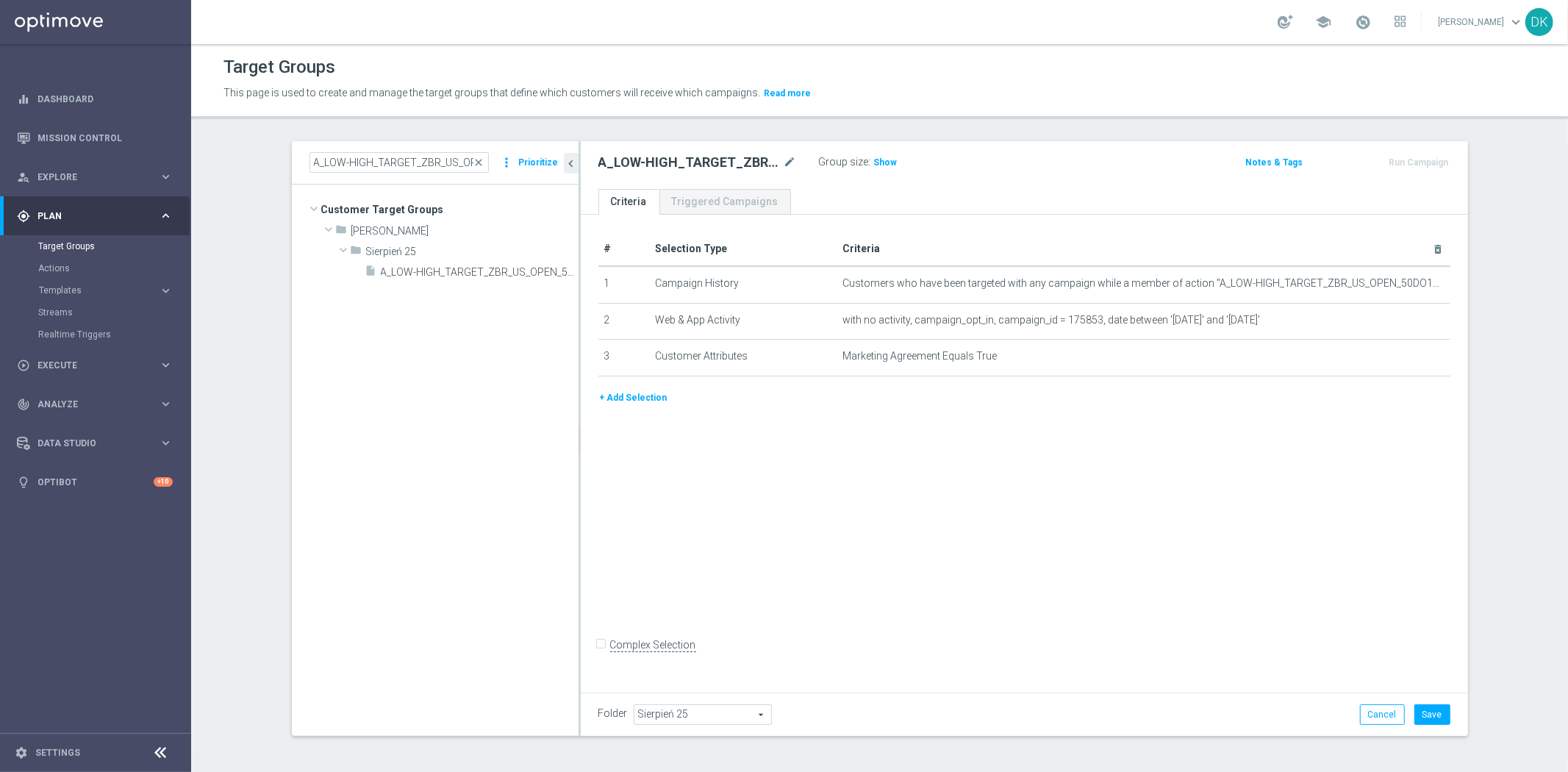
click at [647, 396] on button "+ Add Selection" at bounding box center [633, 397] width 70 height 16
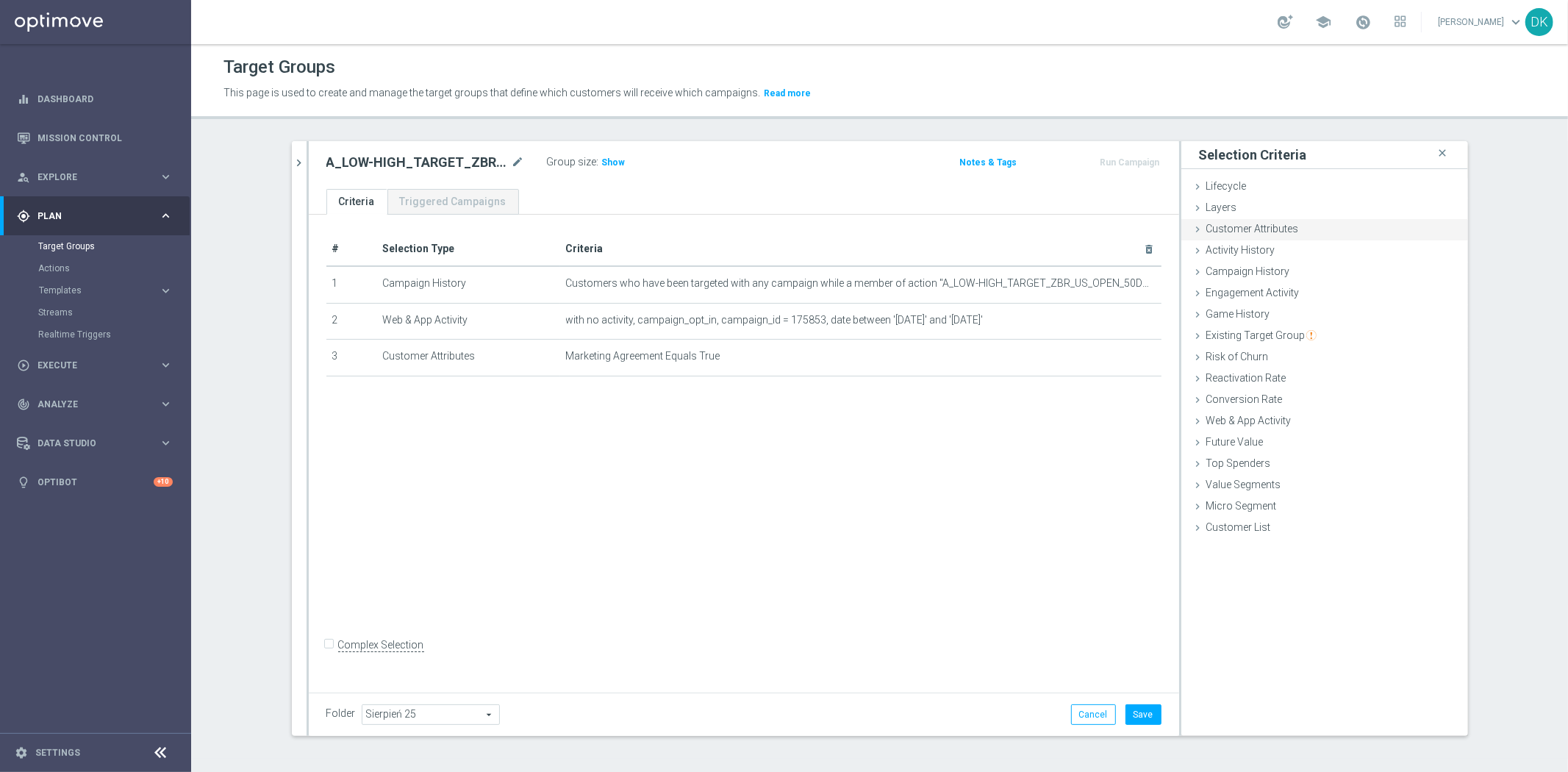
click at [1292, 226] on div "Customer Attributes done selection saved" at bounding box center [1324, 230] width 287 height 22
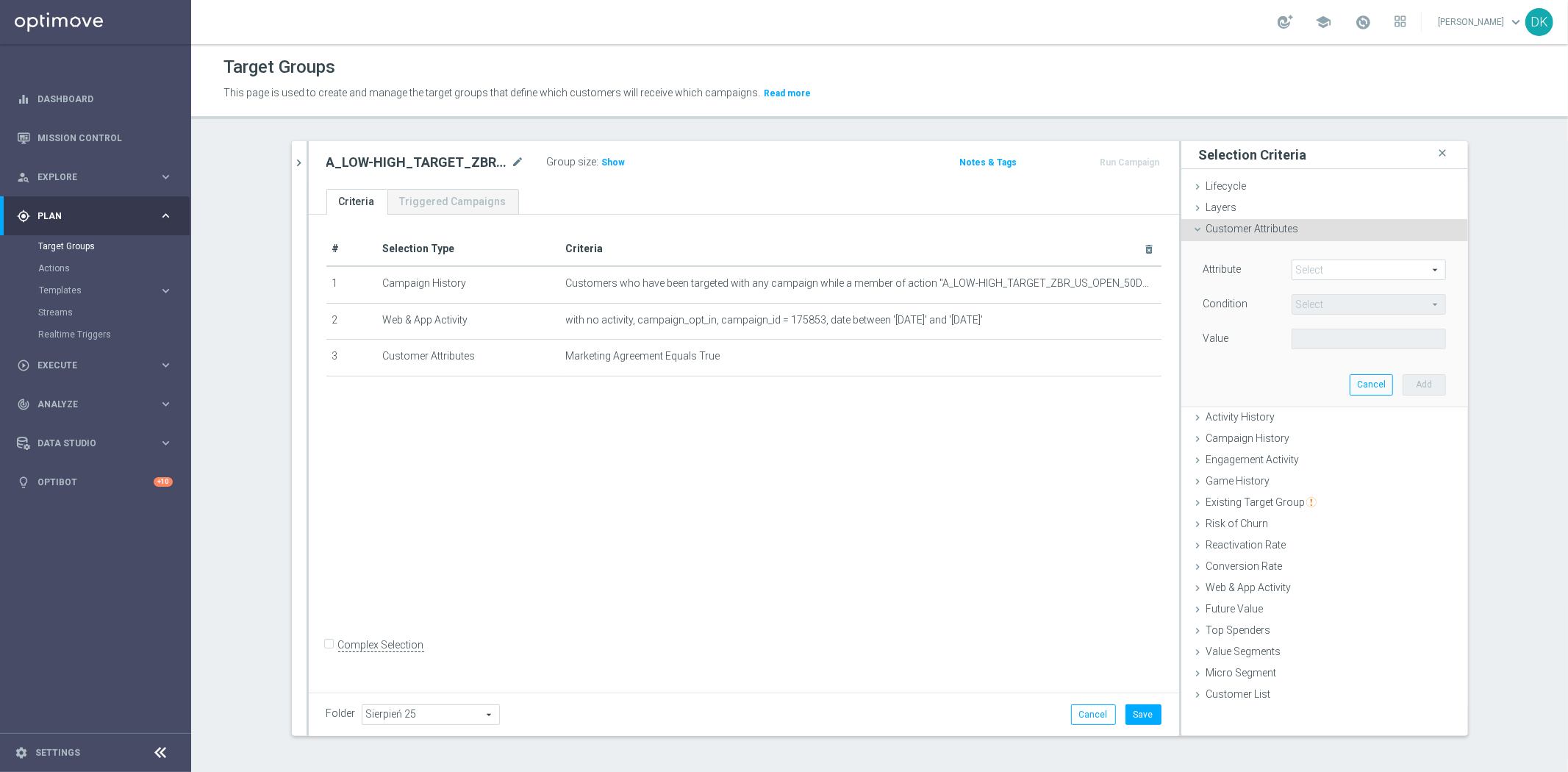
click at [1329, 273] on span at bounding box center [1368, 269] width 153 height 19
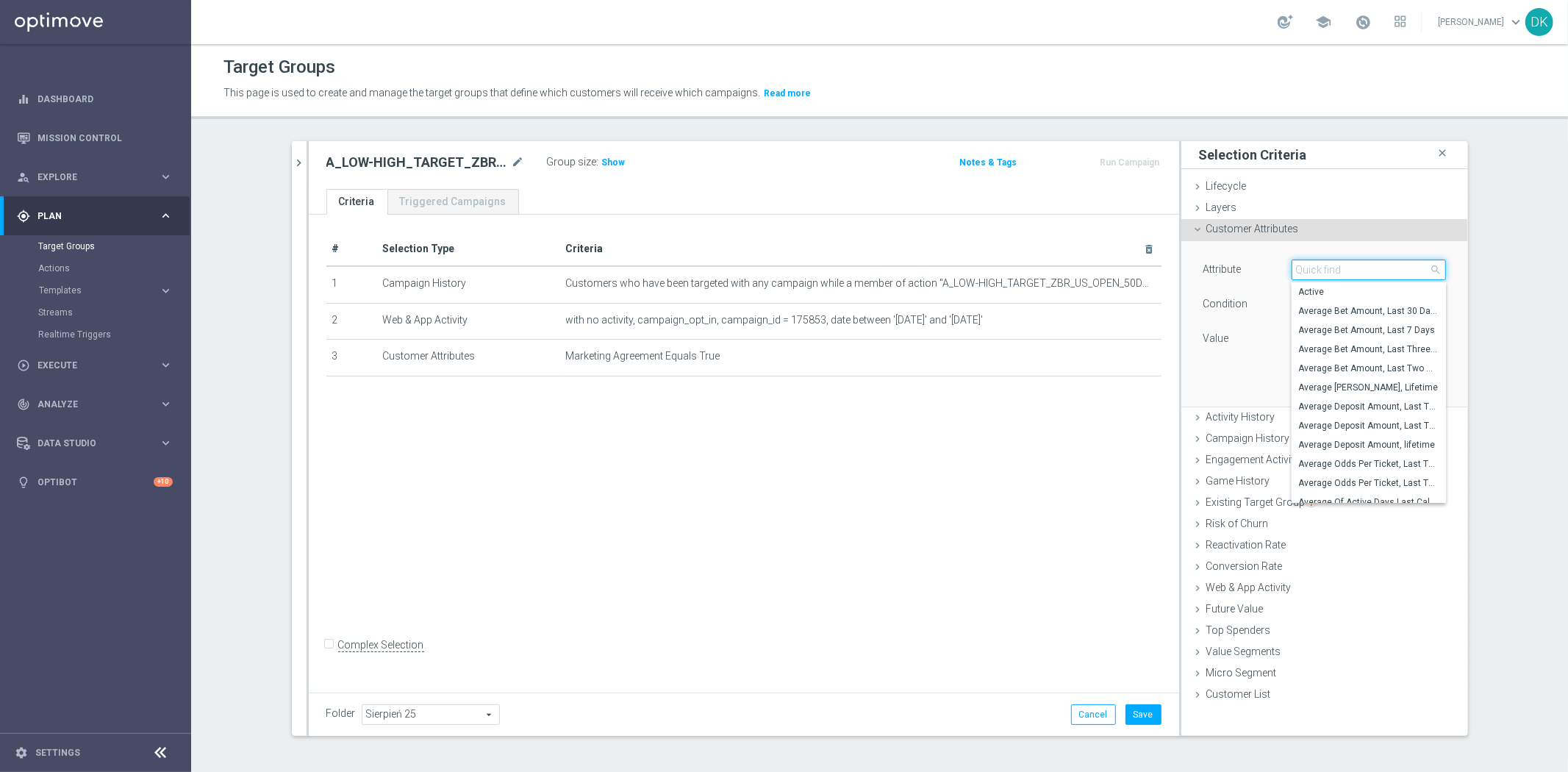
click at [1329, 273] on input "search" at bounding box center [1368, 269] width 155 height 21
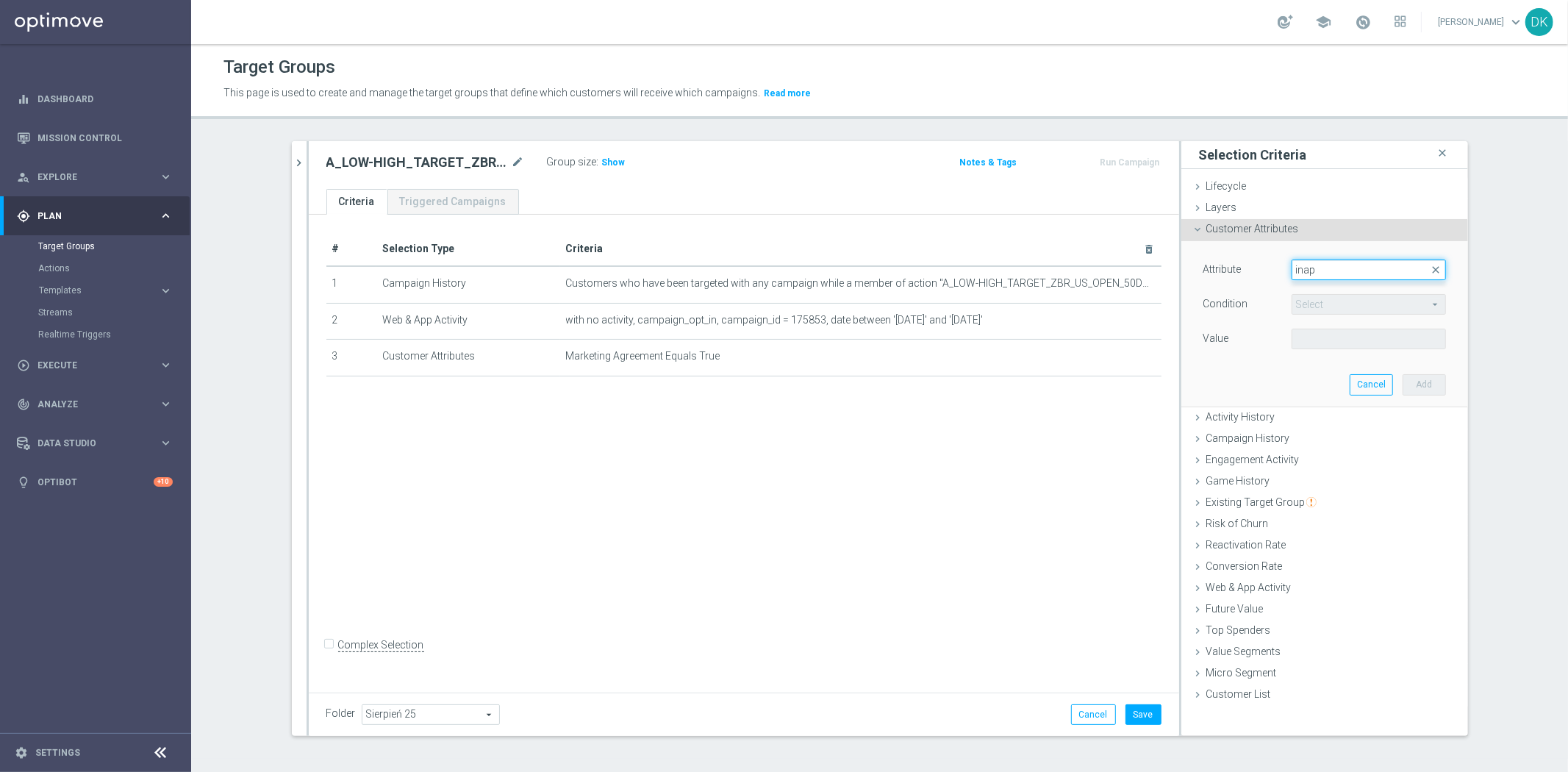
type input "inapp"
click at [1329, 273] on input "inapp" at bounding box center [1368, 269] width 155 height 21
type input "I"
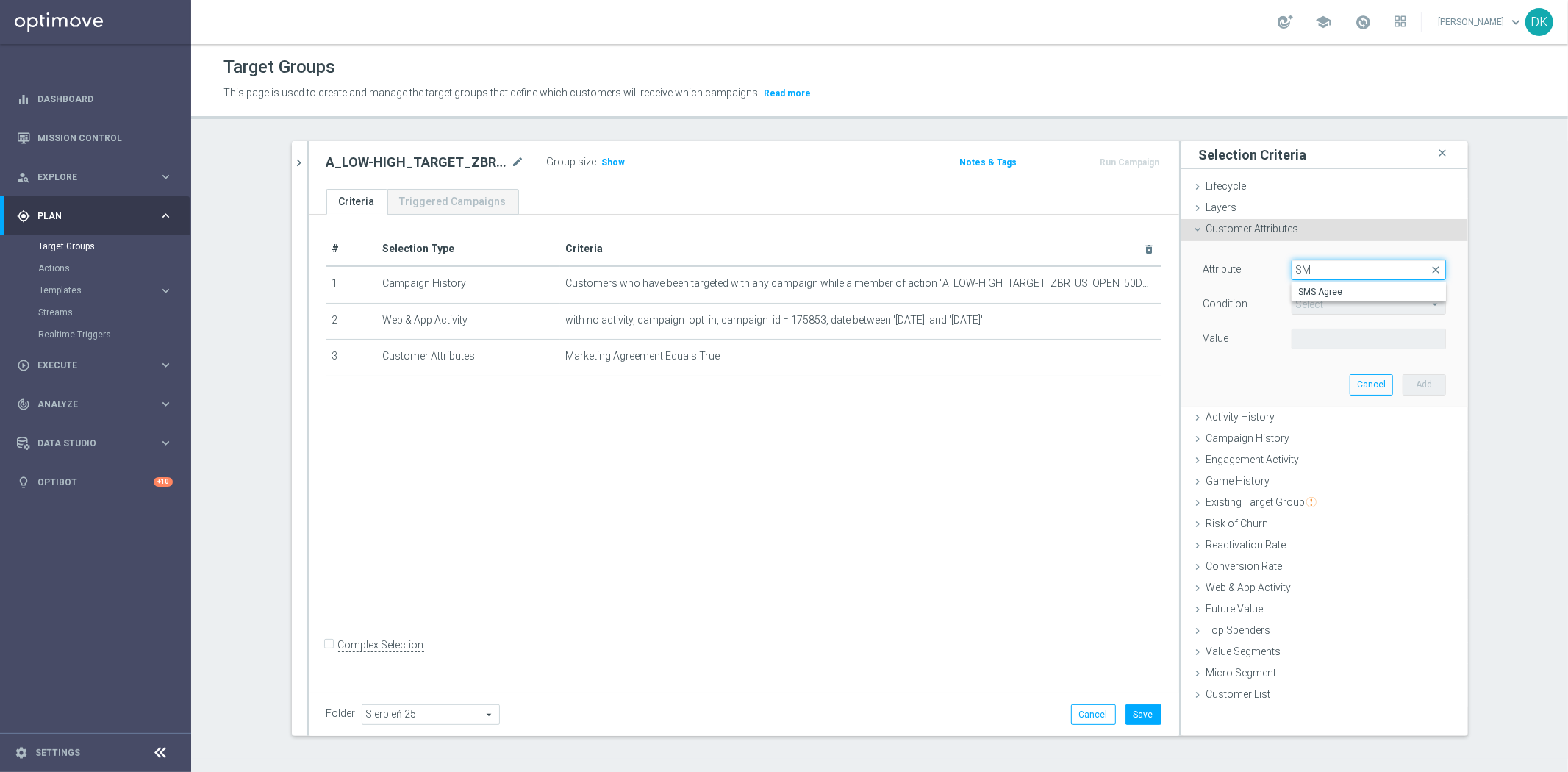
type input "S"
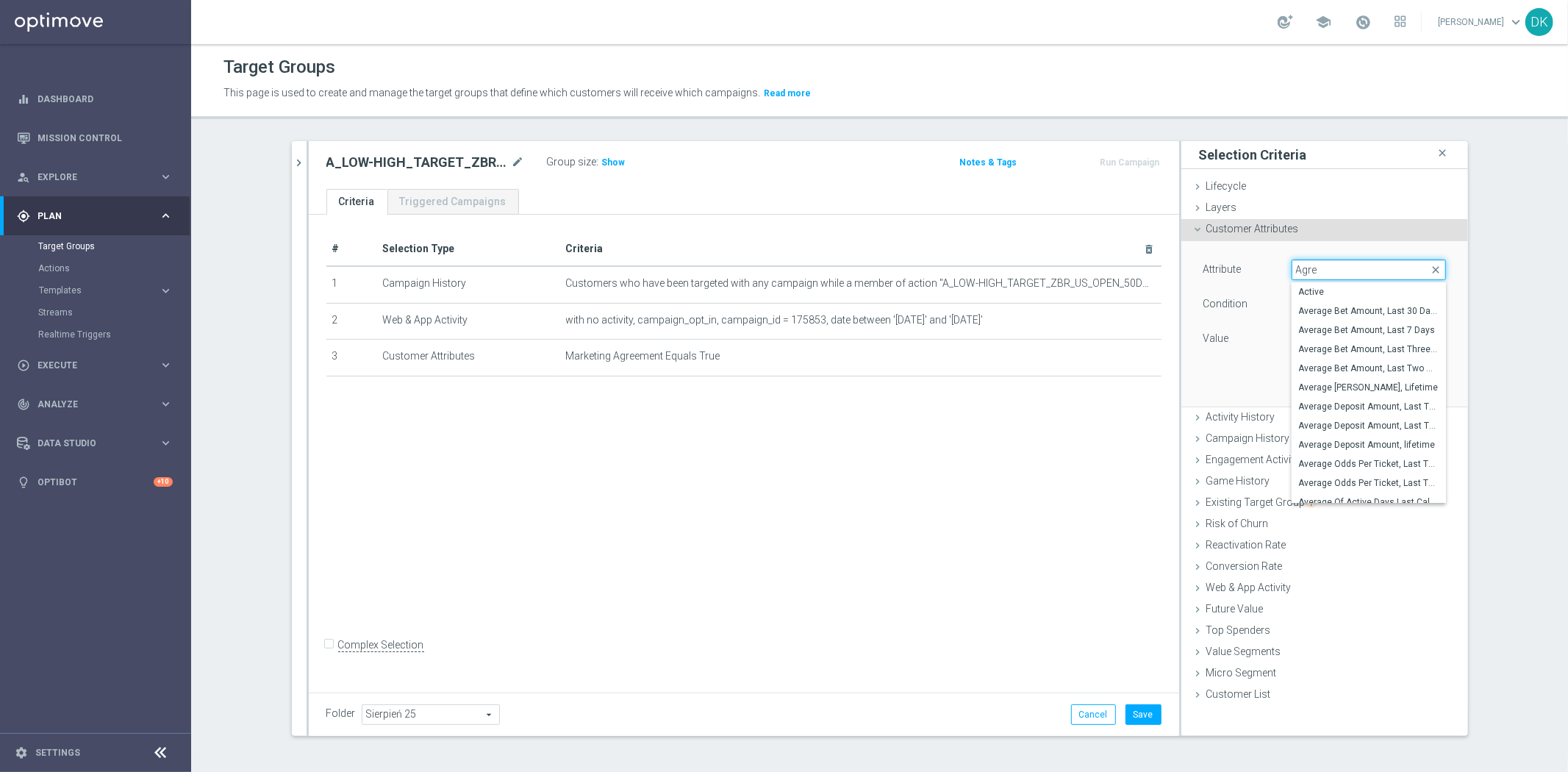
type input "Agree"
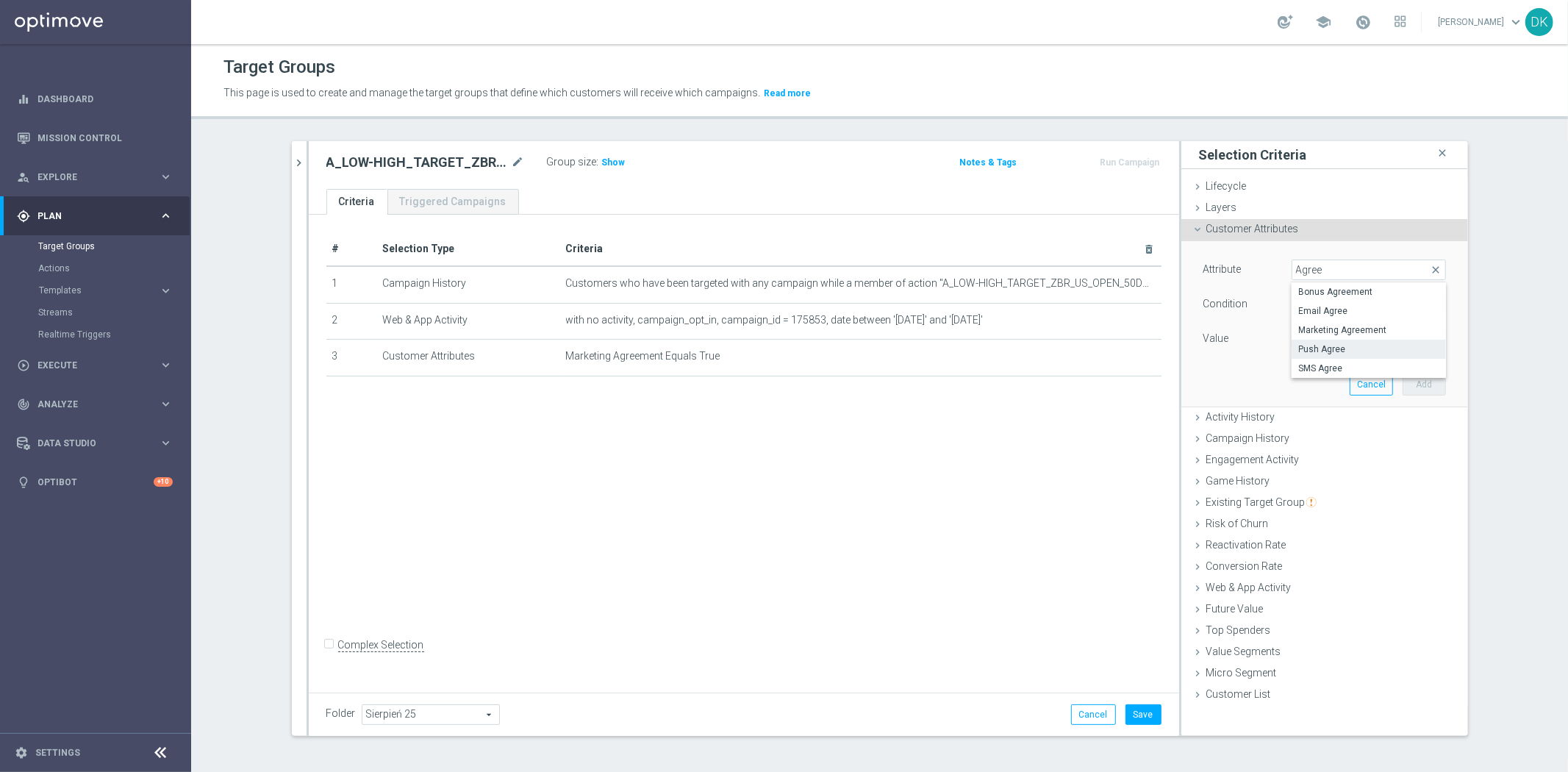
click at [1375, 355] on label "Push Agree" at bounding box center [1368, 349] width 155 height 19
type input "Push Agree"
type input "Equals"
click at [1332, 343] on span at bounding box center [1368, 338] width 153 height 19
click at [1339, 378] on span "TRUE" at bounding box center [1368, 379] width 140 height 11
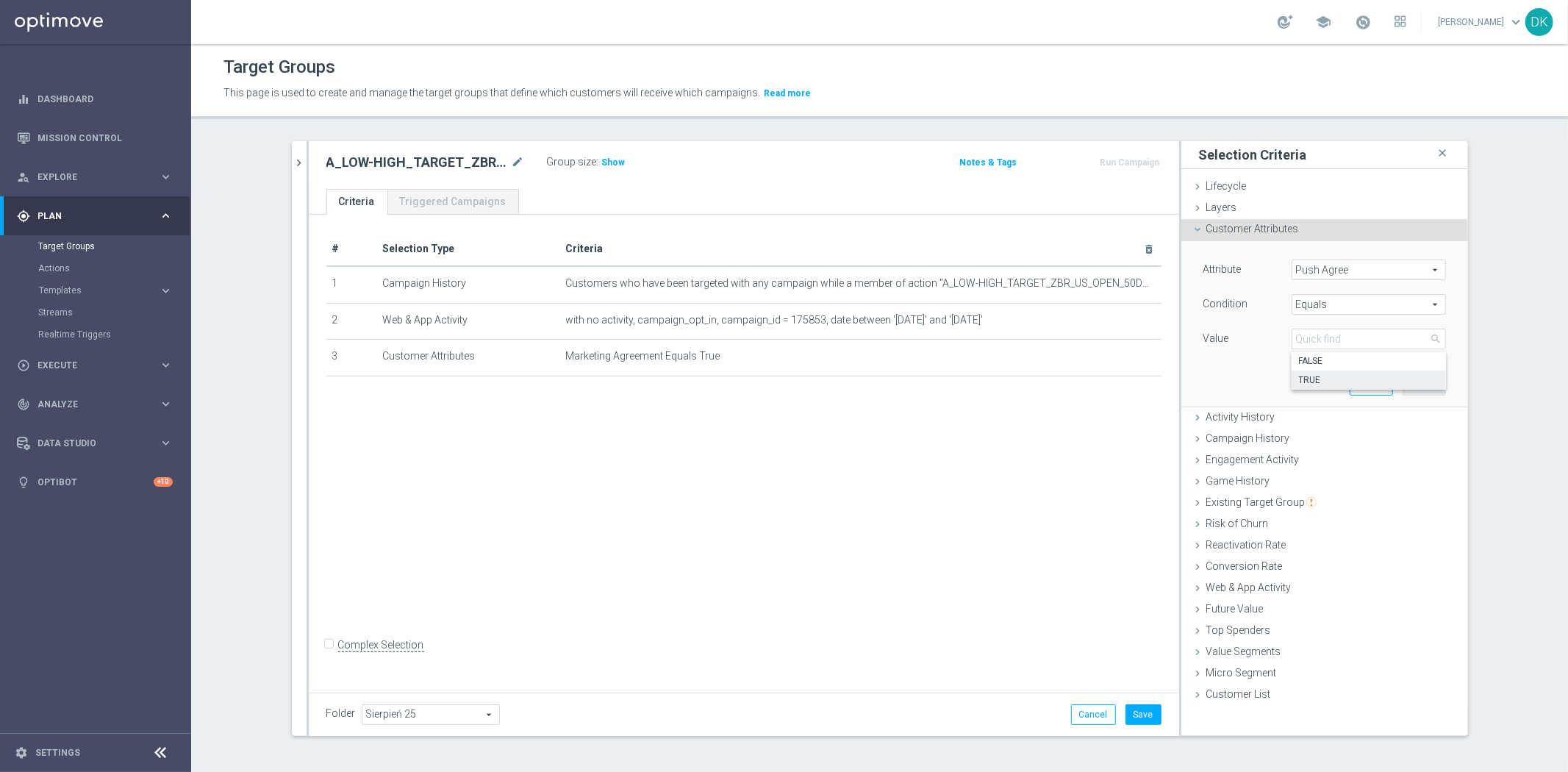
type input "TRUE"
click at [1420, 391] on button "Add" at bounding box center [1423, 384] width 44 height 21
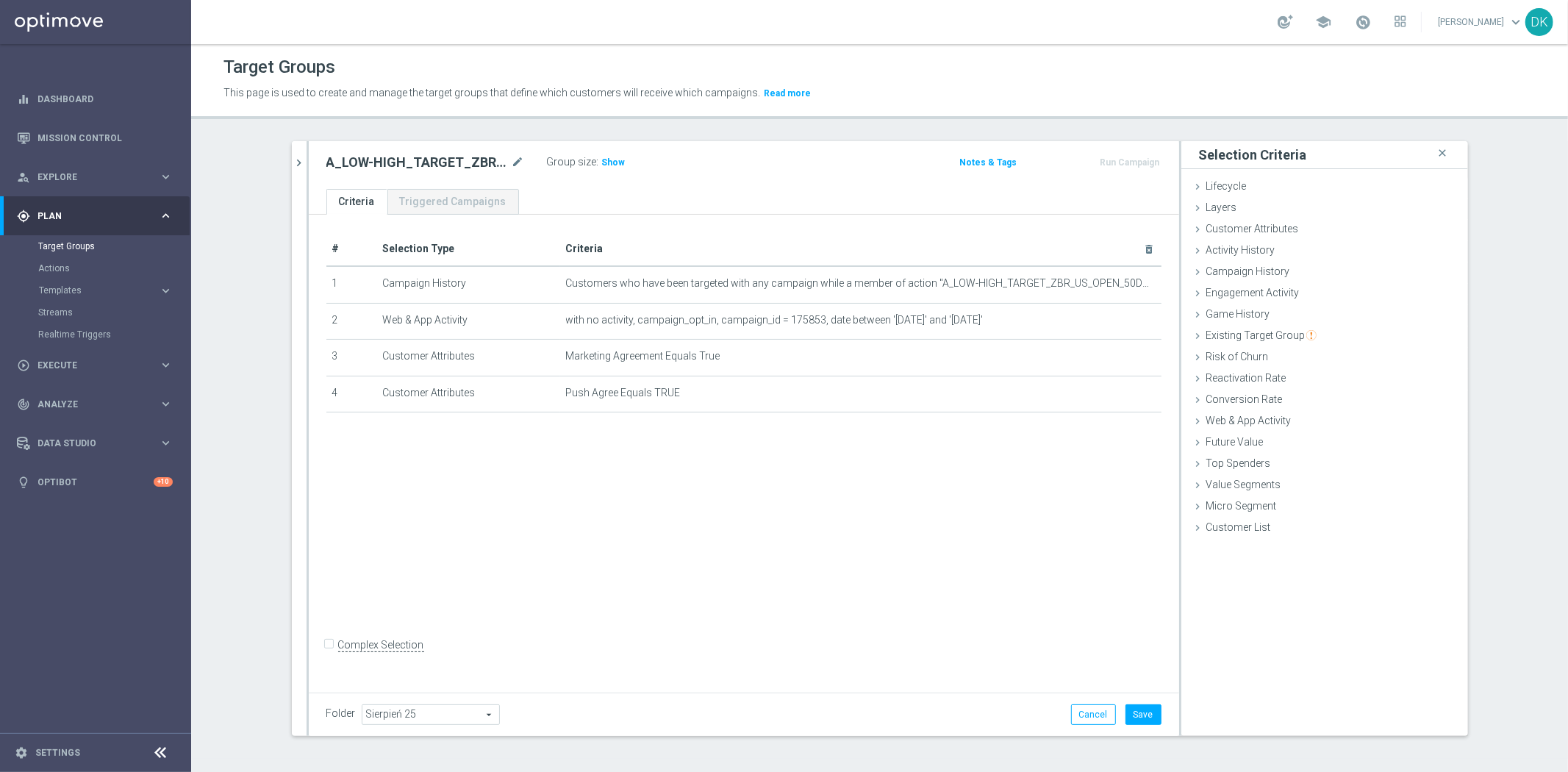
click at [671, 425] on div "+ Add Selection" at bounding box center [743, 425] width 857 height 1
click at [827, 638] on div "# Selection Type Criteria delete_forever 1 Campaign History Customers who have …" at bounding box center [744, 451] width 870 height 473
click at [1141, 728] on div "Folder Sierpień 25 Sierpień 25 arrow_drop_down search Cancel Save Saving..." at bounding box center [744, 714] width 870 height 44
click at [1142, 725] on div "Folder Sierpień 25 Sierpień 25 arrow_drop_down search Cancel Save Saving..." at bounding box center [744, 714] width 870 height 44
click at [1143, 722] on button "Save" at bounding box center [1143, 715] width 36 height 21
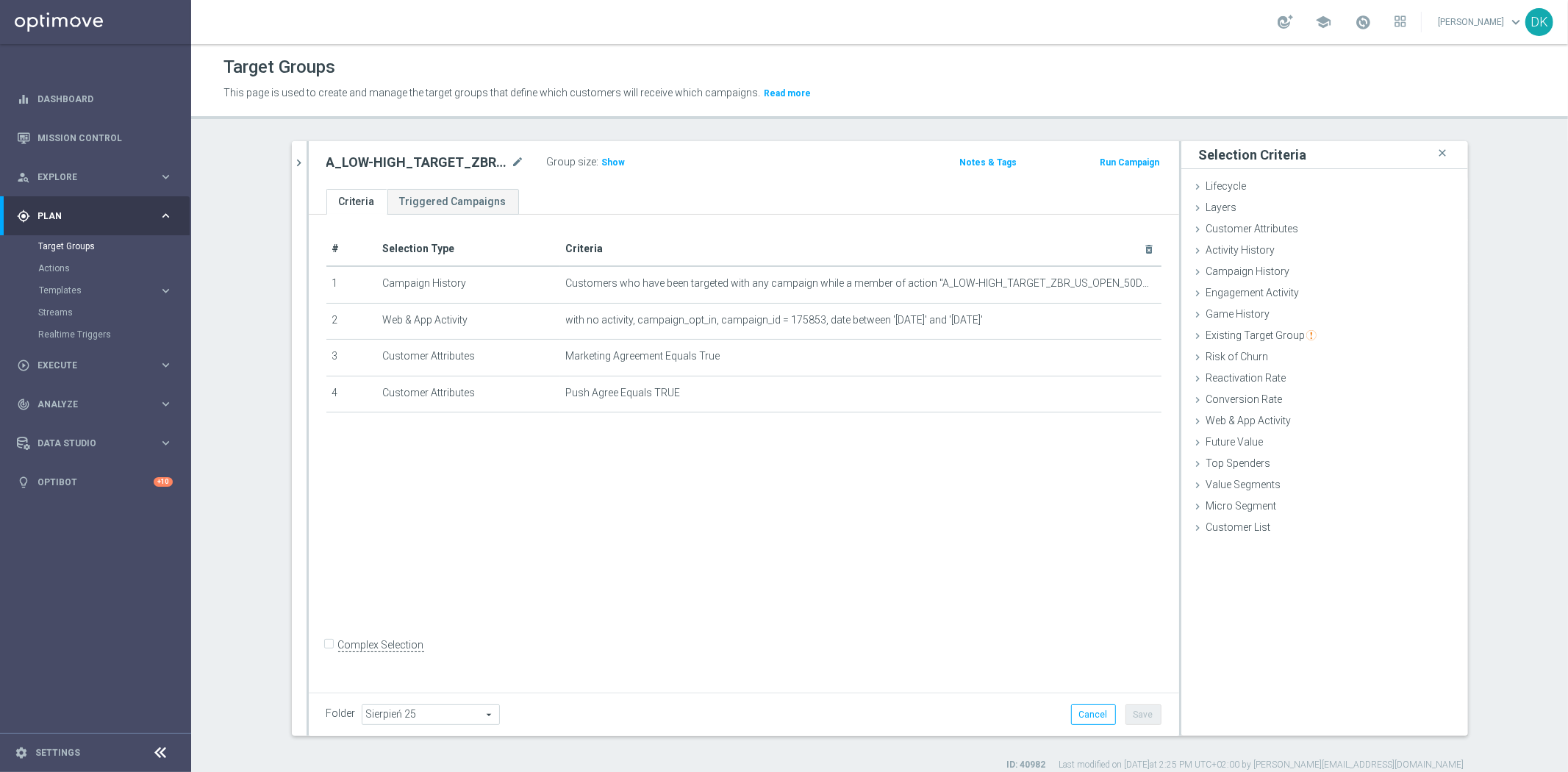
click at [421, 158] on h2 "A_LOW-HIGH_TARGET_ZBR_US_OPEN_50DO100_060925_INAPP" at bounding box center [418, 162] width 182 height 18
copy div "A_LOW-HIGH_TARGET_ZBR_US_OPEN_50DO100_060925_INAPP"
click at [299, 173] on button "chevron_right" at bounding box center [298, 162] width 15 height 44
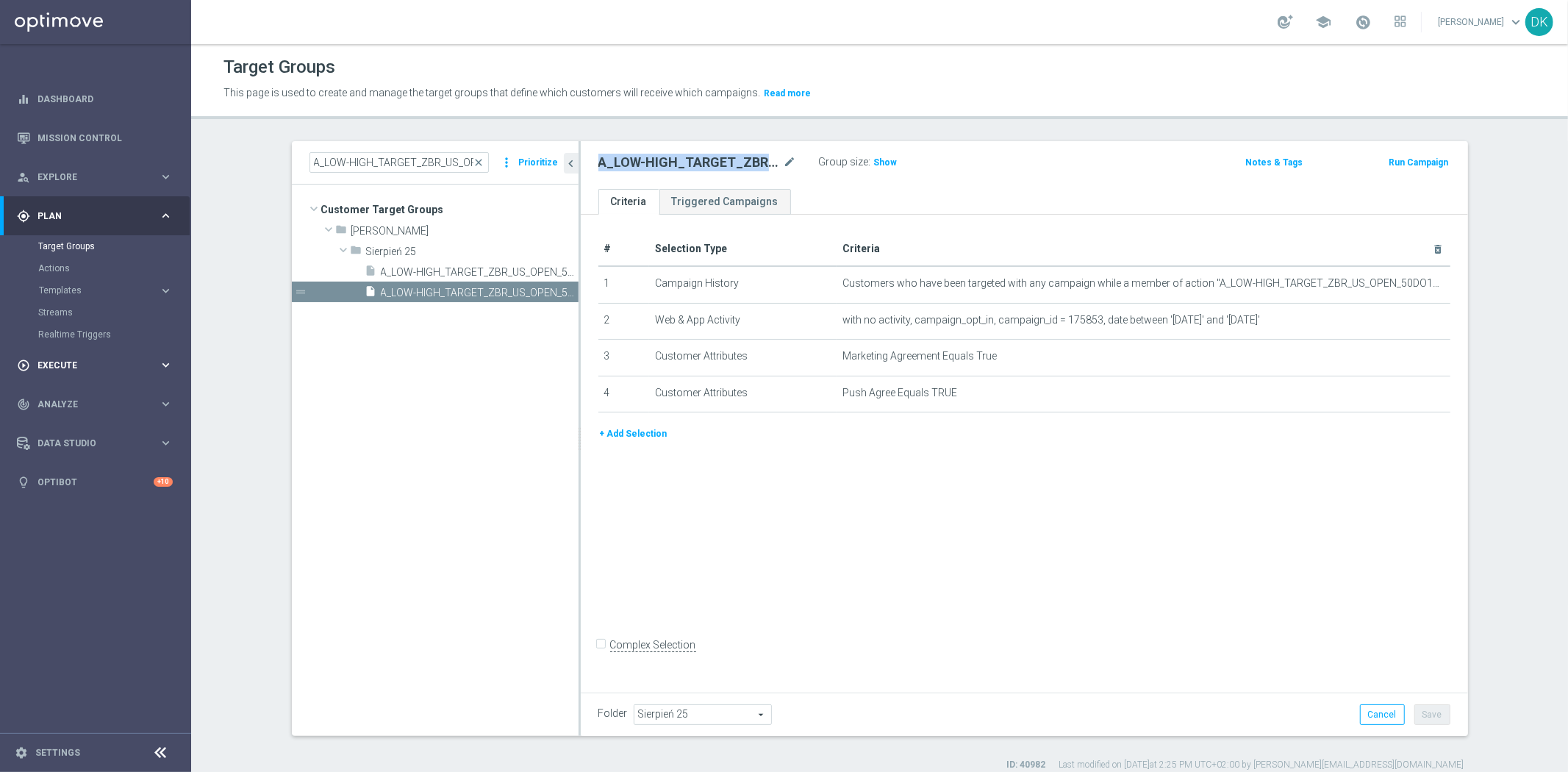
click at [67, 367] on span "Execute" at bounding box center [98, 366] width 122 height 9
click at [93, 282] on link "Campaign Builder" at bounding box center [96, 285] width 115 height 11
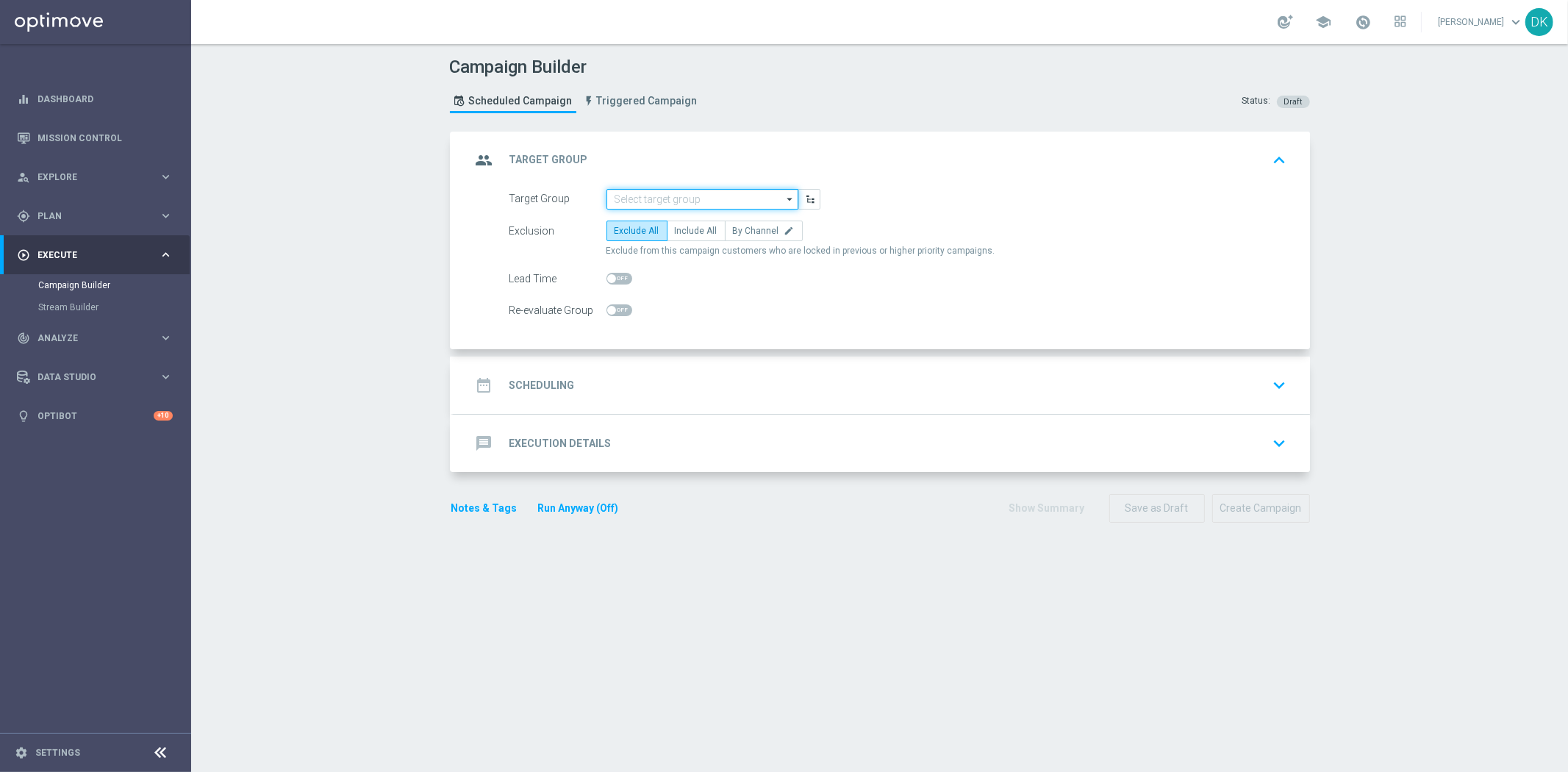
click at [701, 198] on input at bounding box center [702, 199] width 192 height 21
paste input "A_LOW-HIGH_TARGET_ZBR_US_OPEN_50DO100_060925_INAPP"
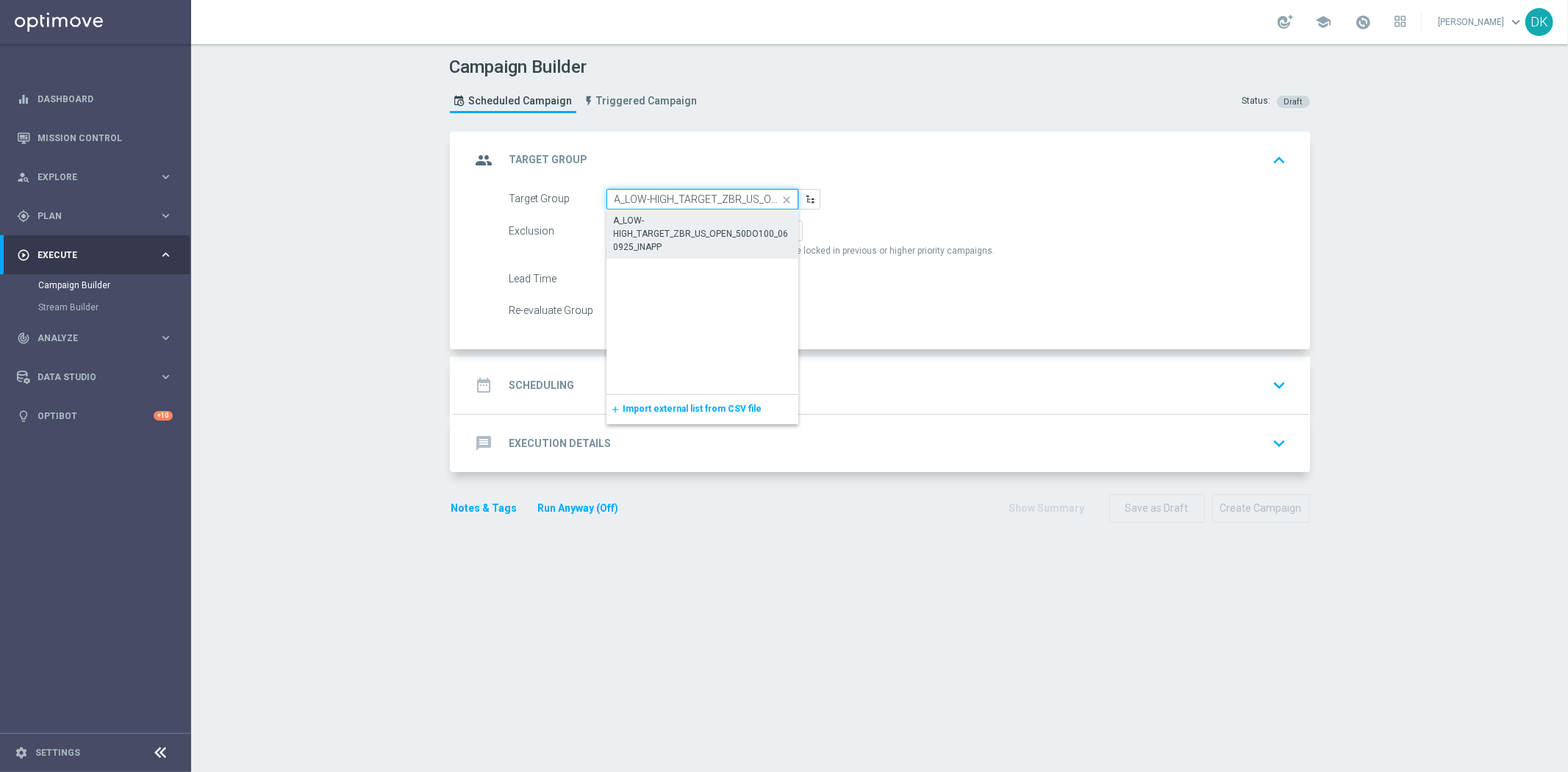
scroll to position [0, 122]
click at [681, 224] on div "A_LOW-HIGH_TARGET_ZBR_US_OPEN_50DO100_060925_INAPP" at bounding box center [702, 235] width 177 height 40
type input "A_LOW-HIGH_TARGET_ZBR_US_OPEN_50DO100_060925_INAPP"
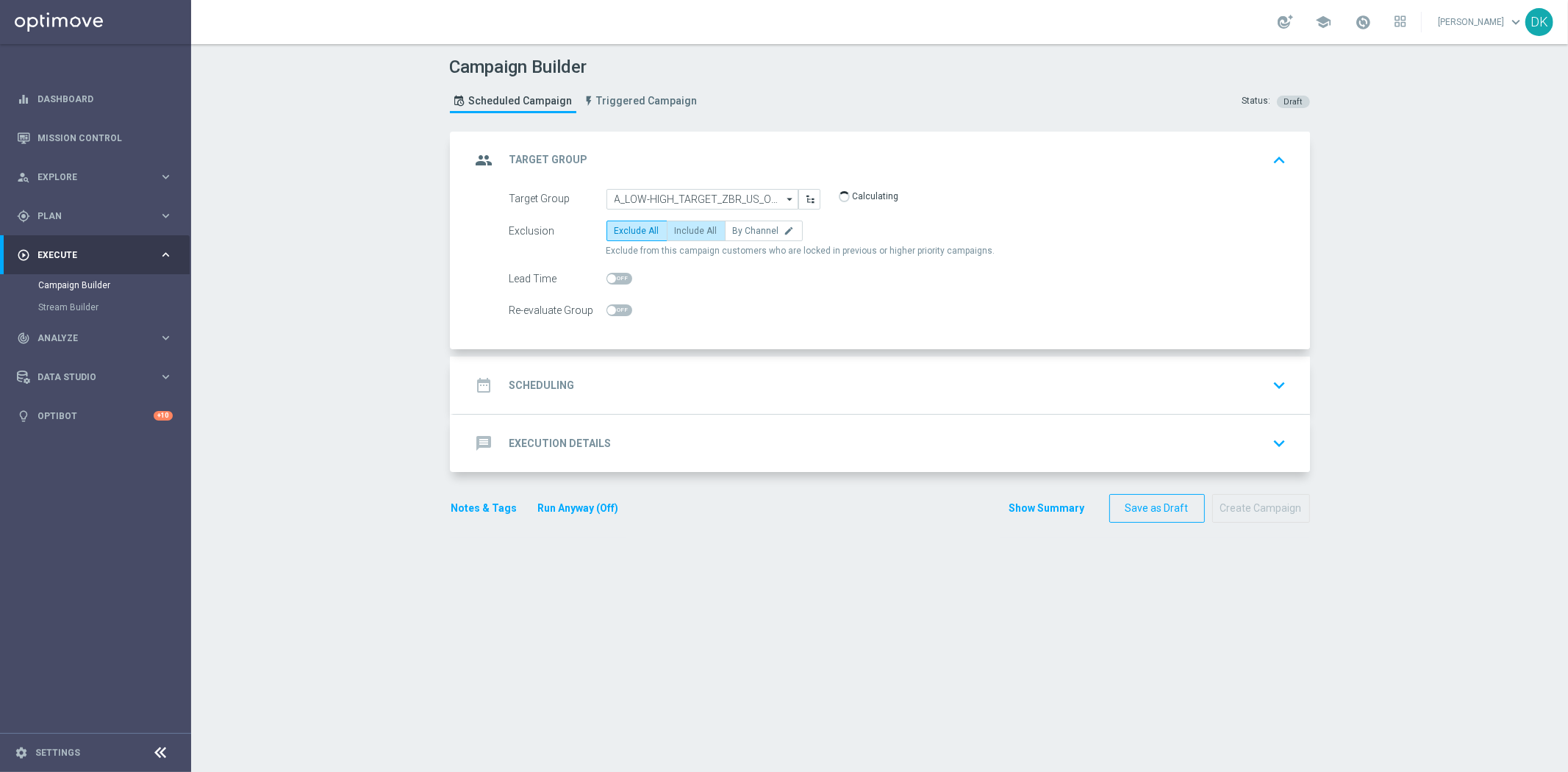
click at [685, 230] on span "Include All" at bounding box center [696, 230] width 43 height 10
click at [685, 230] on input "Include All" at bounding box center [679, 233] width 9 height 9
radio input "true"
click at [608, 310] on span at bounding box center [612, 311] width 9 height 9
click at [608, 310] on input "checkbox" at bounding box center [620, 310] width 26 height 11
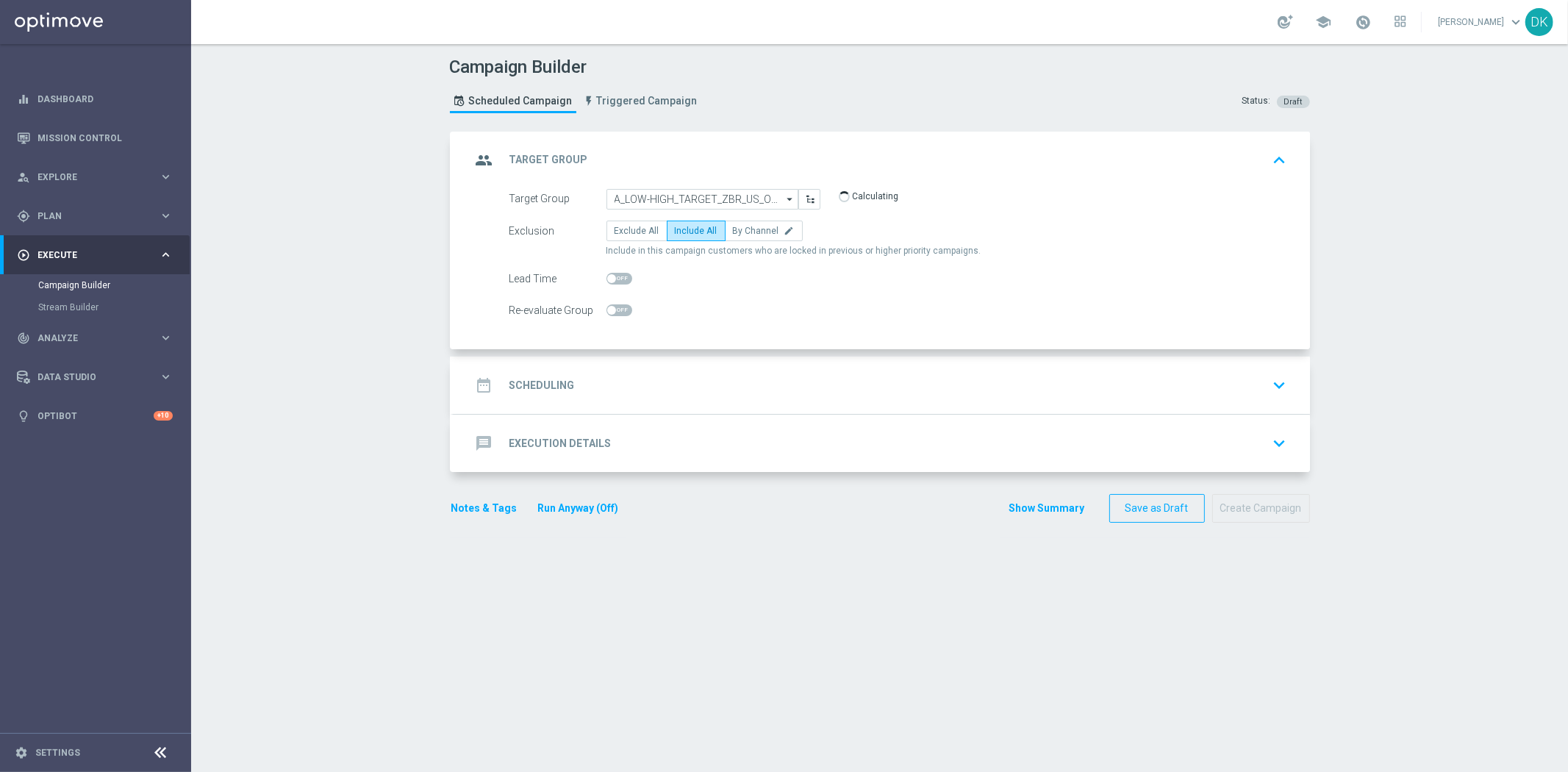
checkbox input "true"
click at [562, 409] on div "date_range Scheduling keyboard_arrow_down" at bounding box center [881, 385] width 856 height 57
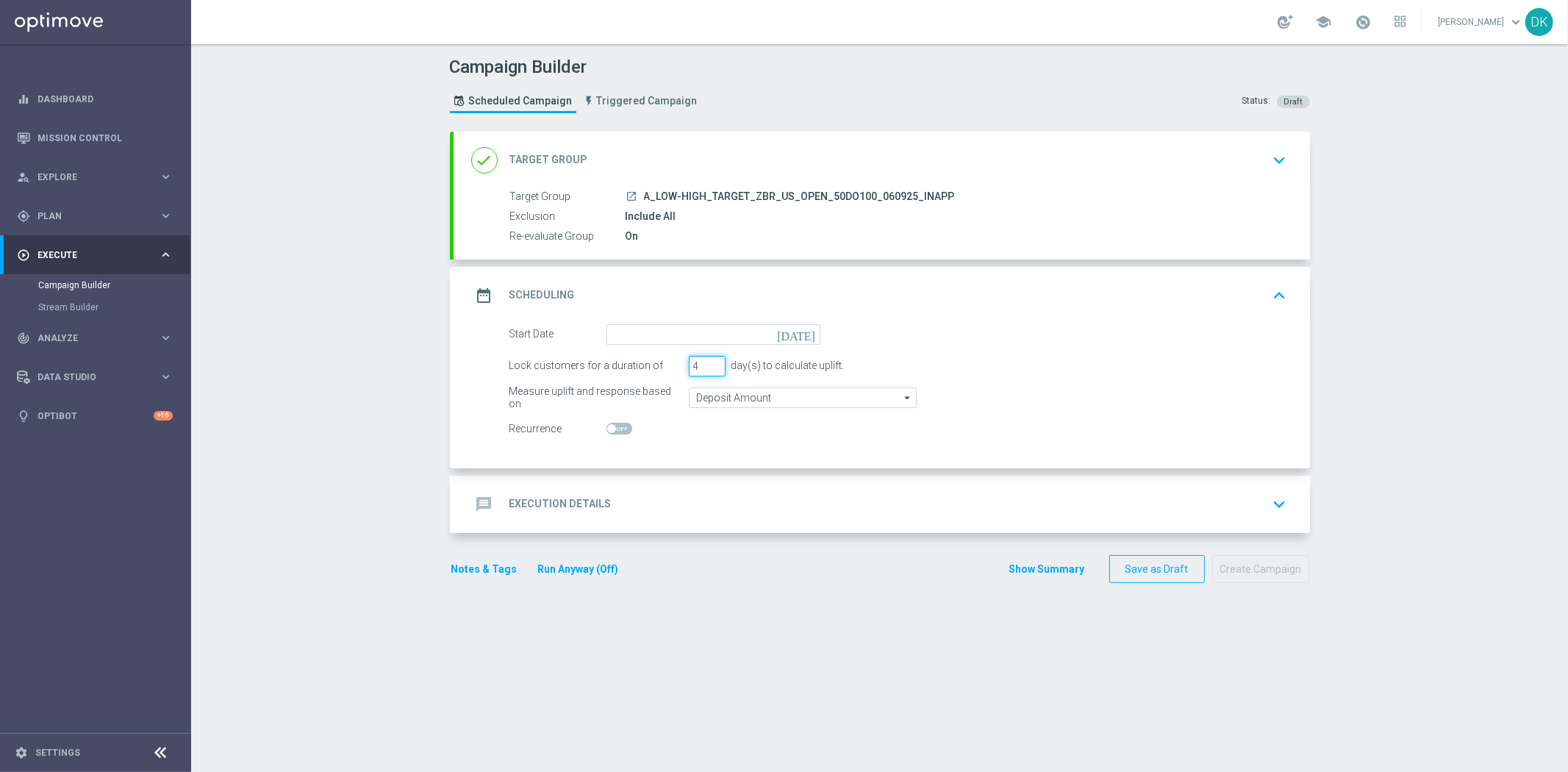
click at [708, 364] on input "4" at bounding box center [707, 366] width 37 height 21
click at [708, 364] on input "5" at bounding box center [707, 366] width 37 height 21
click at [708, 369] on input "4" at bounding box center [707, 366] width 37 height 21
click at [708, 369] on input "3" at bounding box center [707, 366] width 37 height 21
click at [708, 369] on input "2" at bounding box center [707, 366] width 37 height 21
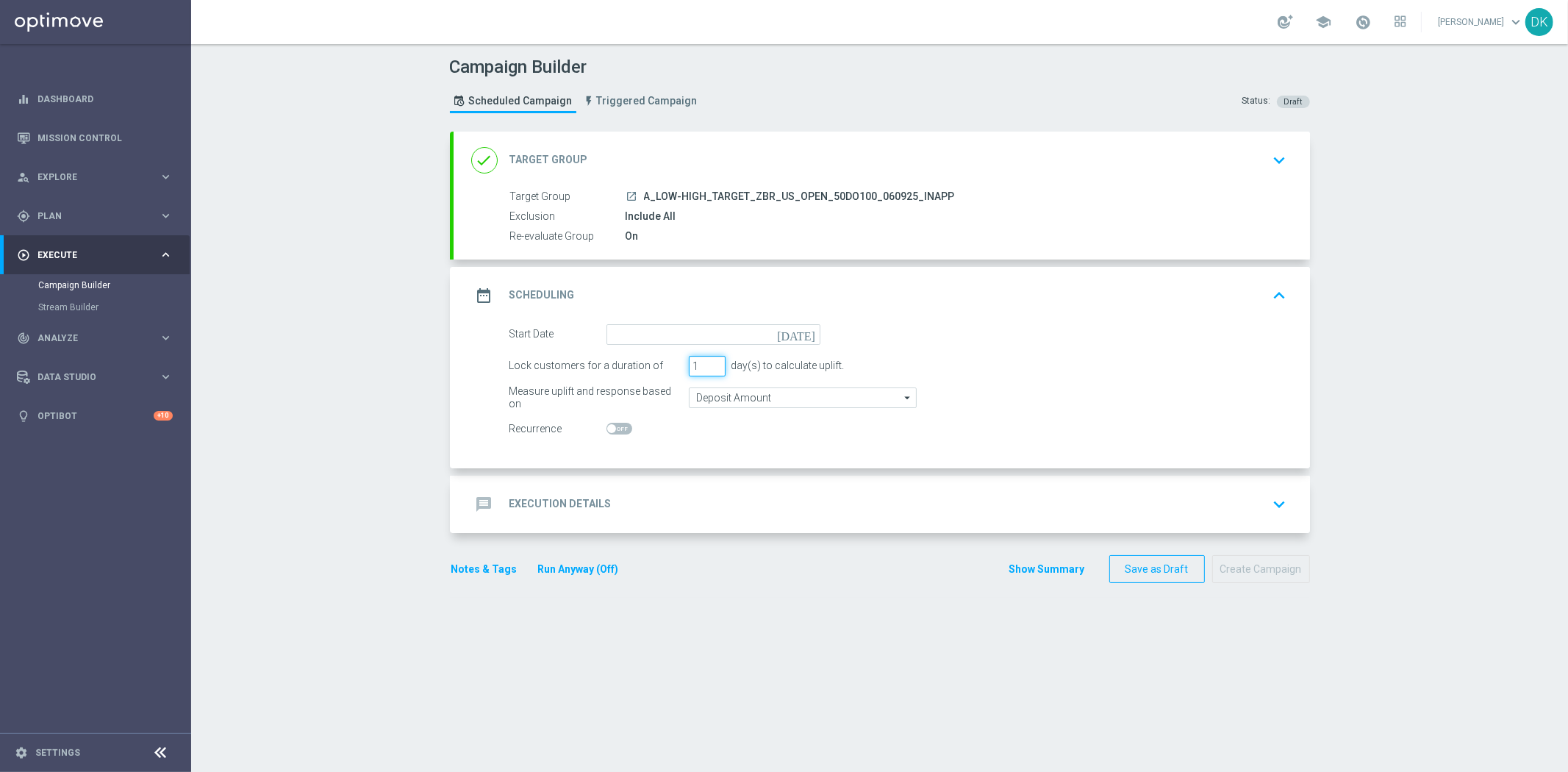
type input "1"
click at [708, 369] on input "1" at bounding box center [707, 366] width 37 height 21
click at [721, 347] on form "Start Date today Lock customers for a duration of 1 day(s) to calculate uplift.…" at bounding box center [898, 382] width 778 height 116
click at [730, 331] on input at bounding box center [714, 334] width 214 height 21
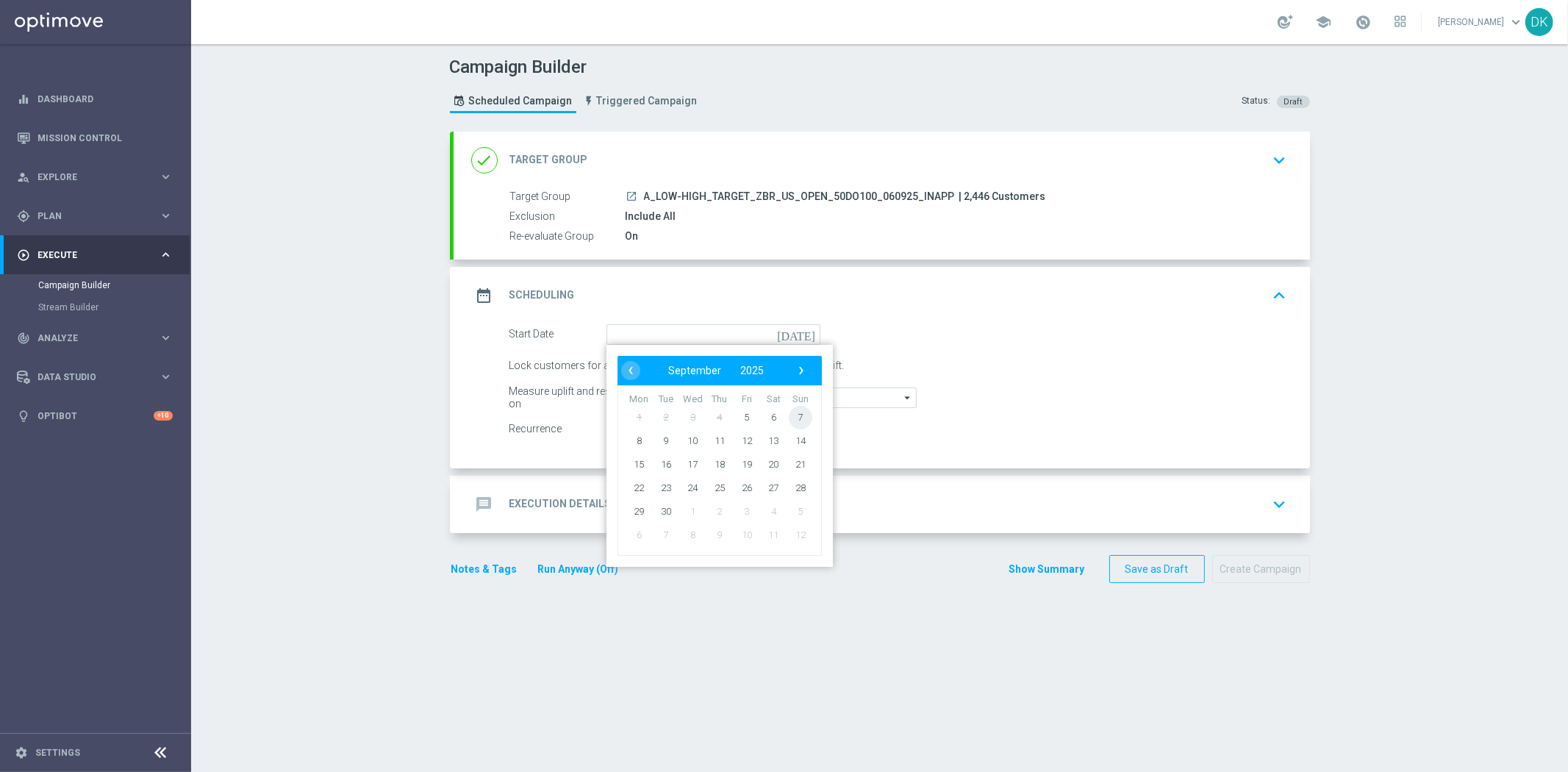
click at [792, 422] on span "7" at bounding box center [799, 416] width 24 height 24
type input "07 Sep 2025"
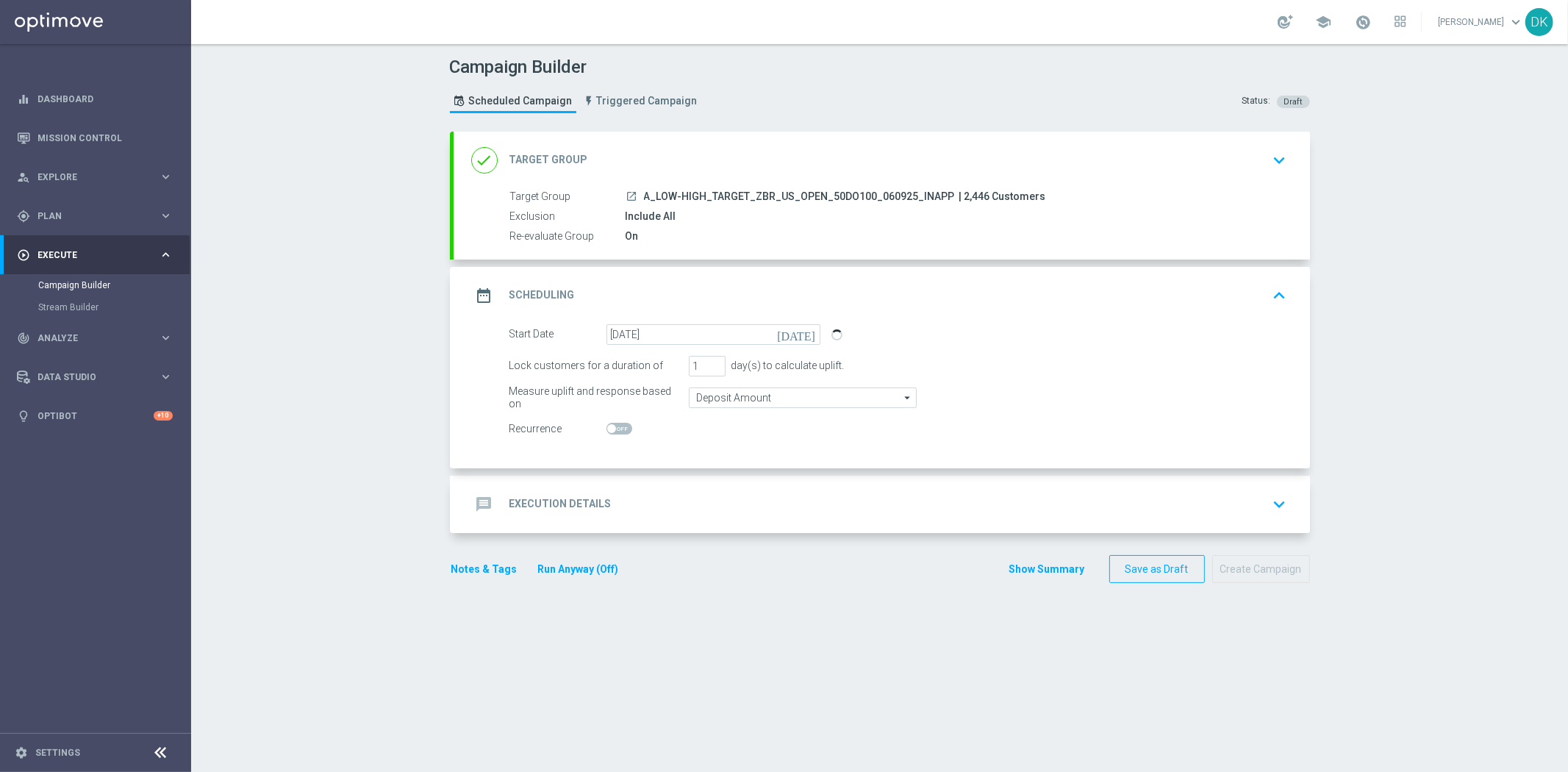
click at [662, 501] on div "message Execution Details keyboard_arrow_down" at bounding box center [881, 504] width 821 height 28
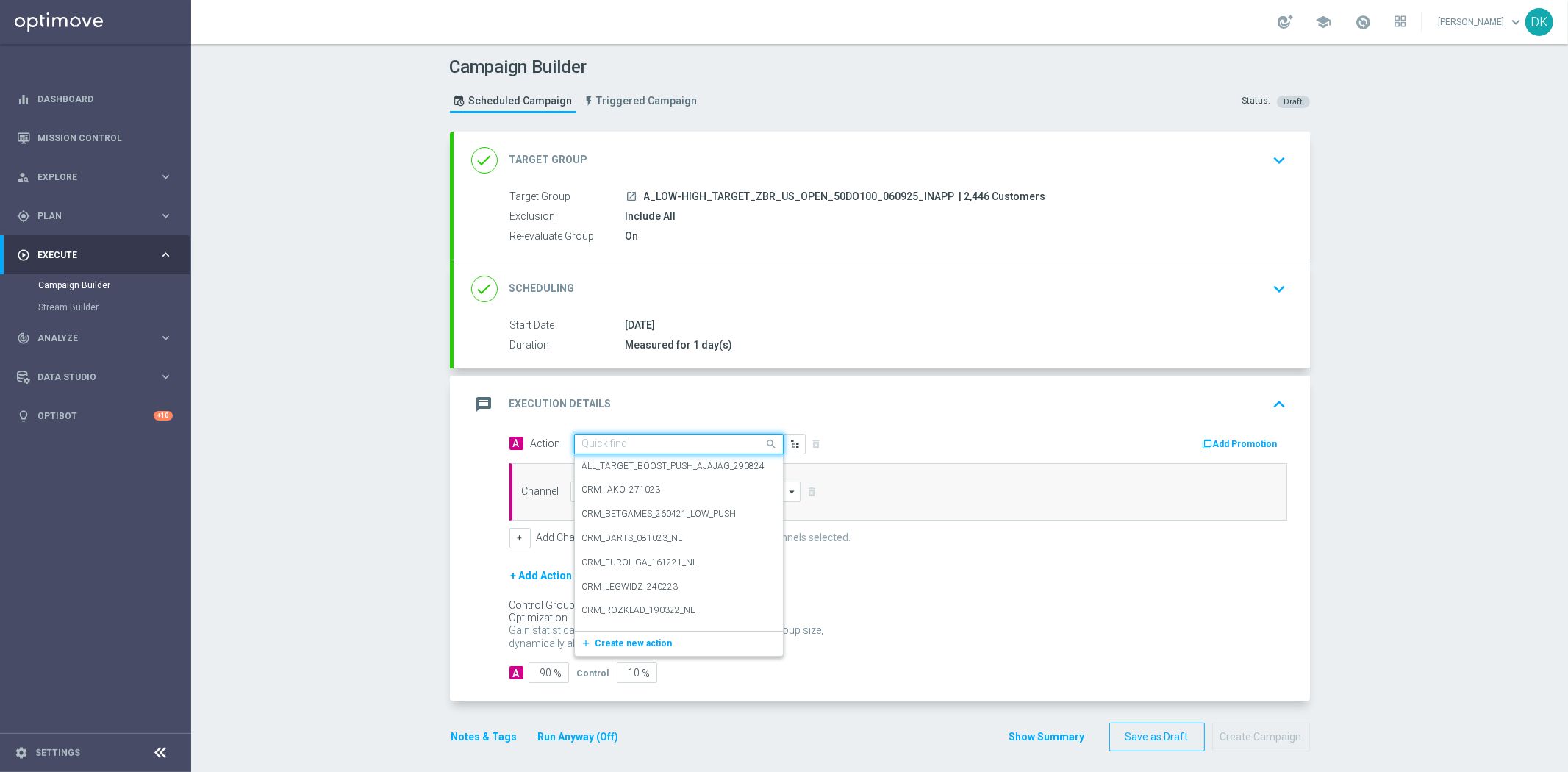
click at [686, 448] on input "text" at bounding box center [664, 445] width 164 height 12
click at [642, 638] on span "Create new action" at bounding box center [633, 643] width 77 height 10
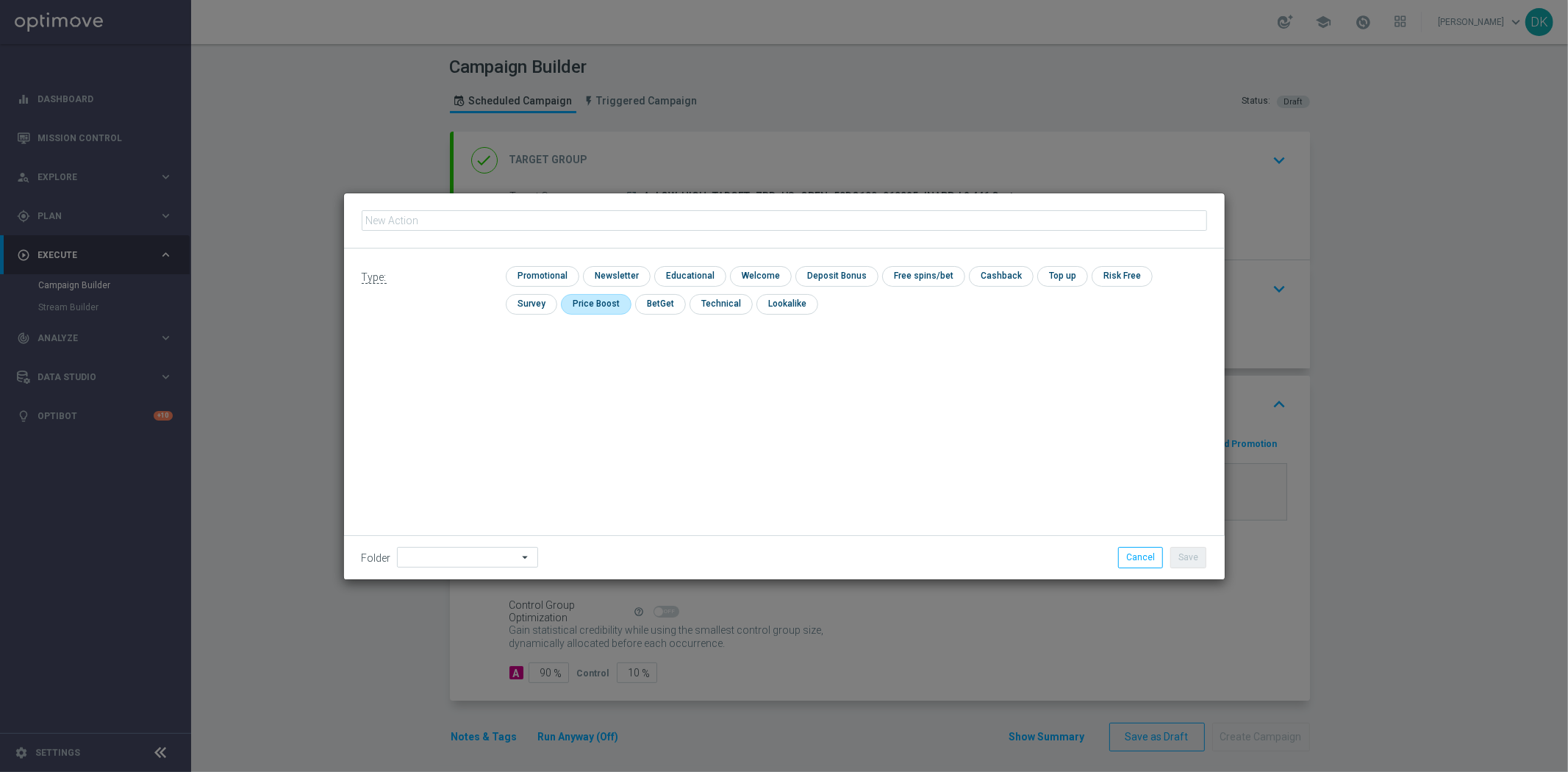
type input "A_LOW-HIGH_TARGET_ZBR_US_OPEN_50DO100_060925_INAPP"
click at [542, 276] on input "checkbox" at bounding box center [540, 276] width 70 height 20
checkbox input "true"
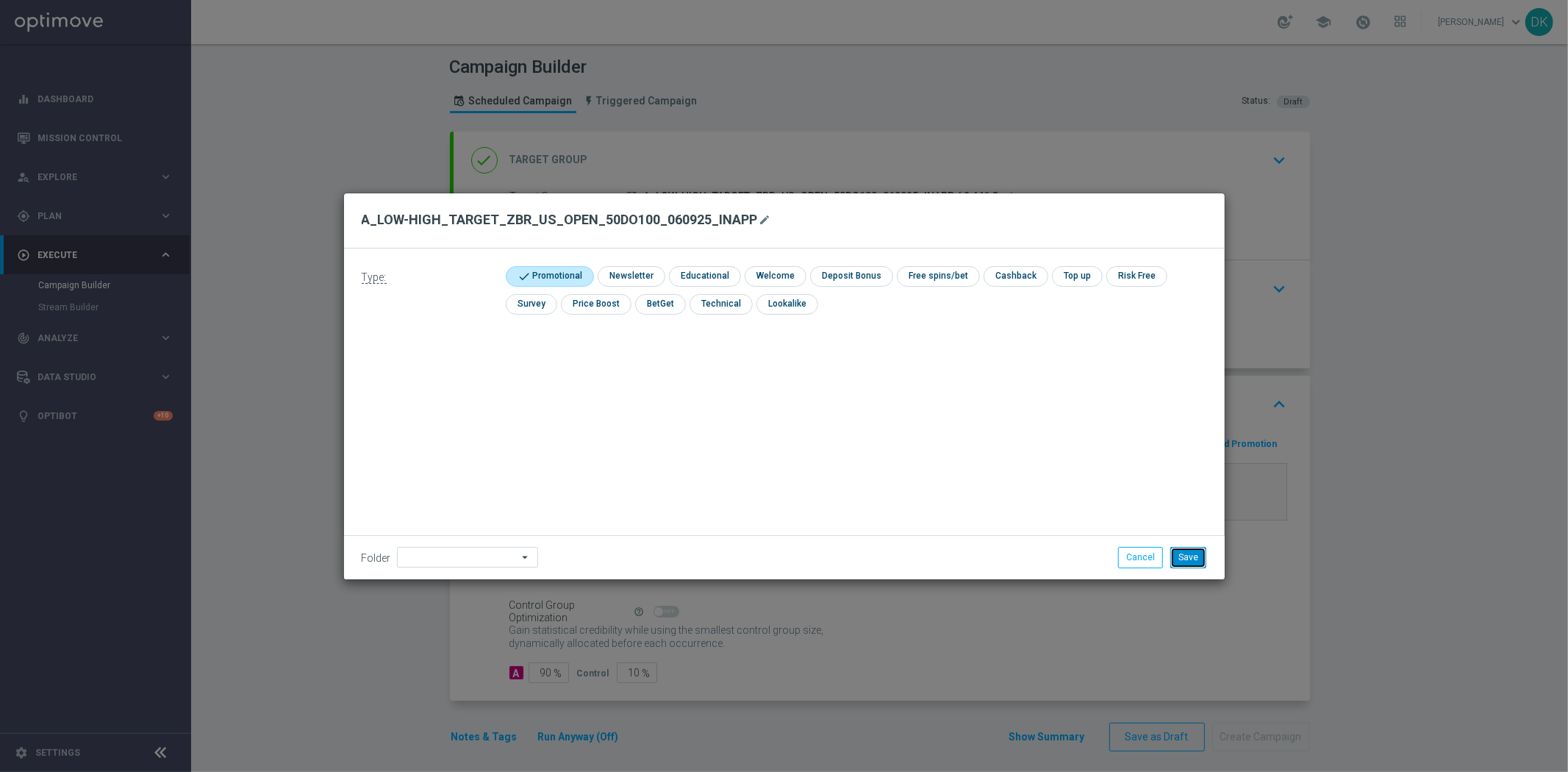
click at [1192, 555] on button "Save" at bounding box center [1188, 557] width 36 height 21
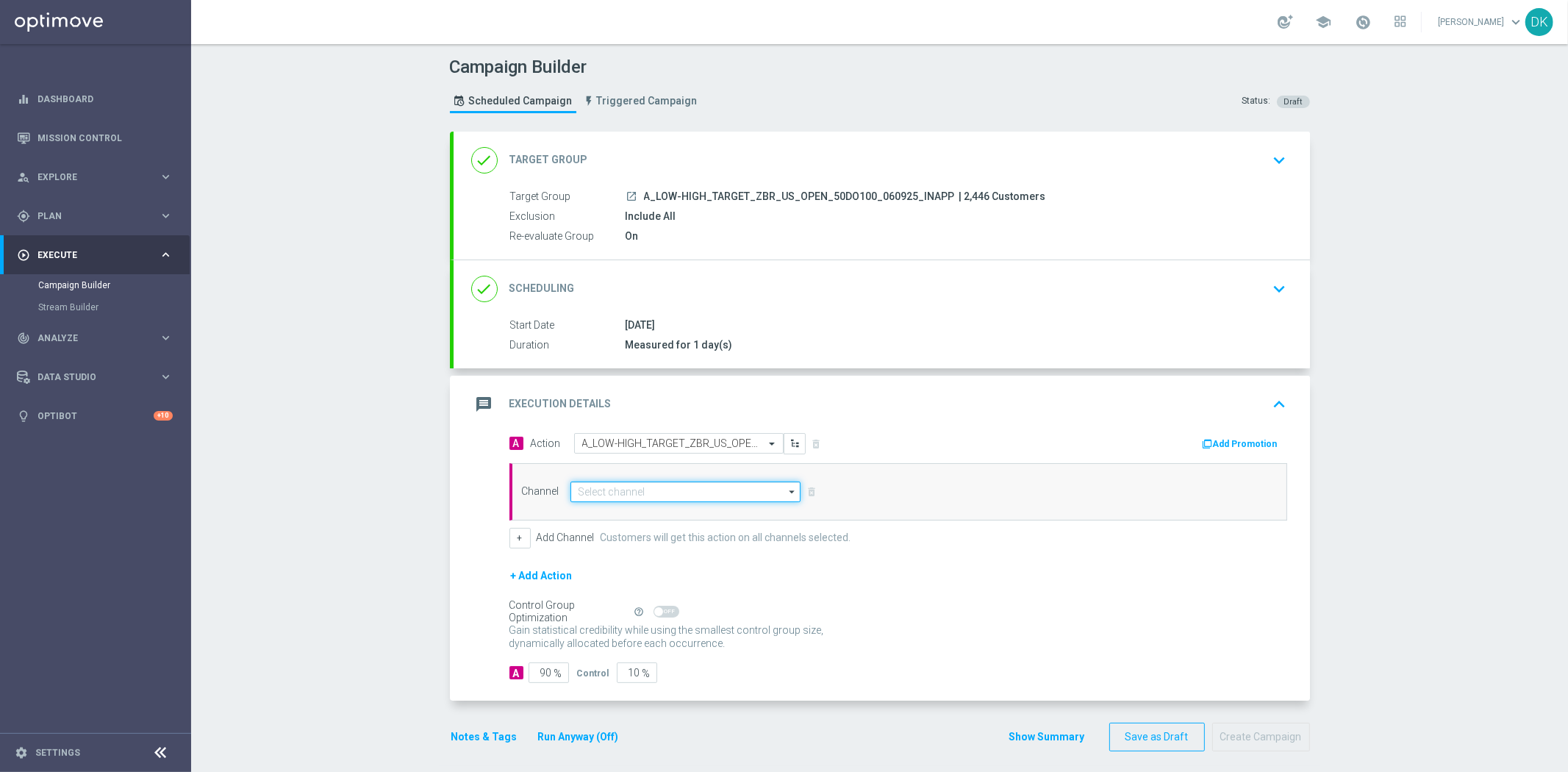
click at [649, 488] on input at bounding box center [686, 491] width 231 height 21
click at [668, 507] on div "XtremePush" at bounding box center [686, 513] width 232 height 21
type input "XtremePush"
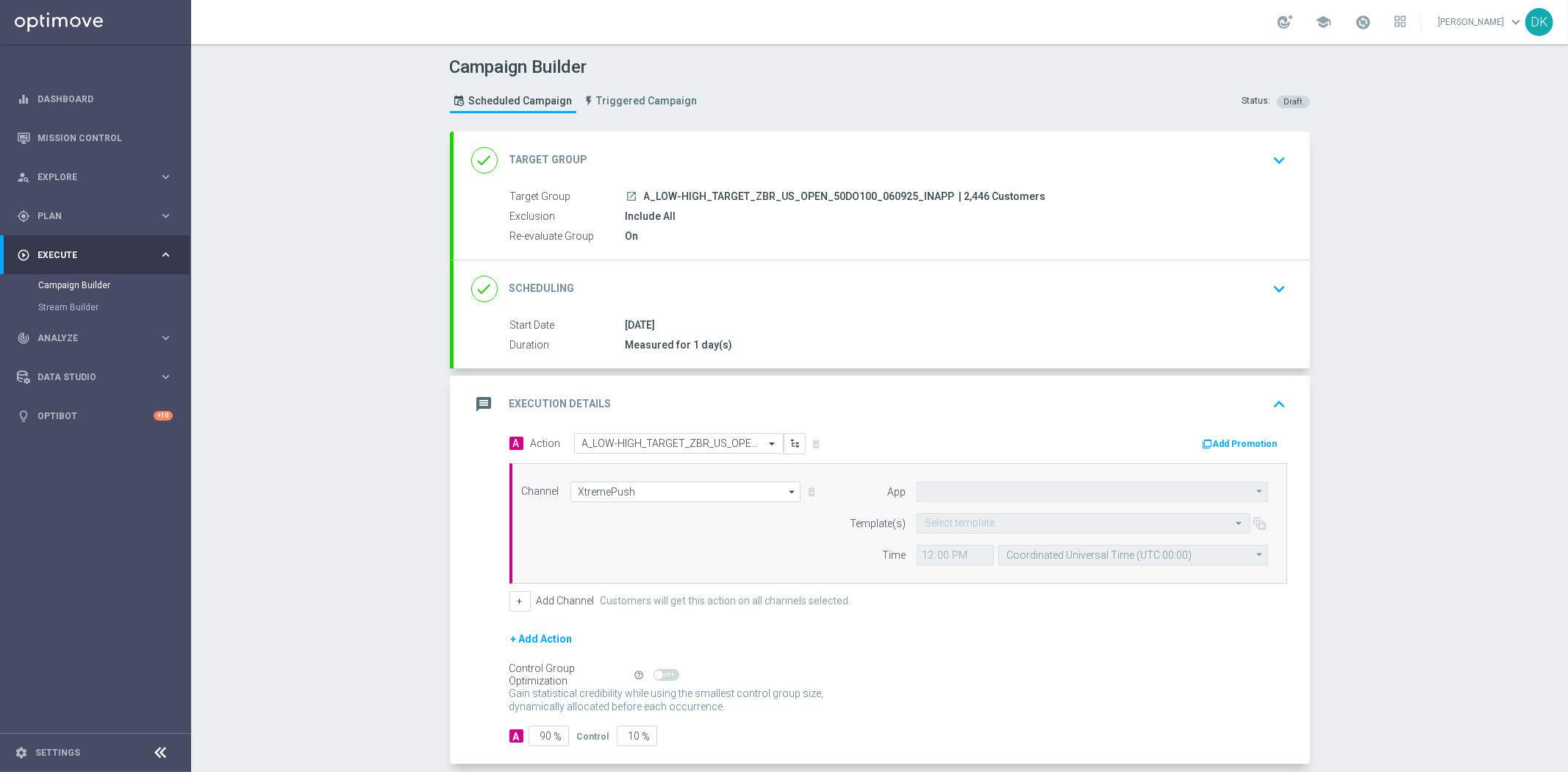
type input "STS_PL"
click at [1003, 520] on input "text" at bounding box center [1069, 523] width 288 height 12
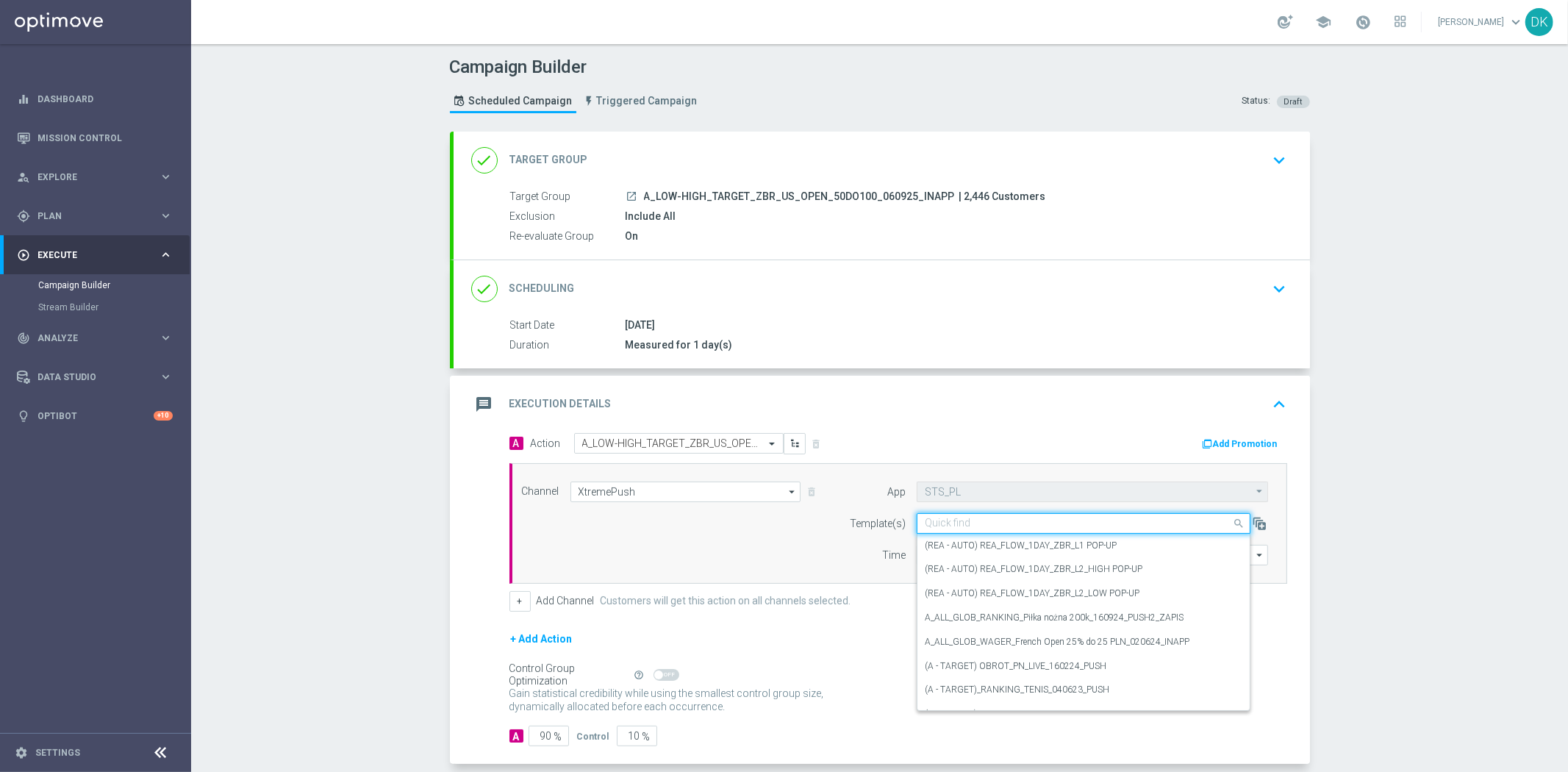
paste input "A_LOW-HIGH_TARGET_ZBR_US_OPEN_50DO100_060925_INAPP"
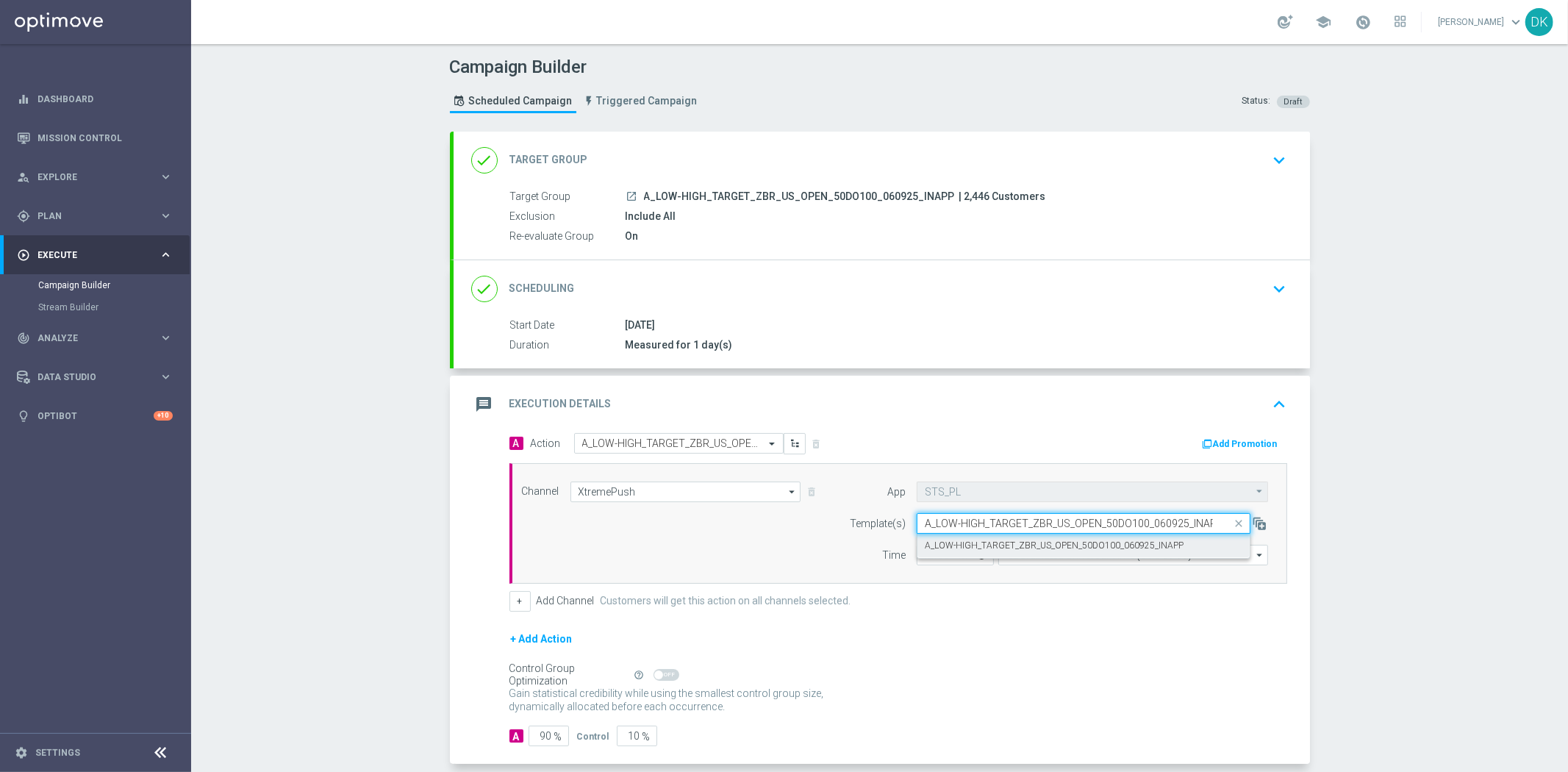
scroll to position [0, 3]
click at [991, 545] on label "A_LOW-HIGH_TARGET_ZBR_US_OPEN_50DO100_060925_INAPP" at bounding box center [1054, 546] width 259 height 12
type input "A_LOW-HIGH_TARGET_ZBR_US_OPEN_50DO100_060925_INAPP"
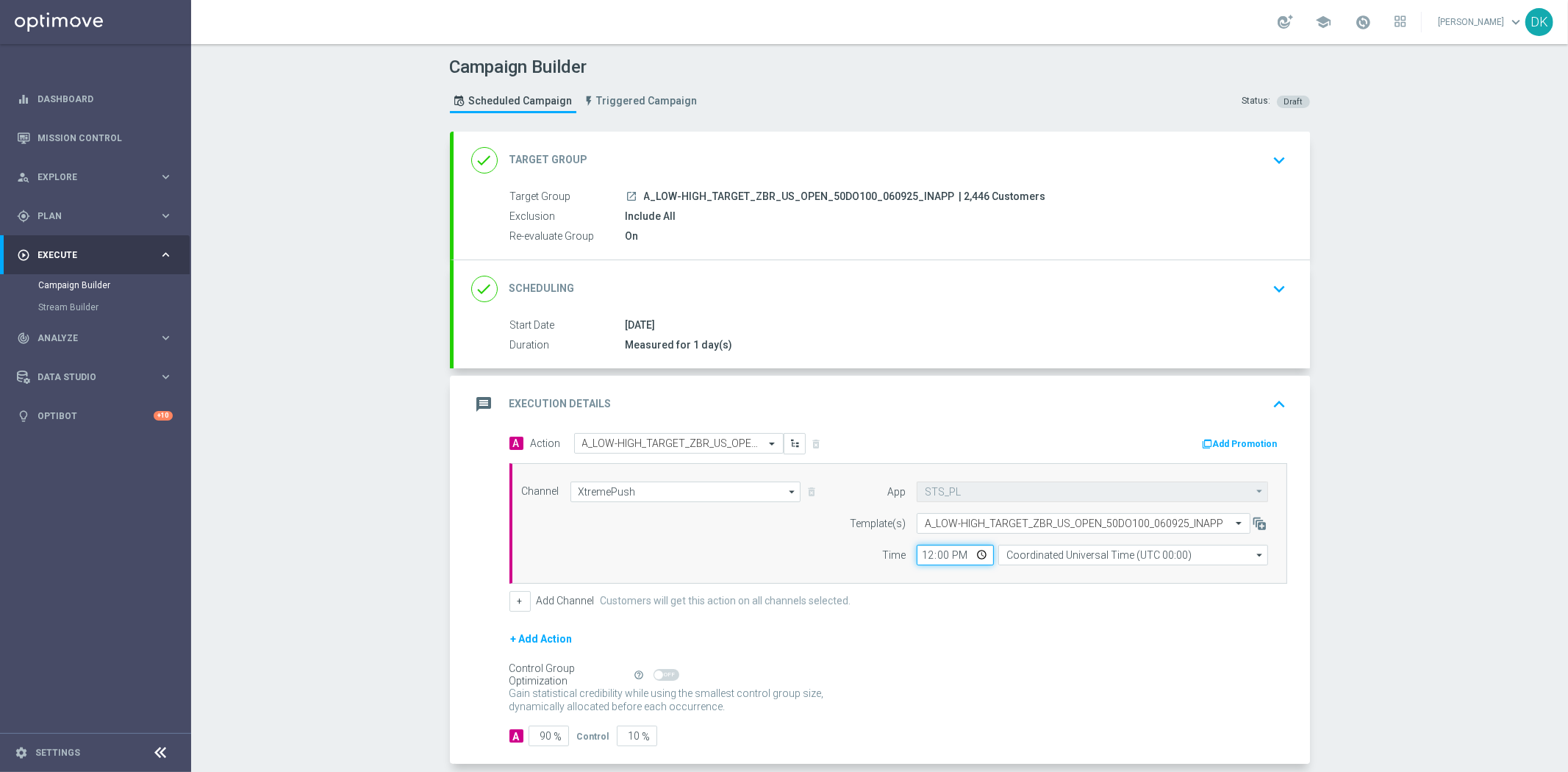
click at [916, 554] on input "12:00" at bounding box center [955, 555] width 77 height 21
type input "09:01"
click at [1074, 563] on input "Coordinated Universal Time (UTC 00:00)" at bounding box center [1133, 555] width 270 height 21
click at [1074, 582] on div "Central European Time ([GEOGRAPHIC_DATA]) (UTC +02:00)" at bounding box center [1134, 576] width 271 height 21
type input "Central European Time ([GEOGRAPHIC_DATA]) (UTC +02:00)"
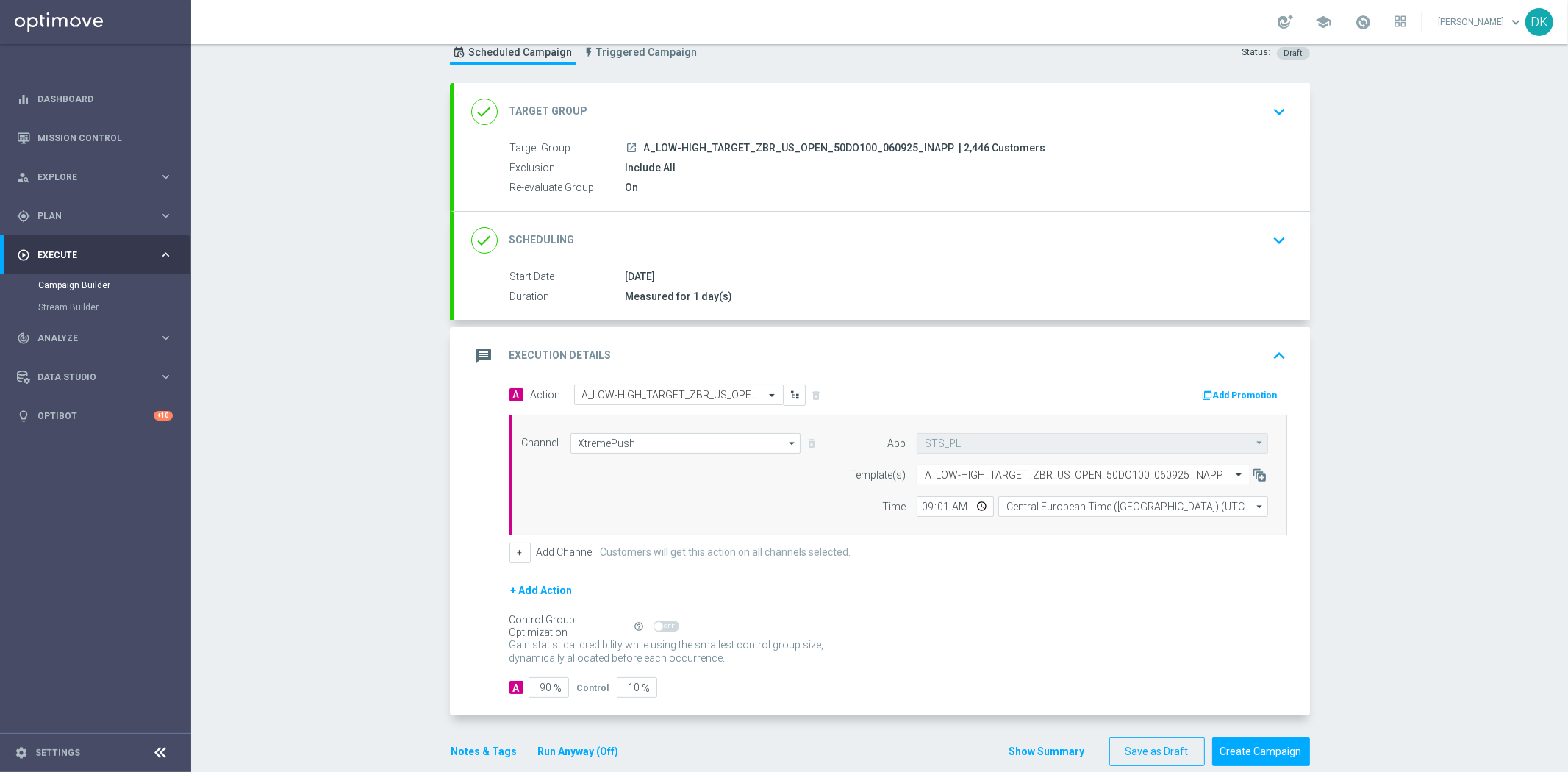
scroll to position [71, 0]
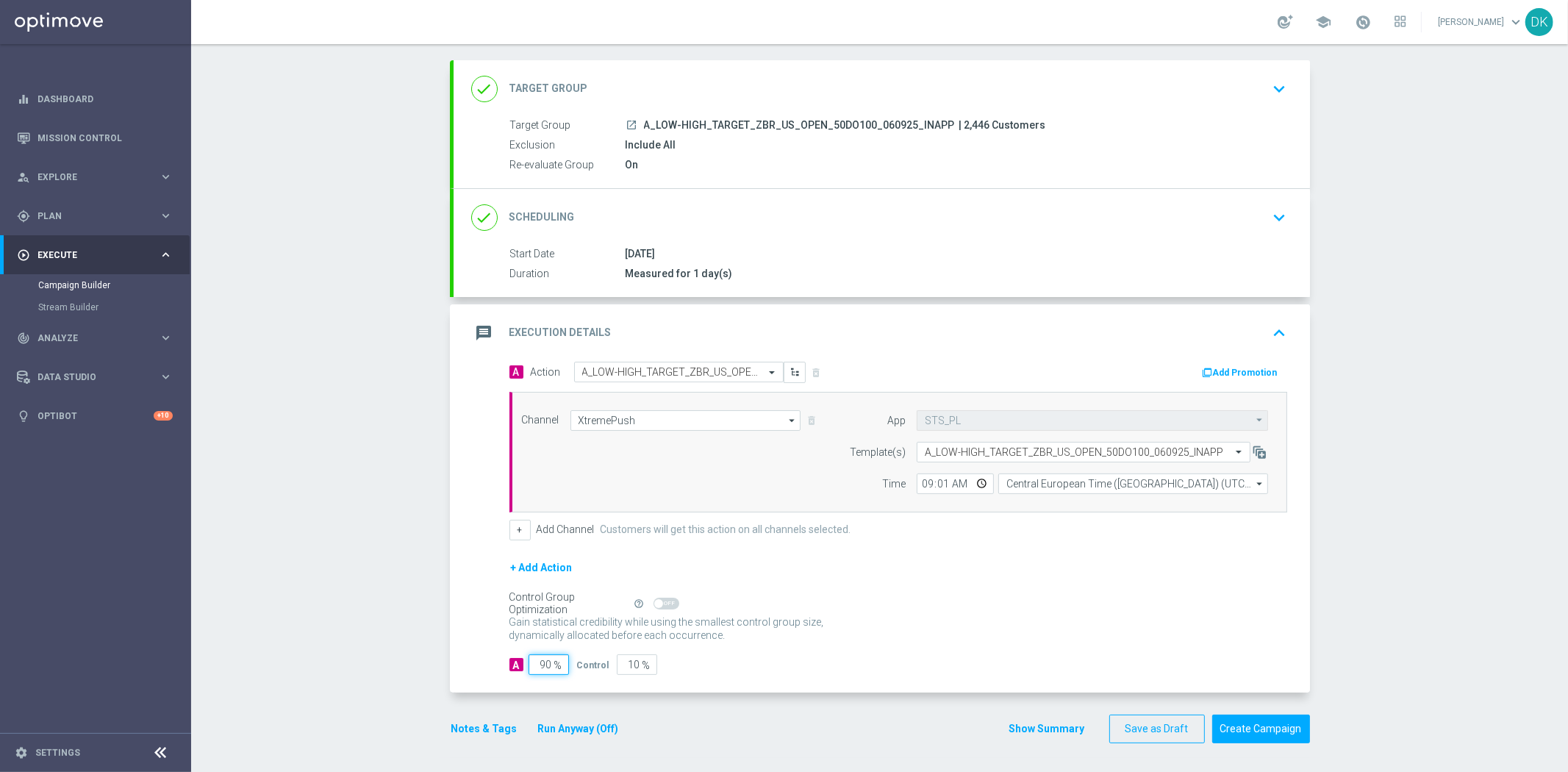
drag, startPoint x: 541, startPoint y: 666, endPoint x: 639, endPoint y: 671, distance: 98.1
click at [635, 671] on div "A 90 % Control 10 %" at bounding box center [898, 664] width 778 height 21
type input "98"
type input "2"
type input "98"
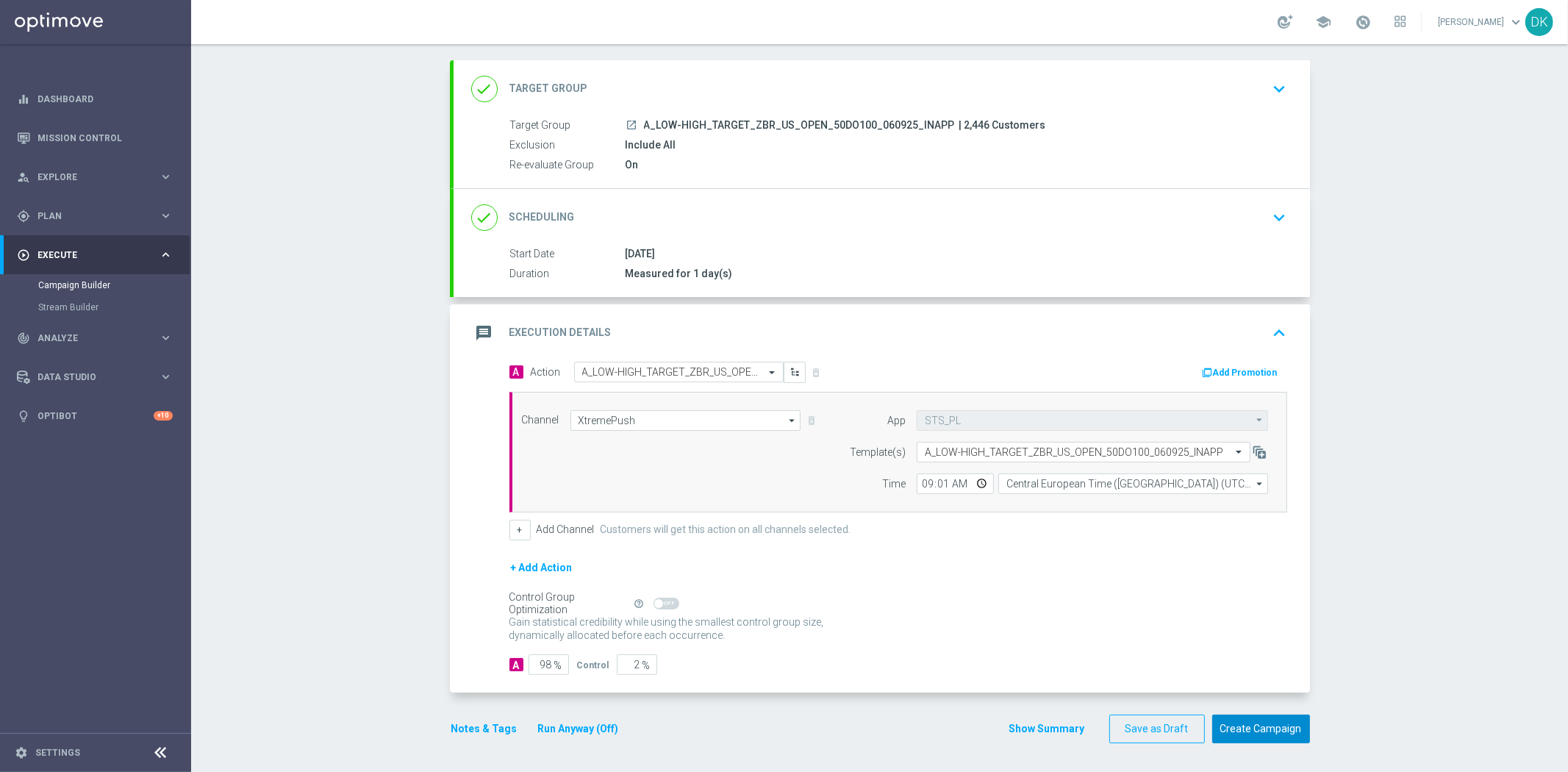
click at [1283, 731] on button "Create Campaign" at bounding box center [1261, 728] width 98 height 28
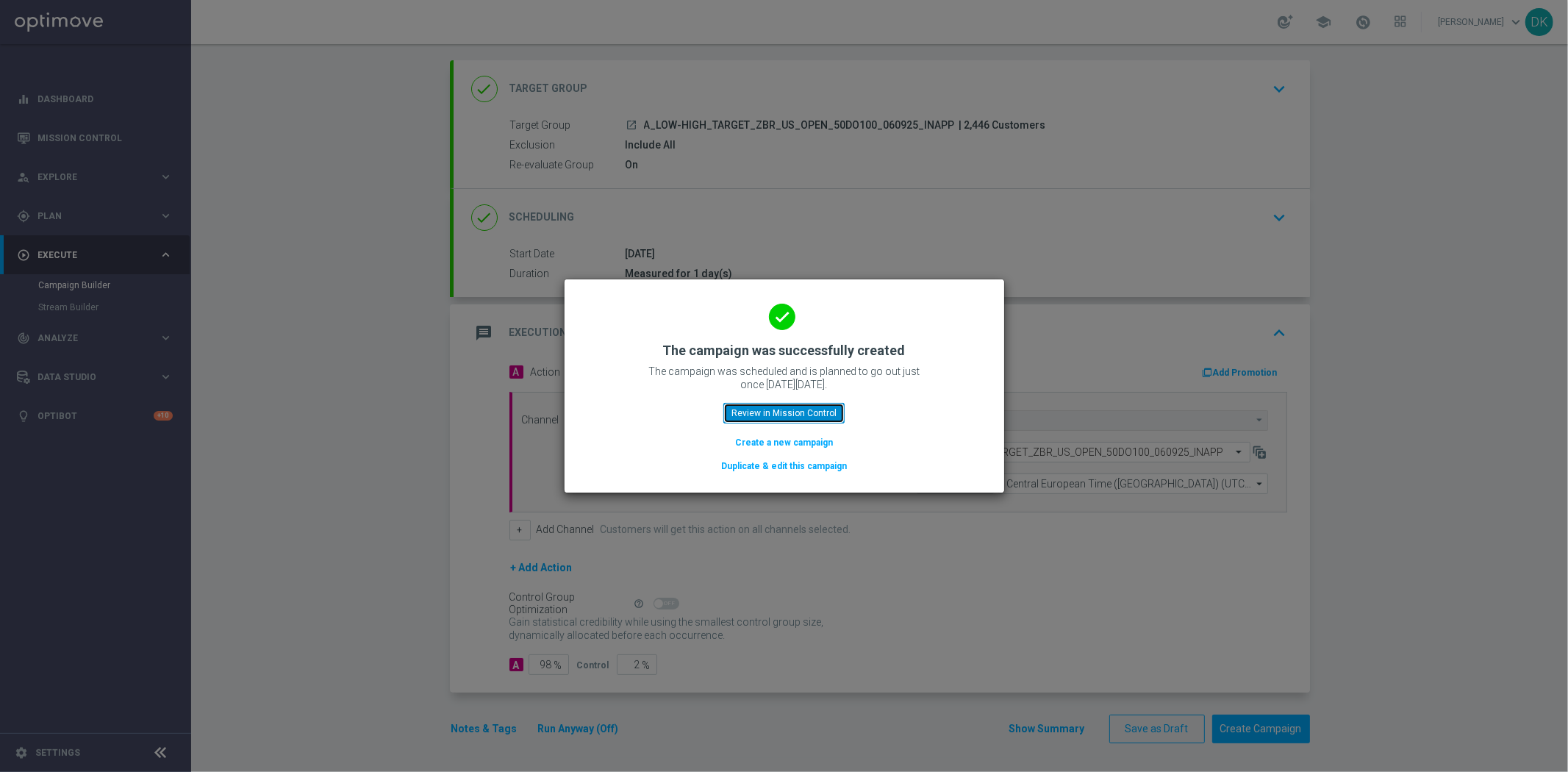
click at [751, 405] on button "Review in Mission Control" at bounding box center [784, 413] width 122 height 21
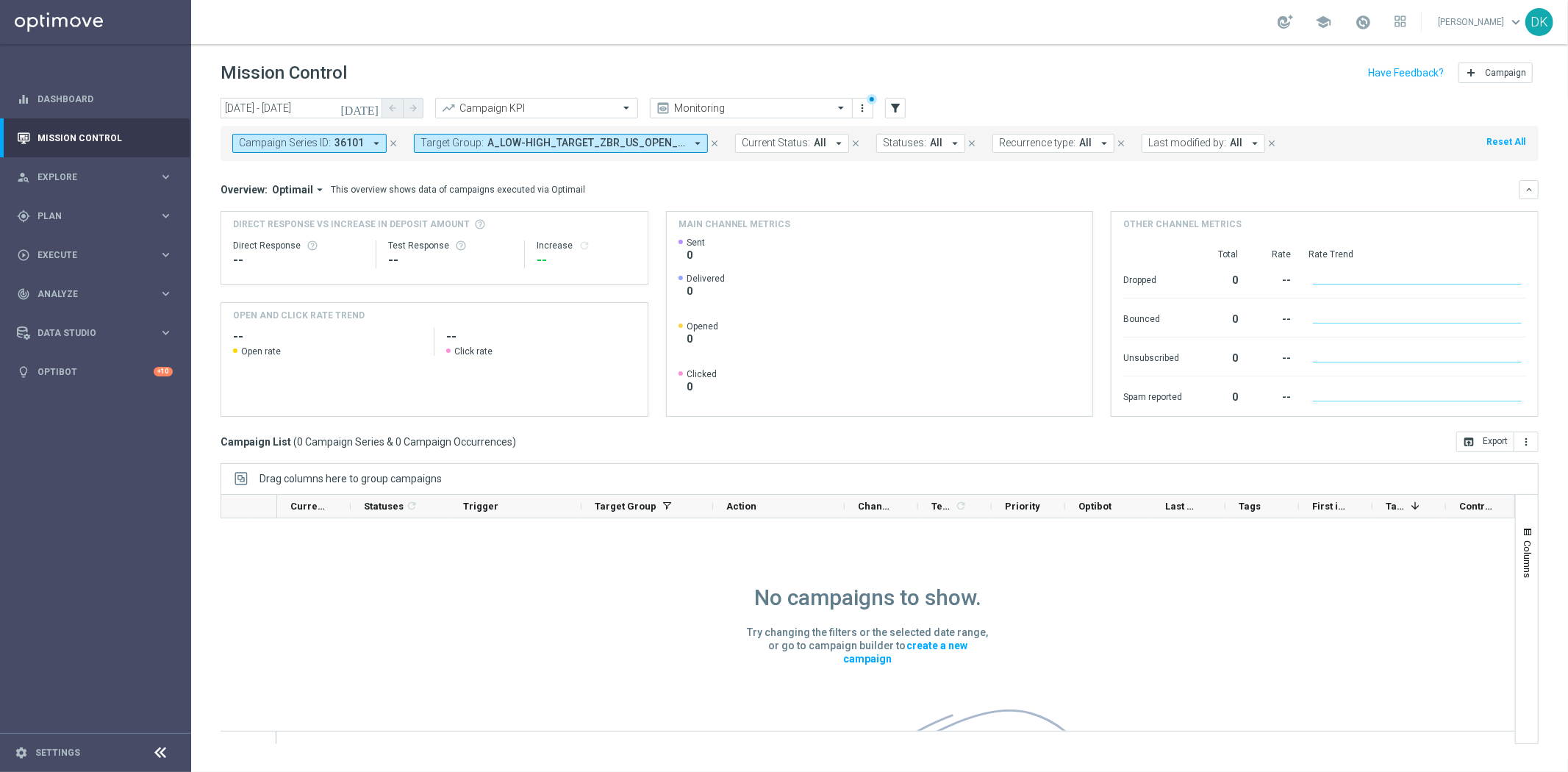
click at [496, 157] on div "Campaign Series ID: 36101 arrow_drop_down close Target Group: A_LOW-HIGH_TARGET…" at bounding box center [879, 143] width 1318 height 35
click at [505, 150] on button "Target Group: A_LOW-HIGH_TARGET_ZBR_US_OPEN_50DO100_060925 arrow_drop_down" at bounding box center [561, 143] width 294 height 19
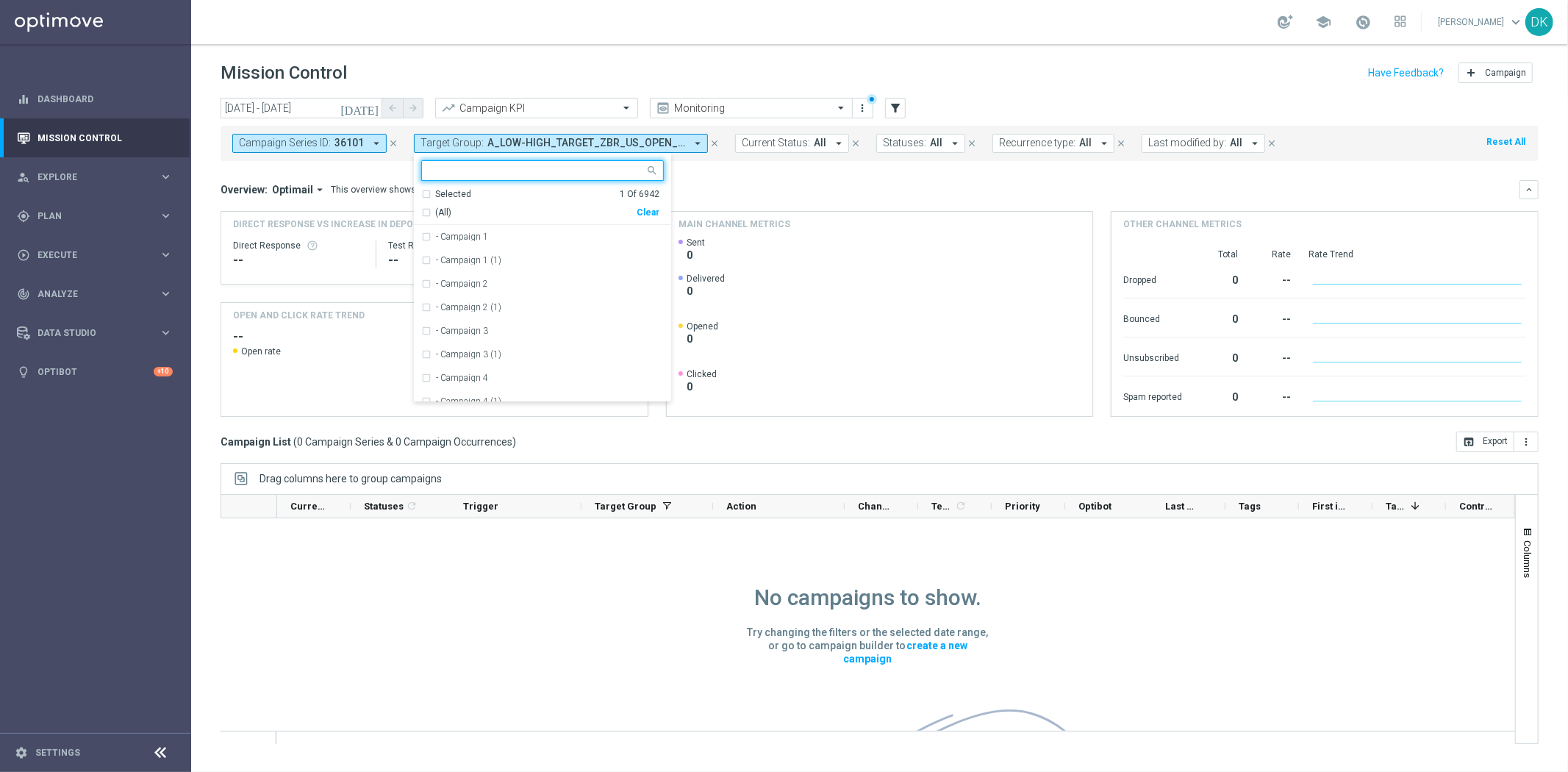
click at [0, 0] on div "Clear" at bounding box center [0, 0] width 0 height 0
click at [694, 181] on div "Overview: Optimail arrow_drop_down This overview shows data of campaigns execut…" at bounding box center [879, 189] width 1318 height 19
